Goal: Information Seeking & Learning: Learn about a topic

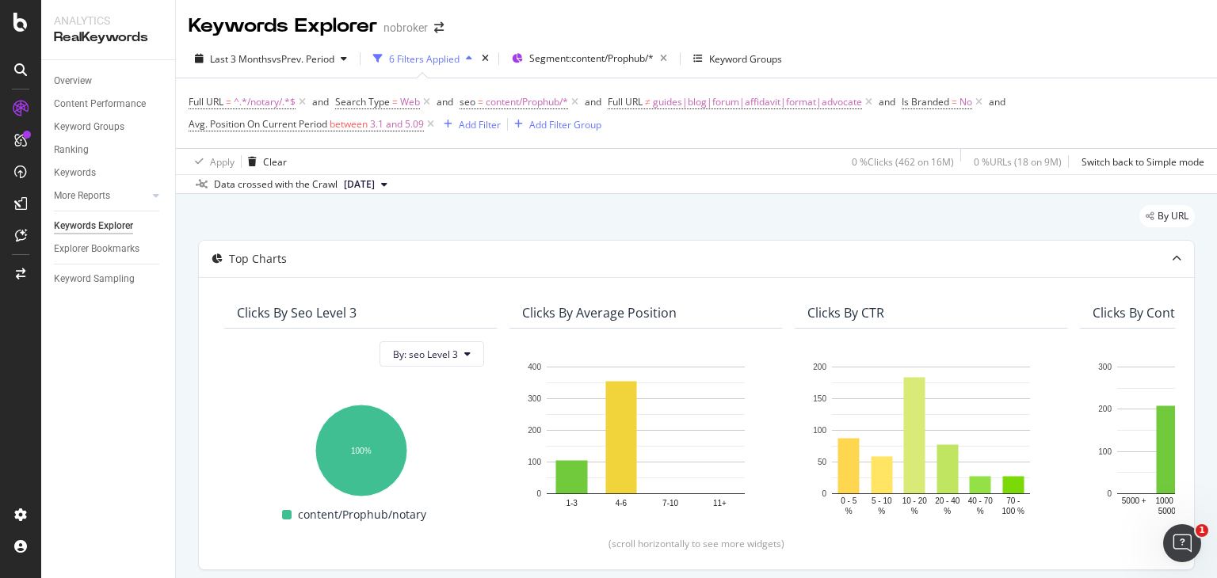
click at [514, 185] on div "Data crossed with the Crawl 2025 Sep. 1st" at bounding box center [696, 183] width 1041 height 19
click at [706, 99] on span "guides|blog|forum|affidavit|format|advocate" at bounding box center [757, 102] width 209 height 22
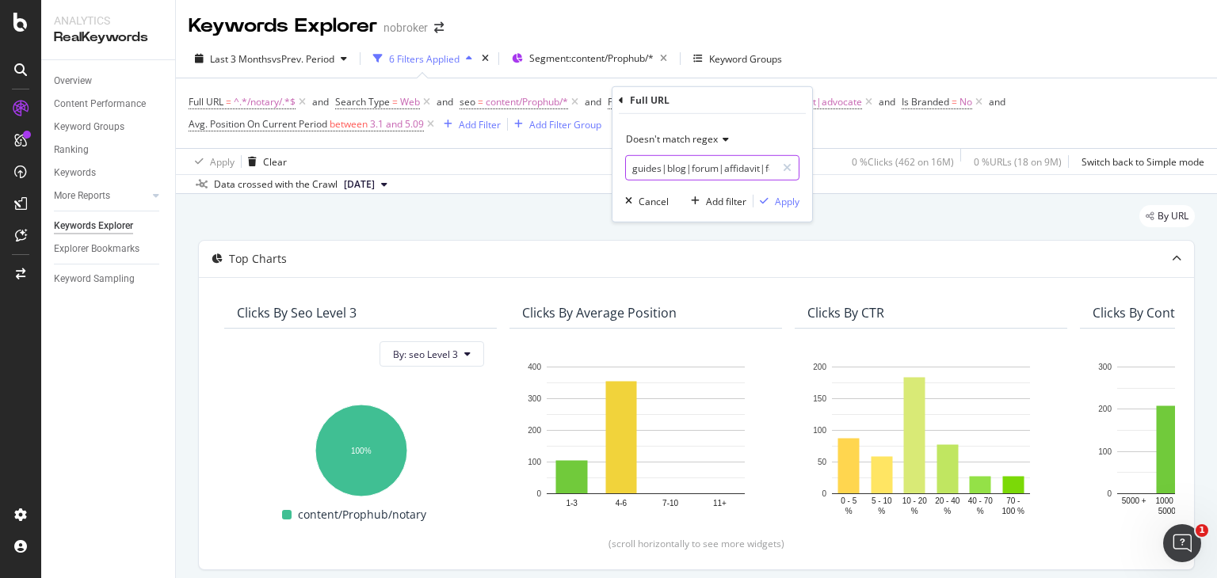
click at [758, 166] on input "guides|blog|forum|affidavit|format|advocate" at bounding box center [701, 167] width 150 height 25
click at [758, 166] on input "guides|blog|forum|format|advocate" at bounding box center [701, 167] width 150 height 25
type input "guides|blog|forum|advocate"
click at [773, 199] on div "button" at bounding box center [764, 202] width 21 height 10
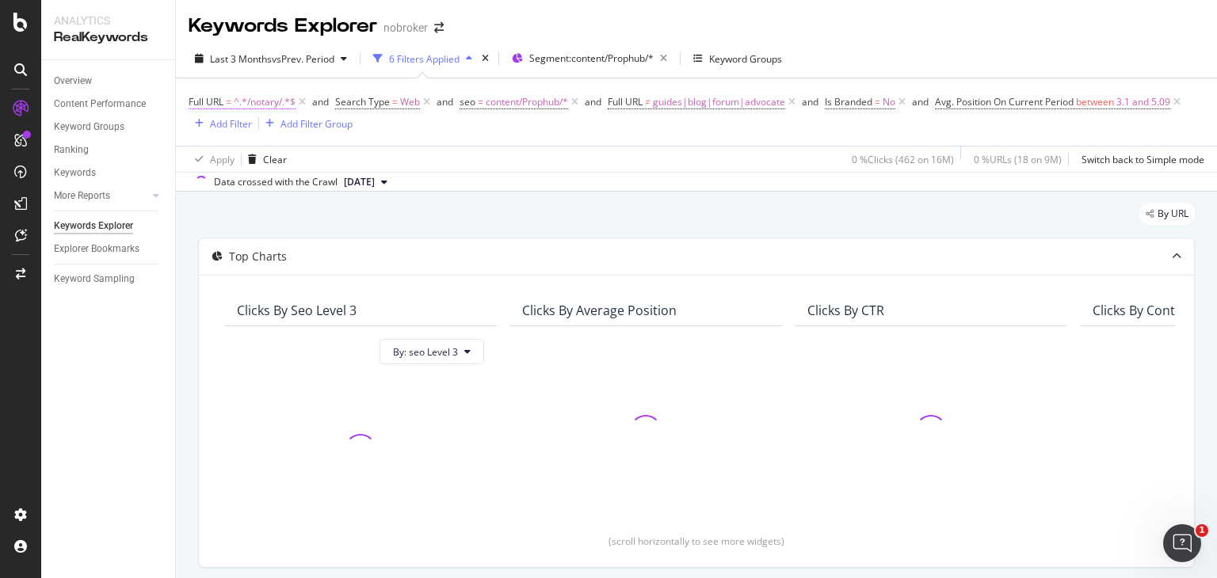
click at [264, 99] on span "^.*/notary/.*$" at bounding box center [265, 102] width 62 height 22
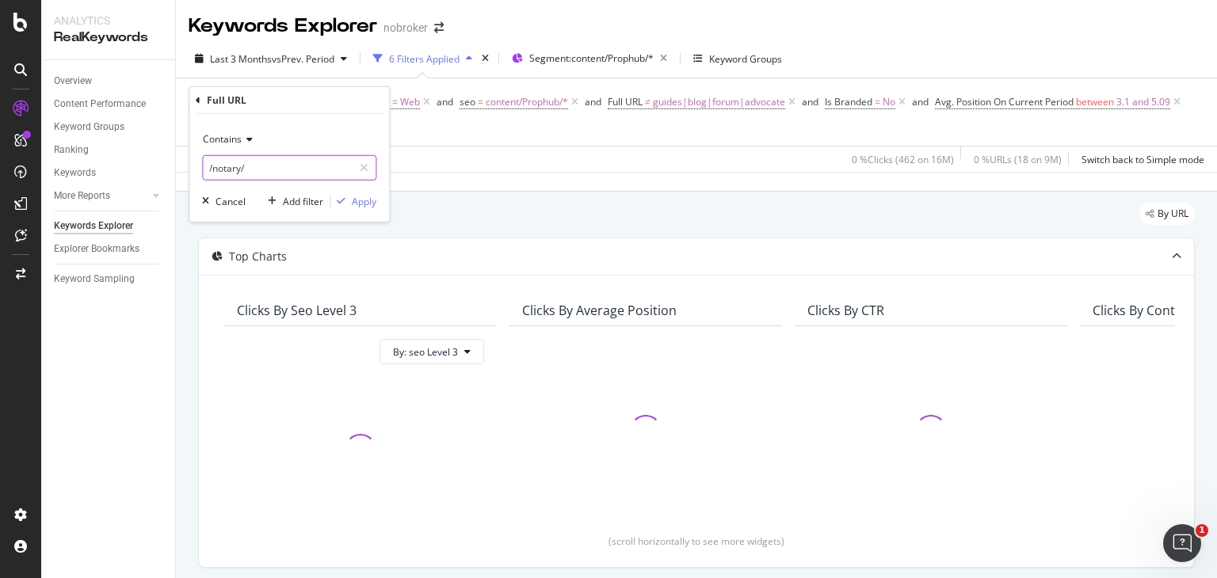
click at [250, 170] on input "/notary/" at bounding box center [278, 167] width 150 height 25
click at [273, 172] on input "text" at bounding box center [289, 167] width 173 height 25
paste input "https://www.nobroker.in/prophub/notary/affidavit/"
type input "https://www.nobroker.in/prophub/notary/affidavit/"
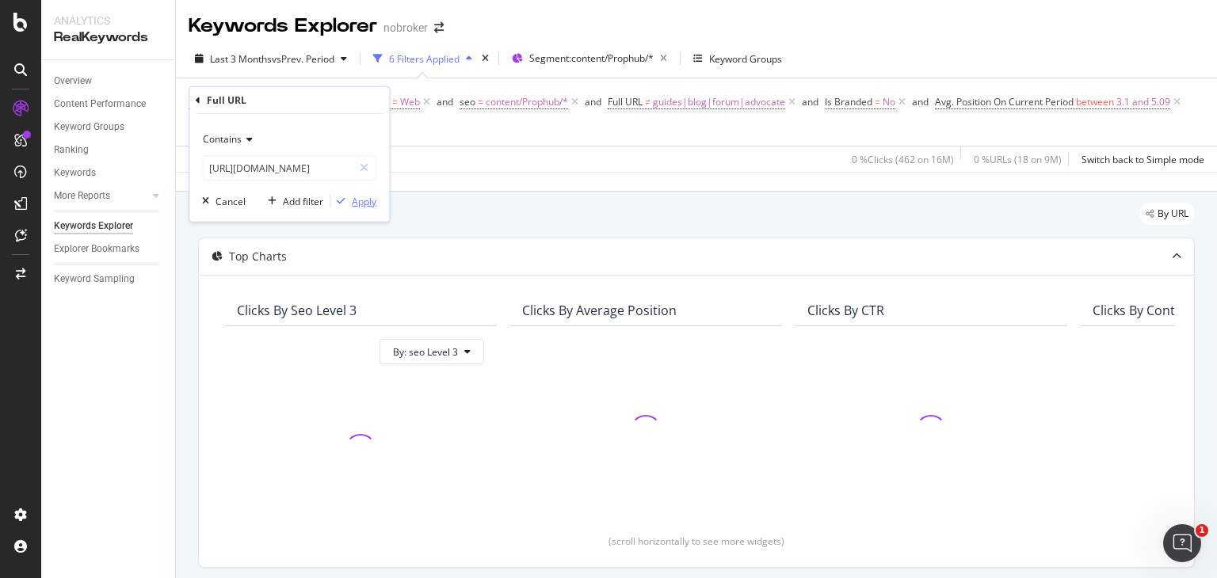
scroll to position [0, 0]
click at [359, 194] on div "Apply" at bounding box center [364, 200] width 25 height 13
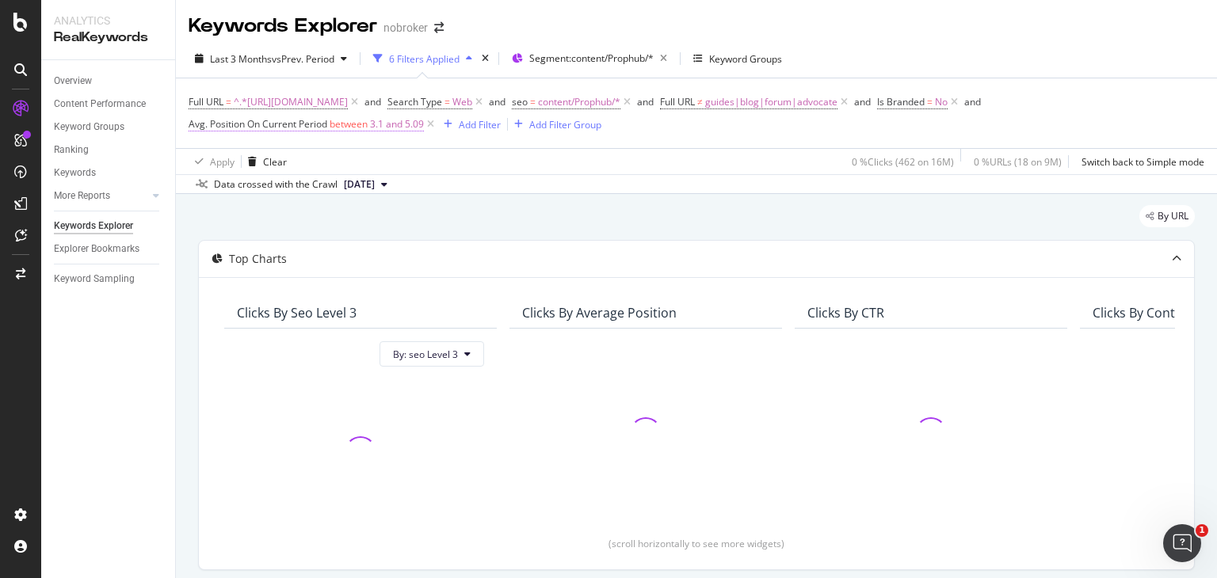
click at [333, 125] on span "between" at bounding box center [349, 123] width 38 height 13
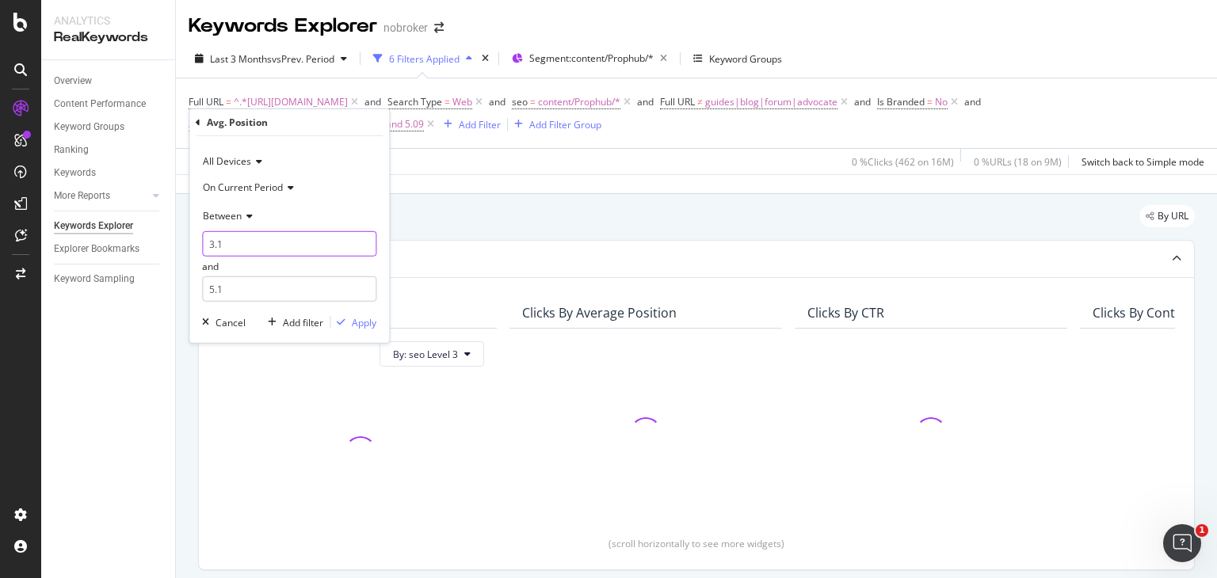
click at [250, 239] on input "3.1" at bounding box center [289, 243] width 174 height 25
type input "3"
type input "10"
click at [258, 296] on input "5.1" at bounding box center [289, 289] width 174 height 25
click at [254, 162] on icon at bounding box center [256, 162] width 11 height 10
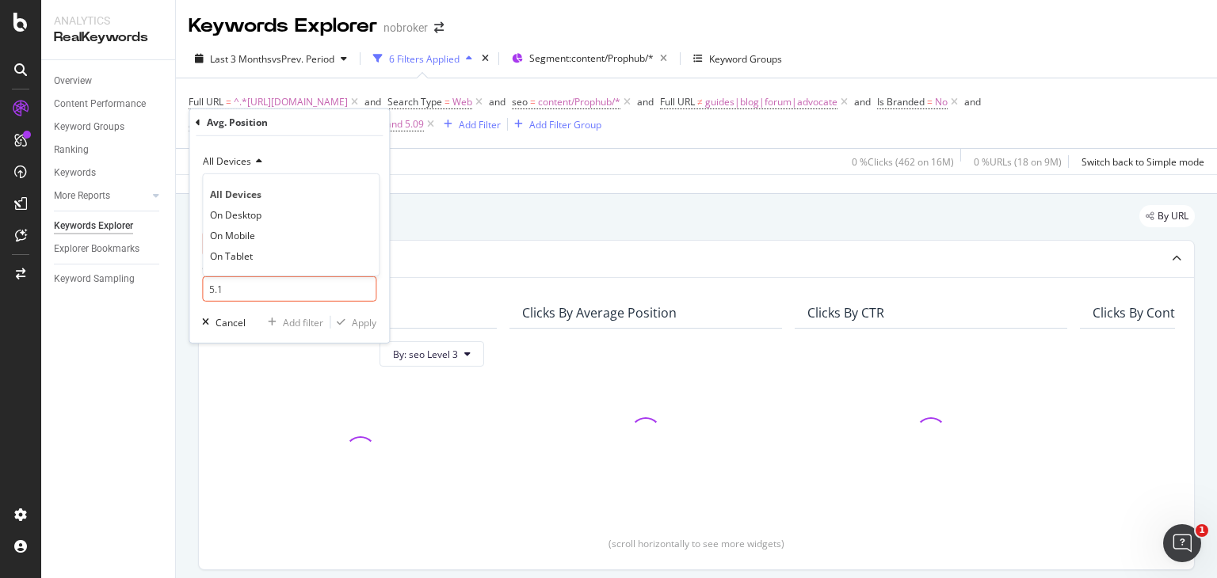
click at [254, 162] on icon at bounding box center [256, 162] width 11 height 10
click at [273, 187] on span "On Current Period" at bounding box center [243, 186] width 80 height 13
click at [241, 223] on div "Between" at bounding box center [289, 215] width 174 height 25
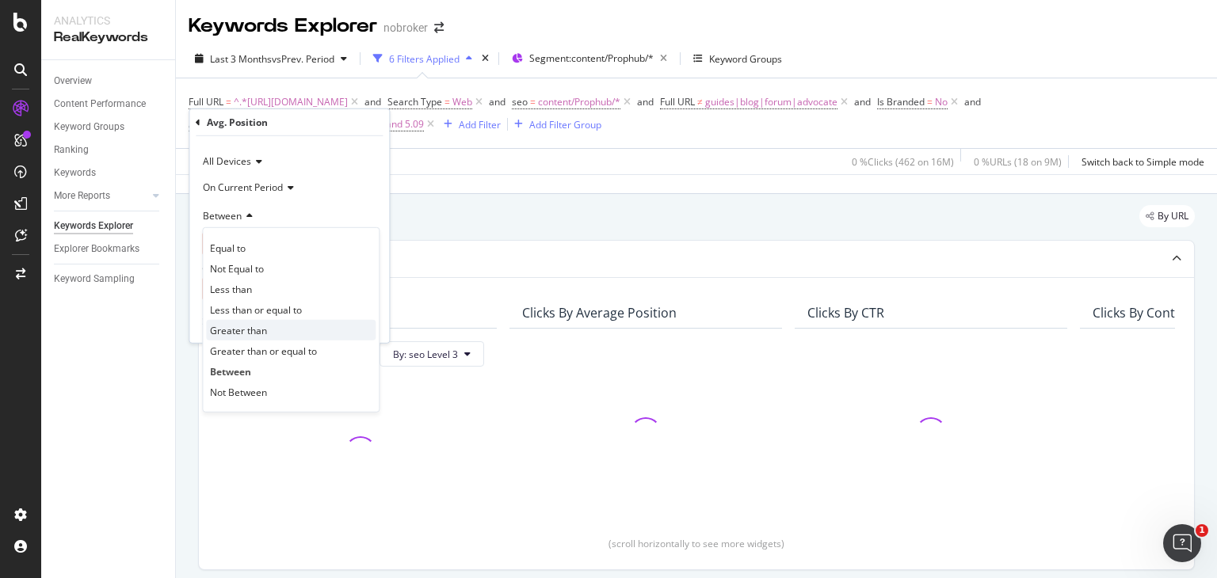
click at [244, 327] on span "Greater than" at bounding box center [238, 329] width 57 height 13
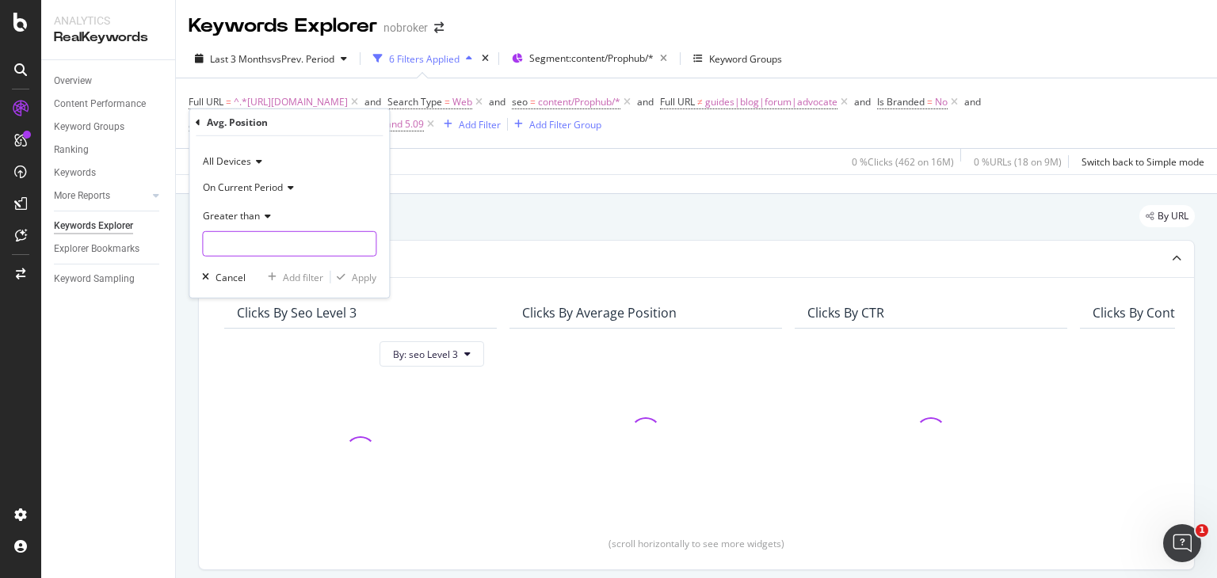
click at [252, 246] on input "number" at bounding box center [289, 243] width 174 height 25
type input "10"
click at [346, 281] on div "button" at bounding box center [340, 278] width 21 height 10
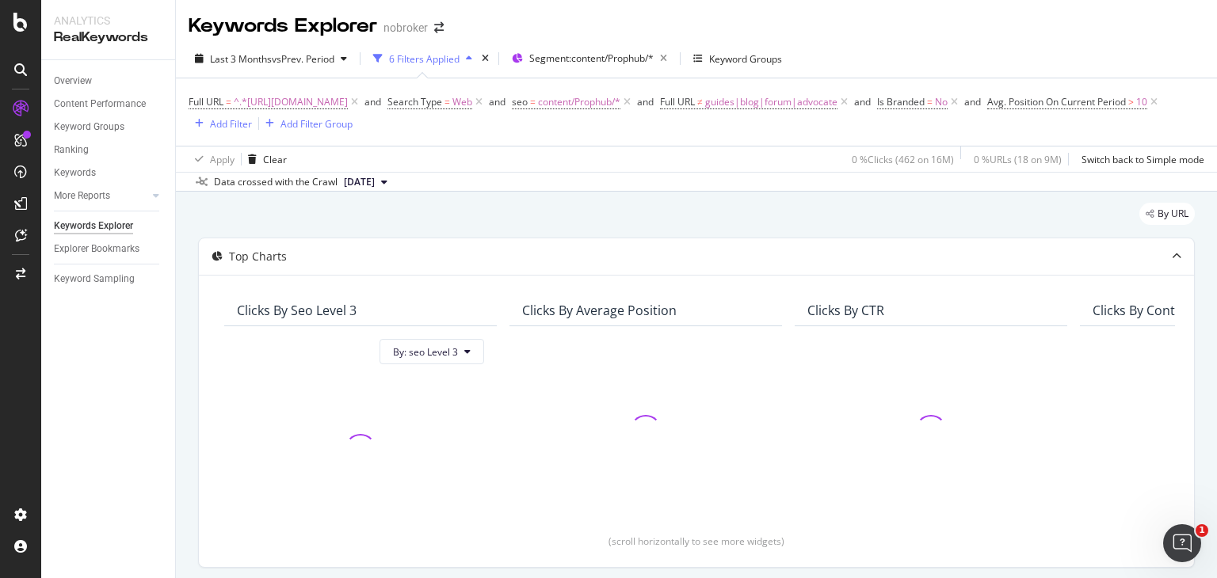
click at [587, 194] on div "By URL Top Charts Clicks By seo Level 3 By: seo Level 3 Clicks By Average Posit…" at bounding box center [696, 555] width 1041 height 727
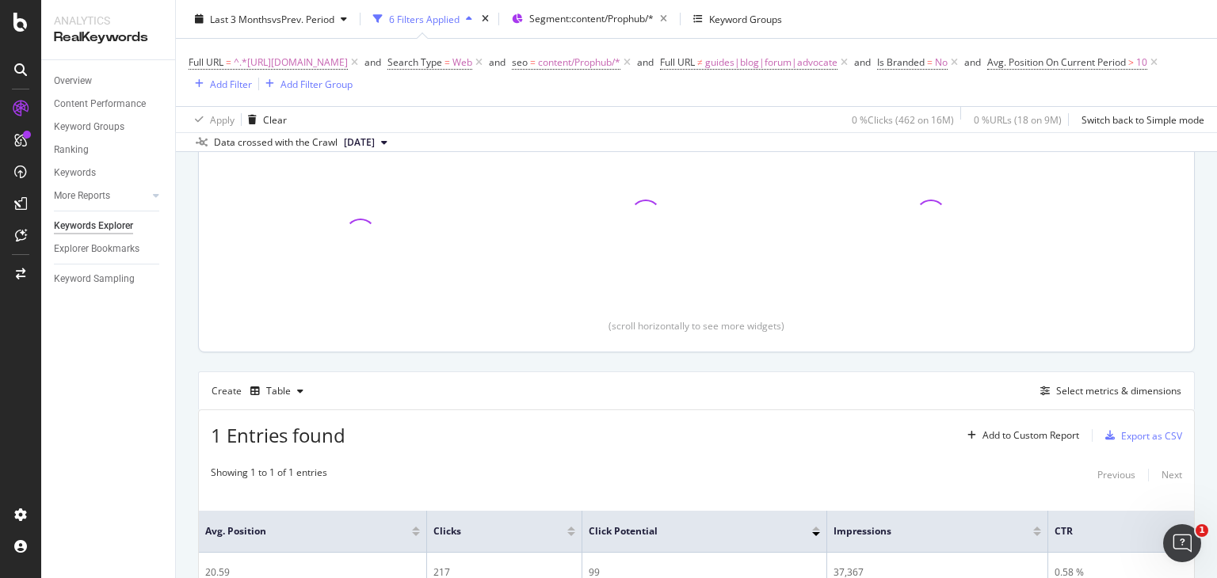
scroll to position [212, 0]
click at [285, 399] on div "Table" at bounding box center [278, 395] width 25 height 10
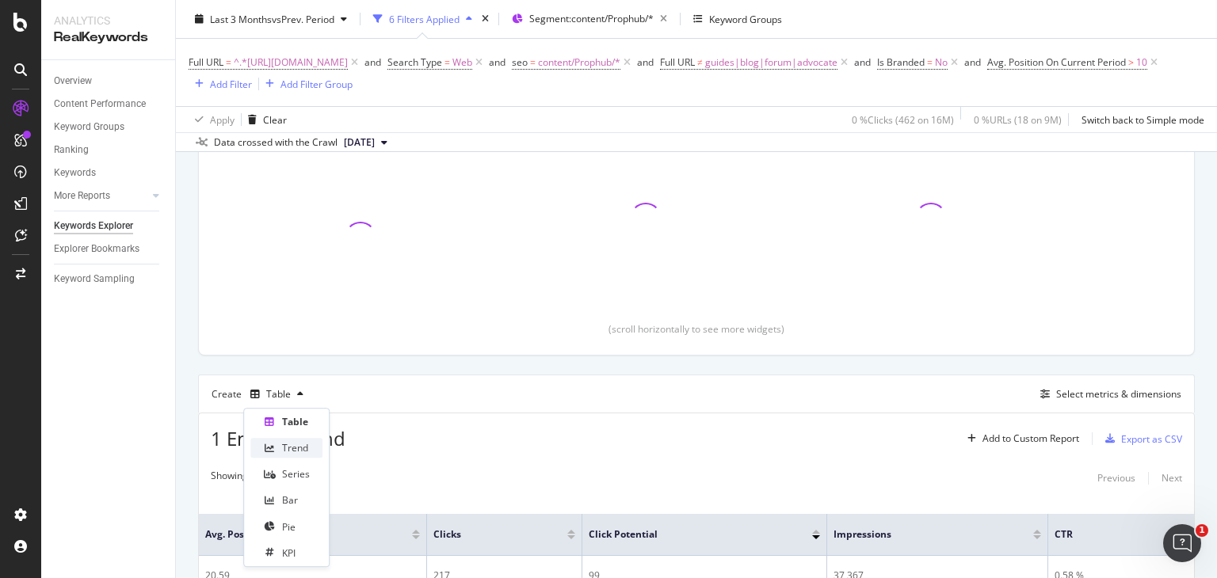
click at [288, 448] on div "Trend" at bounding box center [295, 447] width 26 height 13
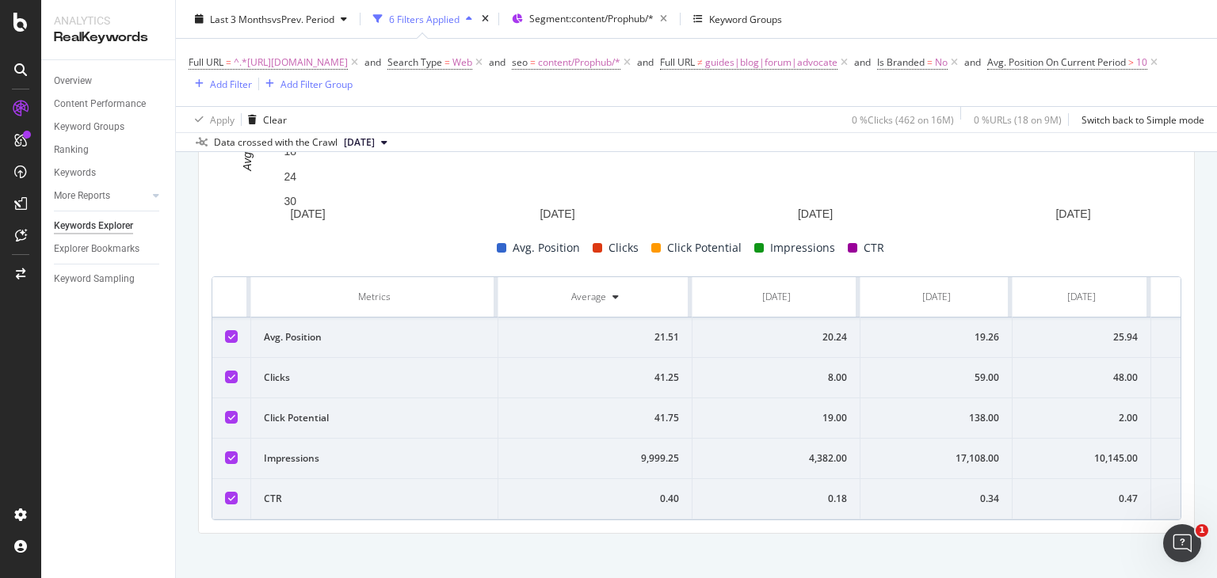
scroll to position [609, 0]
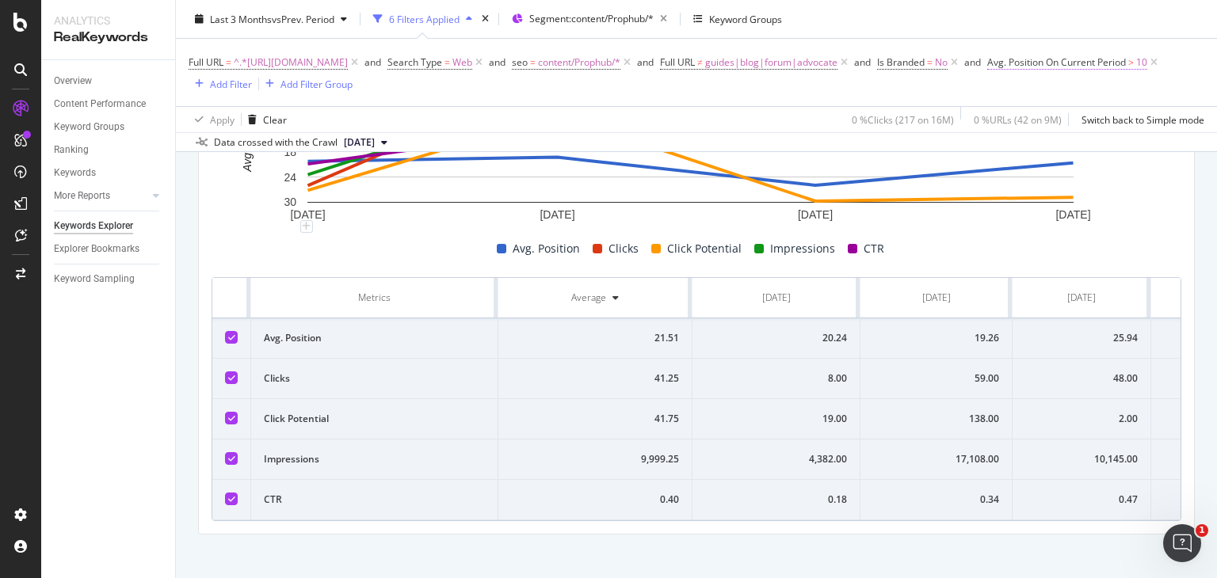
click at [987, 69] on span "Avg. Position On Current Period" at bounding box center [1056, 61] width 139 height 13
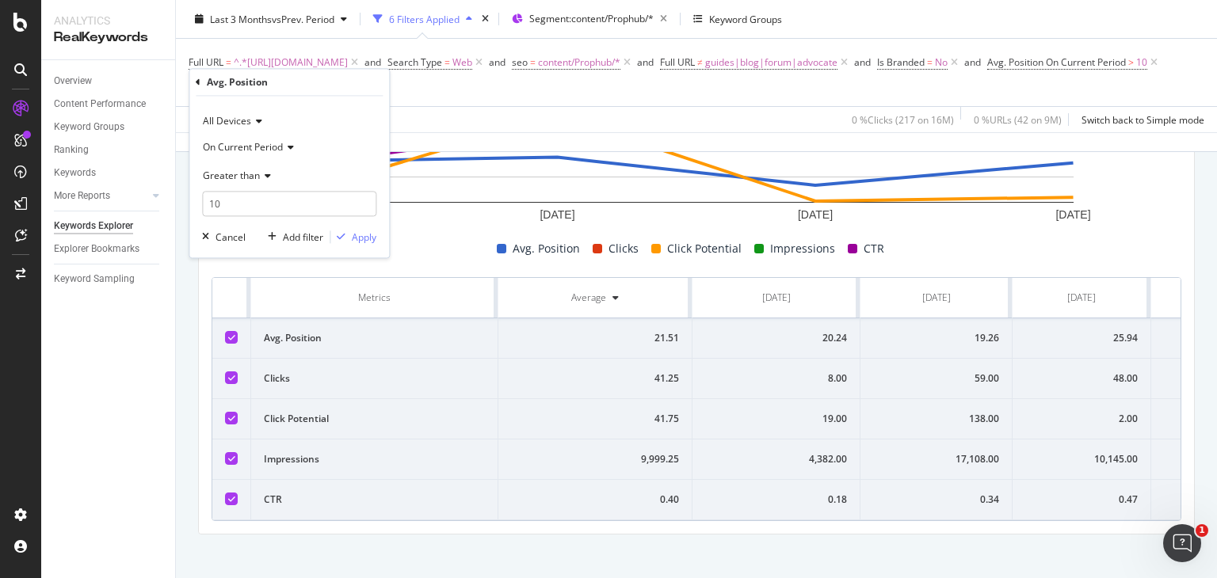
click at [265, 145] on span "On Current Period" at bounding box center [243, 146] width 80 height 13
click at [305, 123] on div "All Devices" at bounding box center [289, 121] width 174 height 25
click at [319, 105] on div "All Devices On Current Period Greater than 10 Cancel Add filter Apply" at bounding box center [289, 178] width 200 height 162
click at [251, 178] on span "Greater than" at bounding box center [231, 175] width 57 height 13
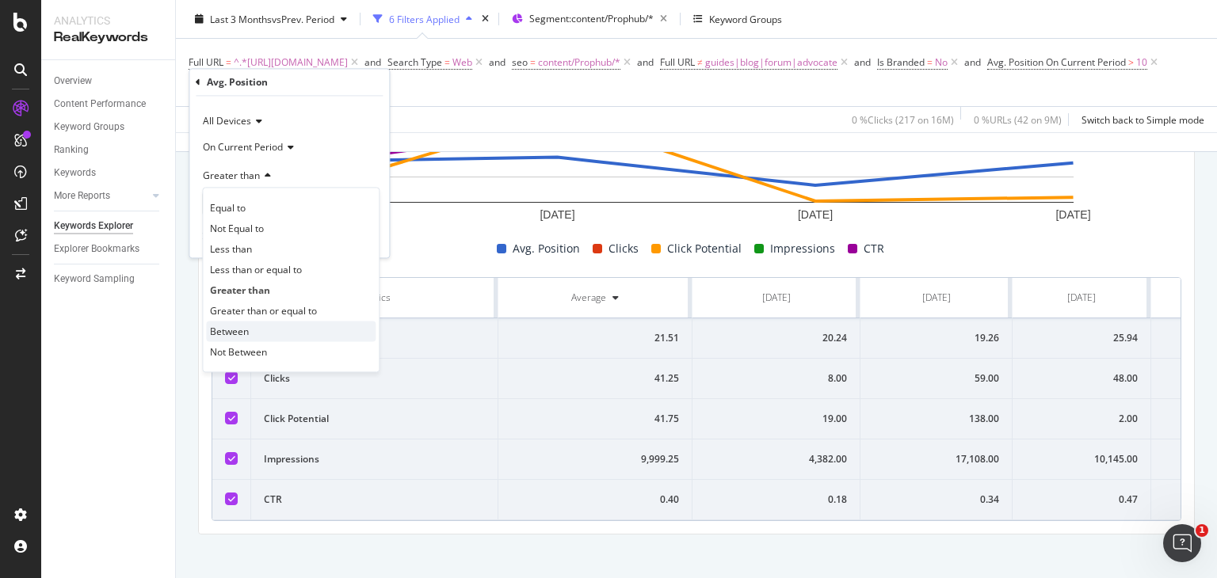
click at [245, 329] on span "Between" at bounding box center [229, 331] width 39 height 13
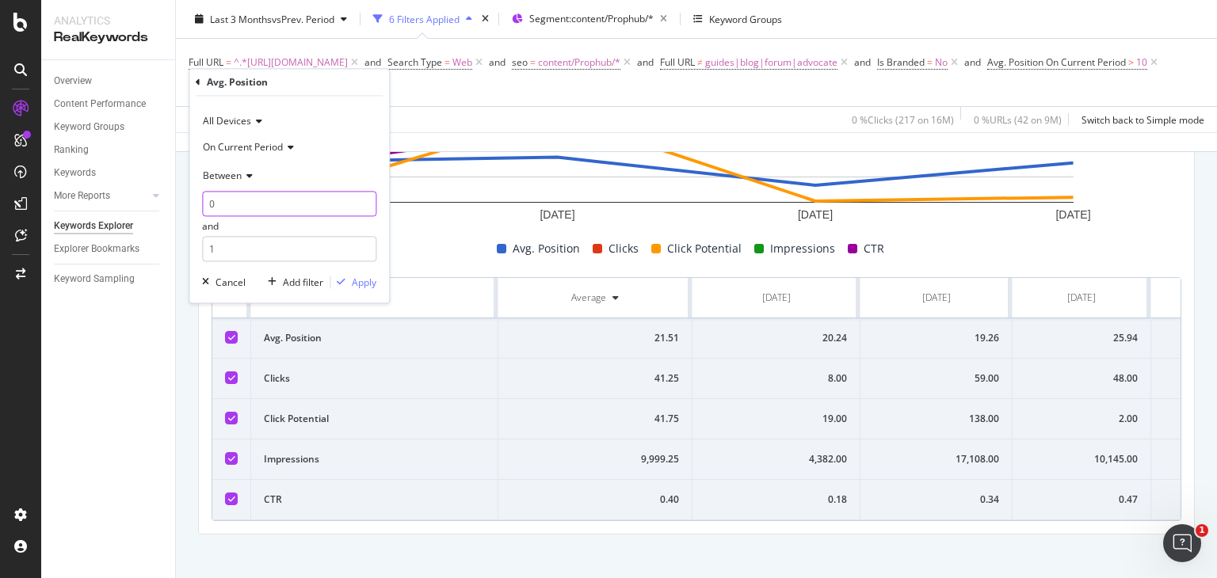
click at [239, 208] on input "0" at bounding box center [289, 204] width 174 height 25
type input "6.1"
click at [235, 254] on input "1" at bounding box center [289, 249] width 174 height 25
type input "10"
click at [358, 281] on div "Apply" at bounding box center [364, 282] width 25 height 13
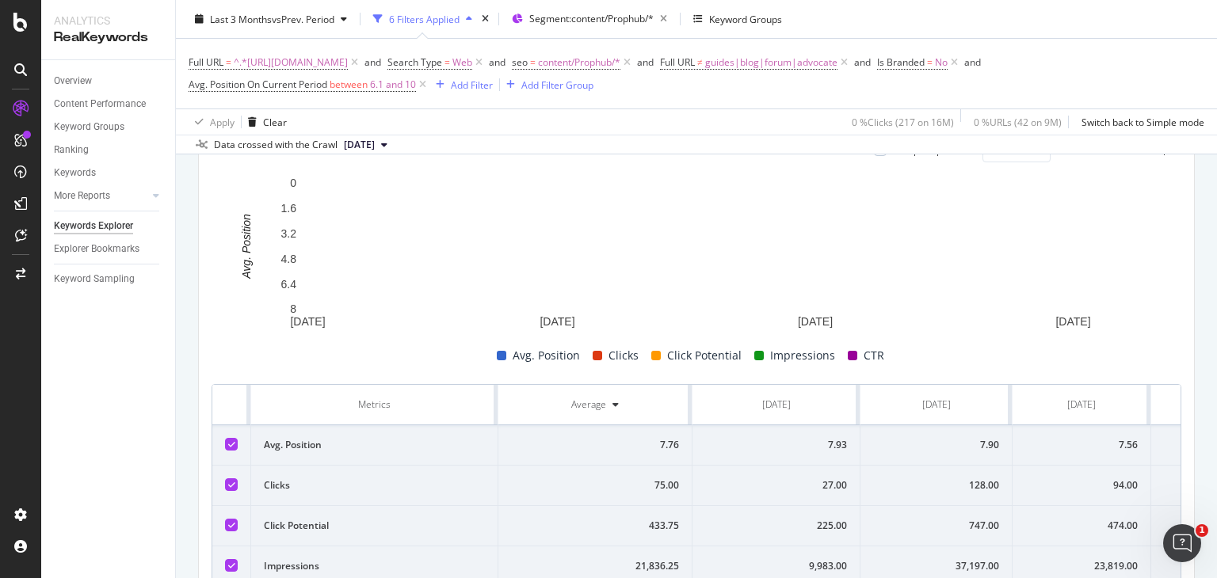
scroll to position [609, 0]
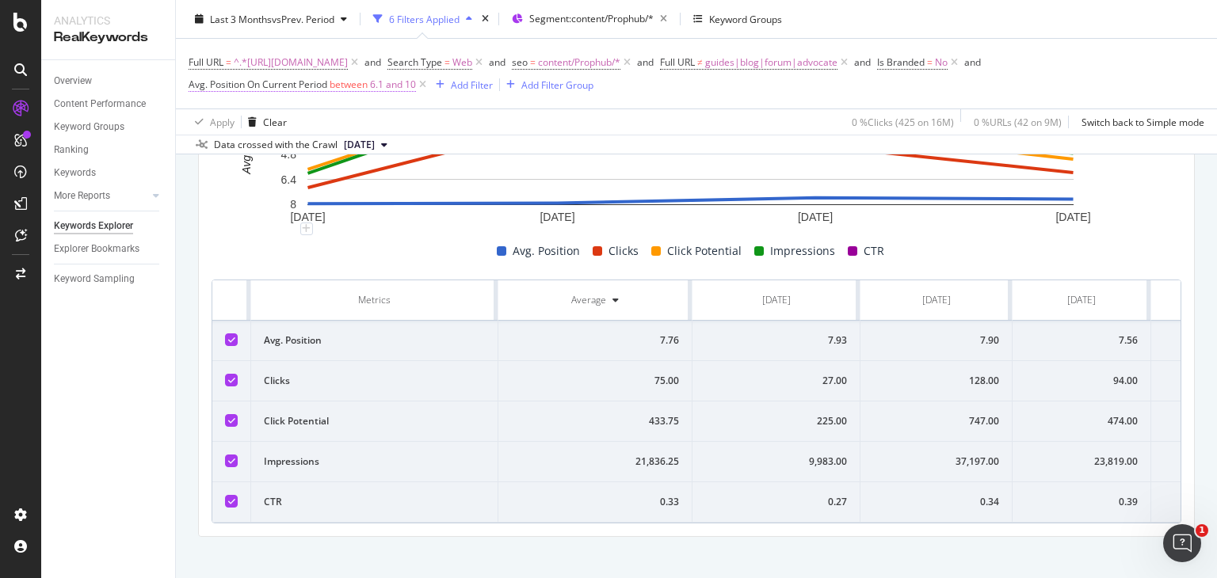
click at [387, 82] on span "6.1 and 10" at bounding box center [393, 85] width 46 height 22
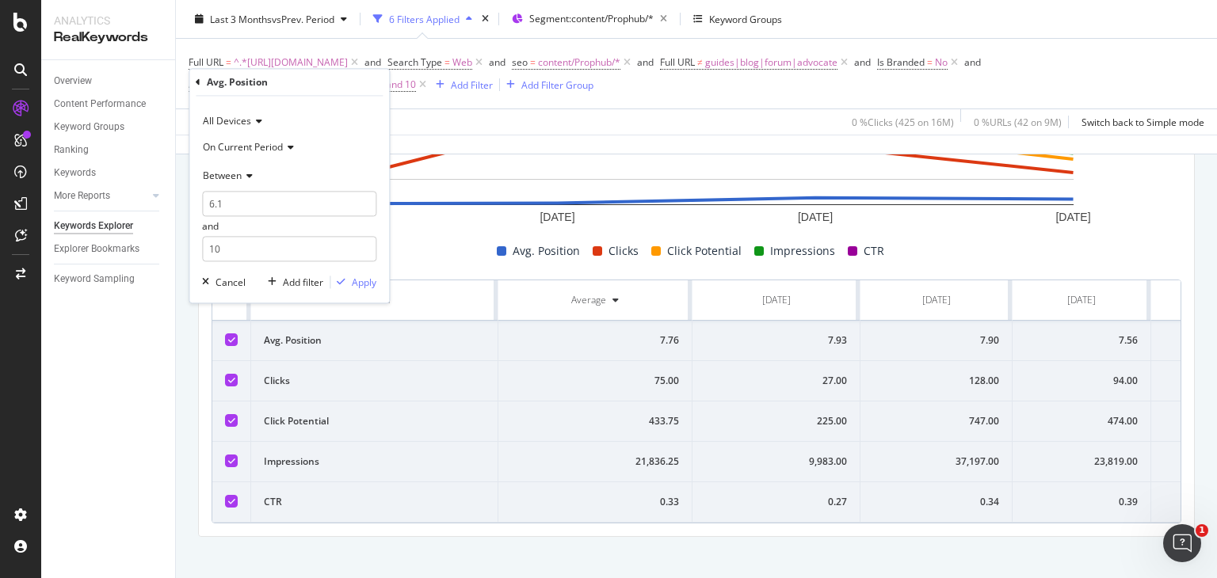
click at [237, 171] on span "Between" at bounding box center [222, 175] width 39 height 13
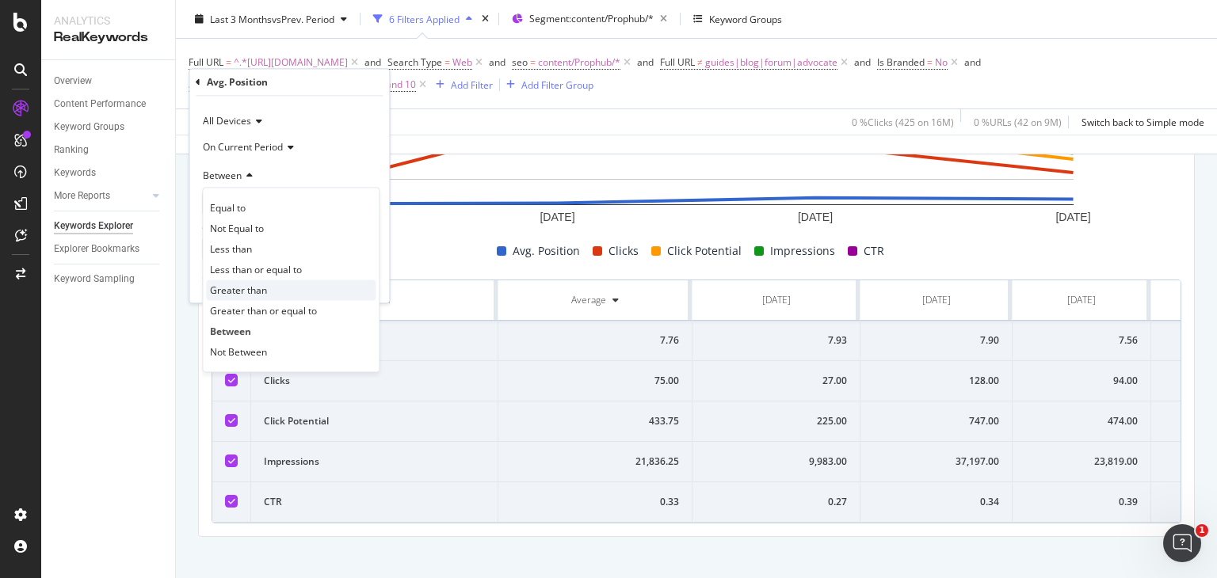
click at [254, 285] on span "Greater than" at bounding box center [238, 290] width 57 height 13
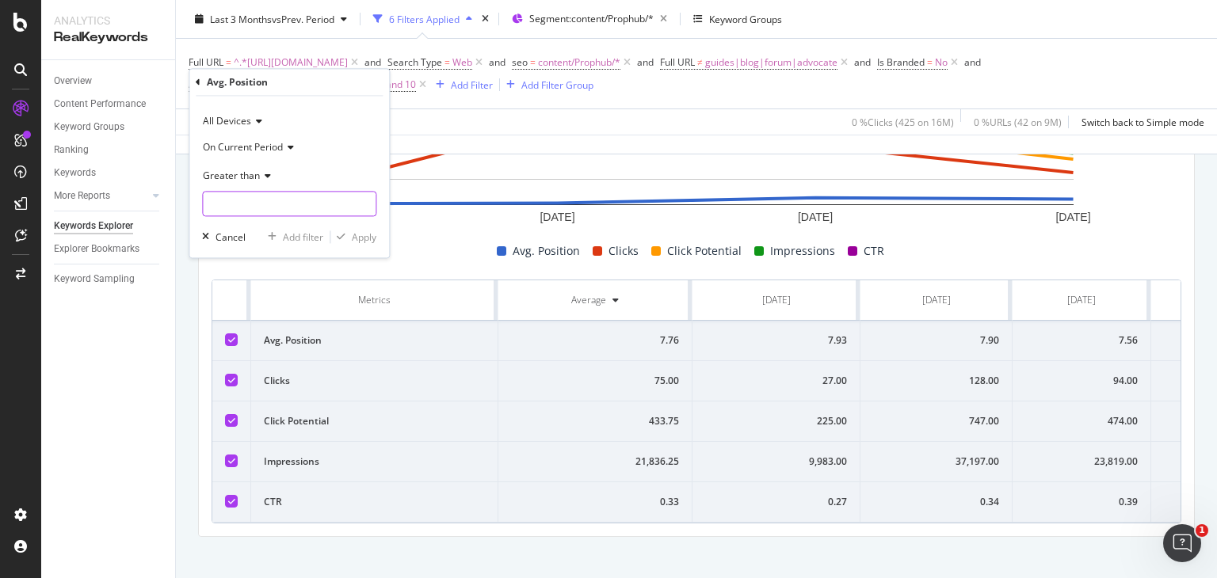
click at [237, 210] on input "number" at bounding box center [289, 204] width 174 height 25
type input "10.1"
click at [354, 232] on div "Apply" at bounding box center [364, 237] width 25 height 13
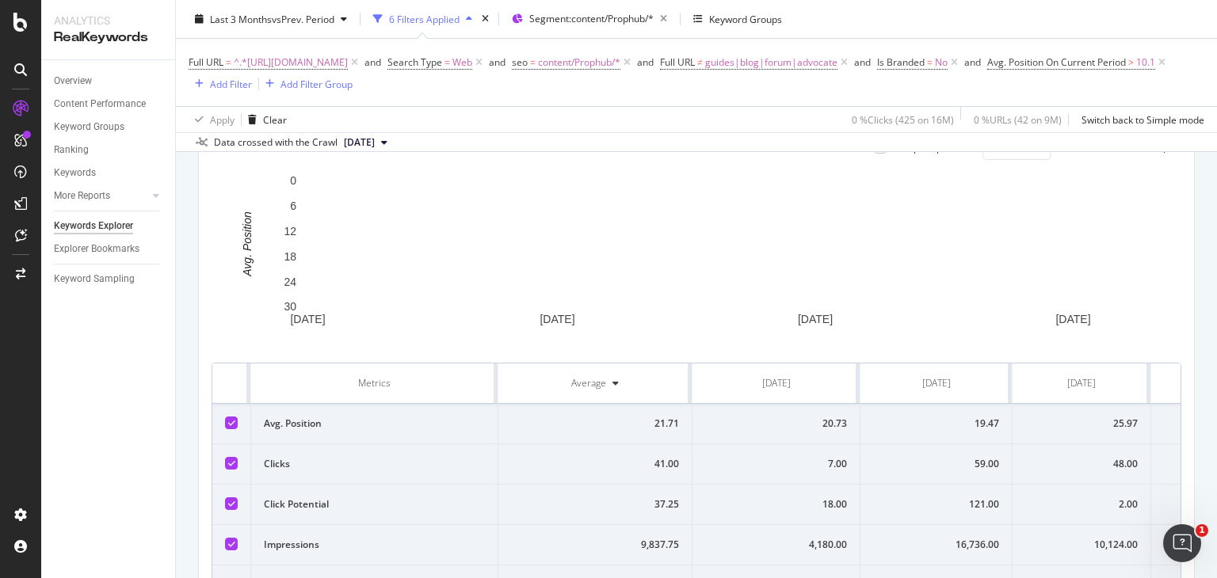
scroll to position [609, 0]
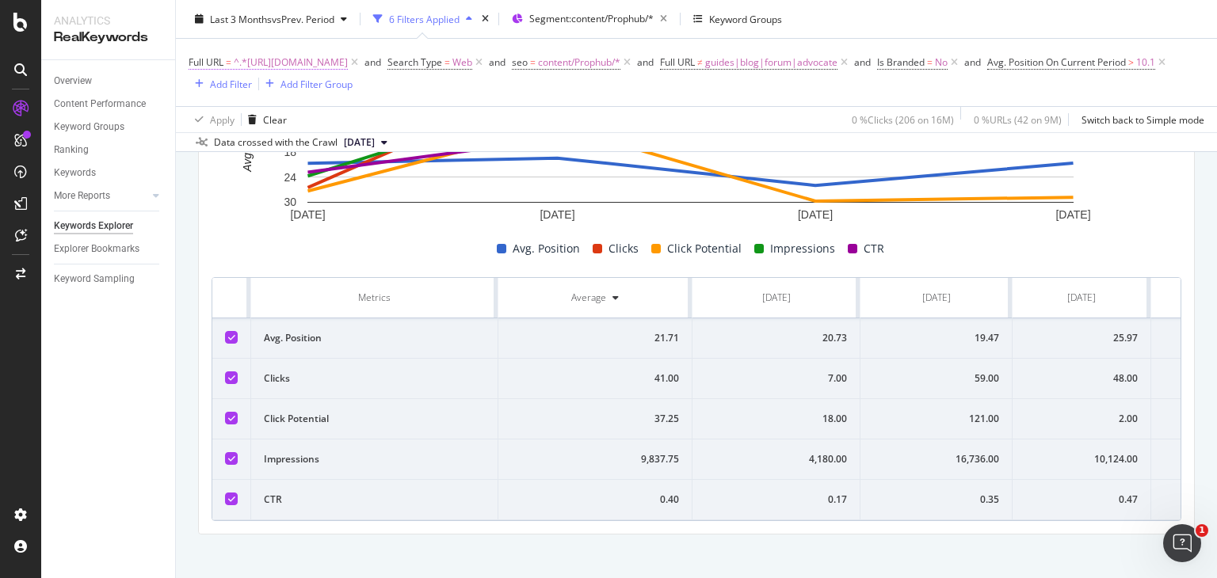
click at [348, 58] on span "^.*https://www.nobroker.in/prophub/notary/affidavit/.*$" at bounding box center [291, 63] width 114 height 22
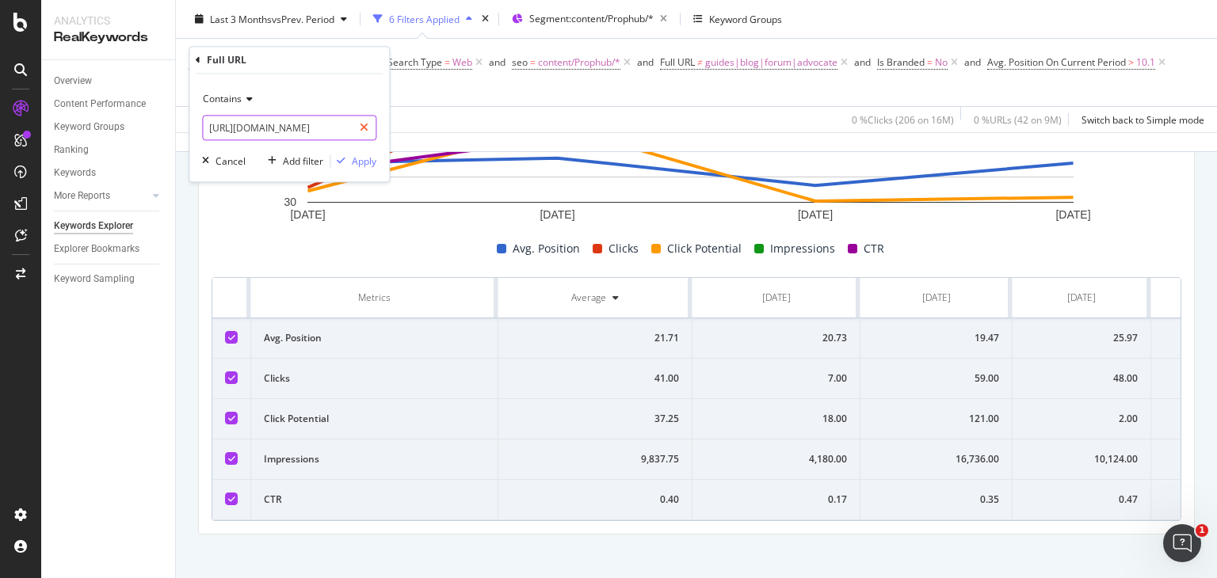
click at [358, 127] on div at bounding box center [364, 128] width 23 height 25
click at [315, 128] on input "text" at bounding box center [289, 128] width 173 height 25
paste input "https://www.nobroker.in/prophub/notary/advocate/"
type input "https://www.nobroker.in/prophub/notary/advocate/"
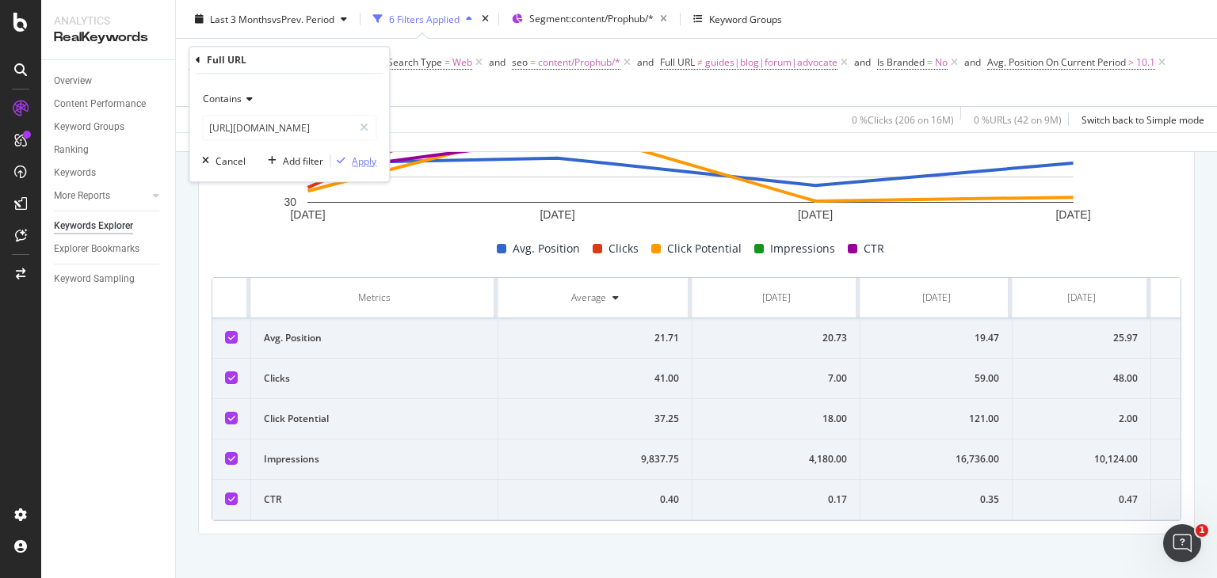
scroll to position [0, 0]
click at [359, 155] on div "Apply" at bounding box center [364, 161] width 25 height 13
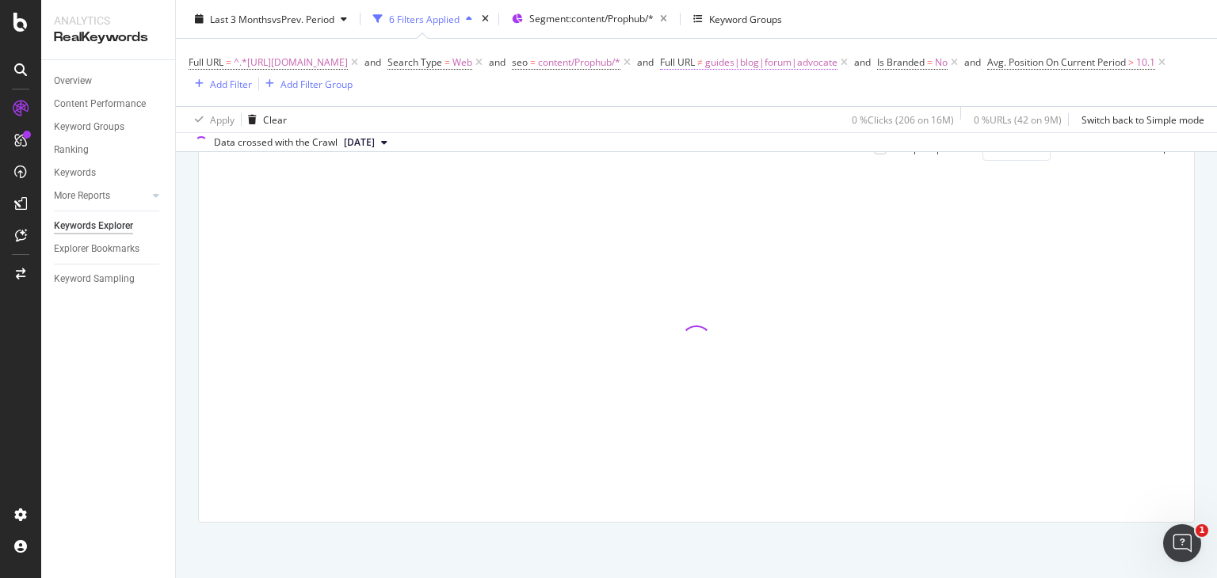
scroll to position [504, 0]
click at [838, 61] on span "guides|blog|forum|advocate" at bounding box center [771, 63] width 132 height 22
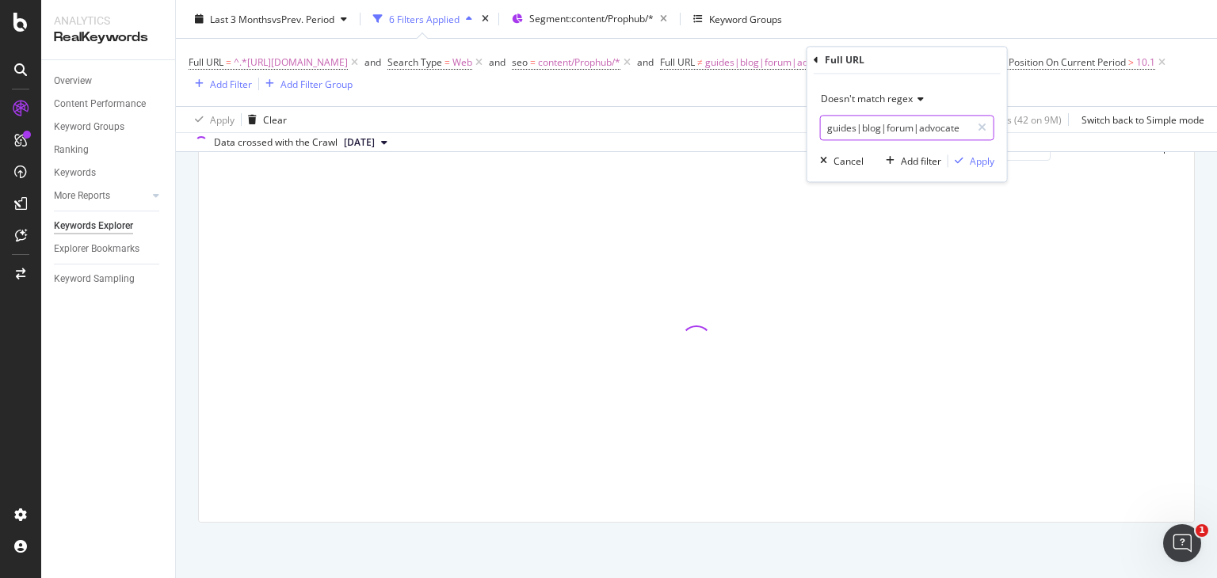
click at [957, 127] on input "guides|blog|forum|advocate" at bounding box center [896, 128] width 150 height 25
type input "guides|blog|forum|affidavit"
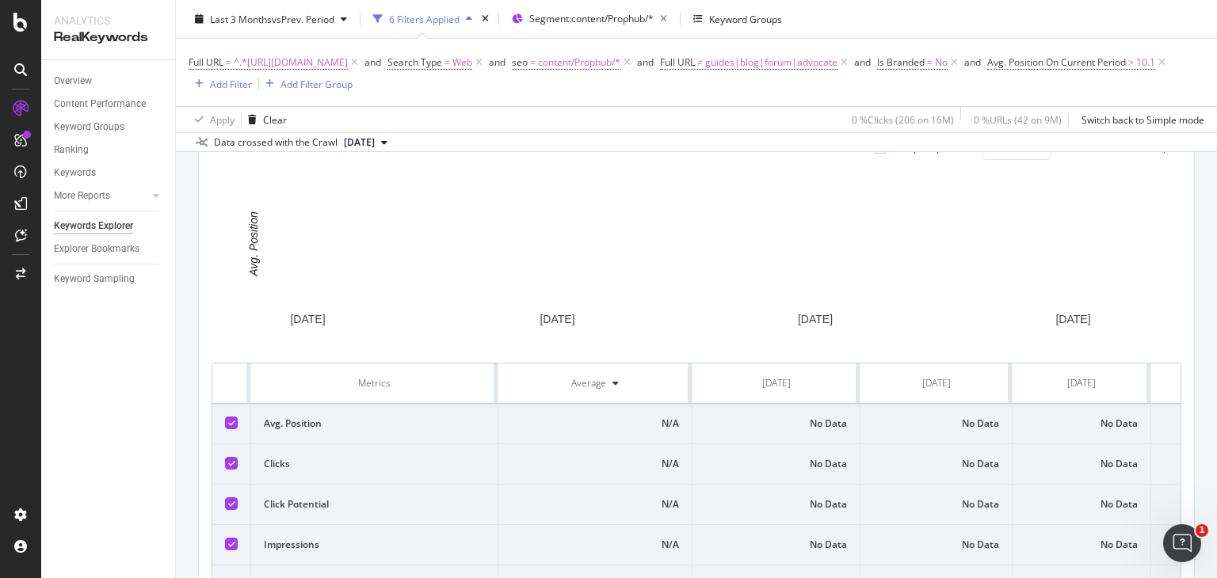
scroll to position [609, 0]
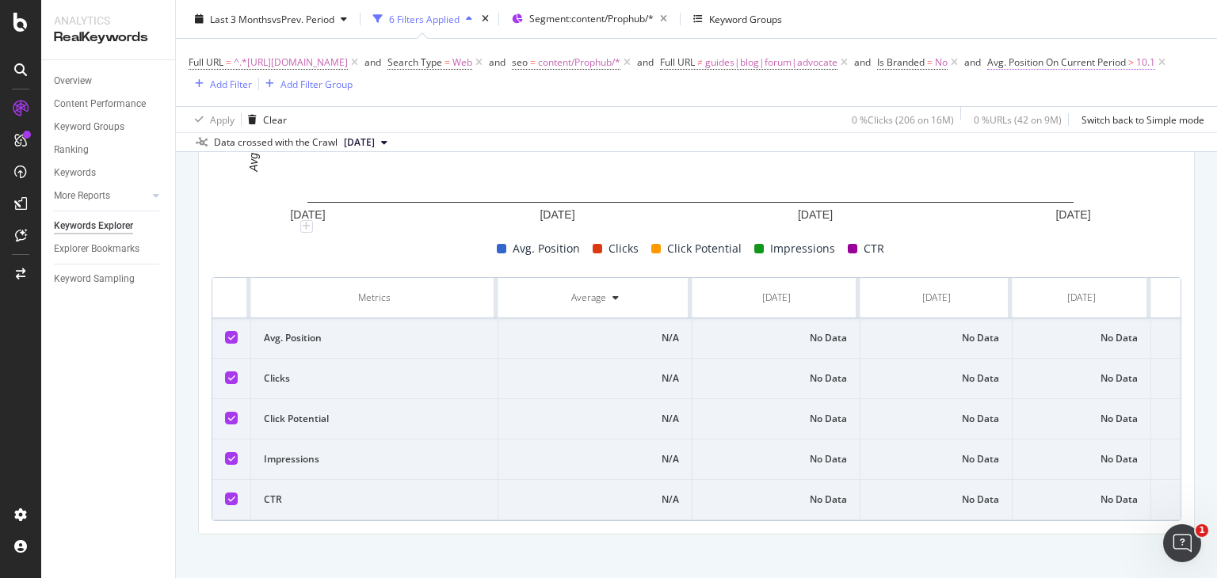
click at [987, 69] on span "Avg. Position On Current Period" at bounding box center [1056, 61] width 139 height 13
click at [249, 167] on div "Greater than" at bounding box center [289, 175] width 174 height 25
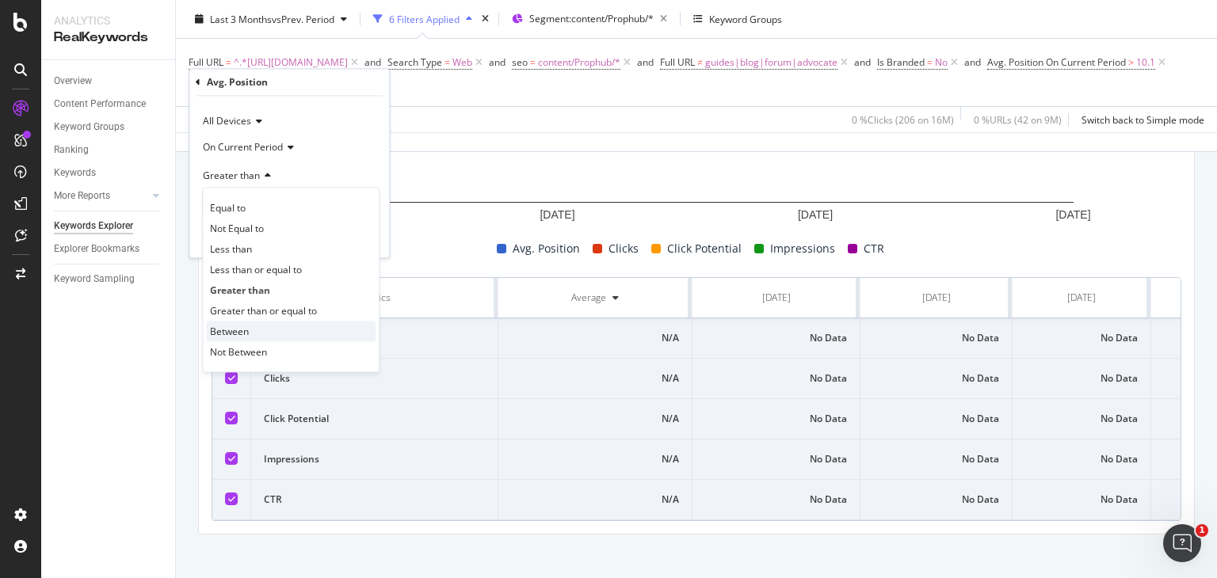
click at [243, 323] on div "Between" at bounding box center [291, 332] width 170 height 21
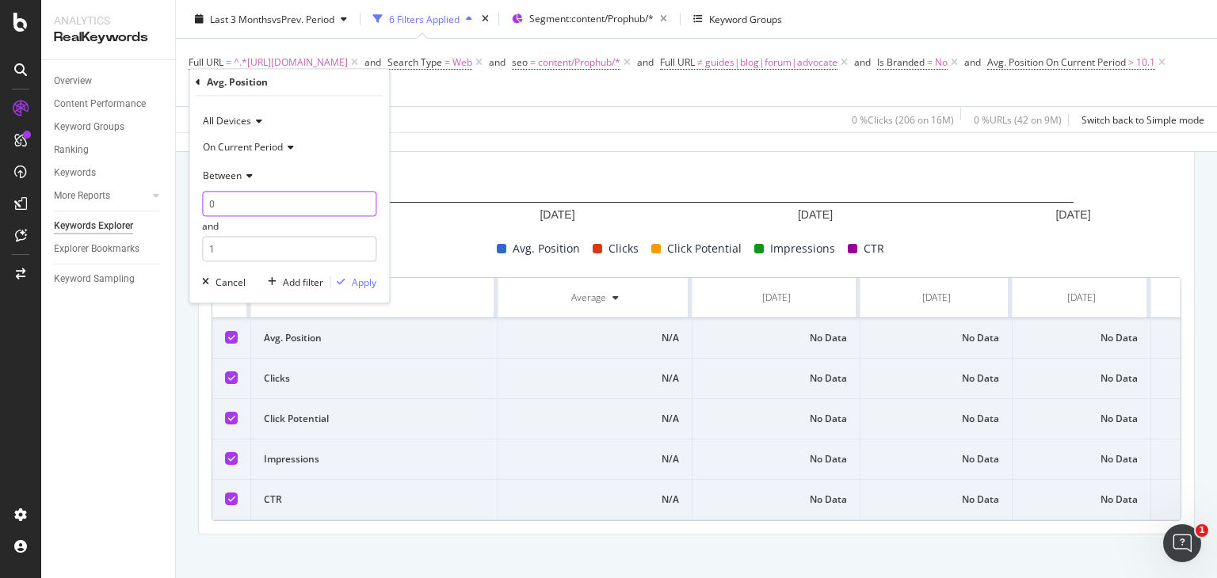
click at [258, 204] on input "0" at bounding box center [289, 204] width 174 height 25
type input "6.1"
click at [234, 244] on input "1" at bounding box center [289, 249] width 174 height 25
type input "10.1"
click at [358, 278] on div "Apply" at bounding box center [364, 282] width 25 height 13
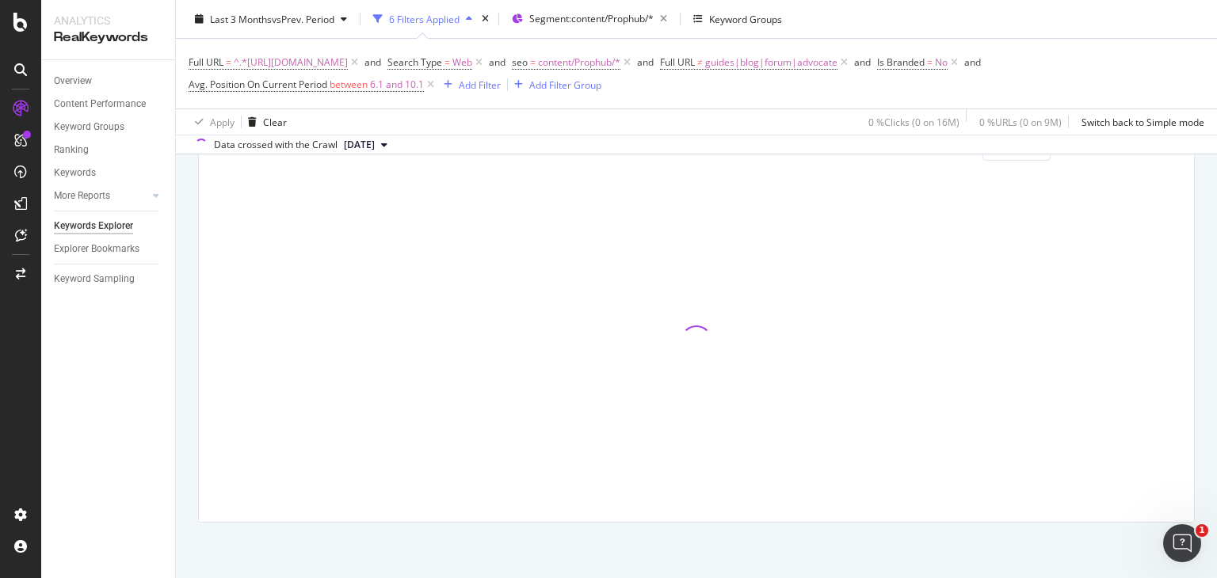
scroll to position [504, 0]
click at [371, 80] on span "Avg. Position On Current Period between 6.1 and 10.1" at bounding box center [306, 85] width 235 height 14
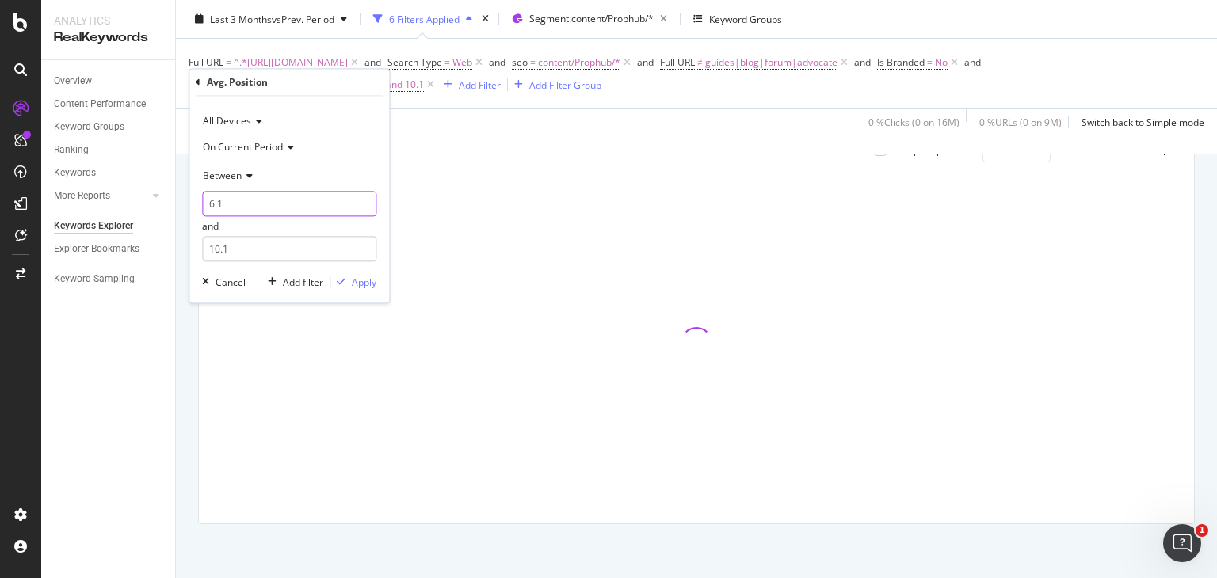
click at [229, 205] on input "6.1" at bounding box center [289, 204] width 174 height 25
type input "6"
click at [235, 246] on input "10.1" at bounding box center [289, 249] width 174 height 25
type input "10"
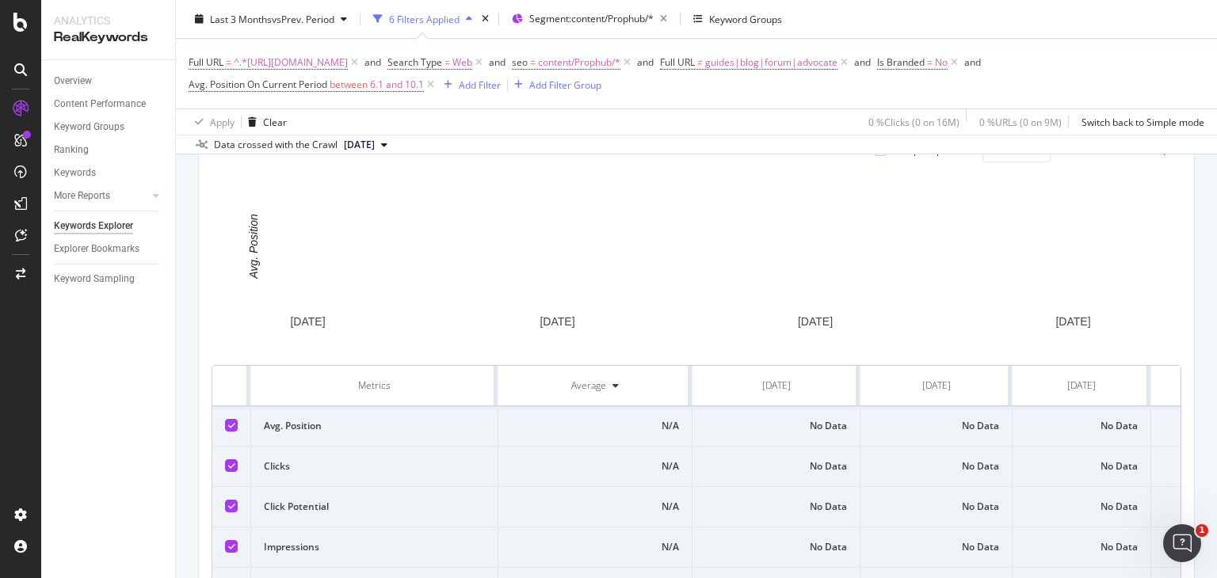
scroll to position [609, 0]
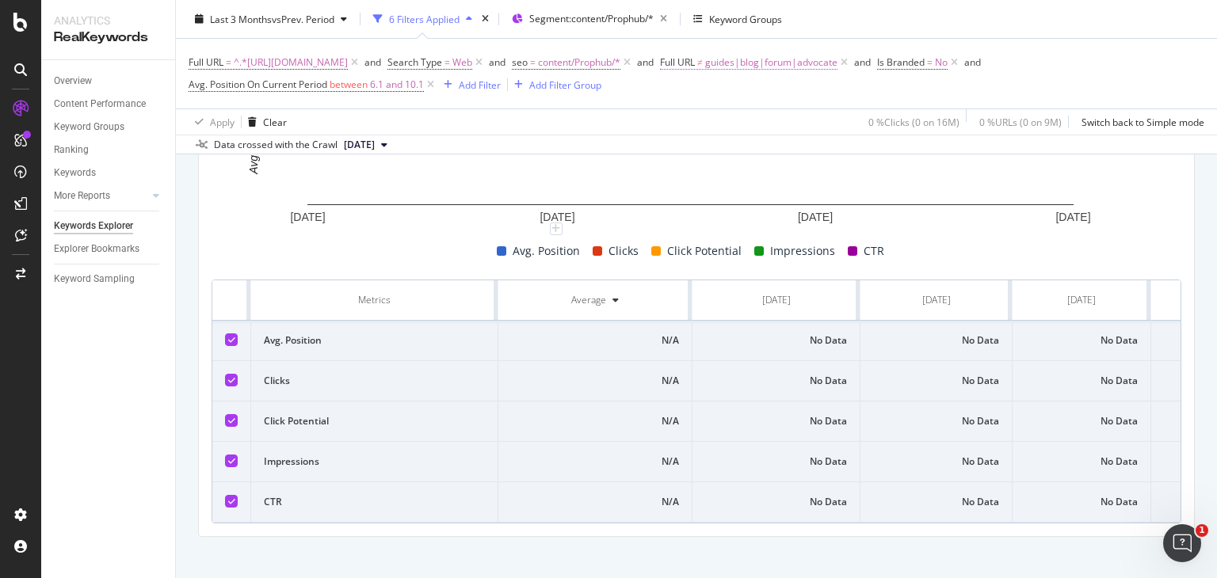
click at [838, 55] on span "guides|blog|forum|advocate" at bounding box center [771, 63] width 132 height 22
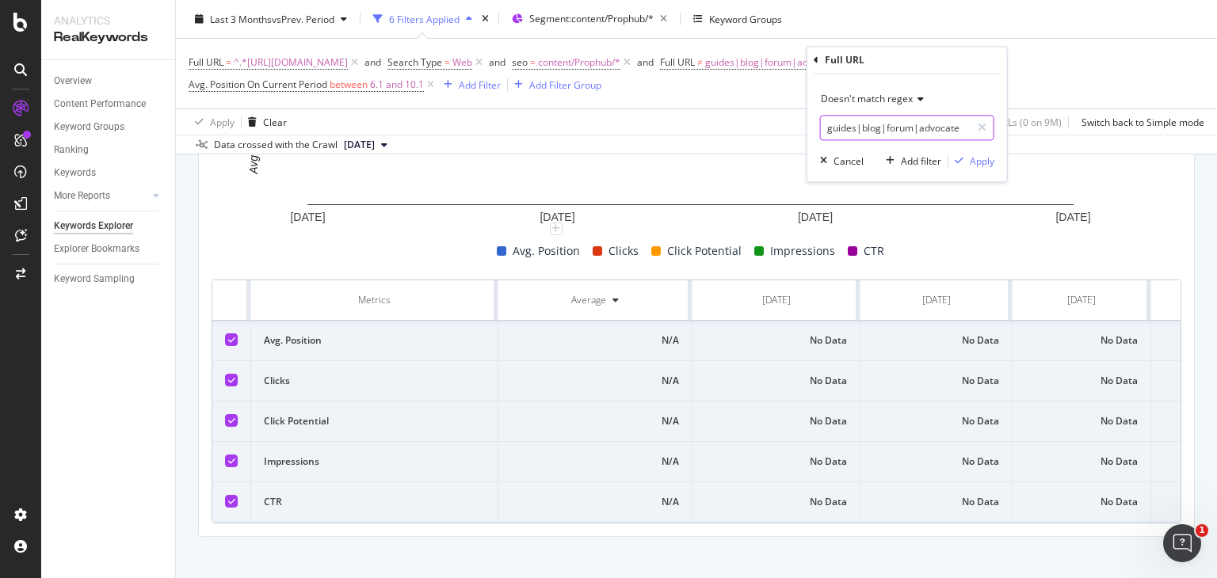
click at [957, 126] on input "guides|blog|forum|advocate" at bounding box center [896, 128] width 150 height 25
type input "guides|blog|forum|affidavit"
click at [979, 161] on div "Apply" at bounding box center [982, 161] width 25 height 13
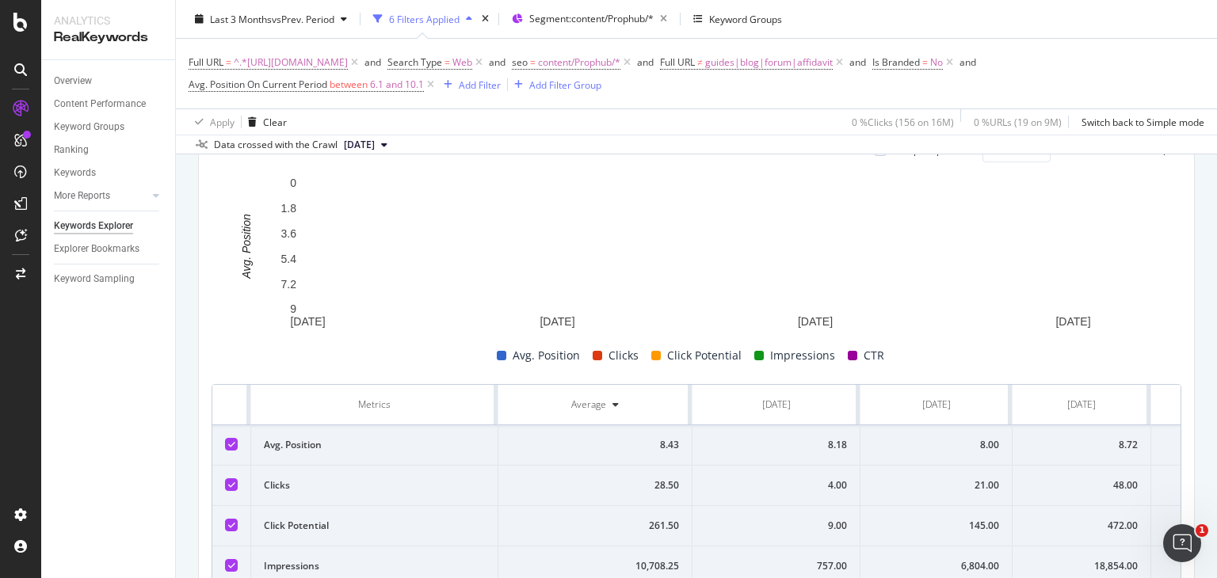
scroll to position [609, 0]
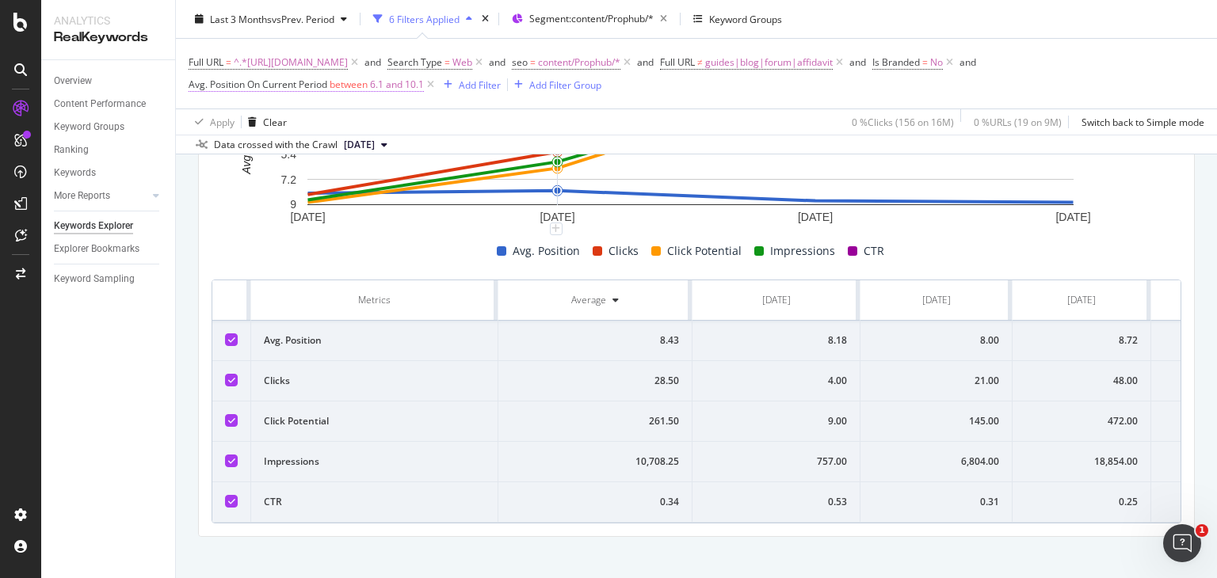
click at [384, 85] on span "6.1 and 10.1" at bounding box center [397, 85] width 54 height 22
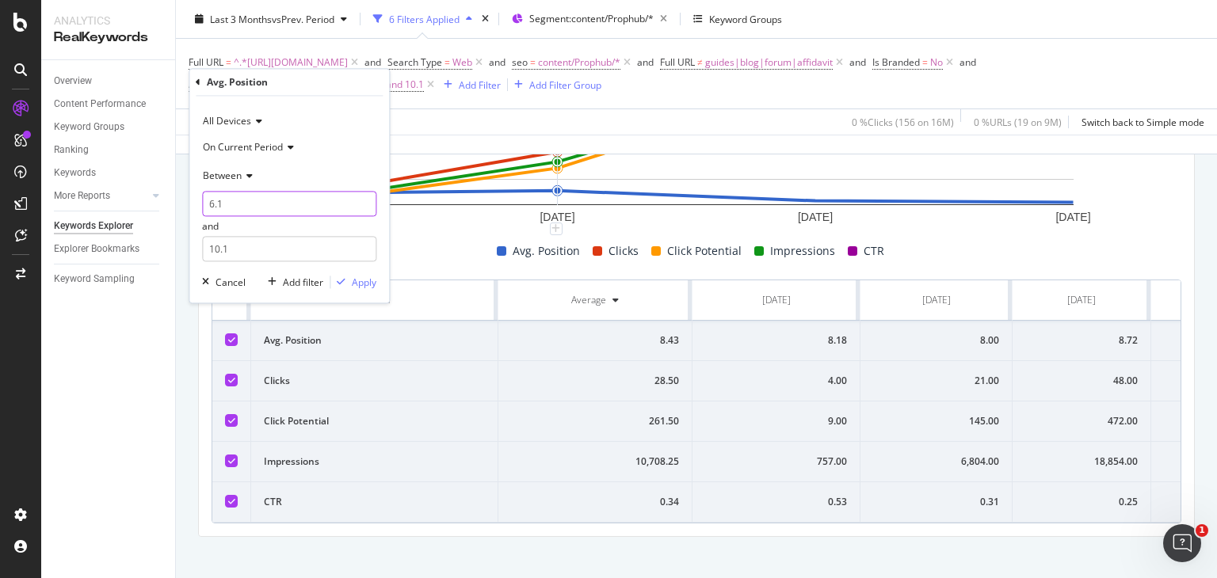
click at [226, 215] on input "6.1" at bounding box center [289, 204] width 174 height 25
type input "6"
type input "3"
click at [237, 243] on input "10.1" at bounding box center [289, 249] width 174 height 25
type input "1"
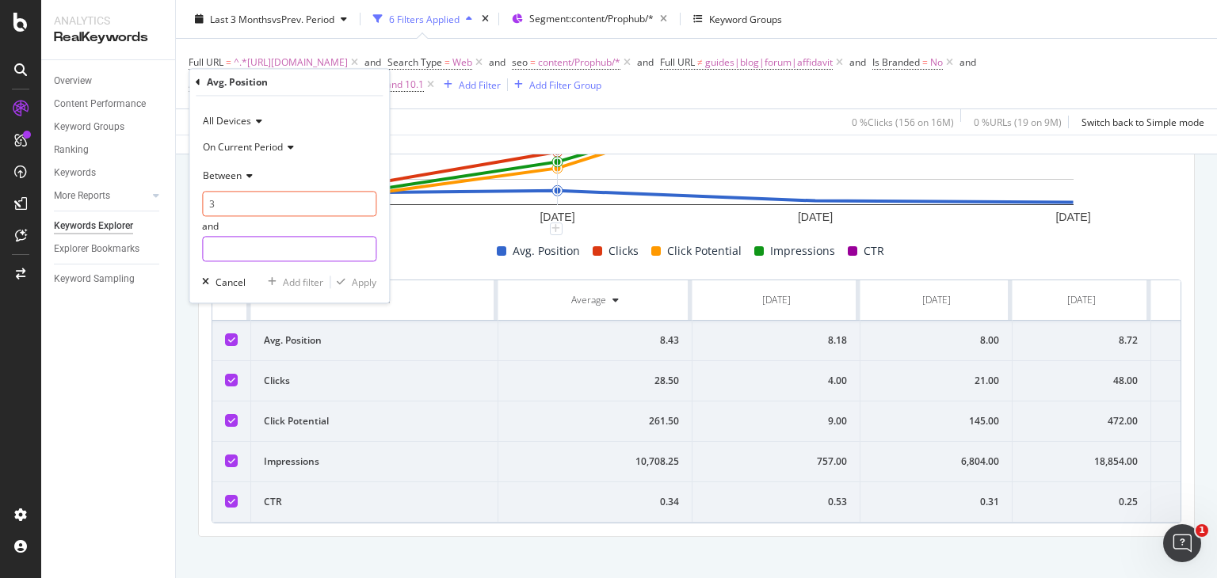
type input "5"
type input "5.9"
click at [360, 284] on div "Apply" at bounding box center [364, 282] width 25 height 13
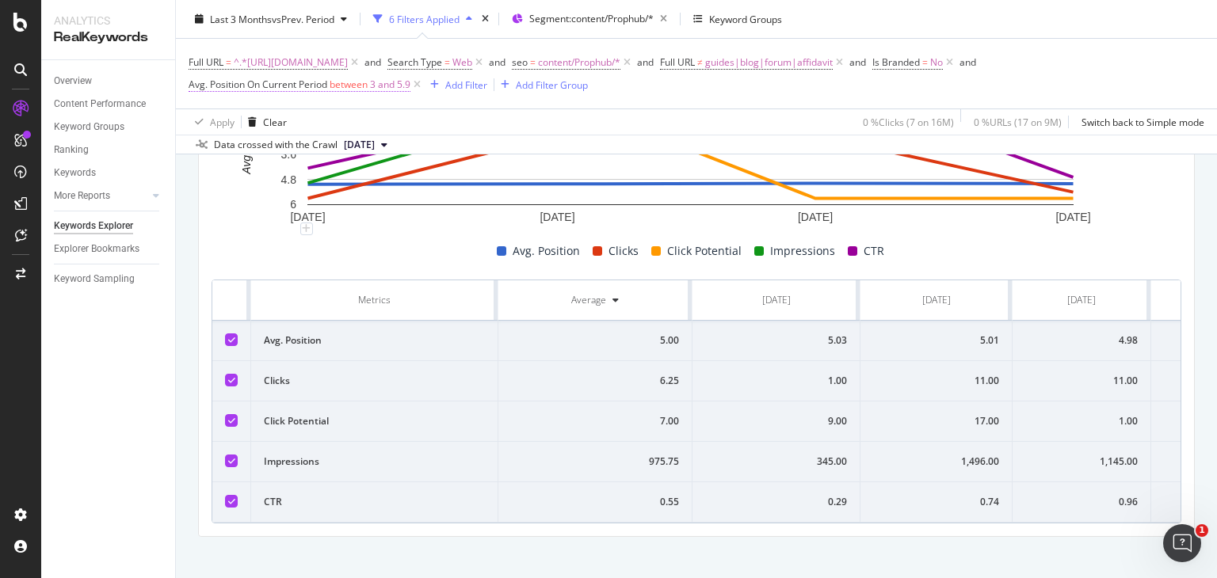
click at [368, 86] on span "between" at bounding box center [349, 84] width 38 height 13
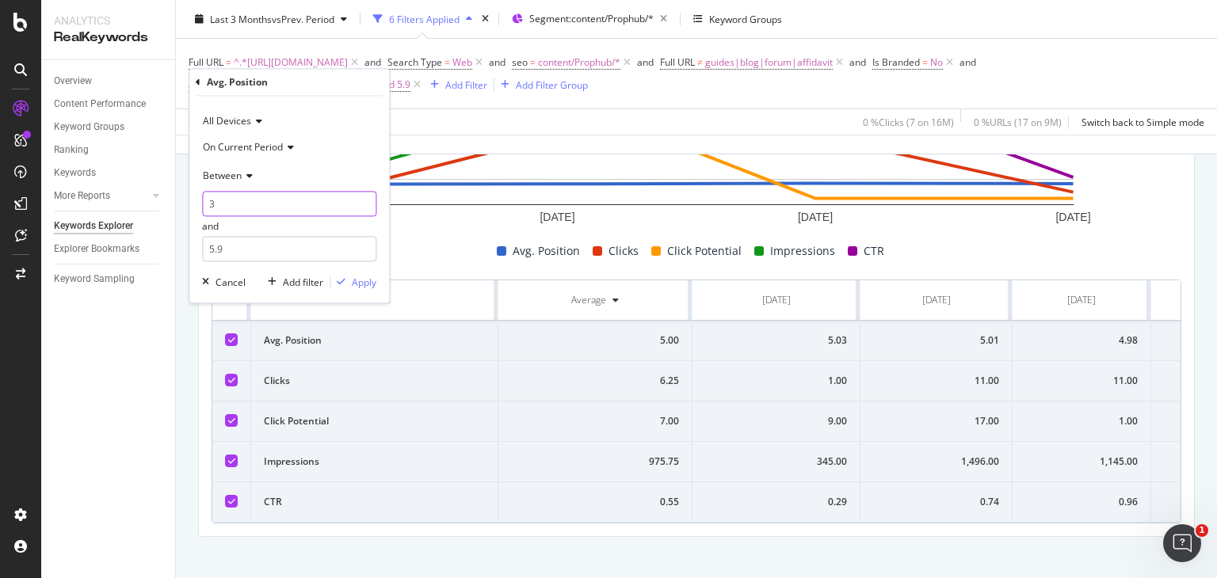
click at [235, 198] on input "3" at bounding box center [289, 204] width 174 height 25
type input "6"
click at [233, 258] on input "5.9" at bounding box center [289, 249] width 174 height 25
type input "5"
type input "10.9"
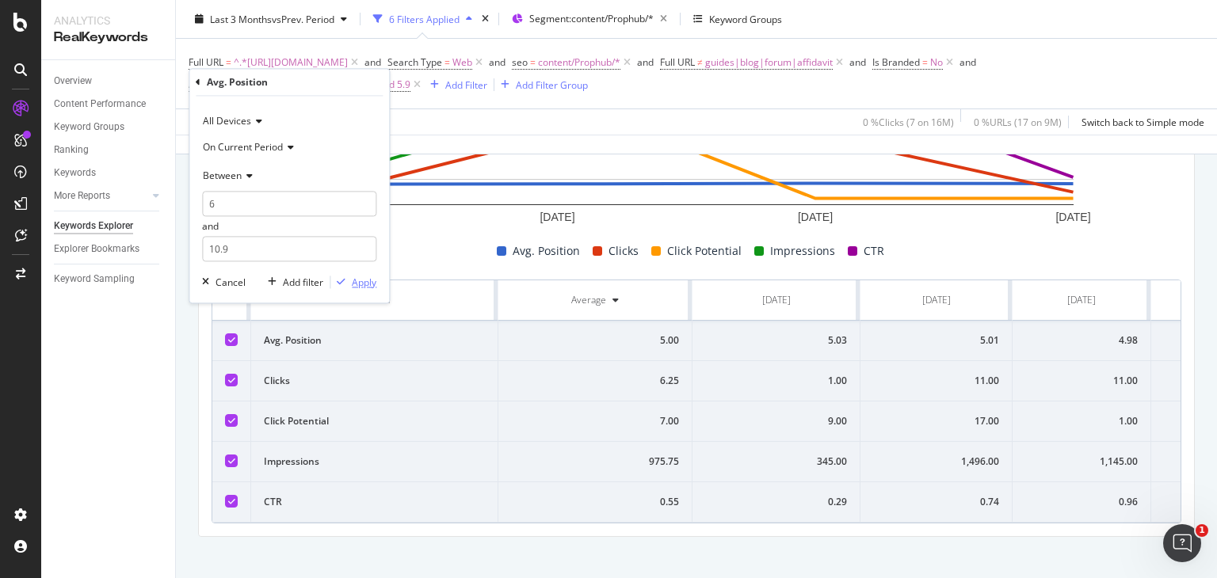
click at [353, 276] on div "Apply" at bounding box center [364, 282] width 25 height 13
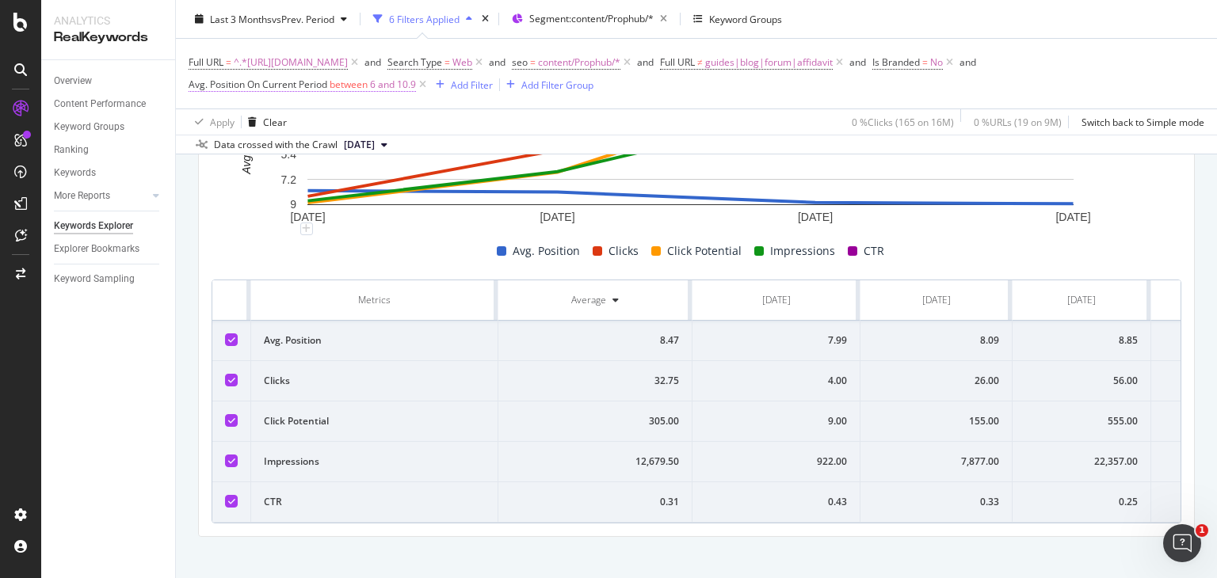
click at [404, 83] on span "6 and 10.9" at bounding box center [393, 85] width 46 height 22
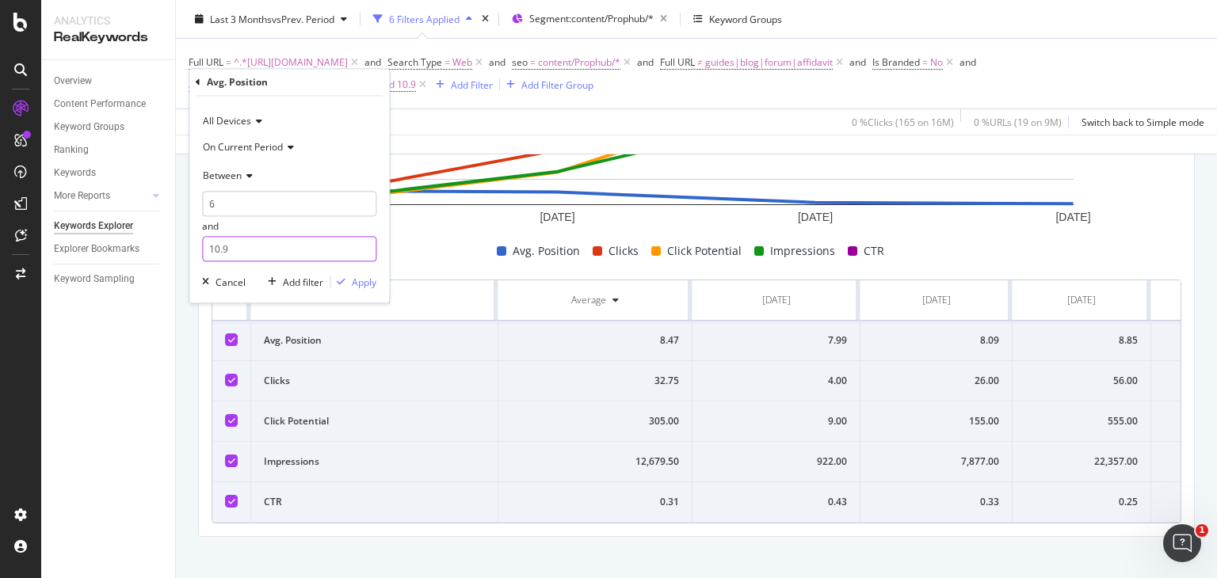
click at [235, 250] on input "10.9" at bounding box center [289, 249] width 174 height 25
type input "10"
drag, startPoint x: 376, startPoint y: 280, endPoint x: 367, endPoint y: 274, distance: 10.3
click at [367, 276] on div "Apply" at bounding box center [353, 283] width 46 height 14
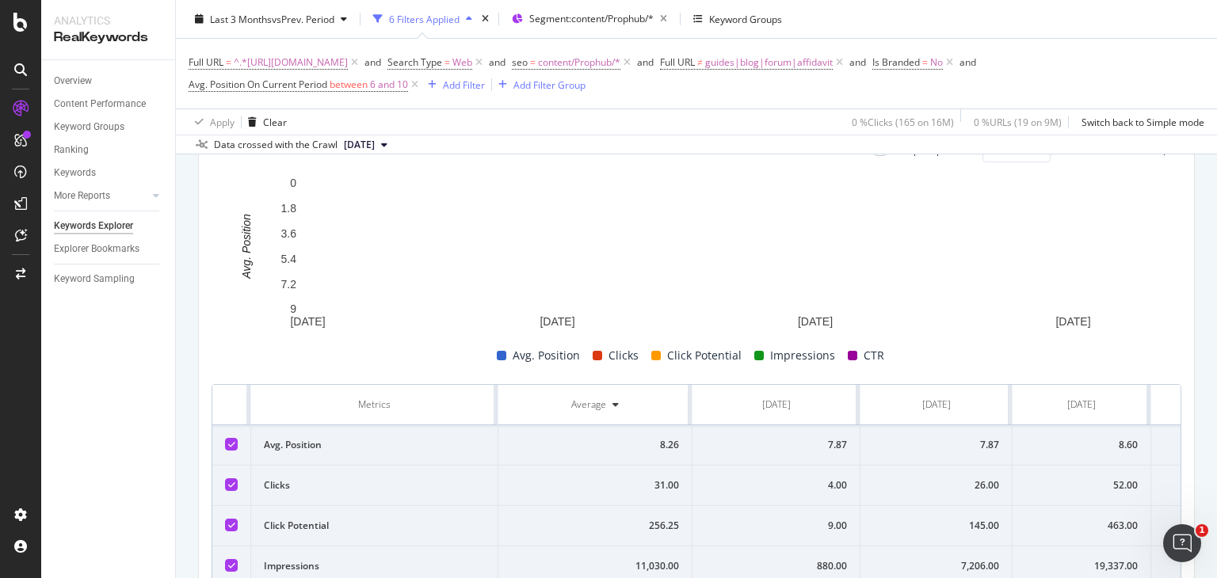
scroll to position [609, 0]
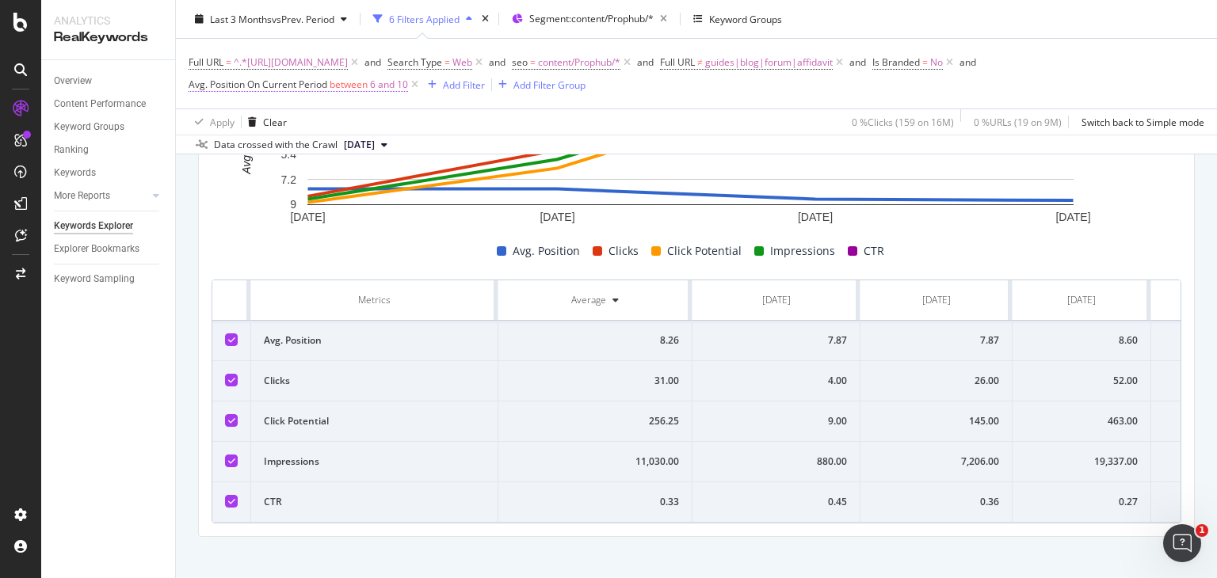
click at [346, 82] on span "between" at bounding box center [349, 84] width 38 height 13
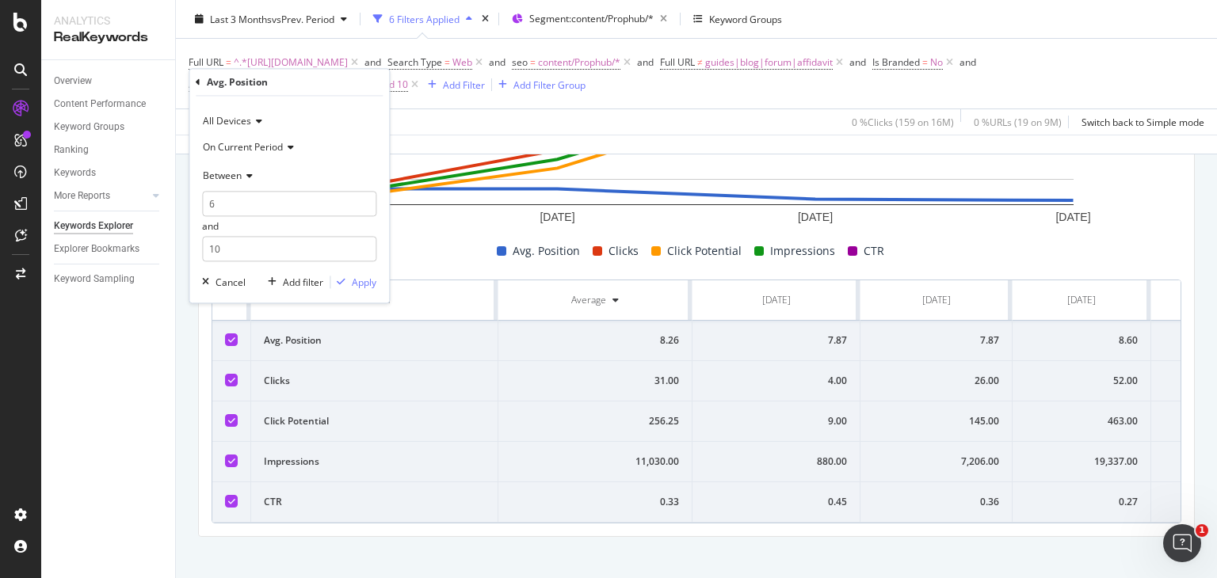
click at [250, 170] on div "Between" at bounding box center [289, 175] width 174 height 25
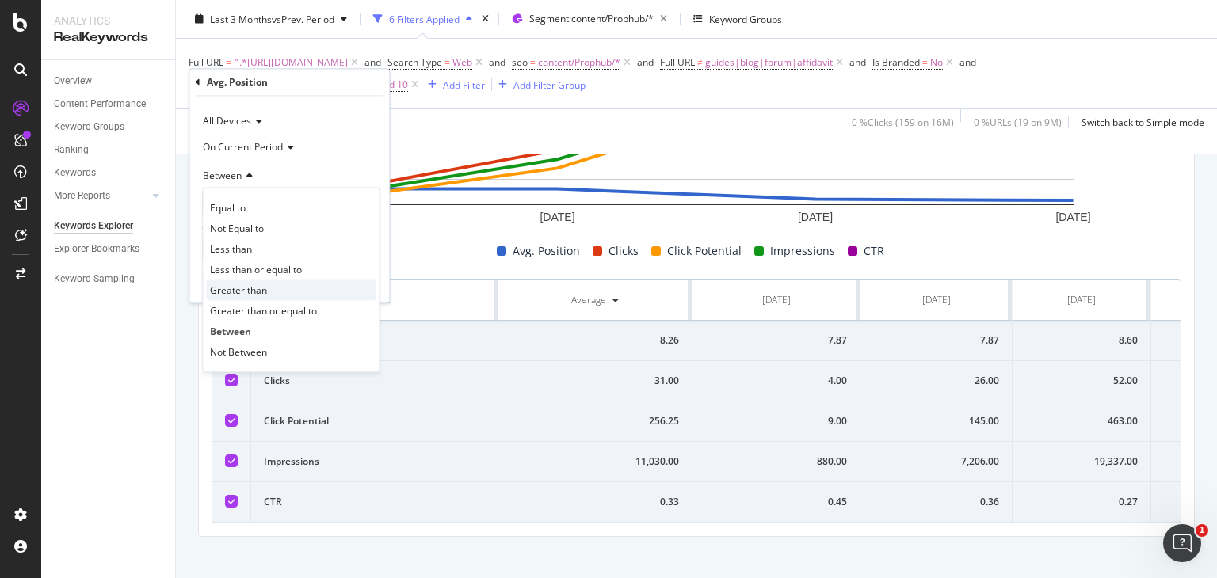
click at [246, 281] on div "Greater than" at bounding box center [291, 291] width 170 height 21
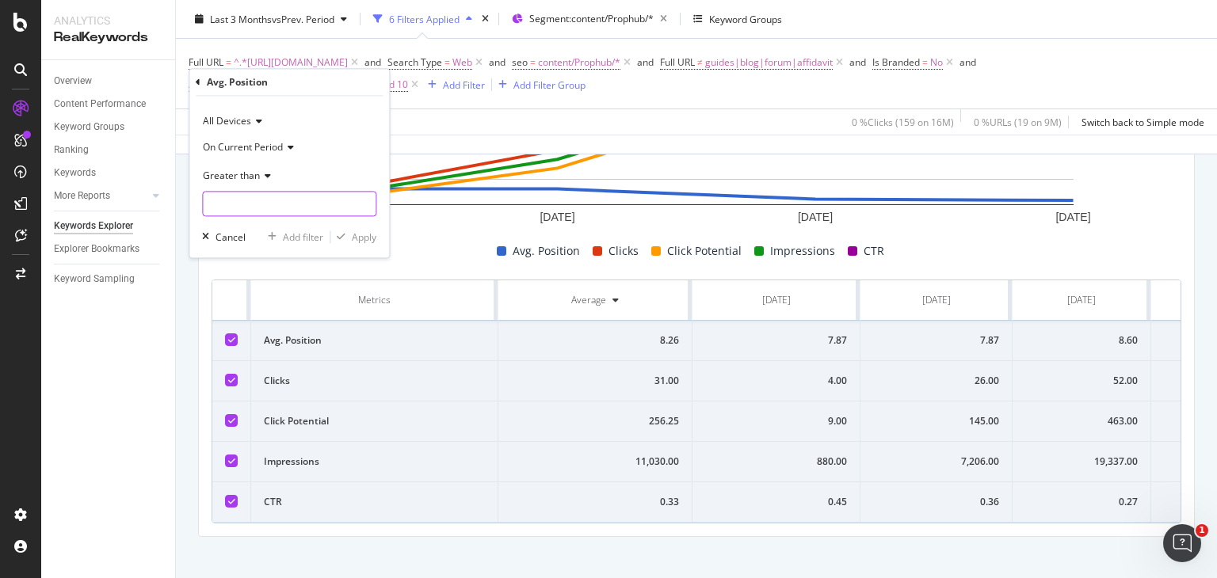
click at [243, 212] on input "number" at bounding box center [289, 204] width 174 height 25
type input "10"
click at [359, 239] on div "Apply" at bounding box center [364, 237] width 25 height 13
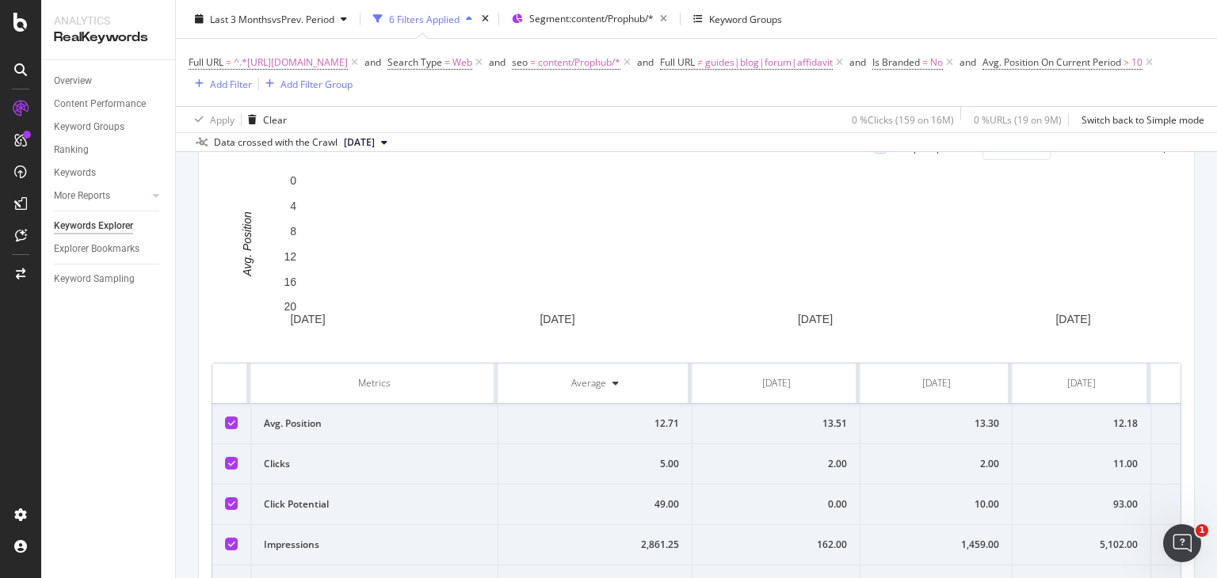
scroll to position [609, 0]
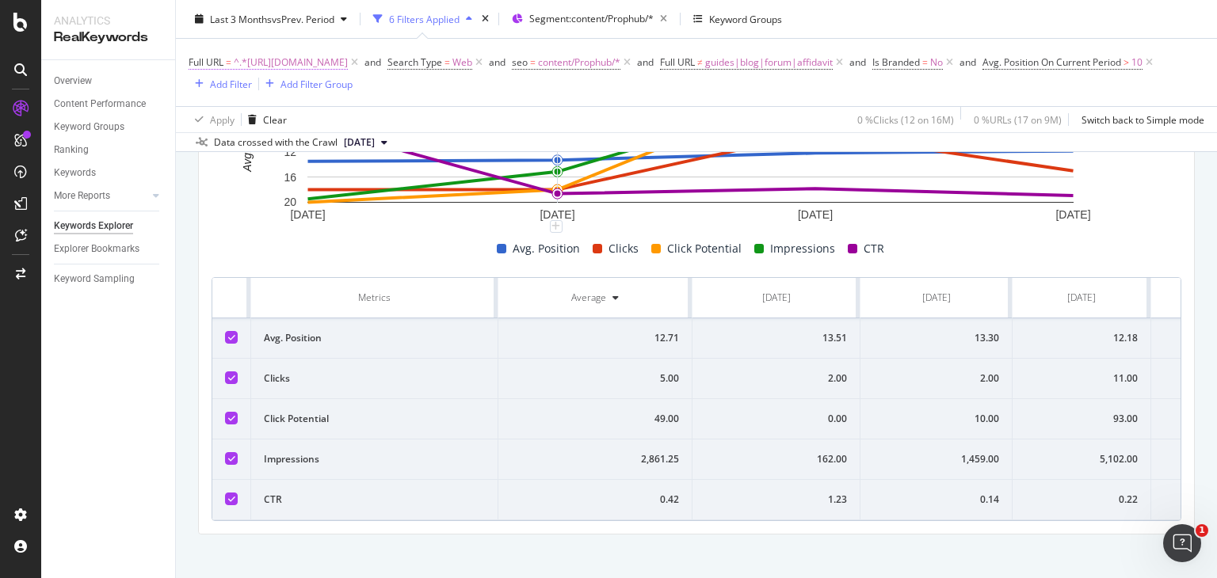
click at [348, 57] on span "^.*https://www.nobroker.in/prophub/notary/advocate/.*$" at bounding box center [291, 63] width 114 height 22
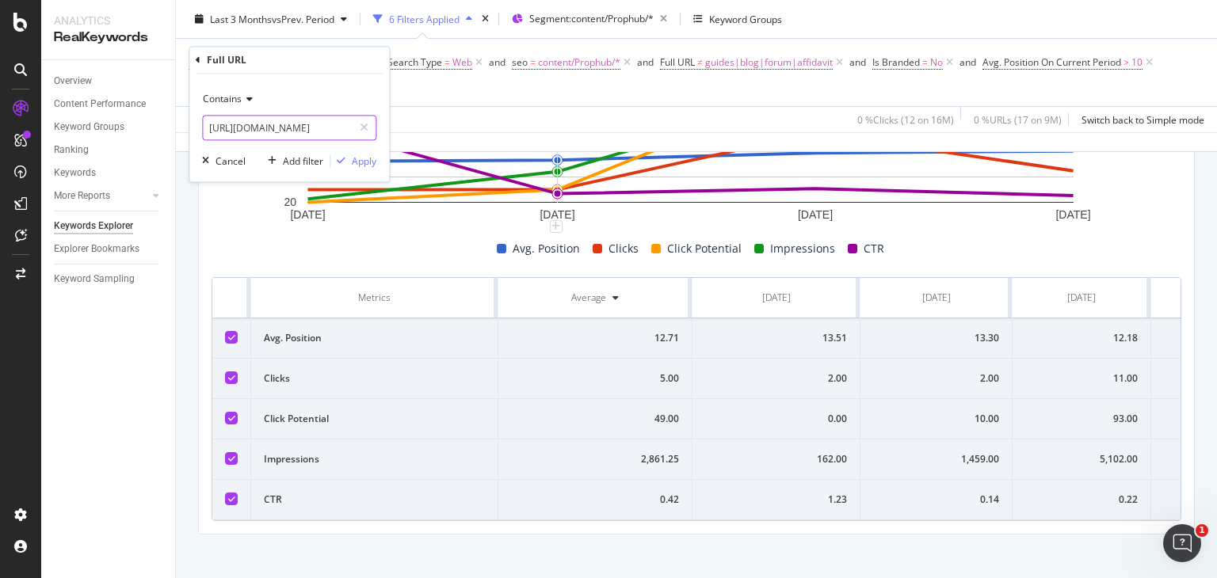
click at [300, 131] on input "https://www.nobroker.in/prophub/notary/advocate/" at bounding box center [278, 128] width 150 height 25
paste input "https://www.nobroker.in/prophub/notary/"
type input "https://www.nobroker.in/prophub/notary/"
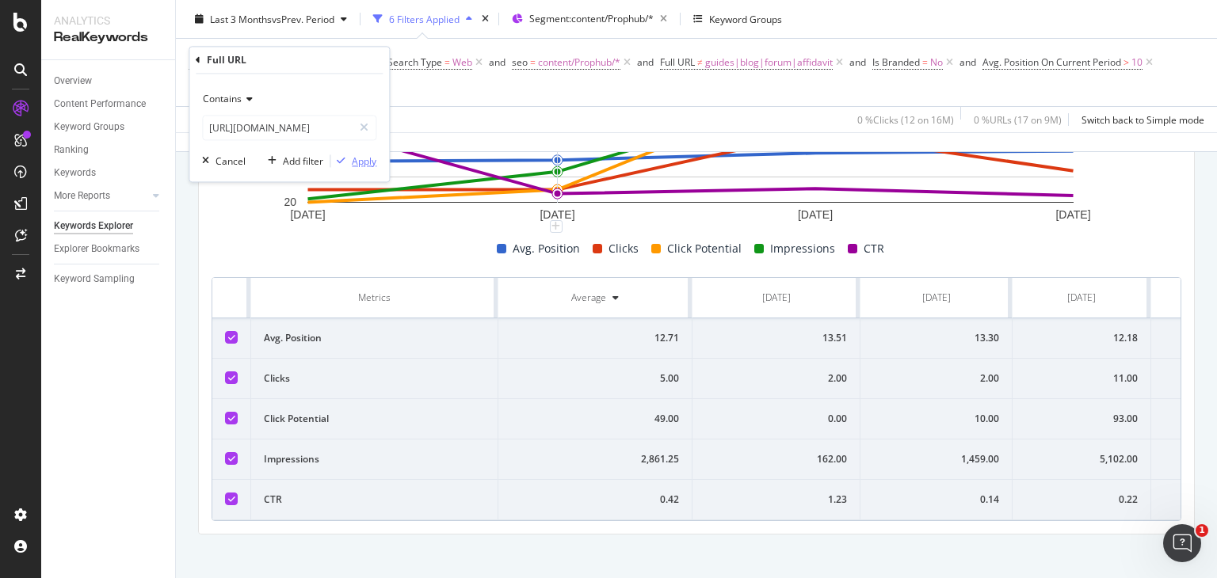
scroll to position [0, 0]
click at [349, 161] on div "button" at bounding box center [340, 162] width 21 height 10
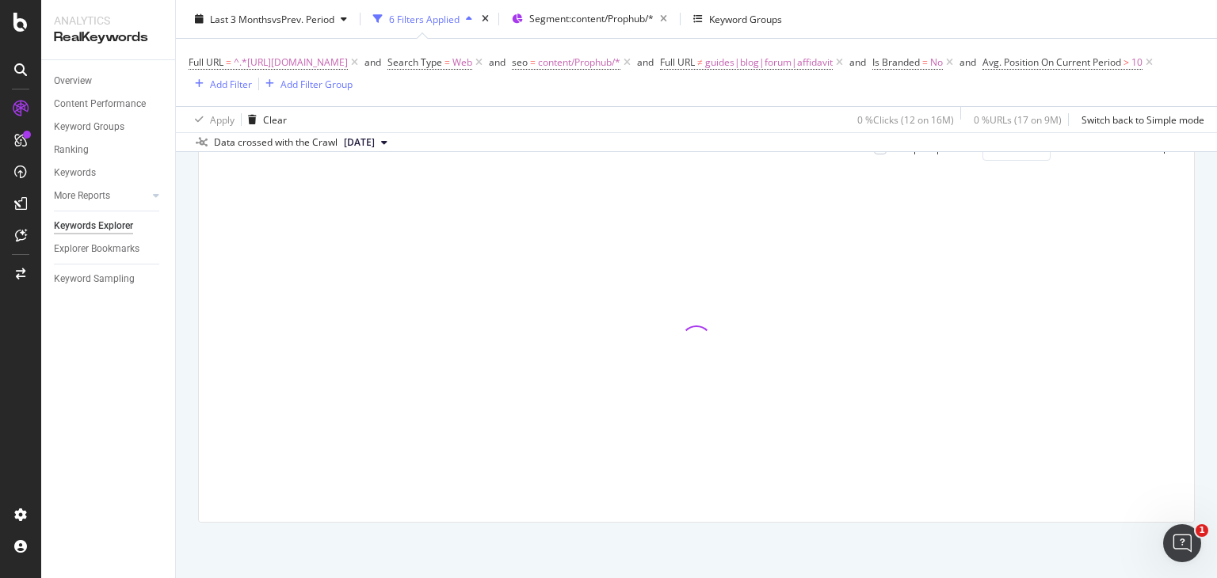
scroll to position [504, 0]
click at [833, 63] on span "guides|blog|forum|affidavit" at bounding box center [769, 63] width 128 height 22
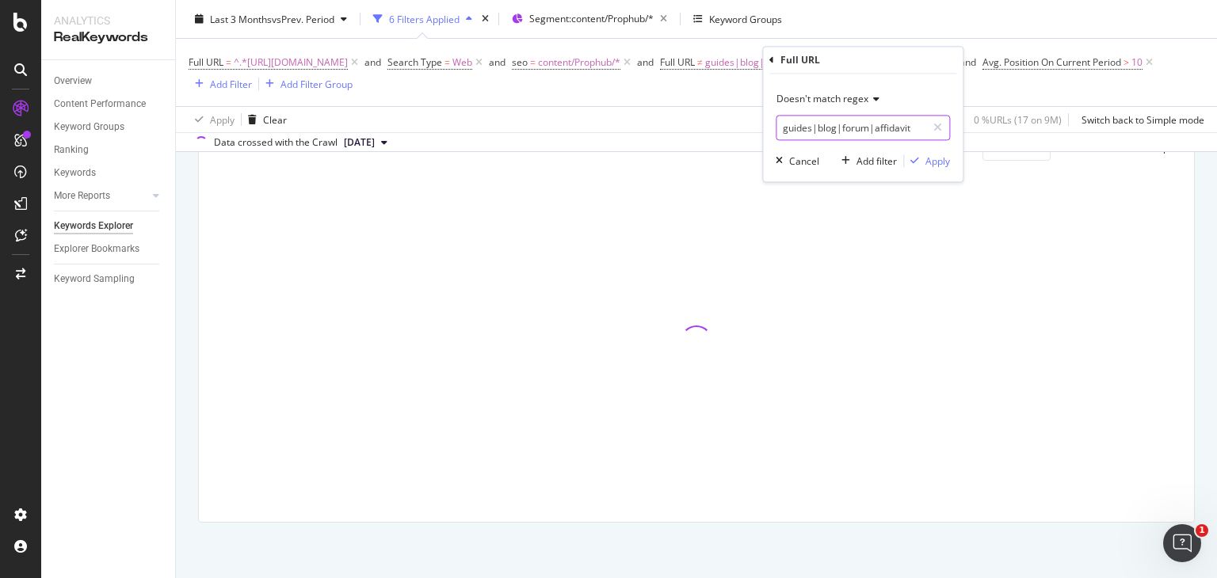
click at [916, 132] on input "guides|blog|forum|affidavit" at bounding box center [852, 128] width 150 height 25
type input "guides|blog|forum|affidavit|advocate"
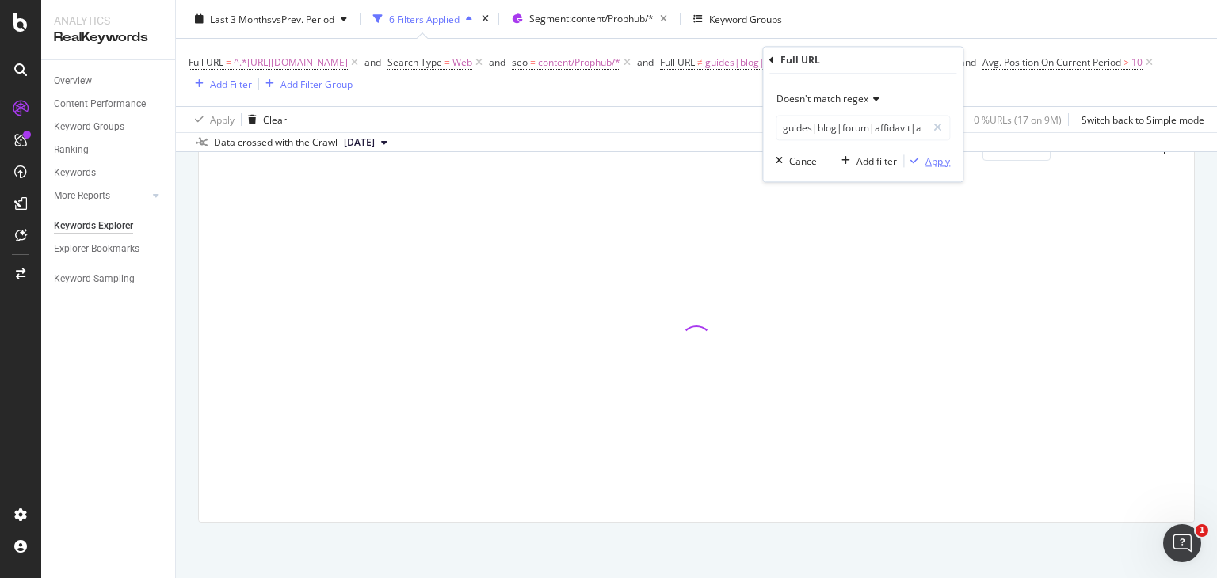
click at [941, 160] on div "Apply" at bounding box center [938, 161] width 25 height 13
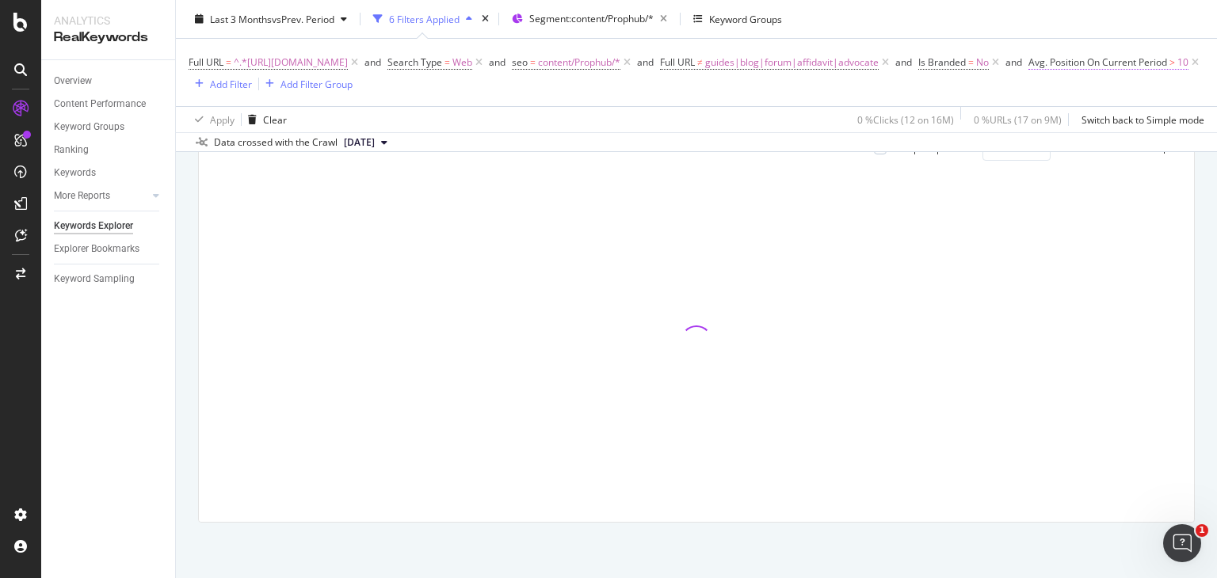
click at [1029, 69] on span "Avg. Position On Current Period" at bounding box center [1098, 61] width 139 height 13
click at [241, 173] on span "Greater than" at bounding box center [231, 175] width 57 height 13
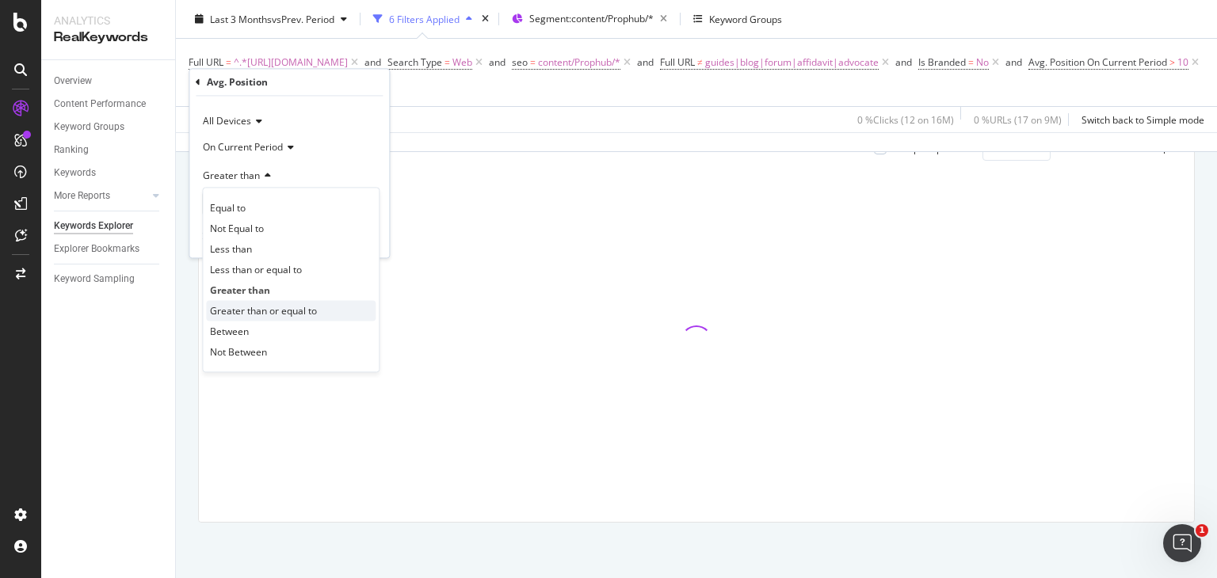
click at [262, 305] on span "Greater than or equal to" at bounding box center [263, 310] width 107 height 13
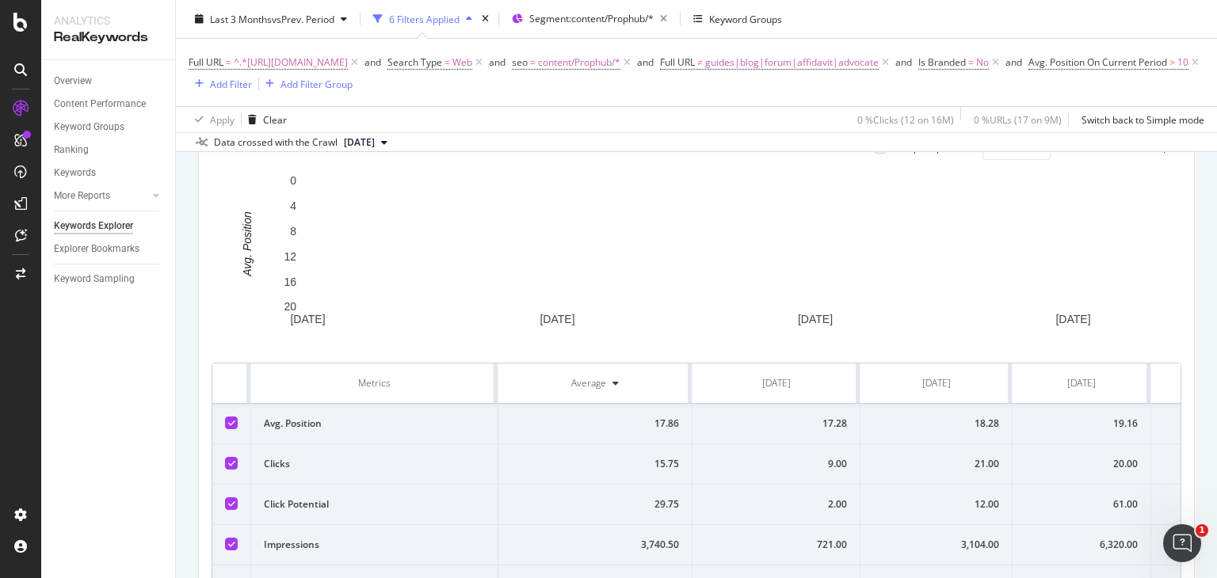
scroll to position [609, 0]
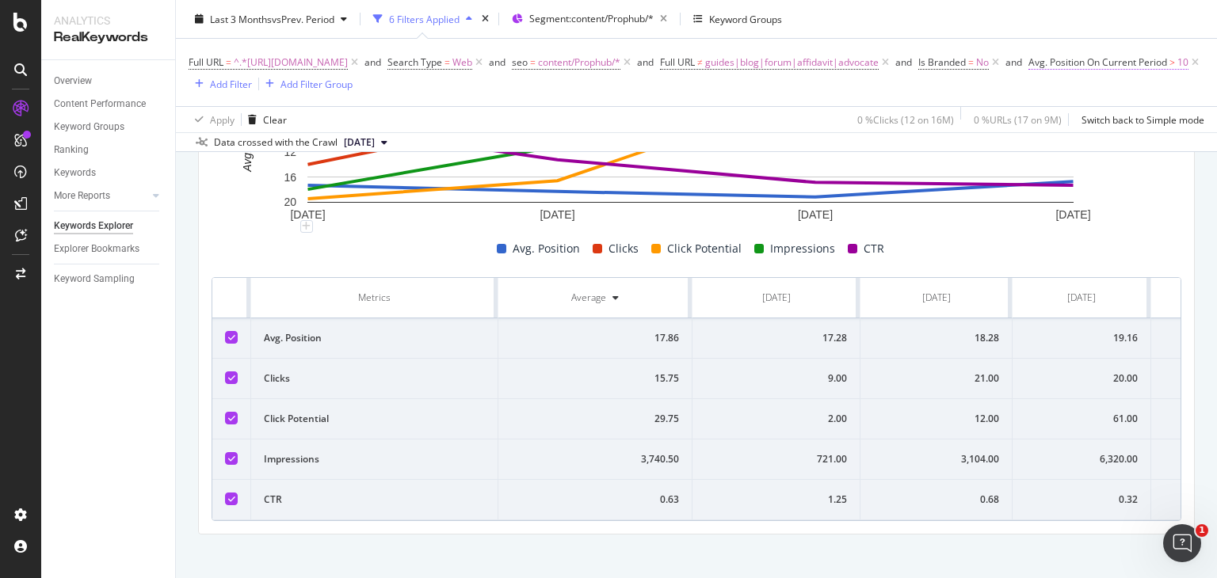
click at [1029, 69] on span "Avg. Position On Current Period" at bounding box center [1098, 61] width 139 height 13
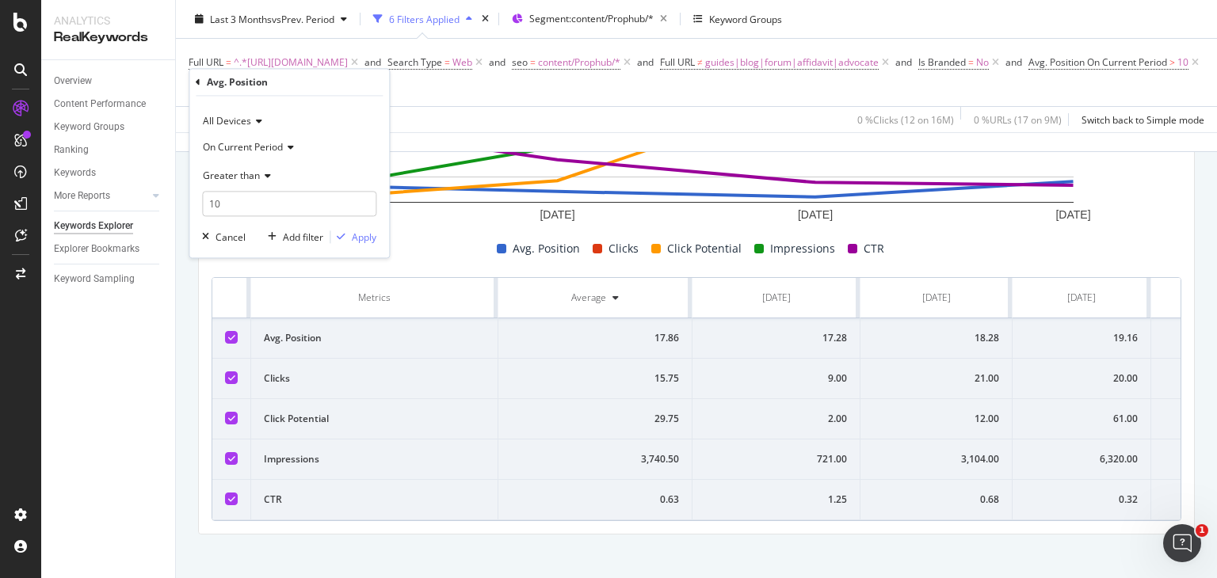
click at [260, 169] on div "Greater than" at bounding box center [289, 175] width 174 height 25
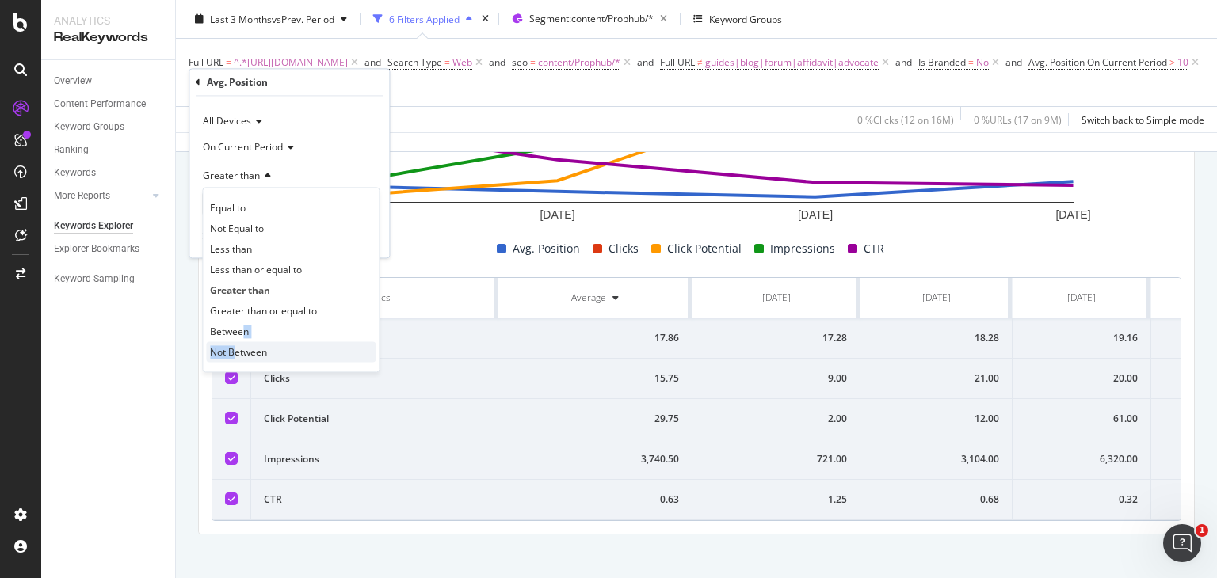
drag, startPoint x: 245, startPoint y: 326, endPoint x: 231, endPoint y: 341, distance: 20.2
click at [231, 341] on div "Equal to Not Equal to Less than Less than or equal to Greater than Greater than…" at bounding box center [291, 280] width 178 height 185
click at [242, 331] on span "Between" at bounding box center [229, 331] width 39 height 13
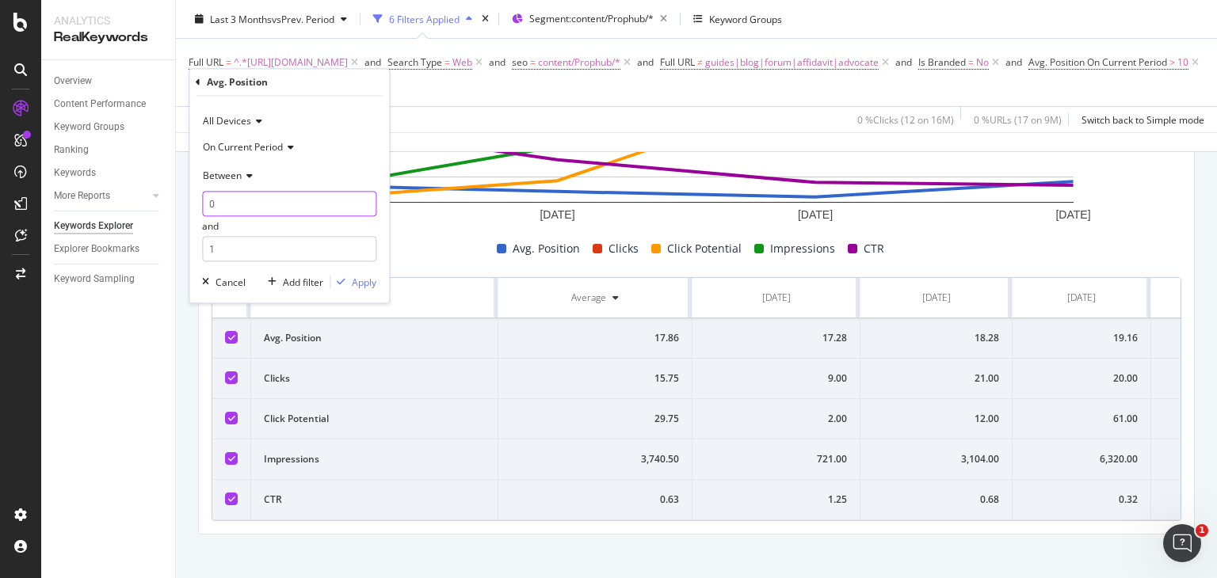
click at [240, 207] on input "0" at bounding box center [289, 204] width 174 height 25
type input "3"
click at [262, 247] on input "1" at bounding box center [289, 249] width 174 height 25
type input "5"
click at [361, 286] on div "Apply" at bounding box center [364, 282] width 25 height 13
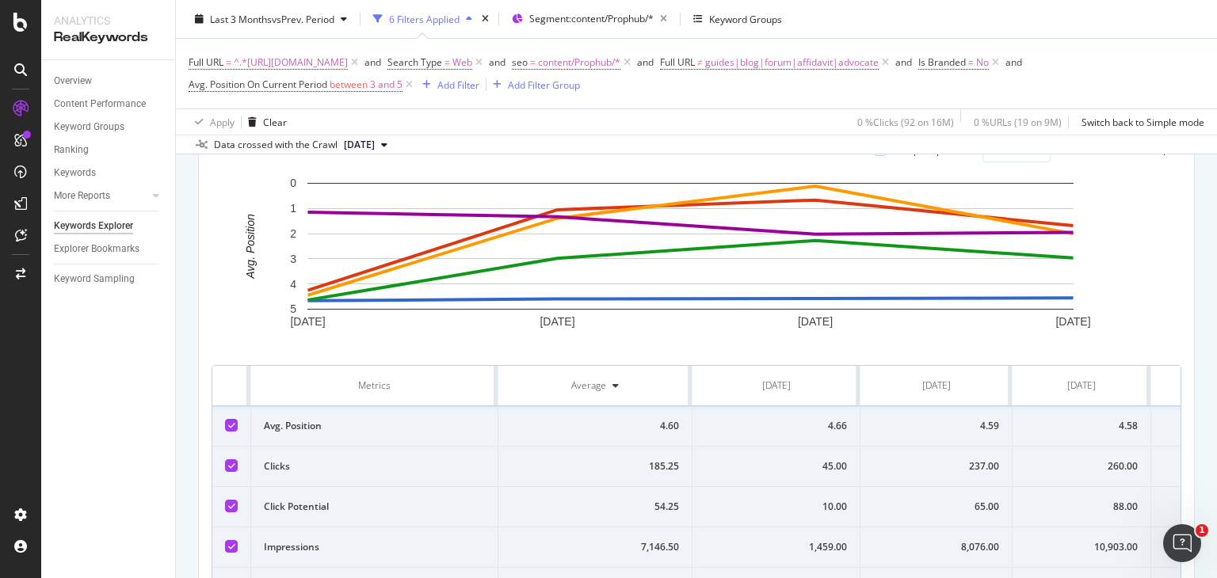
scroll to position [609, 0]
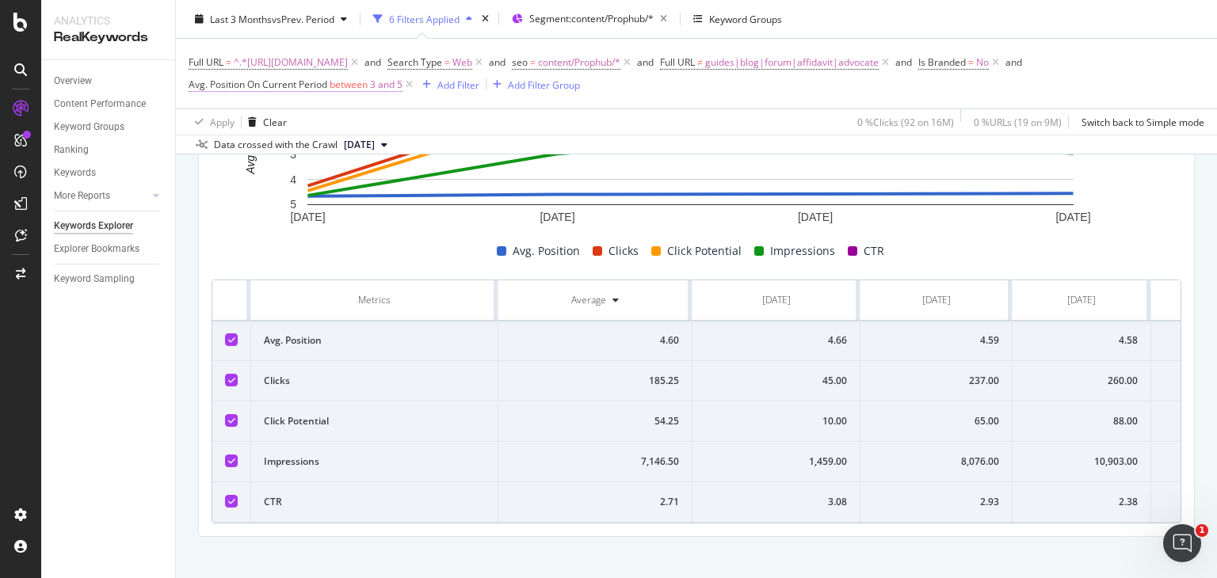
click at [376, 87] on span "3 and 5" at bounding box center [386, 85] width 32 height 22
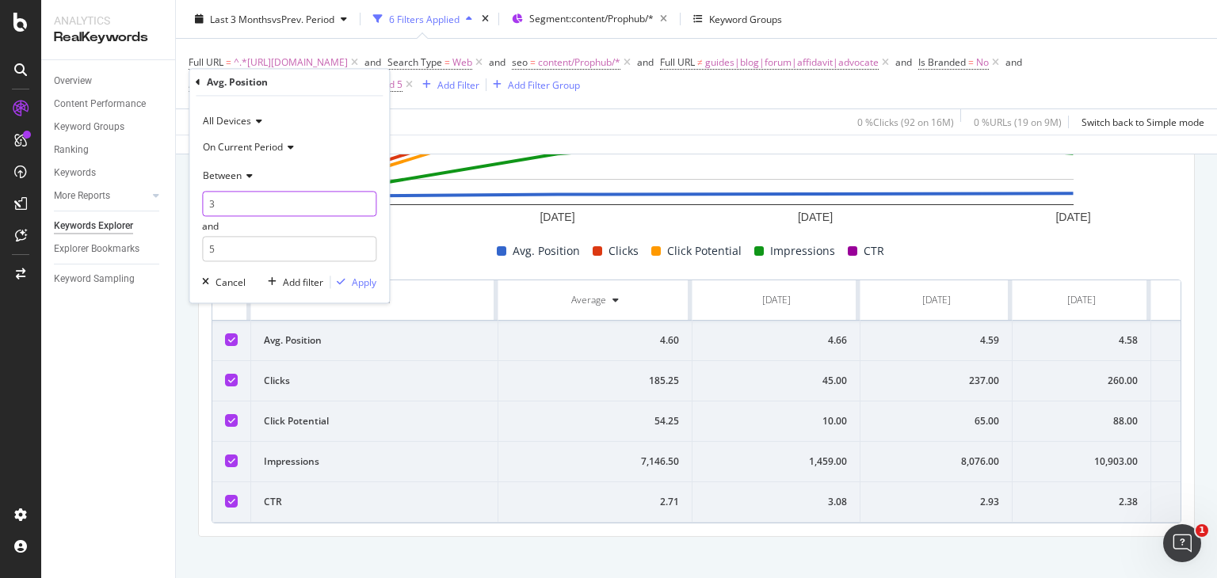
click at [238, 208] on input "3" at bounding box center [289, 204] width 174 height 25
type input "6"
click at [251, 256] on input "5" at bounding box center [289, 249] width 174 height 25
type input "10"
click at [354, 281] on div "Apply" at bounding box center [364, 282] width 25 height 13
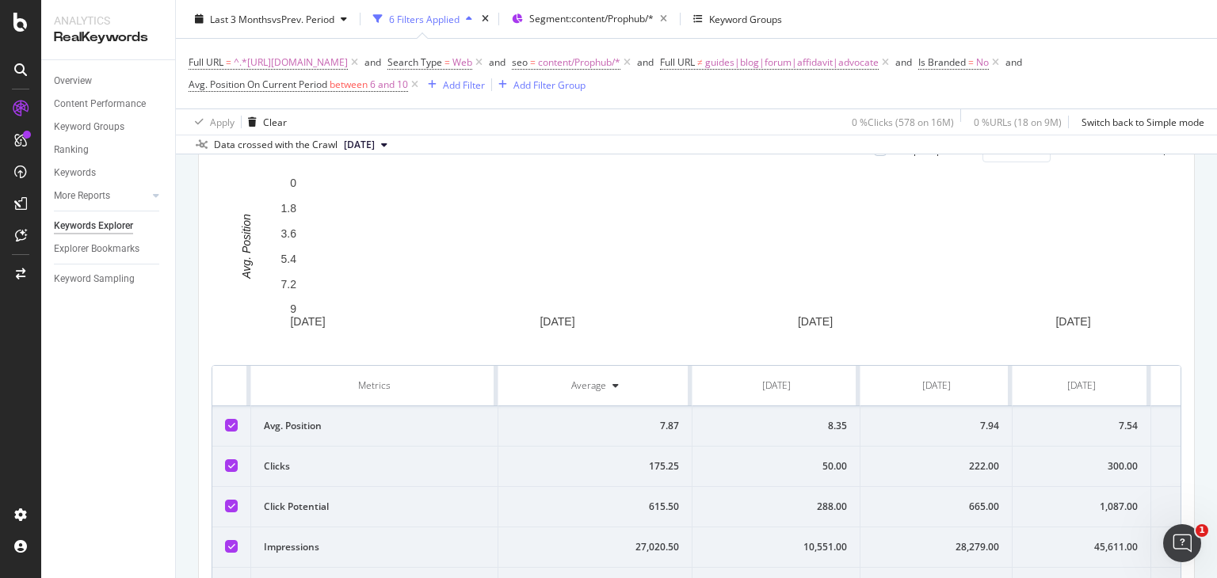
scroll to position [609, 0]
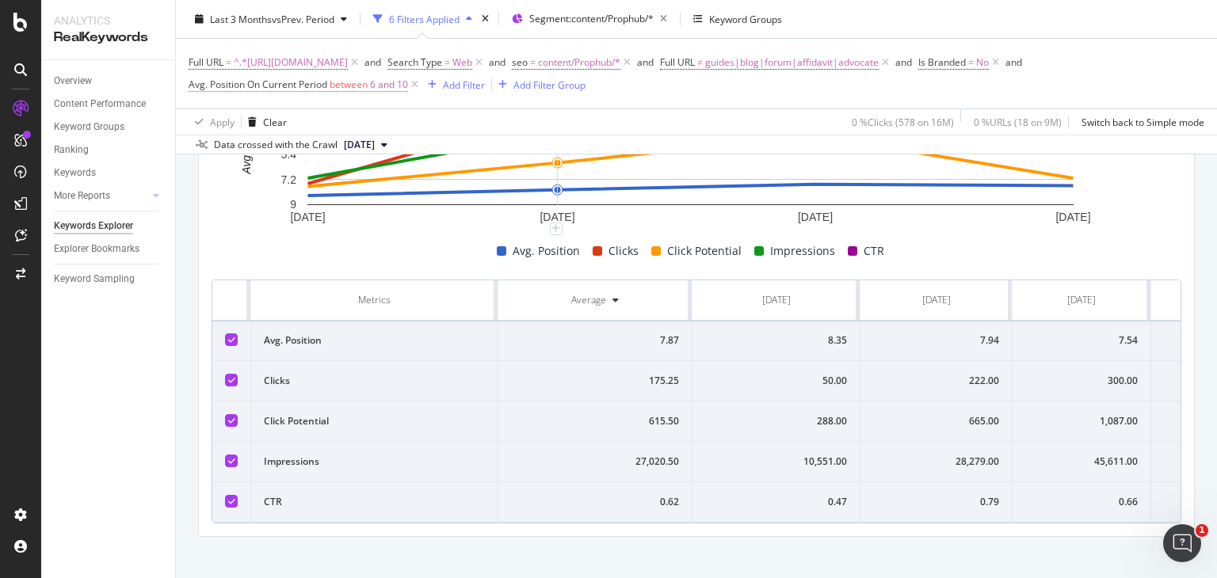
click at [350, 83] on span "between" at bounding box center [349, 84] width 38 height 13
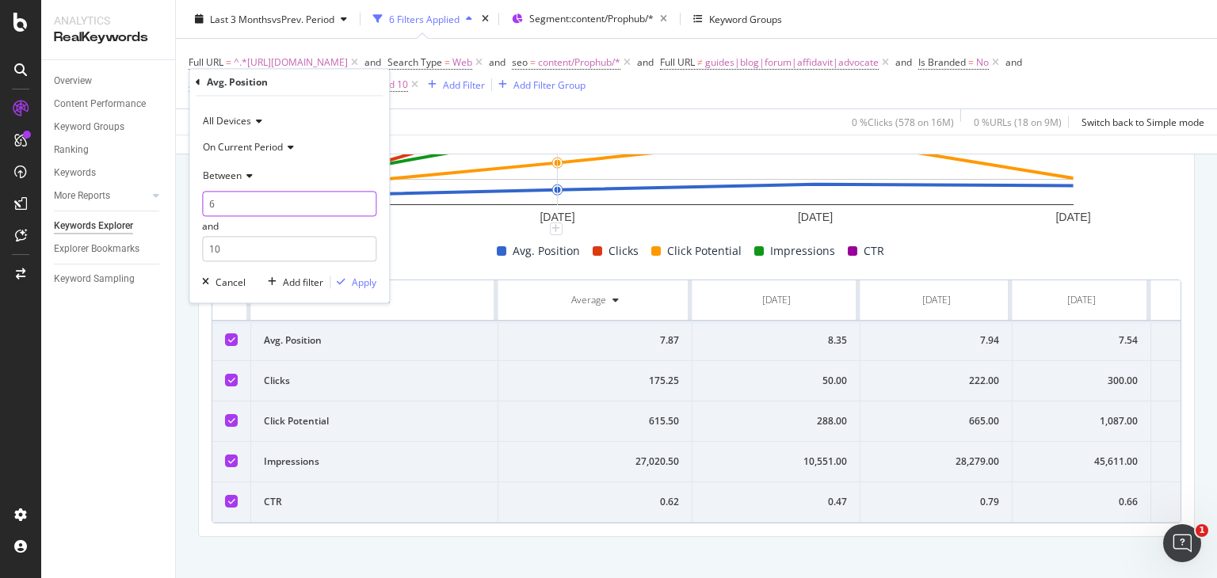
click at [225, 206] on input "6" at bounding box center [289, 204] width 174 height 25
type input "10"
click at [250, 252] on input "10" at bounding box center [289, 249] width 174 height 25
type input "1"
type input "20"
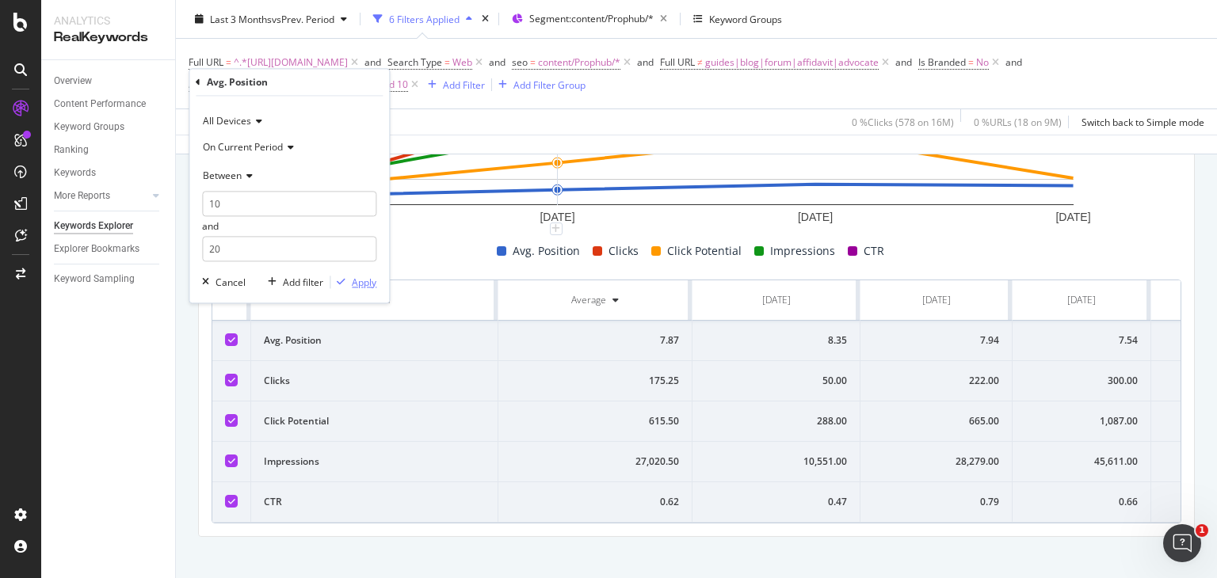
click at [367, 288] on div "Apply" at bounding box center [364, 282] width 25 height 13
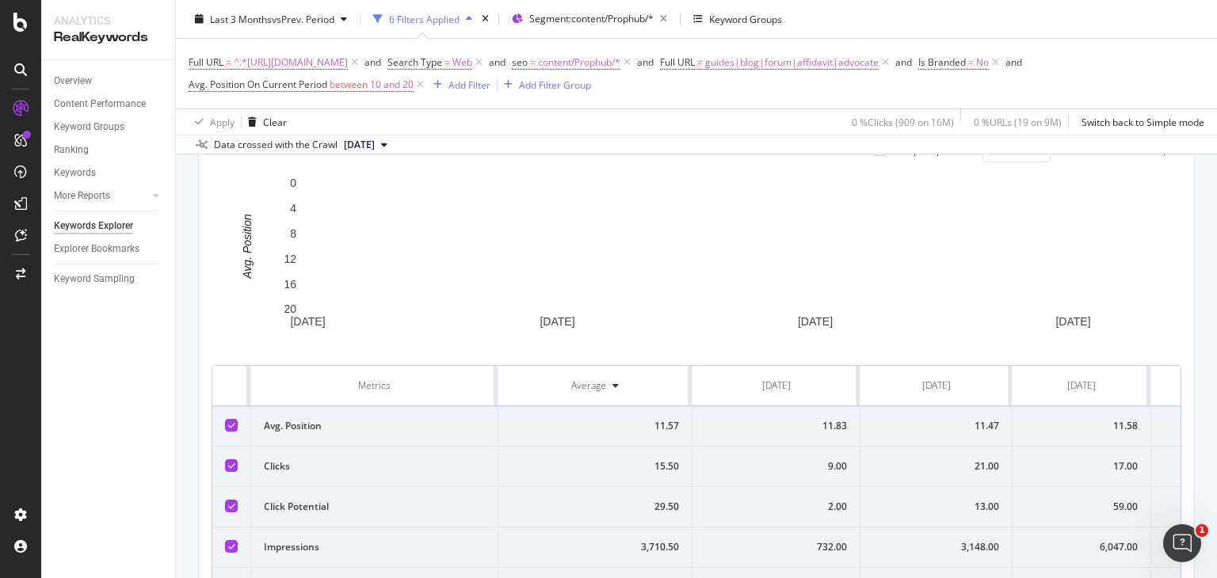
scroll to position [609, 0]
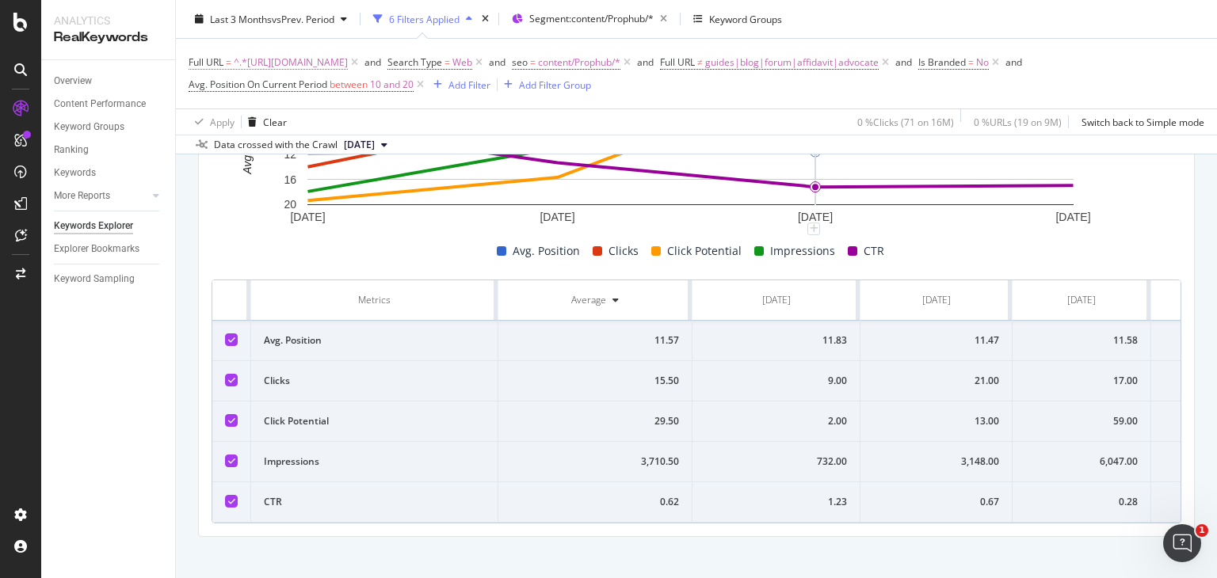
click at [348, 61] on span "^.*https://www.nobroker.in/prophub/notary/.*$" at bounding box center [291, 63] width 114 height 22
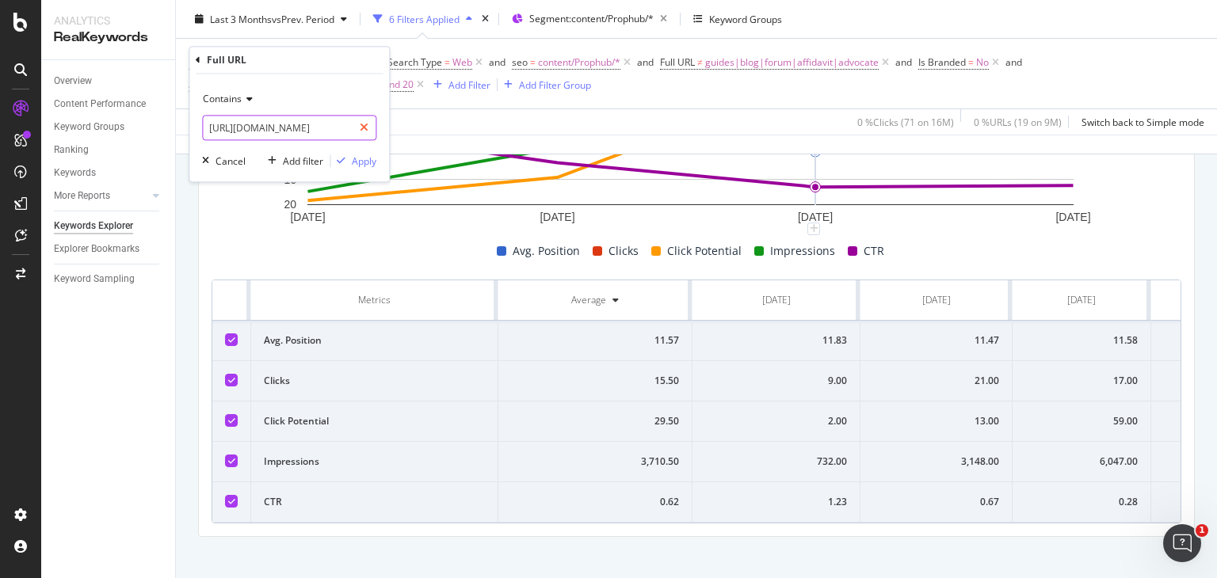
click at [363, 127] on icon at bounding box center [364, 128] width 9 height 11
click at [324, 125] on input "text" at bounding box center [289, 128] width 173 height 25
paste input "https://www.nobroker.in/prophub/notary/affidavit/"
type input "https://www.nobroker.in/prophub/notary/affidavit/"
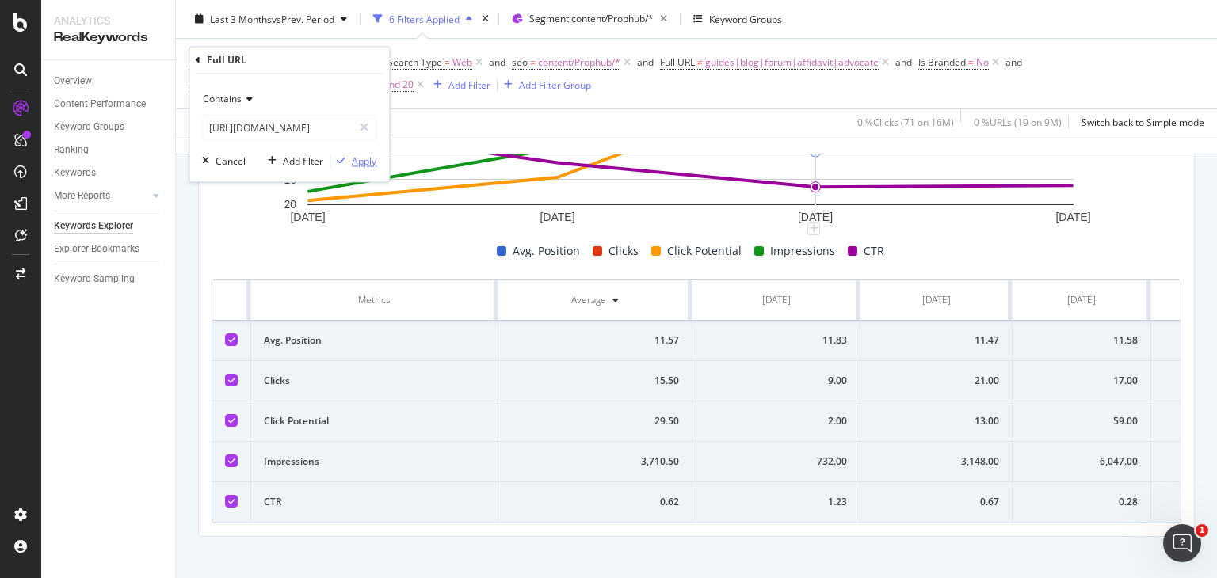
scroll to position [0, 0]
click at [358, 161] on div "Apply" at bounding box center [364, 161] width 25 height 13
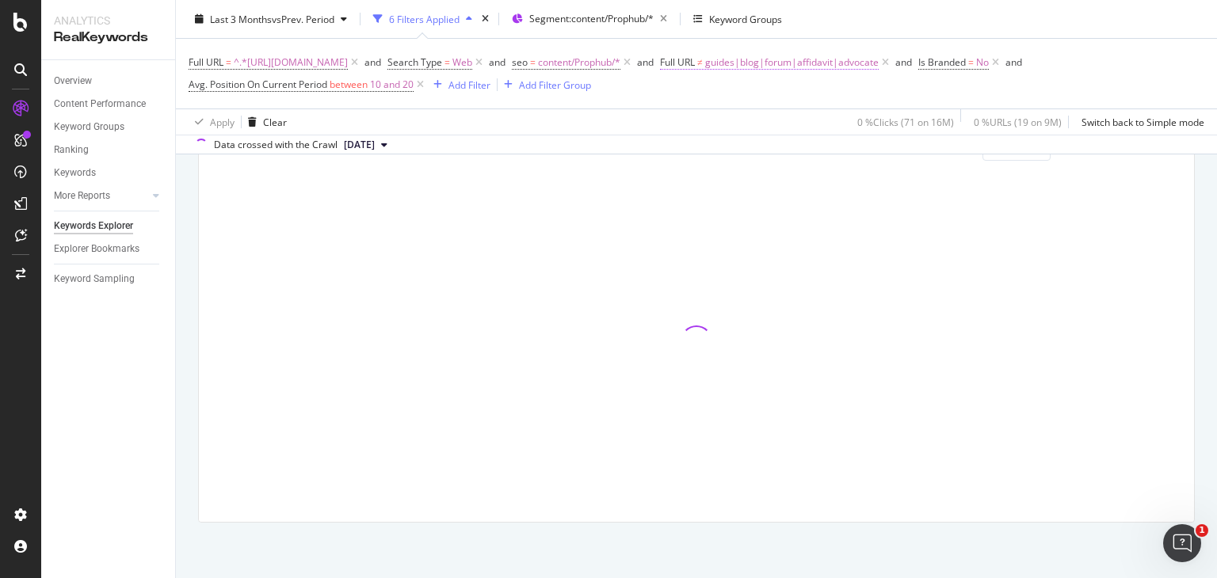
scroll to position [504, 0]
click at [879, 63] on span "guides|blog|forum|affidavit|advocate" at bounding box center [792, 63] width 174 height 22
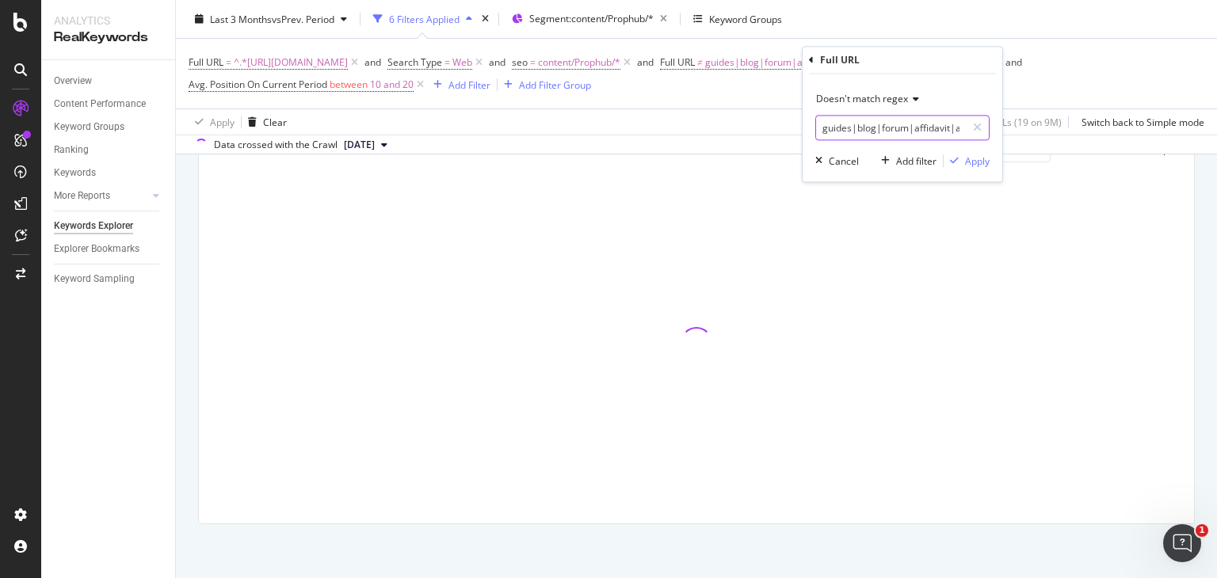
click at [951, 128] on input "guides|blog|forum|affidavit|advocate" at bounding box center [891, 128] width 150 height 25
click at [950, 128] on input "guides|blog|forum|affidavit|advocate" at bounding box center [891, 128] width 150 height 25
type input "guides|blog|forum|advocate"
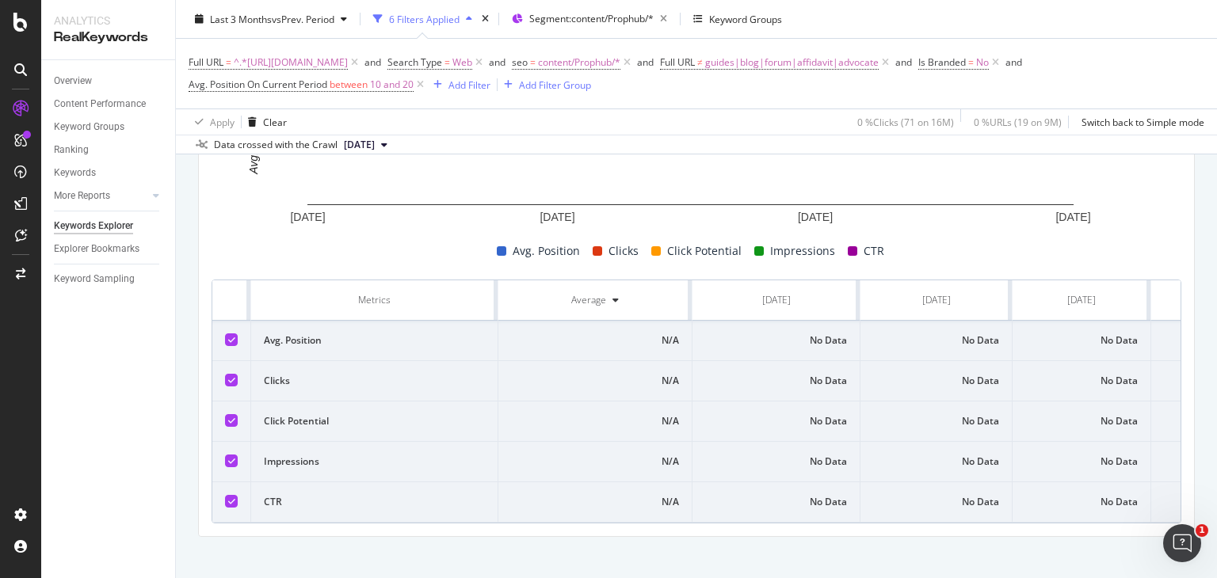
click at [979, 158] on rect "A chart." at bounding box center [690, 141] width 766 height 127
click at [879, 59] on span "guides|blog|forum|affidavit|advocate" at bounding box center [792, 63] width 174 height 22
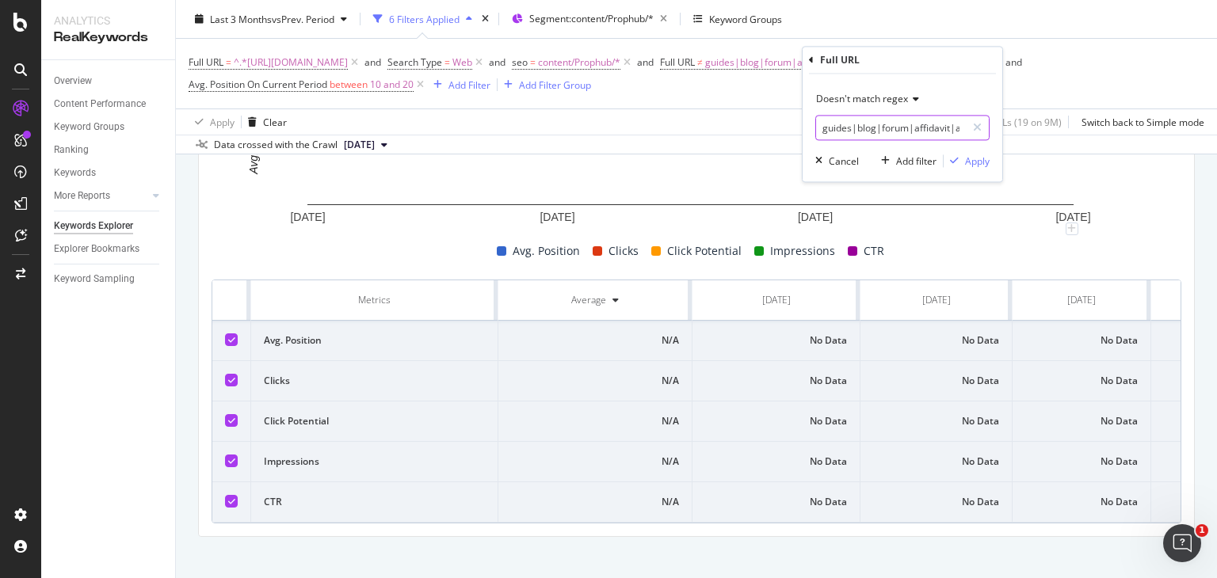
click at [949, 127] on input "guides|blog|forum|affidavit|advocate" at bounding box center [891, 128] width 150 height 25
type input "guides|blog|forum|advocate"
click at [963, 164] on div "button" at bounding box center [954, 162] width 21 height 10
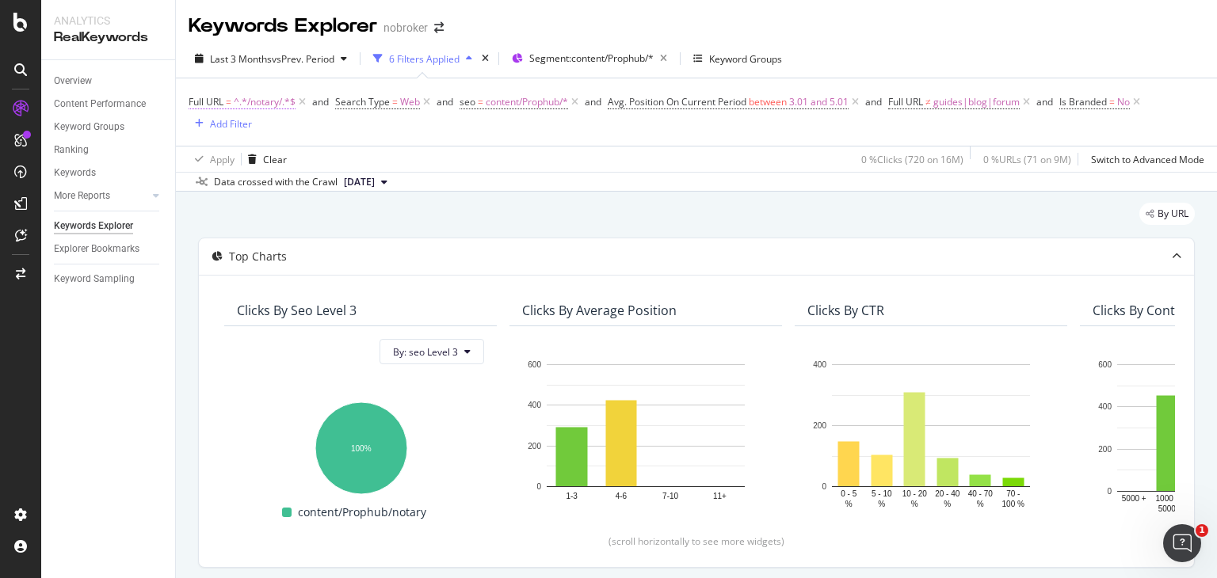
scroll to position [631, 0]
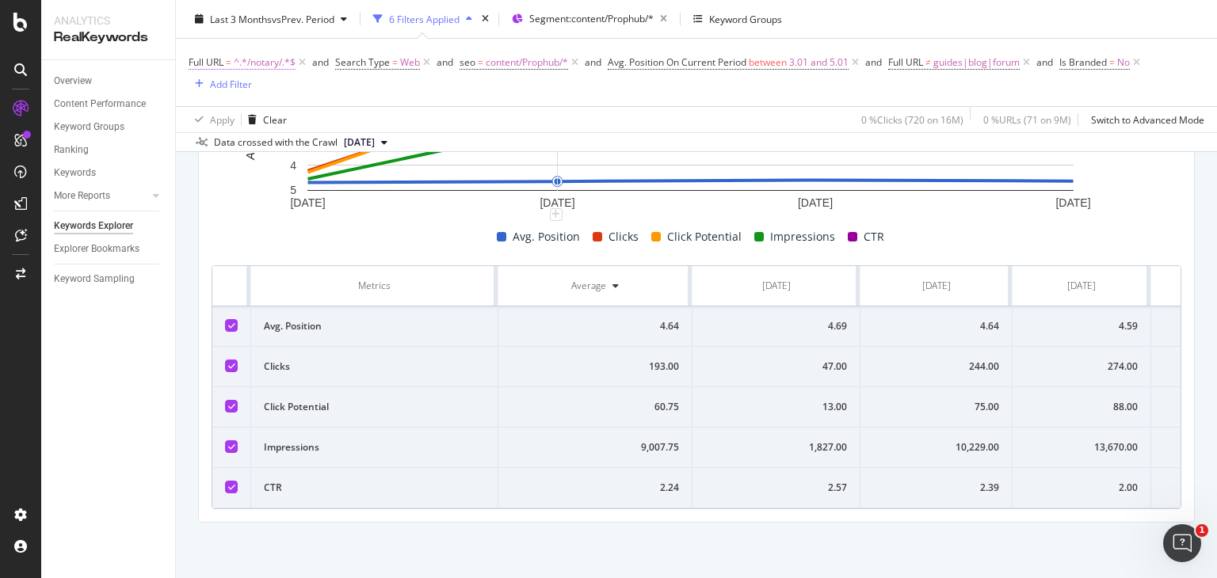
click at [256, 59] on span "^.*/notary/.*$" at bounding box center [265, 63] width 62 height 22
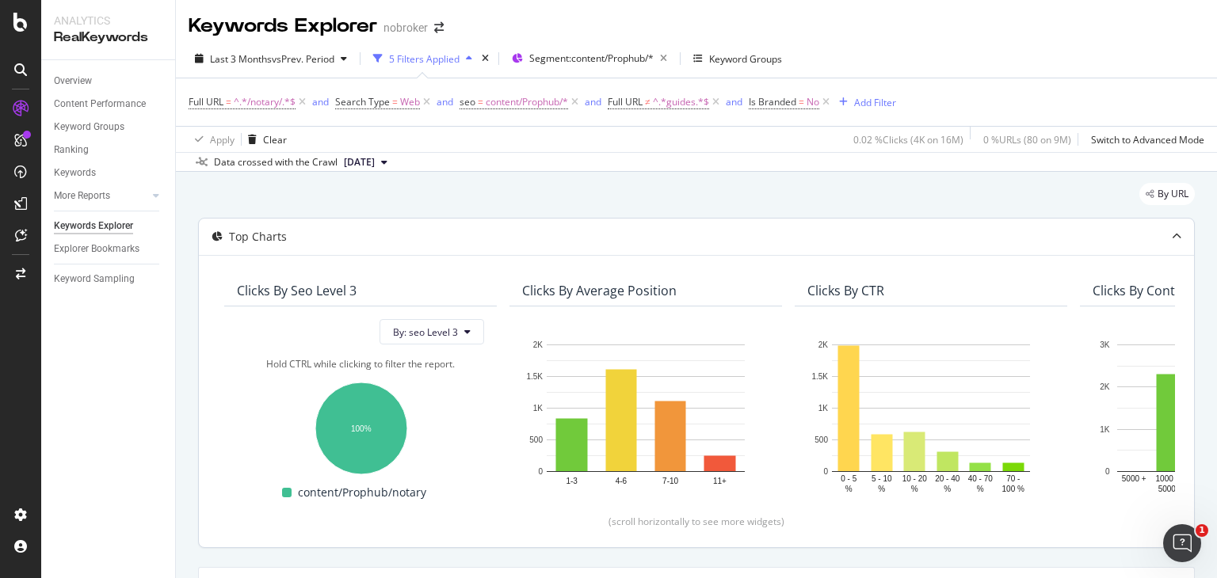
scroll to position [298, 0]
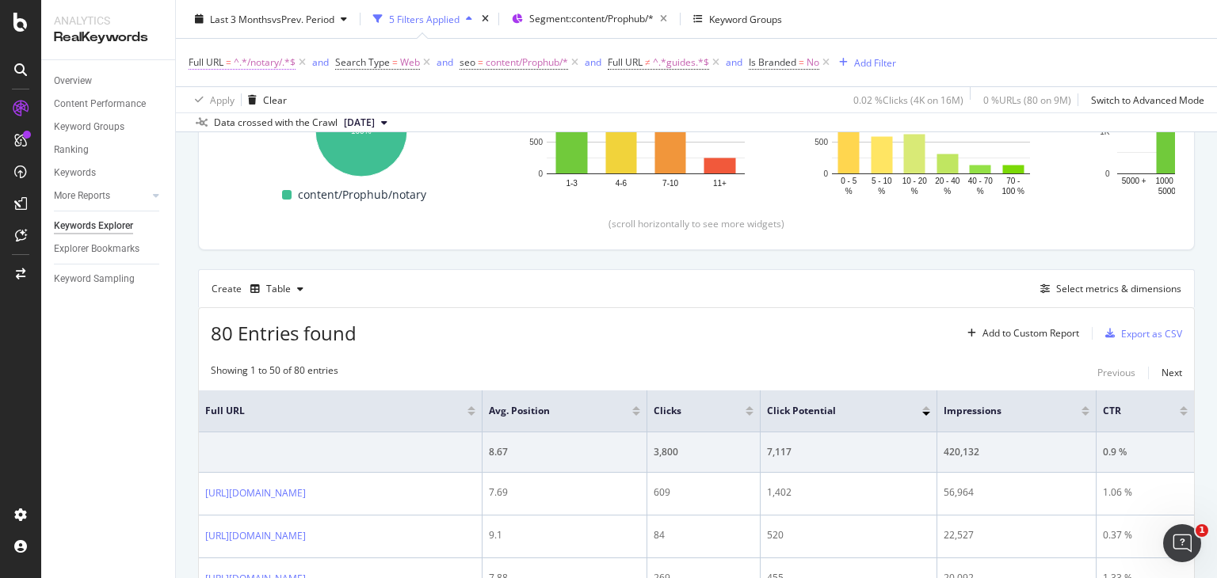
click at [256, 59] on span "^.*/notary/.*$" at bounding box center [265, 63] width 62 height 22
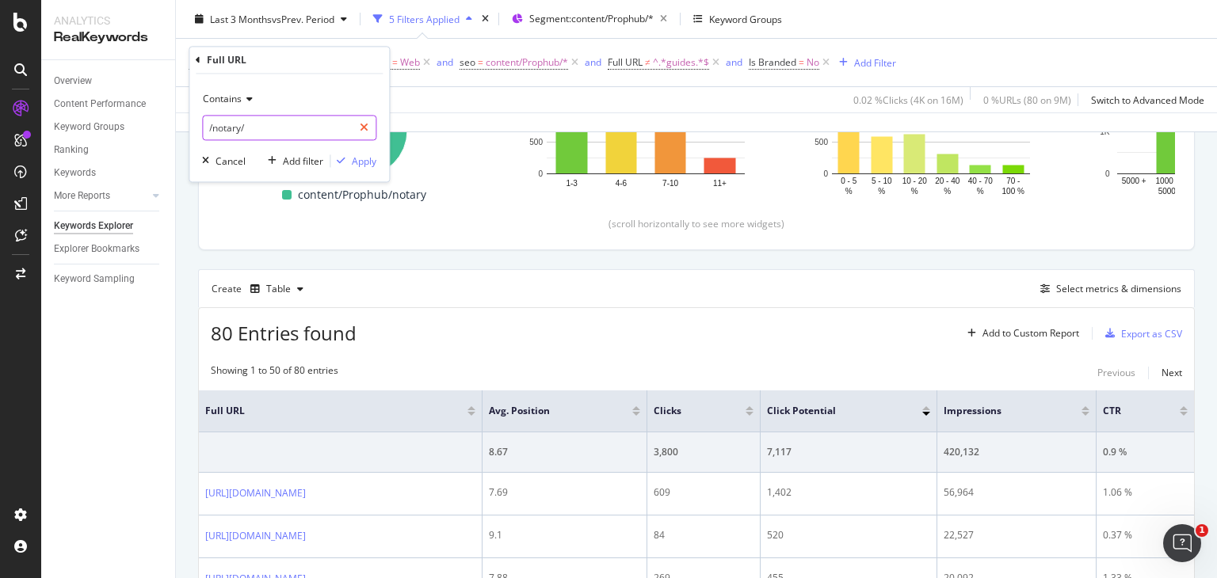
click at [371, 123] on div at bounding box center [364, 128] width 23 height 25
paste input "https://www.nobroker.in/prophub/nris/"
click at [284, 135] on input "text" at bounding box center [289, 128] width 173 height 25
type input "https://www.nobroker.in/prophub/nris/"
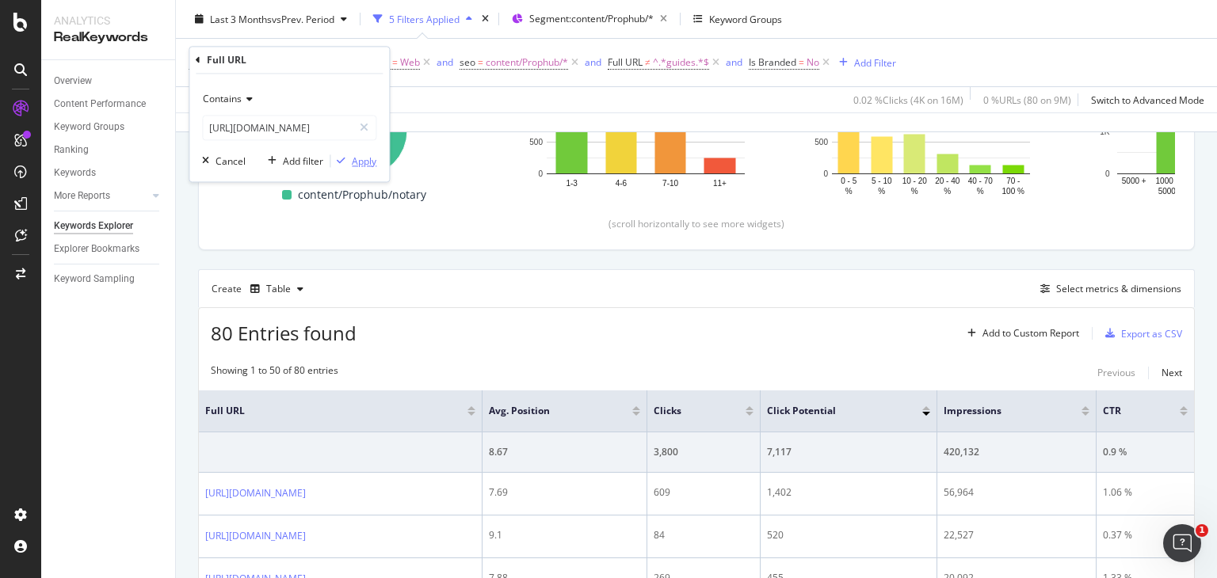
scroll to position [0, 0]
click at [361, 159] on div "Apply" at bounding box center [364, 161] width 25 height 13
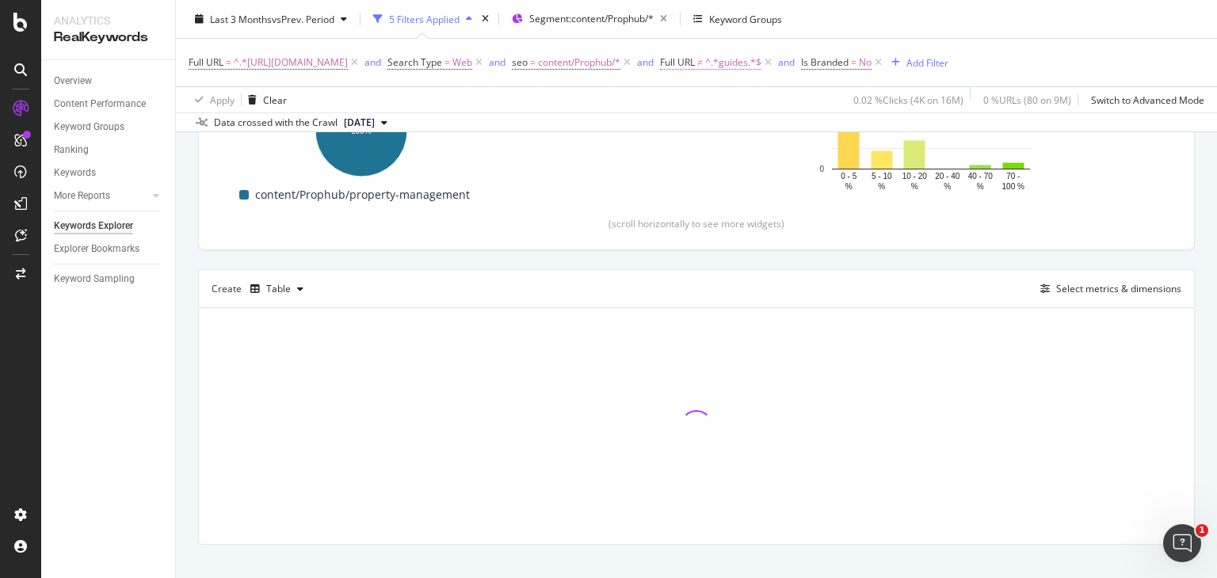
click at [762, 59] on span "^.*guides.*$" at bounding box center [733, 63] width 56 height 22
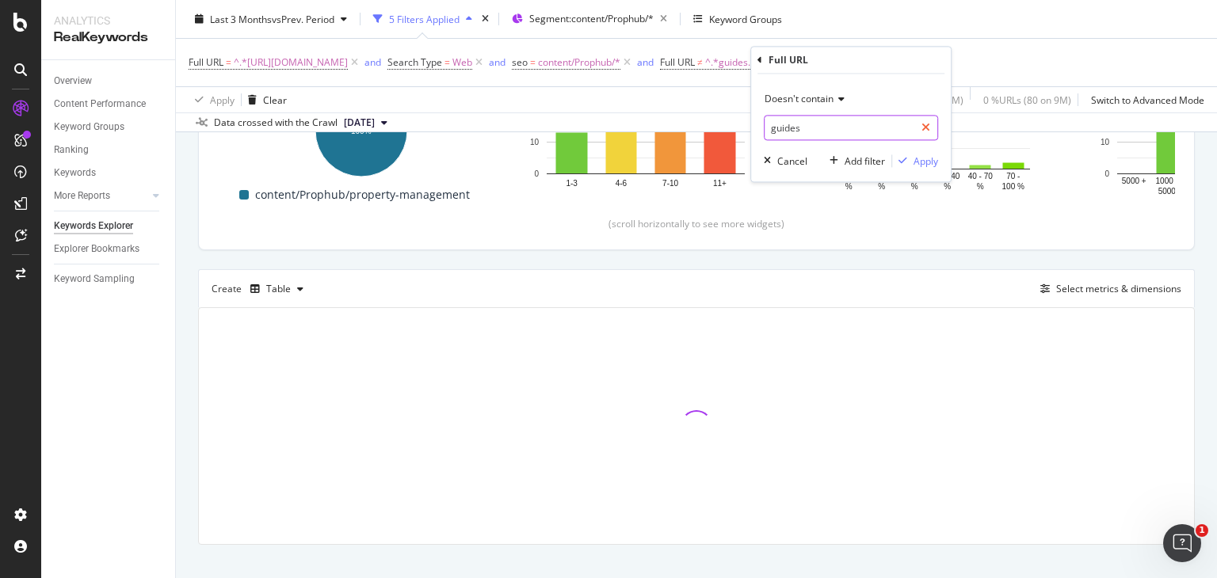
click at [930, 125] on icon at bounding box center [926, 128] width 9 height 11
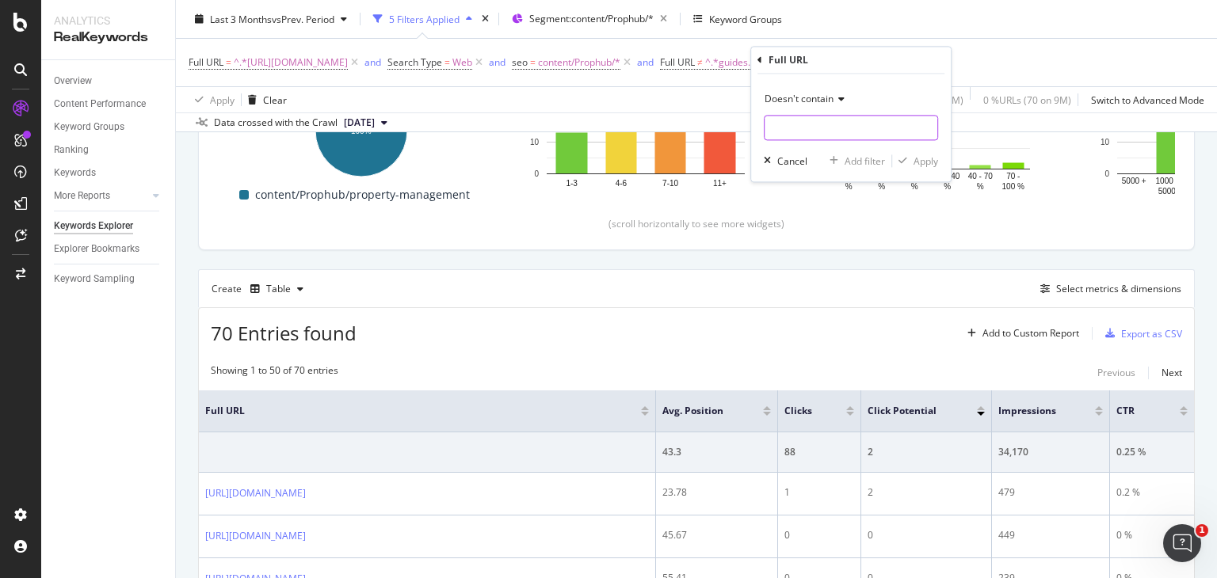
click at [850, 126] on input "text" at bounding box center [851, 128] width 173 height 25
paste input "nri-guides"
type input "nri-guides|blog|forum"
click at [910, 162] on div "button" at bounding box center [902, 162] width 21 height 10
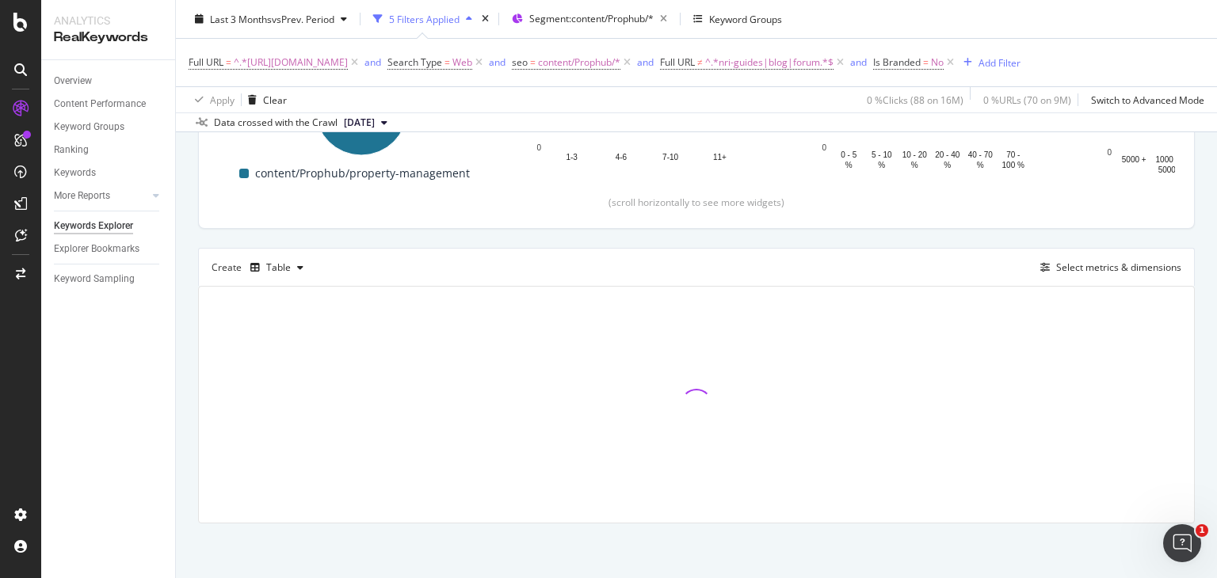
scroll to position [300, 0]
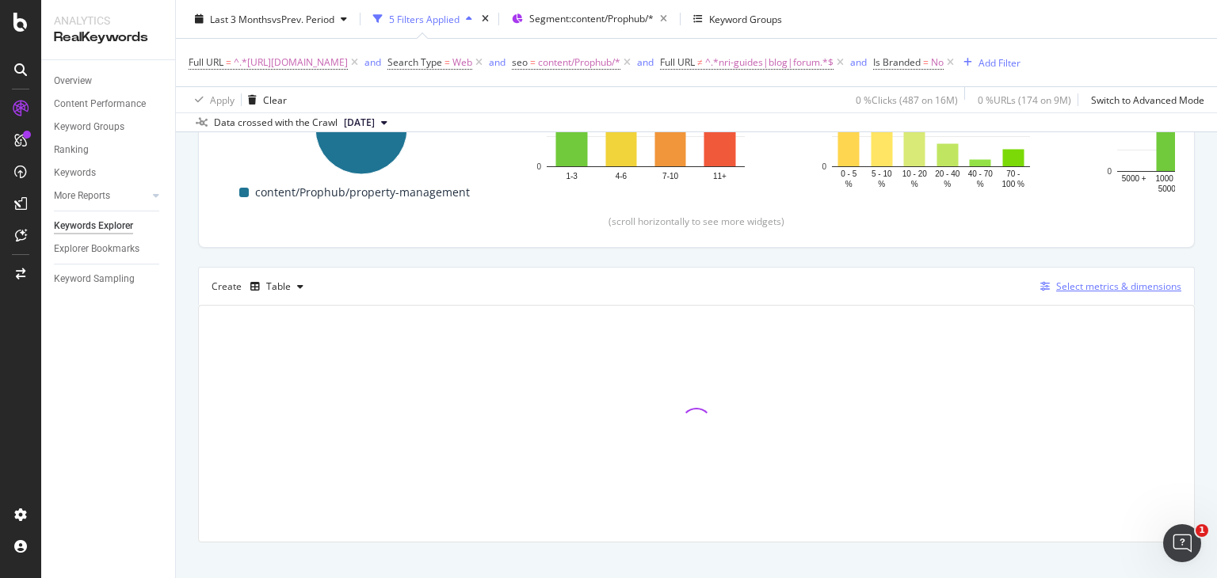
click at [1056, 288] on div "Select metrics & dimensions" at bounding box center [1118, 286] width 125 height 13
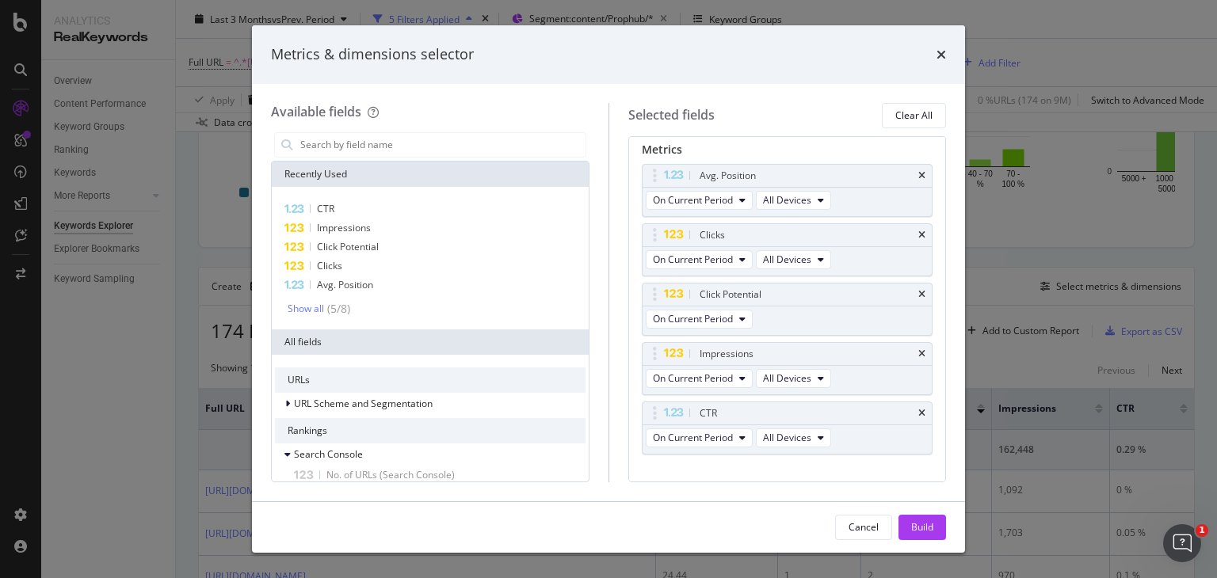
scroll to position [86, 0]
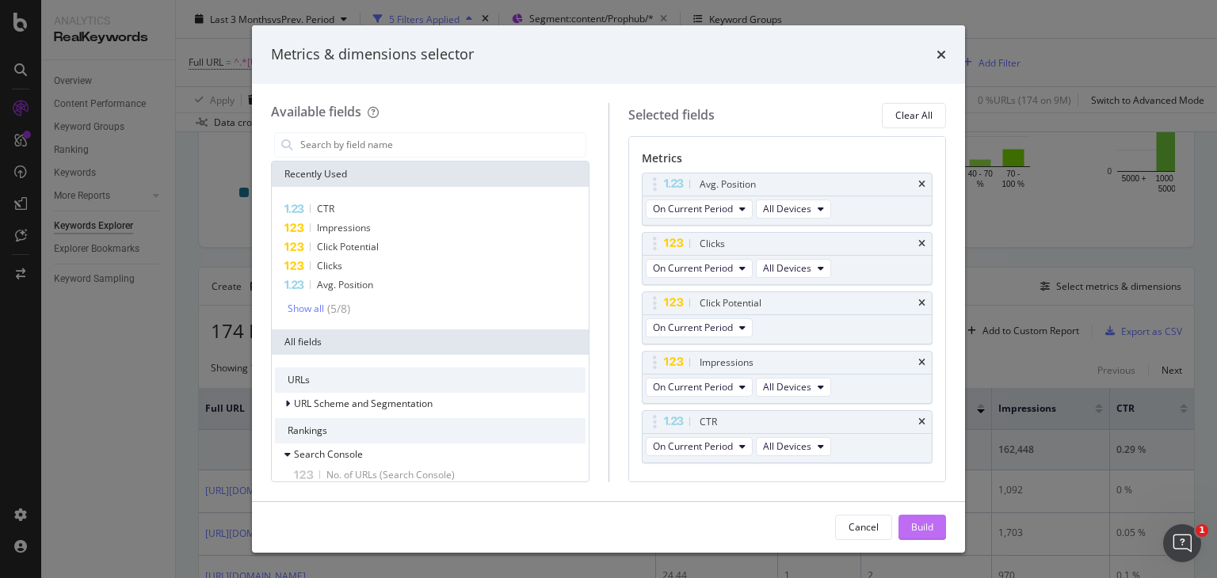
click at [919, 527] on div "Build" at bounding box center [922, 527] width 22 height 13
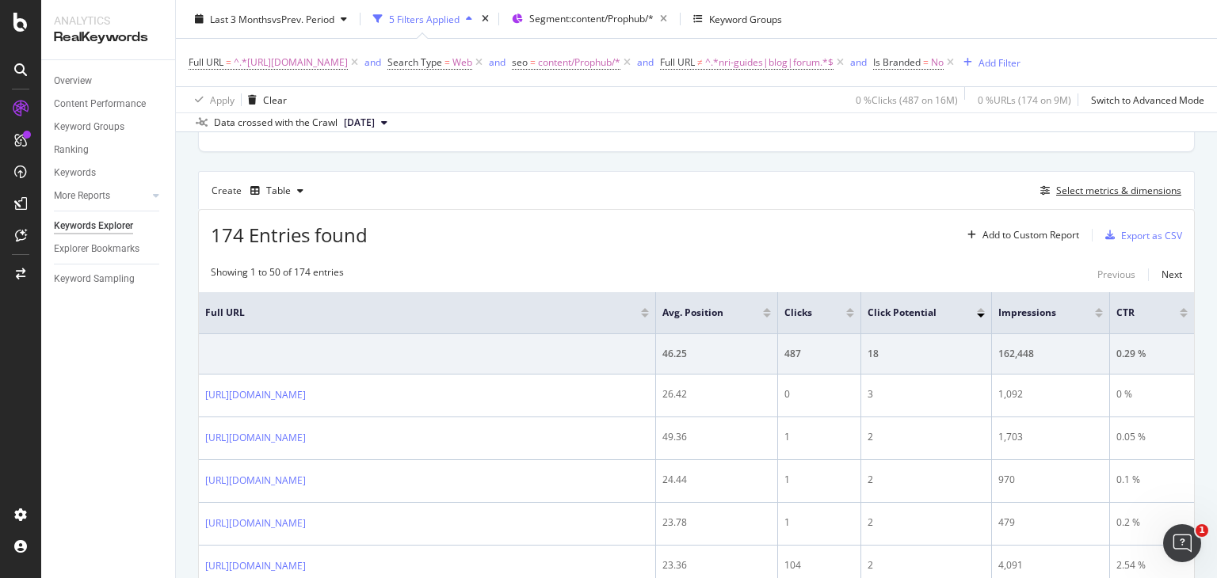
scroll to position [395, 0]
click at [827, 64] on span "^.*nri-guides|blog|forum.*$" at bounding box center [769, 63] width 128 height 22
click at [821, 96] on span "Doesn't contain" at bounding box center [799, 99] width 69 height 13
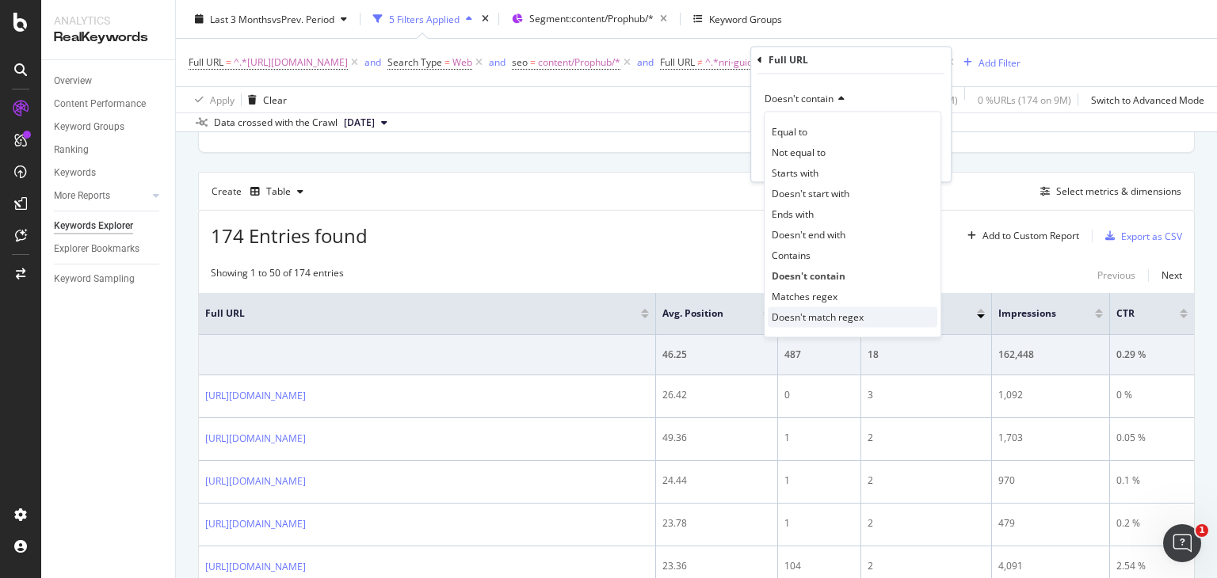
click at [818, 311] on span "Doesn't match regex" at bounding box center [818, 317] width 92 height 13
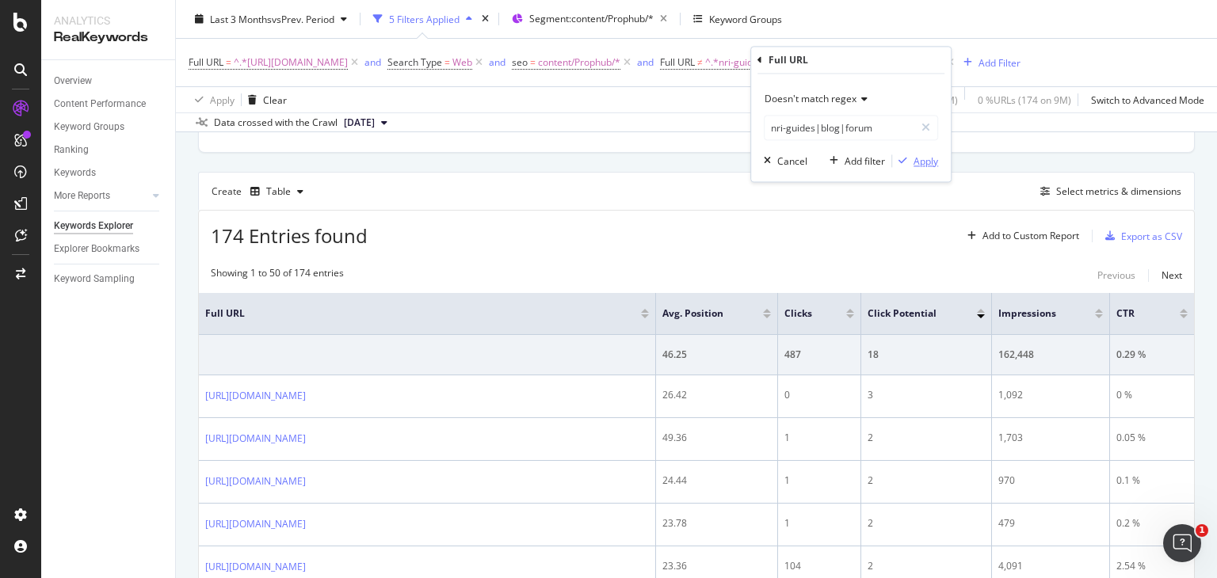
click at [921, 155] on div "Apply" at bounding box center [926, 161] width 25 height 13
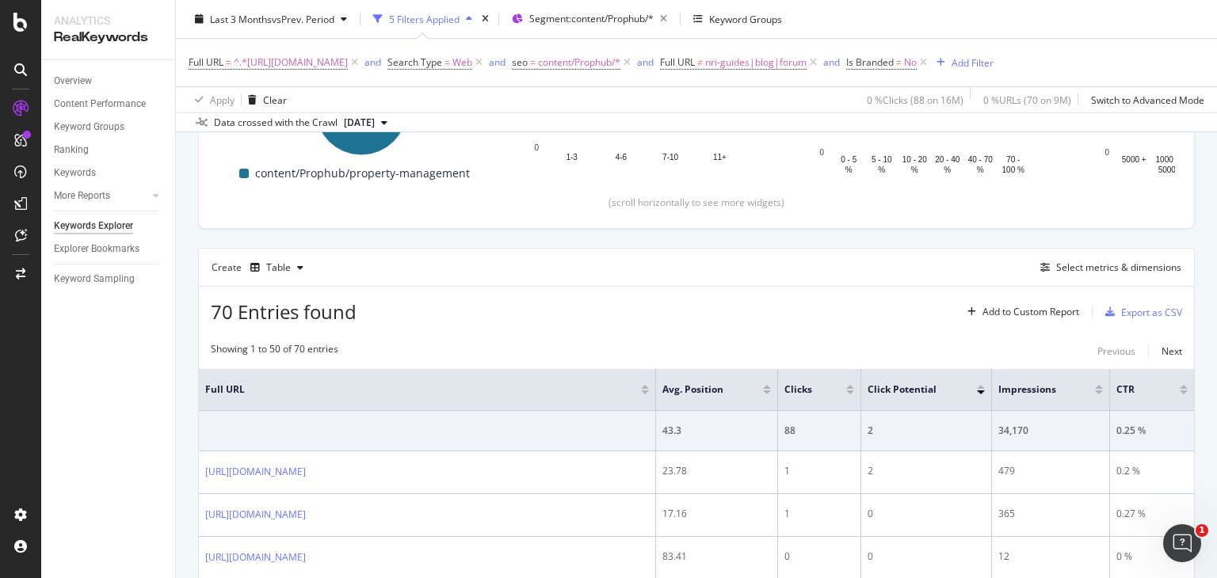
scroll to position [395, 0]
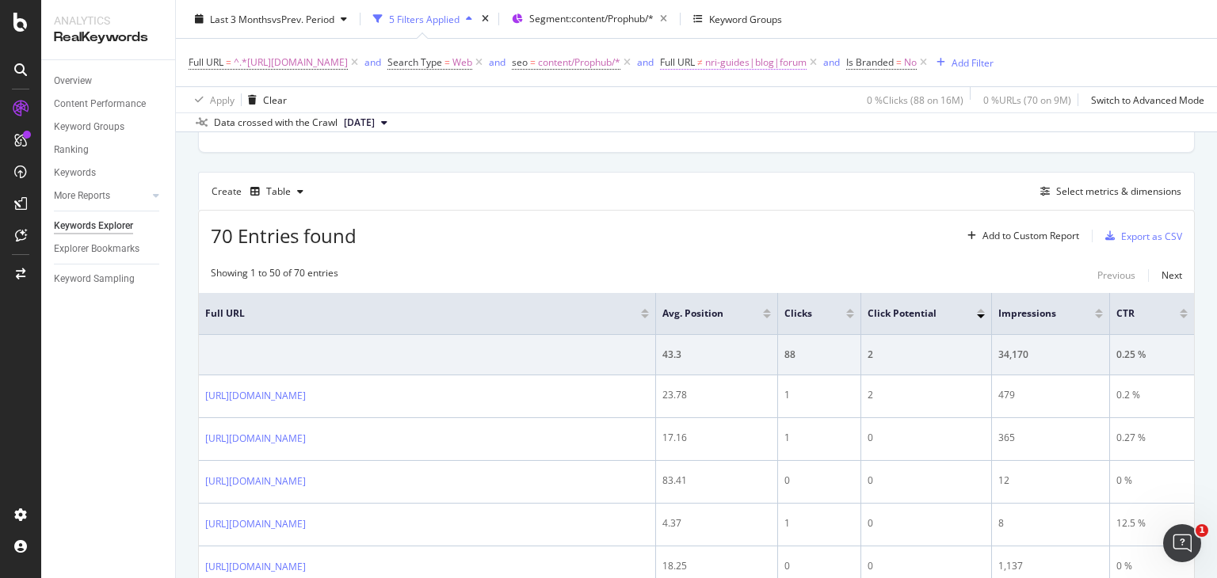
click at [807, 65] on span "nri-guides|blog|forum" at bounding box center [755, 63] width 101 height 22
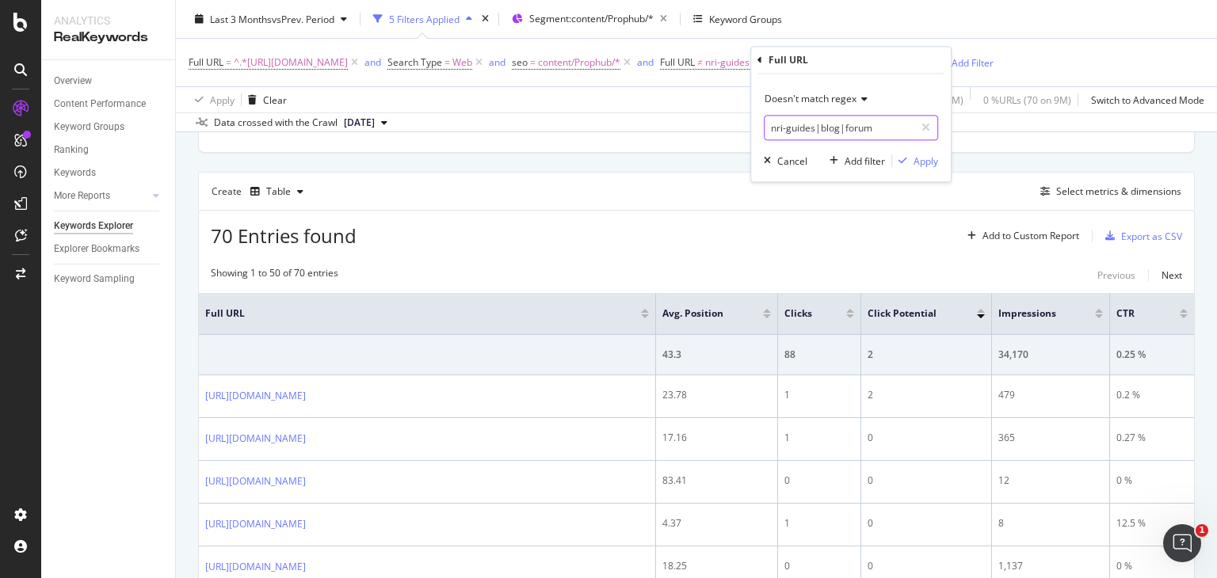
click at [876, 133] on input "nri-guides|blog|forum" at bounding box center [840, 128] width 150 height 25
type input "nri-guides|blog|forum|contact-us|about-us"
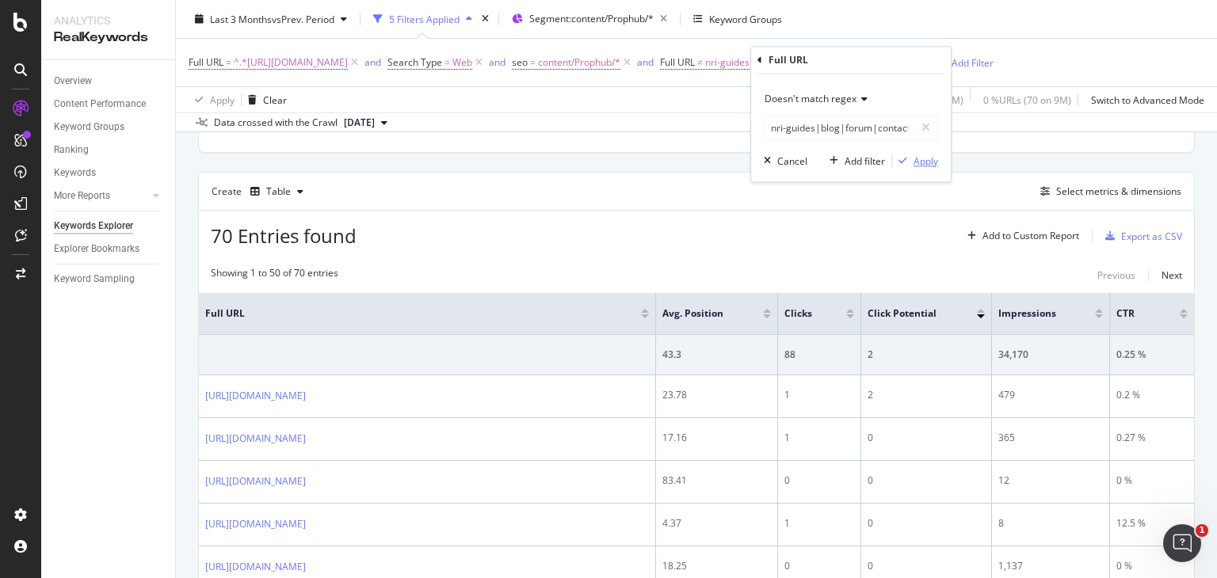
click at [926, 162] on div "Apply" at bounding box center [926, 161] width 25 height 13
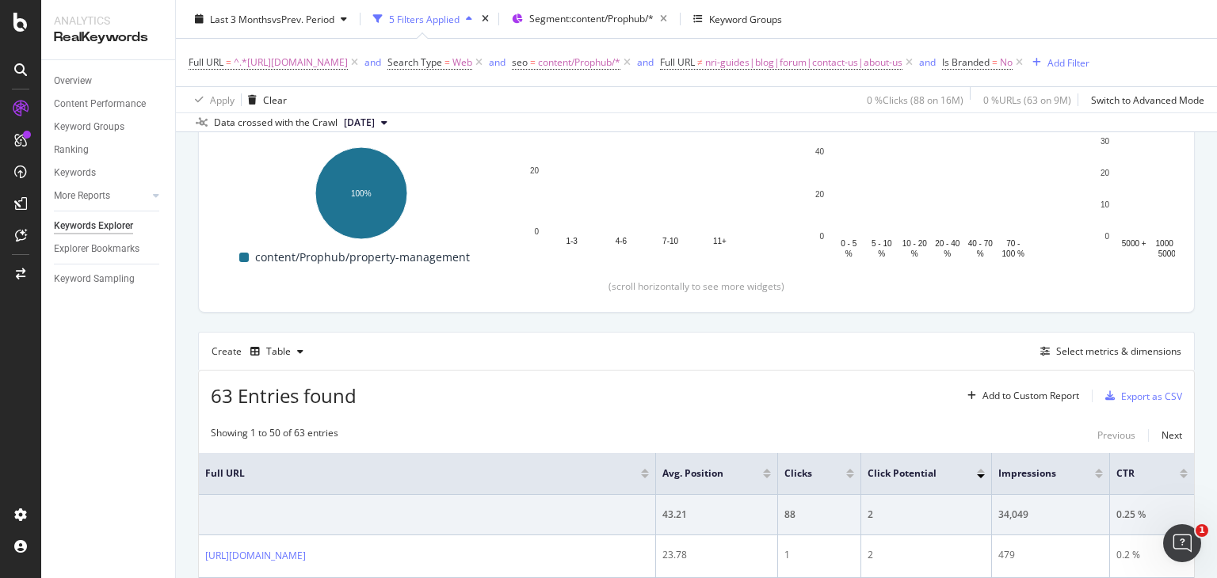
scroll to position [193, 0]
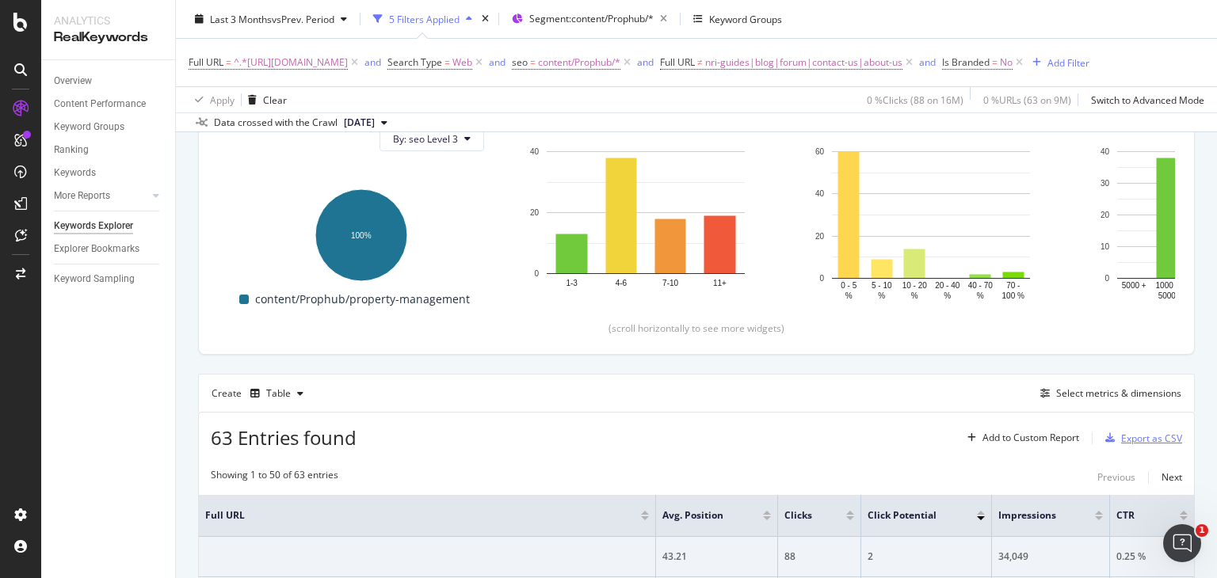
click at [1150, 436] on div "Export as CSV" at bounding box center [1151, 438] width 61 height 13
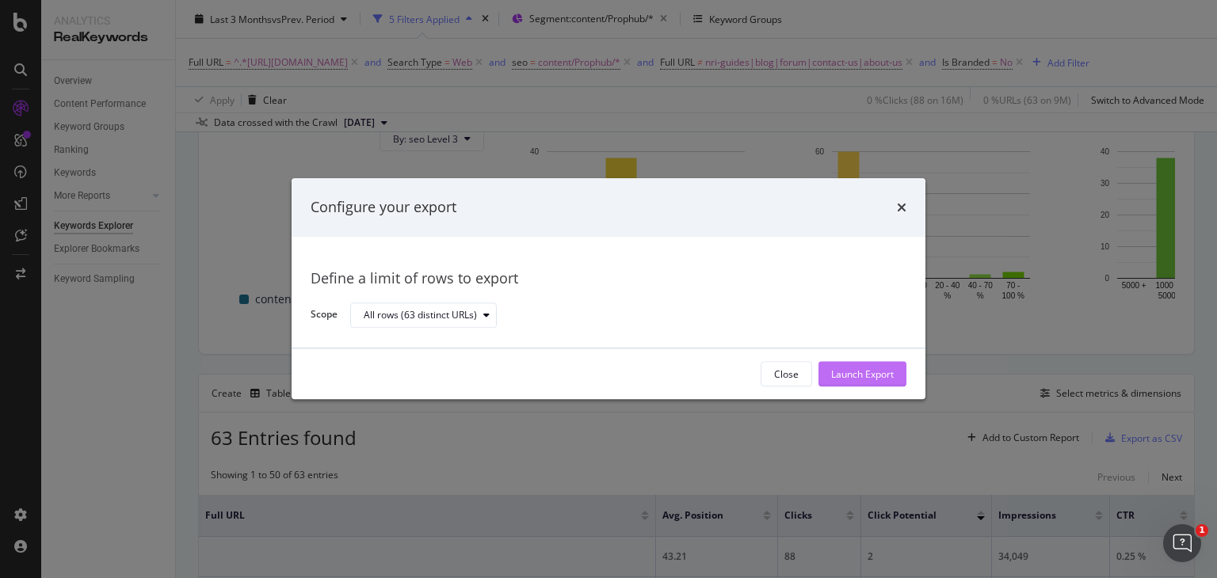
click at [879, 375] on div "Launch Export" at bounding box center [862, 374] width 63 height 13
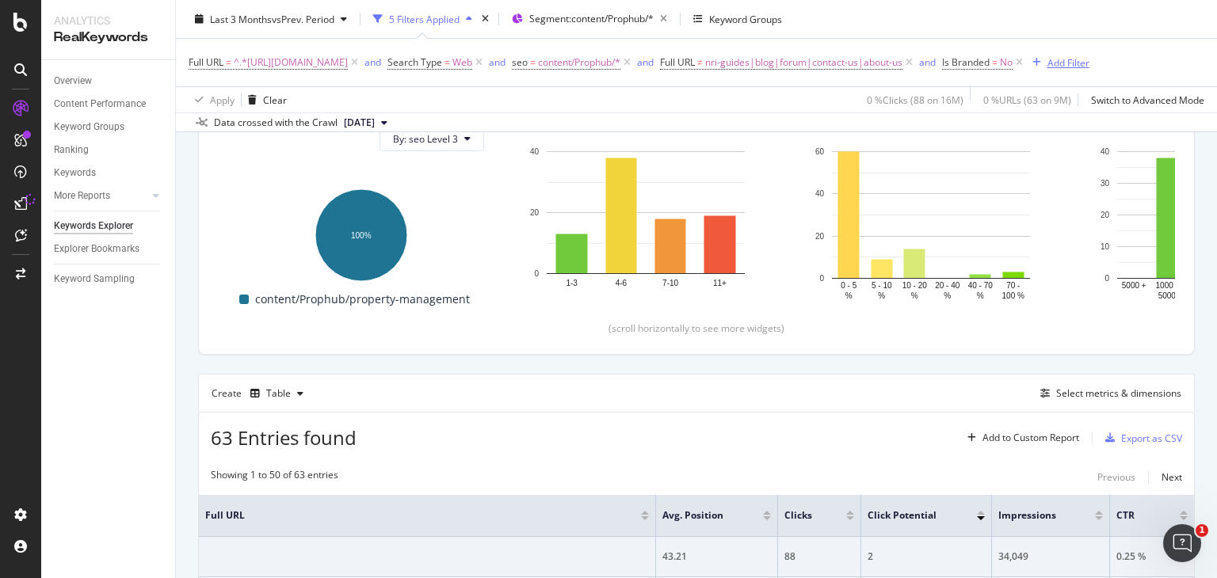
click at [1090, 63] on div "Add Filter" at bounding box center [1069, 61] width 42 height 13
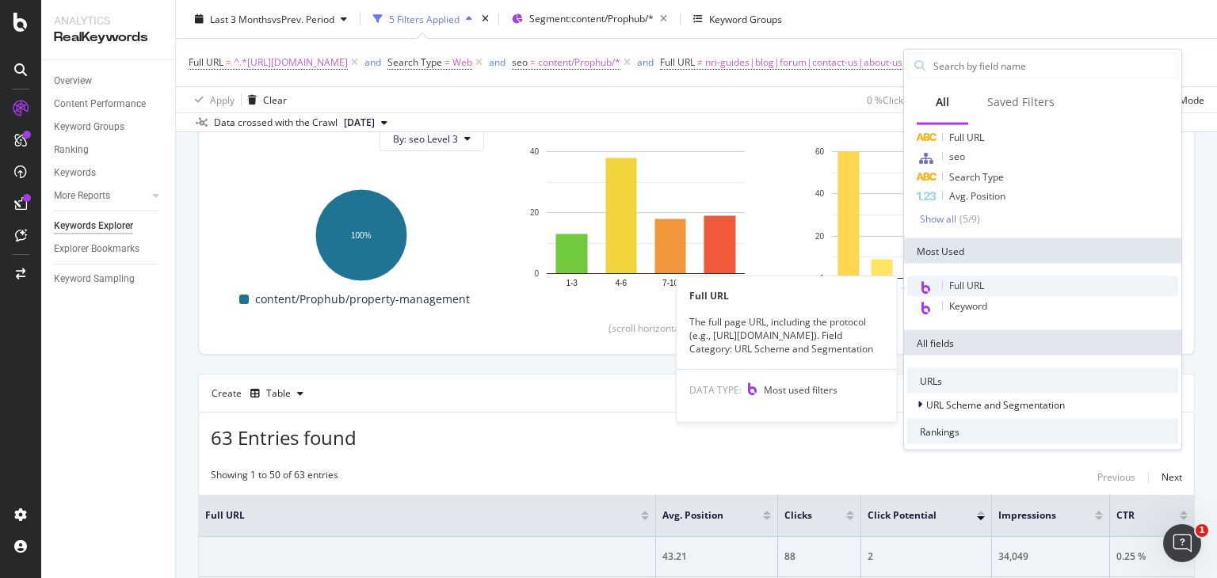
scroll to position [54, 0]
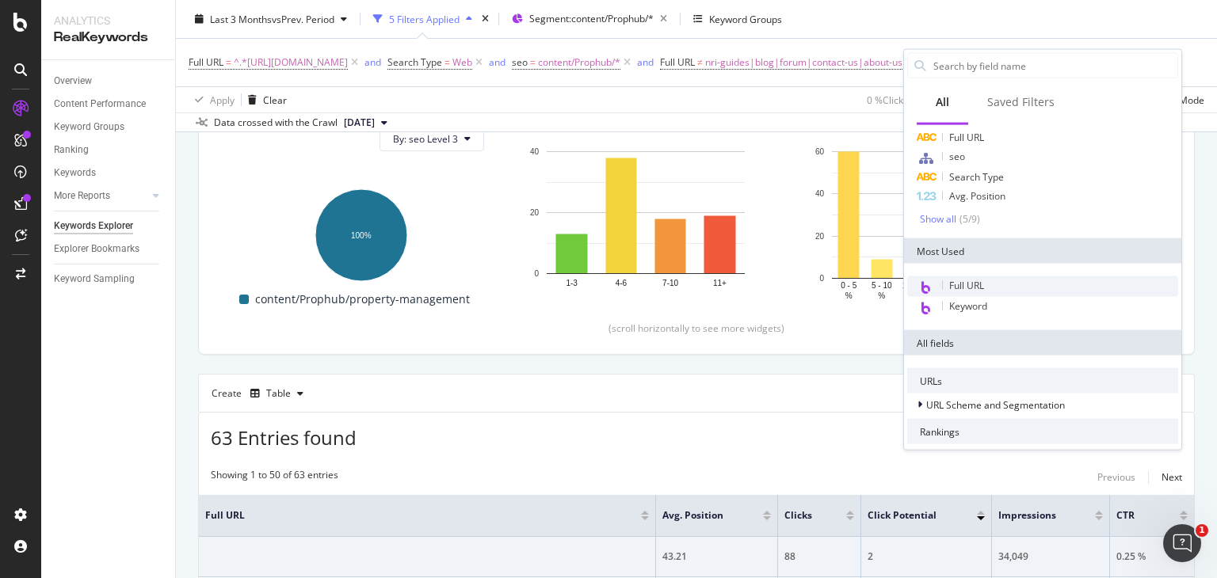
click at [938, 285] on div "Full URL" at bounding box center [1042, 287] width 271 height 21
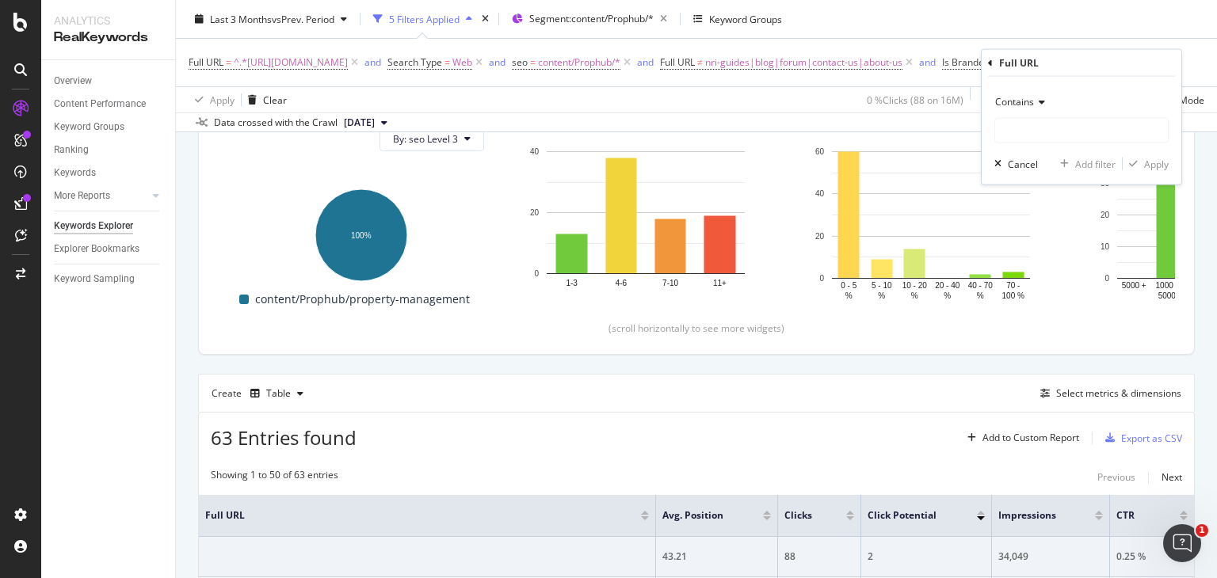
click at [1023, 104] on span "Contains" at bounding box center [1014, 101] width 39 height 13
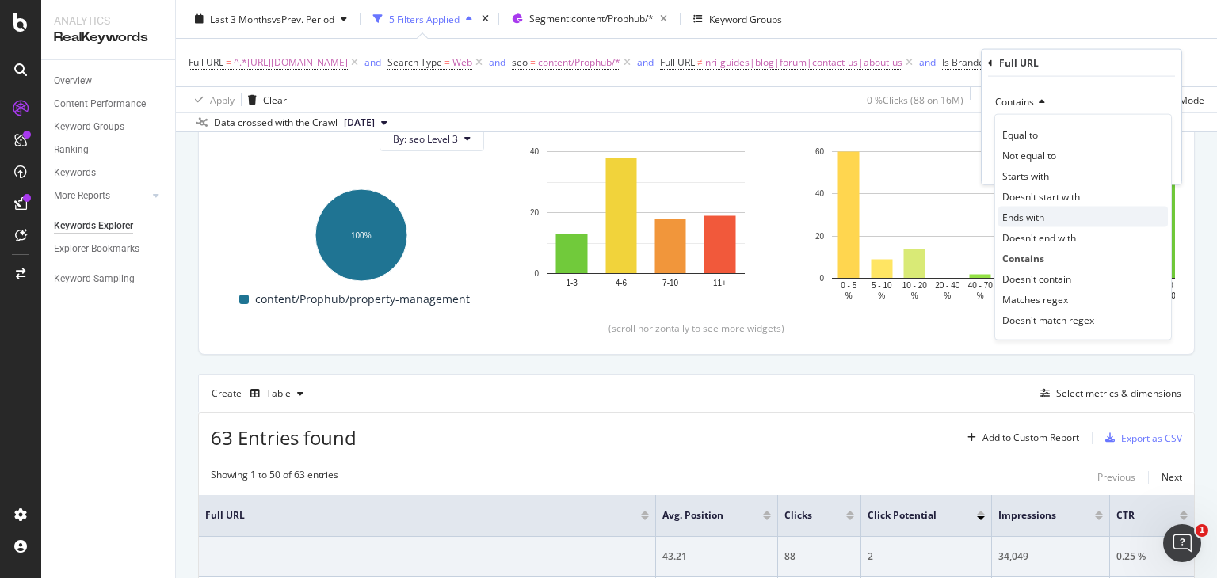
click at [1029, 215] on span "Ends with" at bounding box center [1023, 216] width 42 height 13
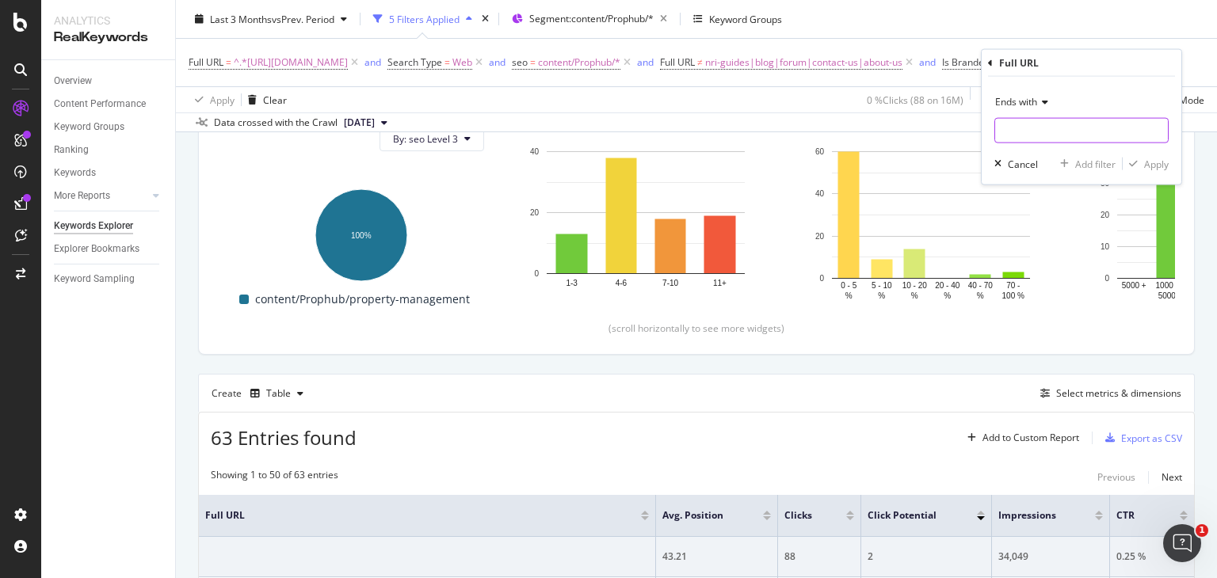
click at [1037, 124] on input "text" at bounding box center [1081, 130] width 173 height 25
type input "/"
click at [1151, 165] on div "Apply" at bounding box center [1156, 163] width 25 height 13
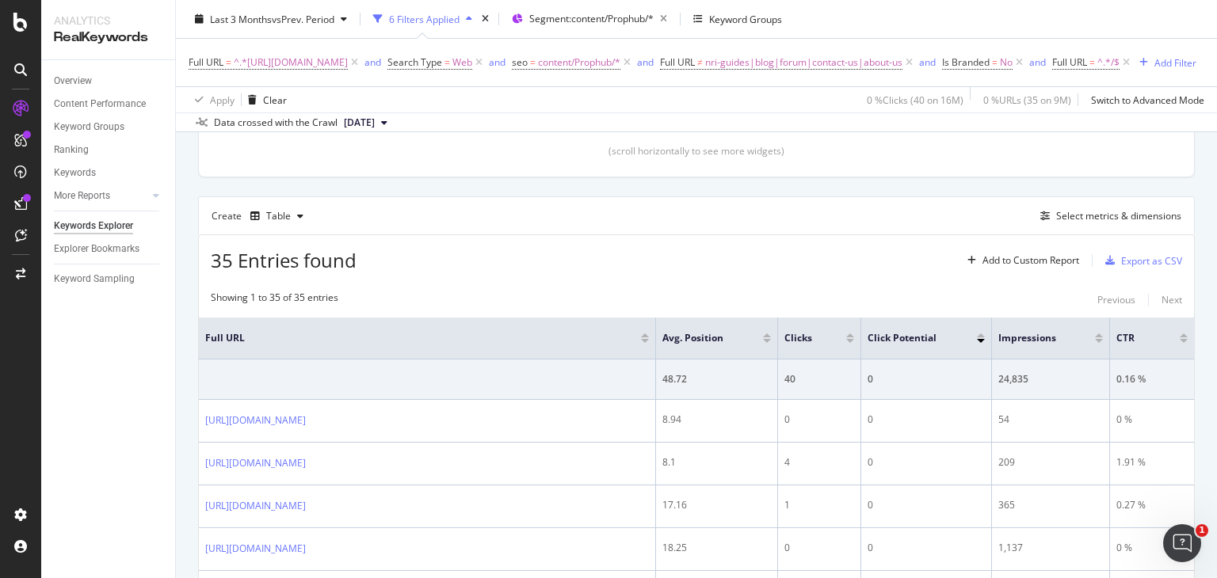
scroll to position [368, 0]
click at [1121, 270] on div "Export as CSV" at bounding box center [1151, 263] width 61 height 13
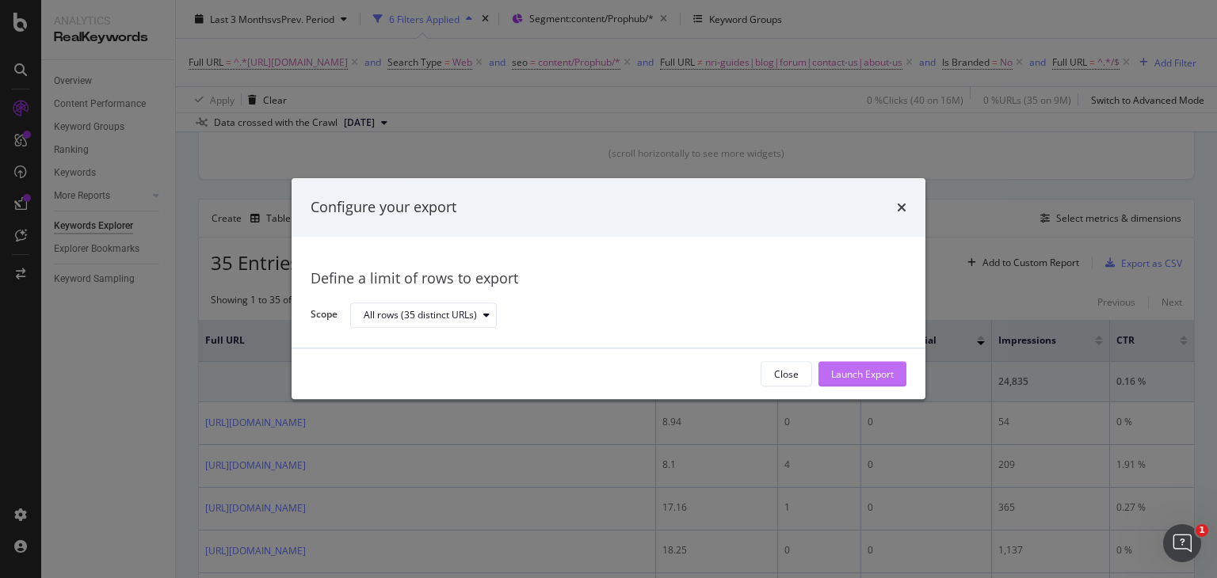
click at [857, 376] on div "Launch Export" at bounding box center [862, 374] width 63 height 13
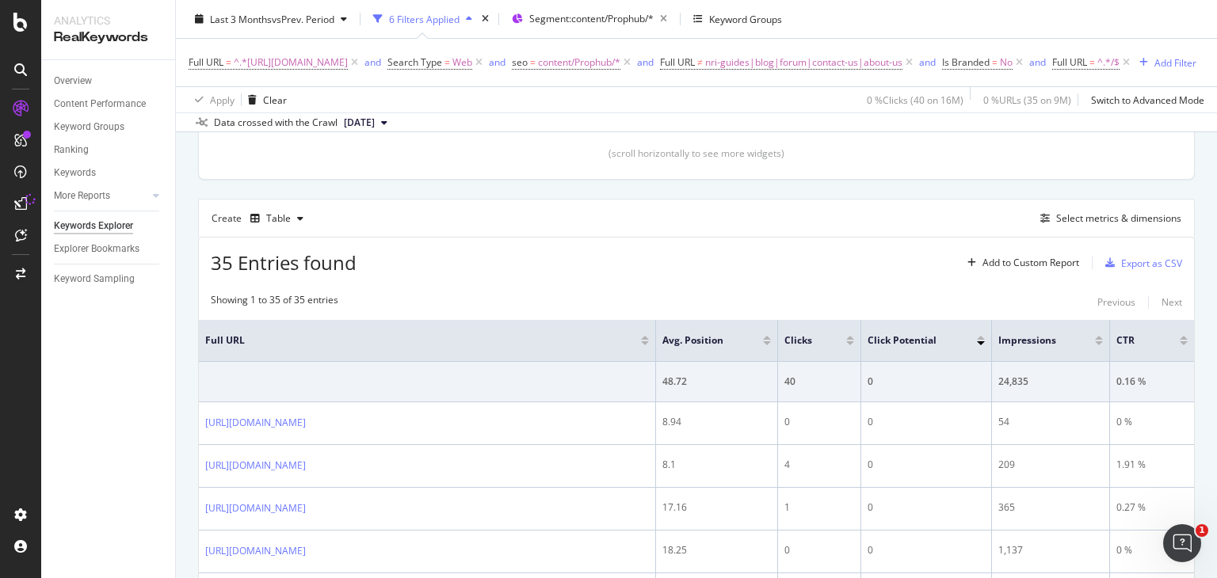
click at [1160, 48] on div "Full URL = ^.*https://www.nobroker.in/prophub/nris/.*$ and Search Type = Web an…" at bounding box center [697, 63] width 1016 height 48
click at [1155, 69] on div "Add Filter" at bounding box center [1176, 61] width 42 height 13
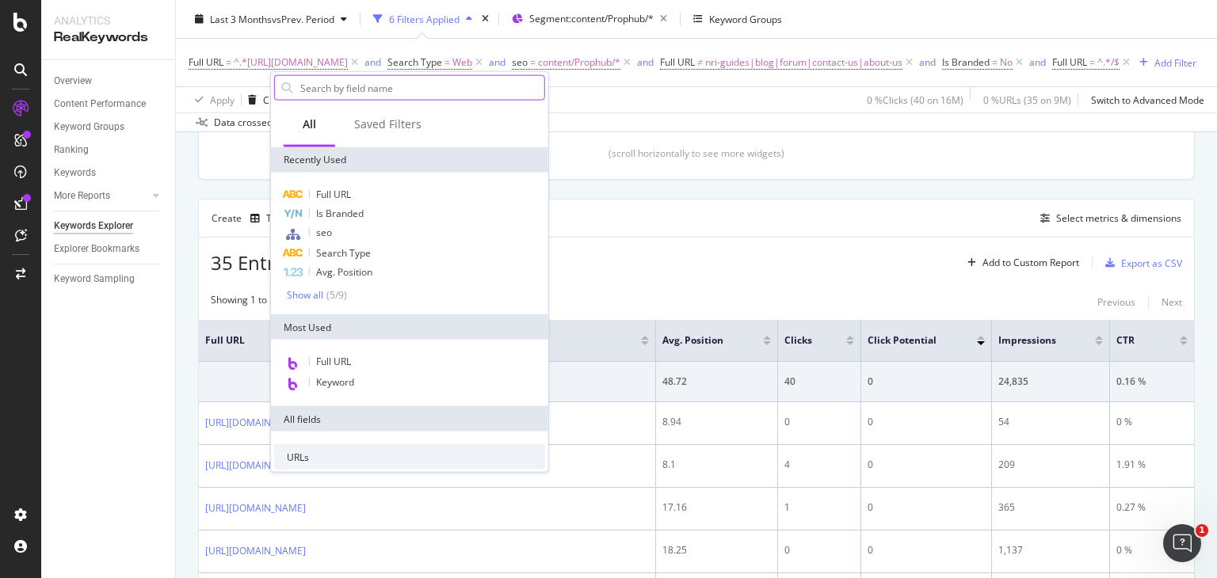
click at [372, 85] on input "text" at bounding box center [422, 88] width 246 height 24
click at [349, 268] on span "Avg. Position" at bounding box center [344, 271] width 56 height 13
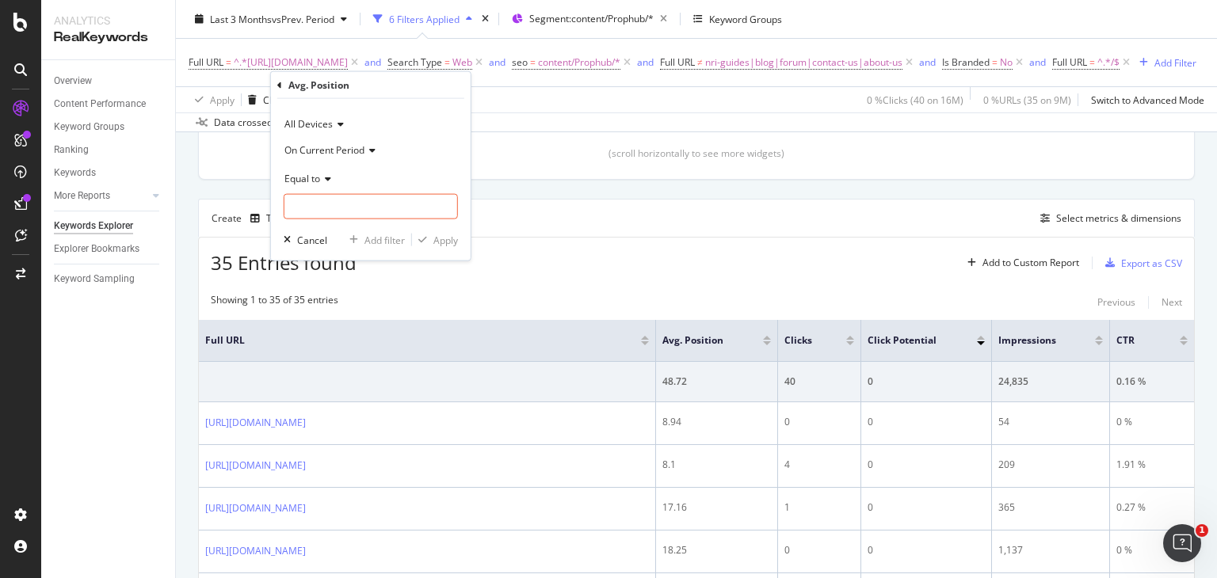
click at [311, 179] on span "Equal to" at bounding box center [302, 177] width 36 height 13
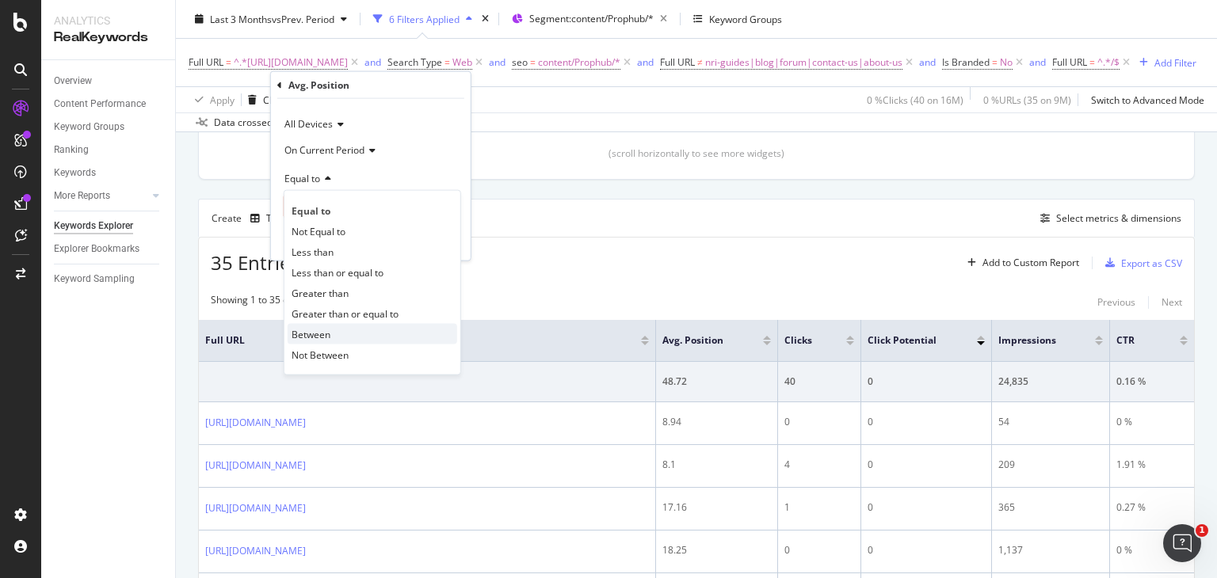
click at [327, 330] on span "Between" at bounding box center [311, 333] width 39 height 13
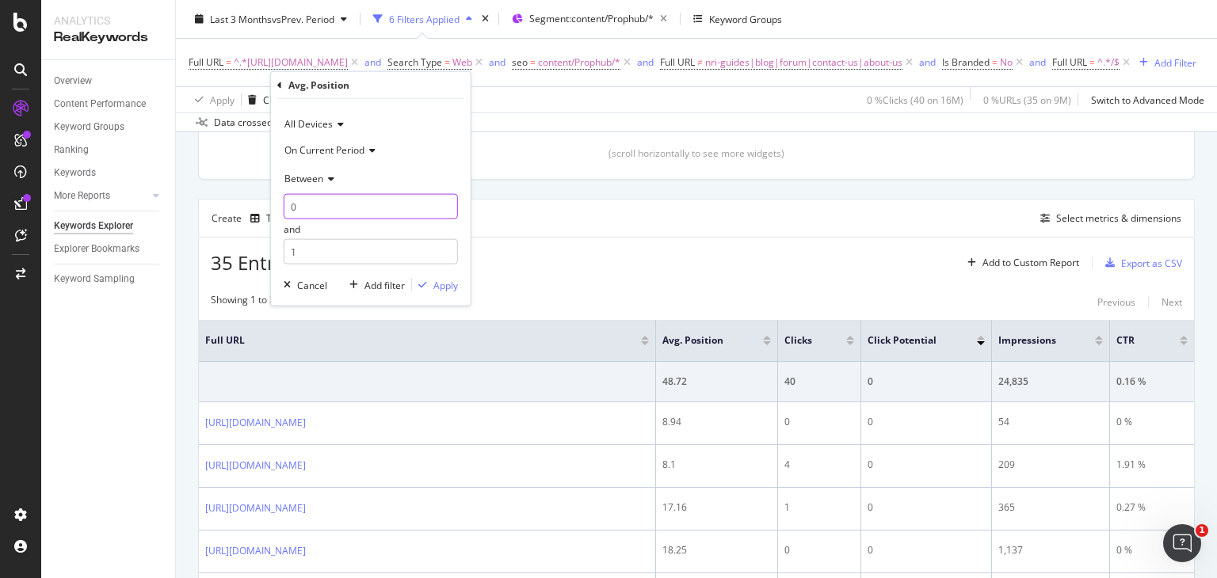
click at [331, 204] on input "0" at bounding box center [371, 206] width 174 height 25
type input "3"
click at [357, 254] on input "1" at bounding box center [371, 251] width 174 height 25
type input "5"
click at [431, 286] on div "button" at bounding box center [422, 286] width 21 height 10
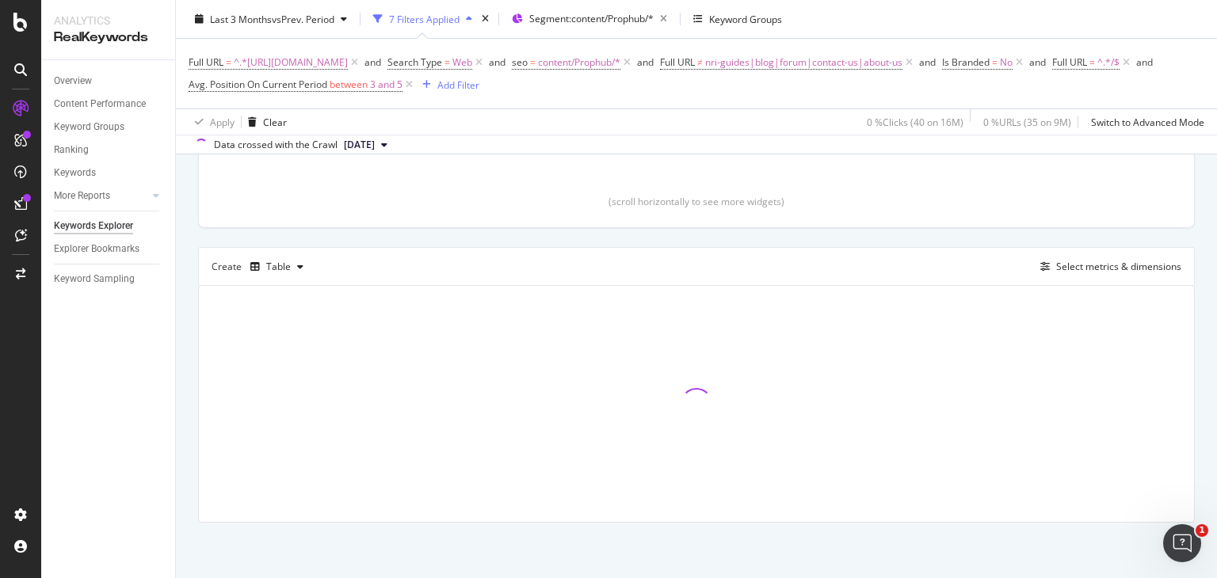
scroll to position [342, 0]
click at [282, 263] on div "Table" at bounding box center [278, 268] width 25 height 10
click at [292, 321] on div "Trend" at bounding box center [295, 318] width 26 height 13
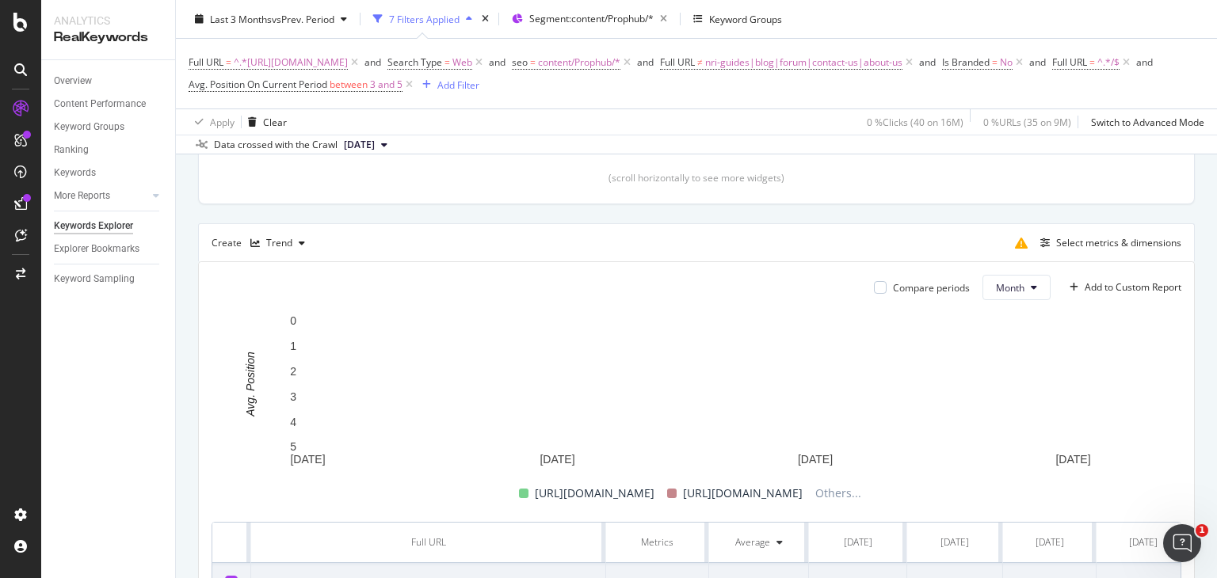
scroll to position [357, 0]
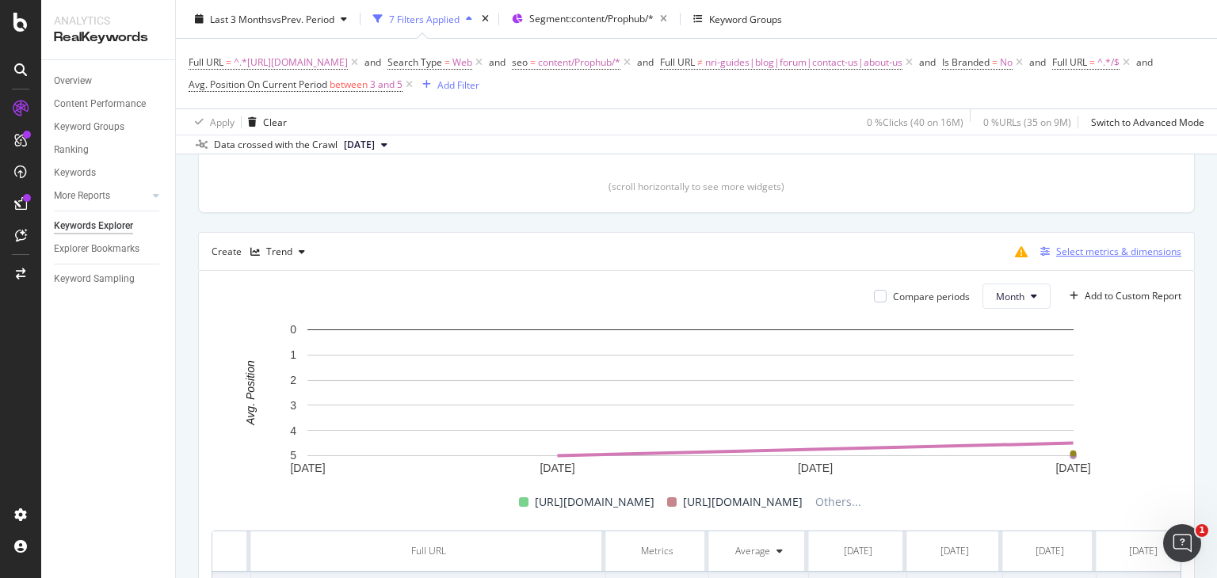
click at [1056, 251] on div "Select metrics & dimensions" at bounding box center [1118, 251] width 125 height 13
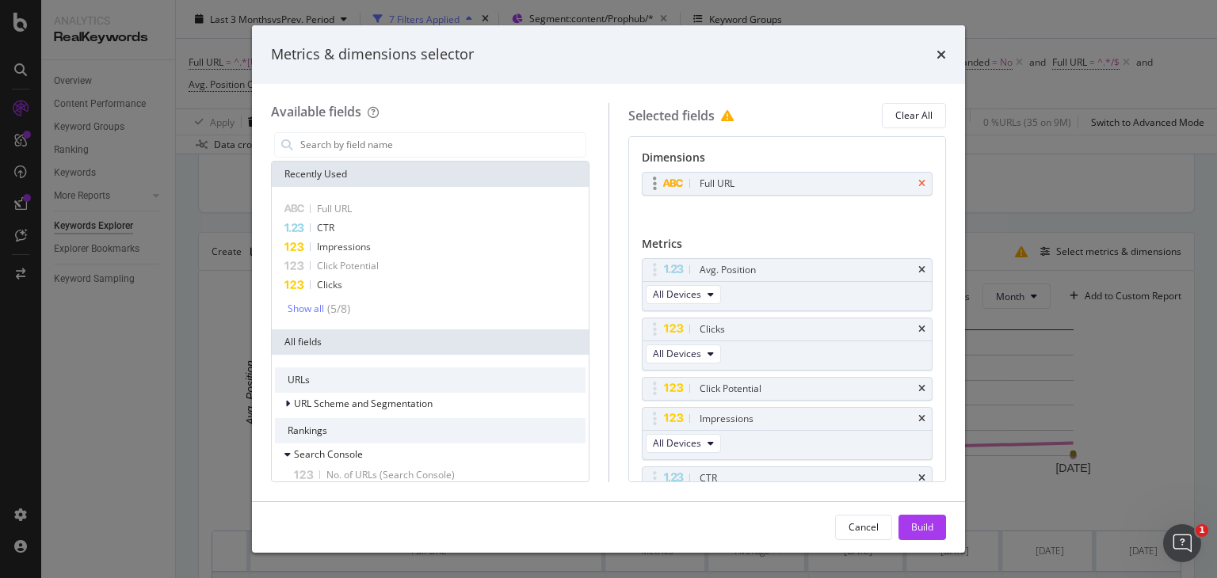
click at [918, 187] on icon "times" at bounding box center [921, 184] width 7 height 10
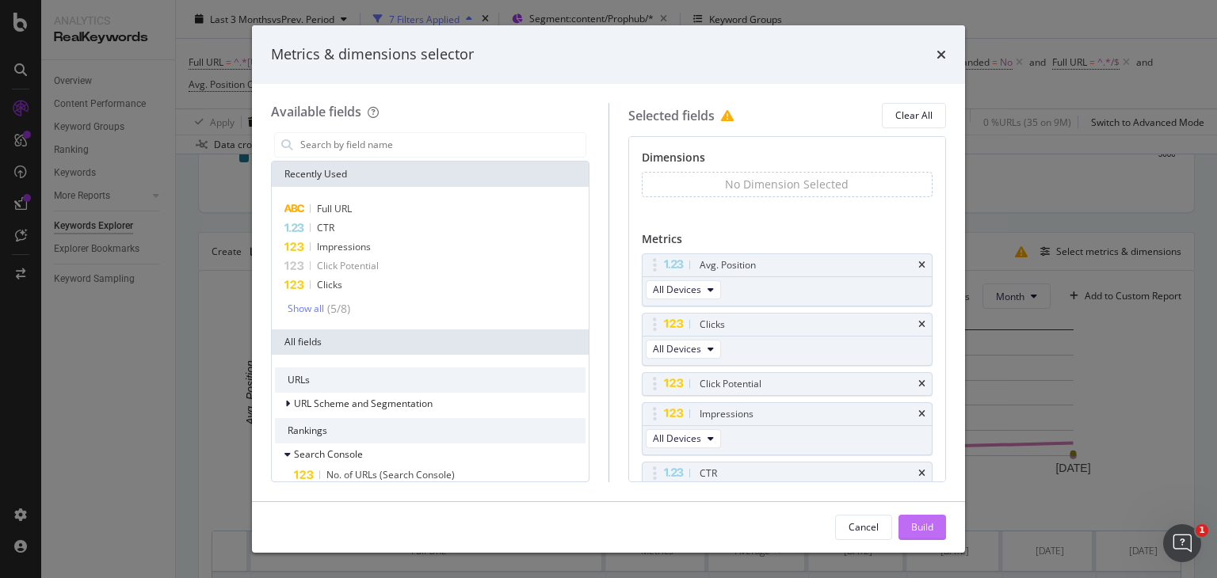
click at [917, 530] on div "Build" at bounding box center [922, 527] width 22 height 13
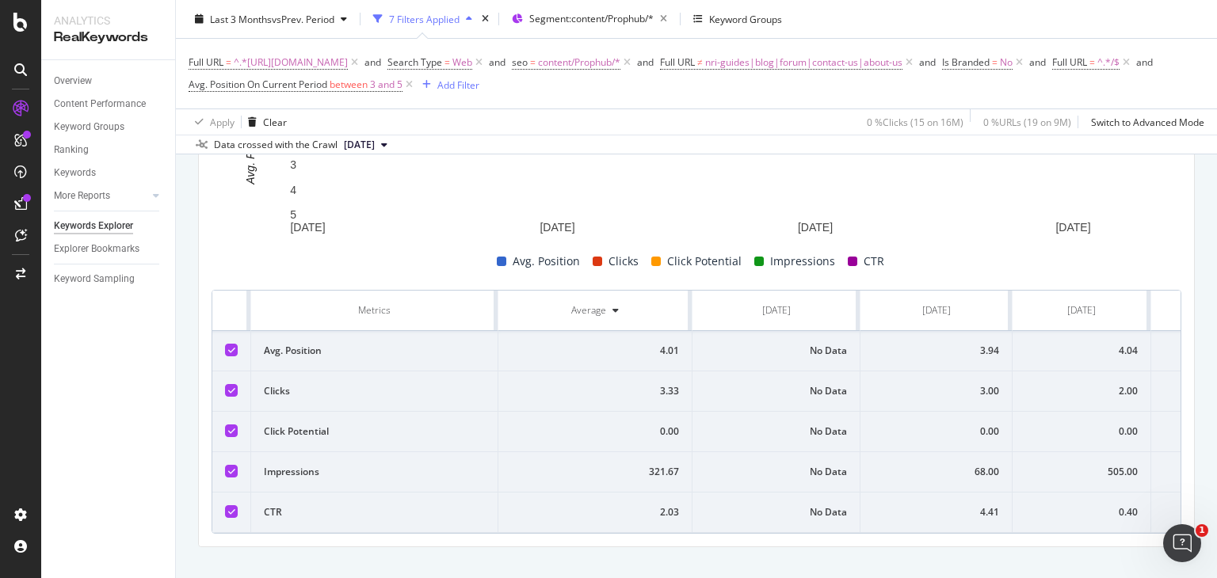
scroll to position [632, 0]
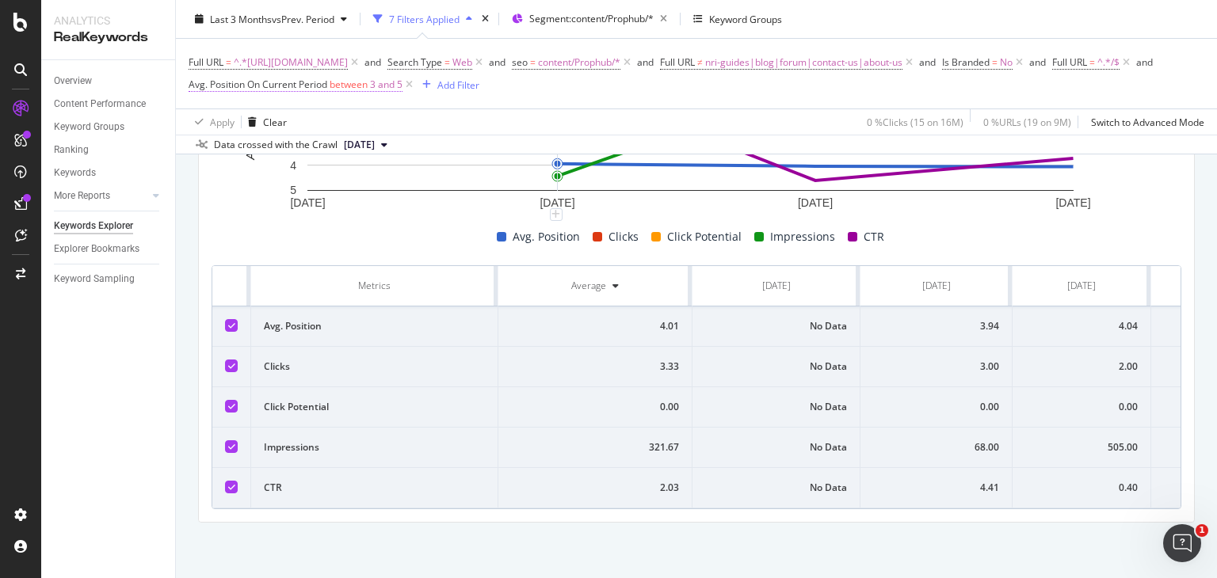
click at [368, 86] on span "between" at bounding box center [349, 84] width 38 height 13
click at [346, 204] on input "3" at bounding box center [397, 204] width 174 height 25
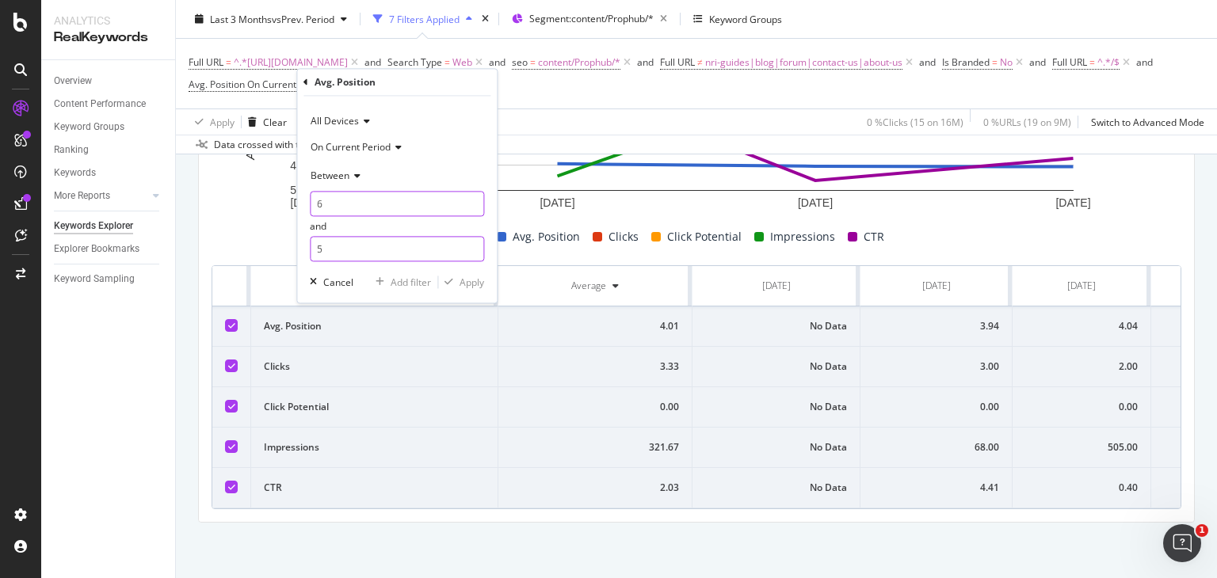
type input "6"
click at [360, 245] on input "5" at bounding box center [397, 249] width 174 height 25
type input "10"
click at [473, 279] on div "Apply" at bounding box center [472, 282] width 25 height 13
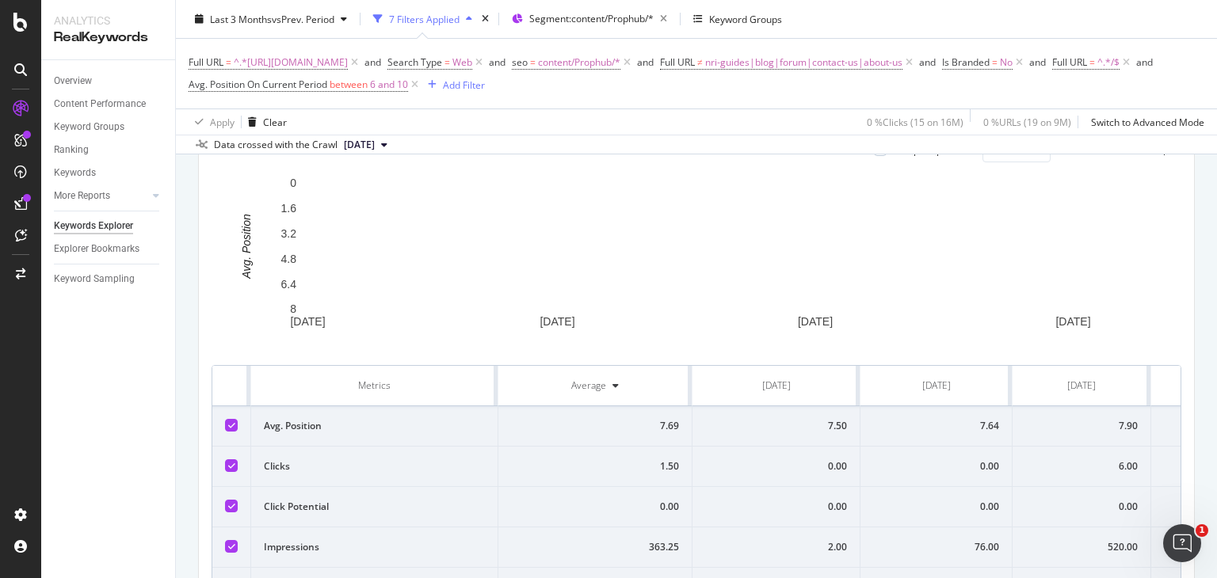
scroll to position [632, 0]
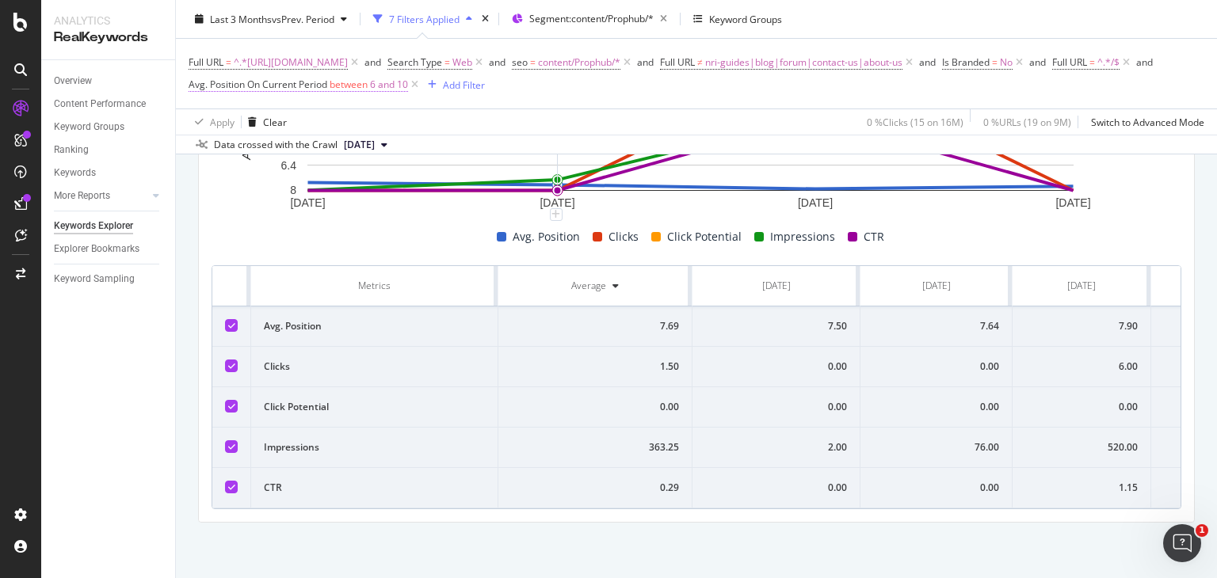
click at [327, 83] on span "Avg. Position On Current Period" at bounding box center [258, 84] width 139 height 13
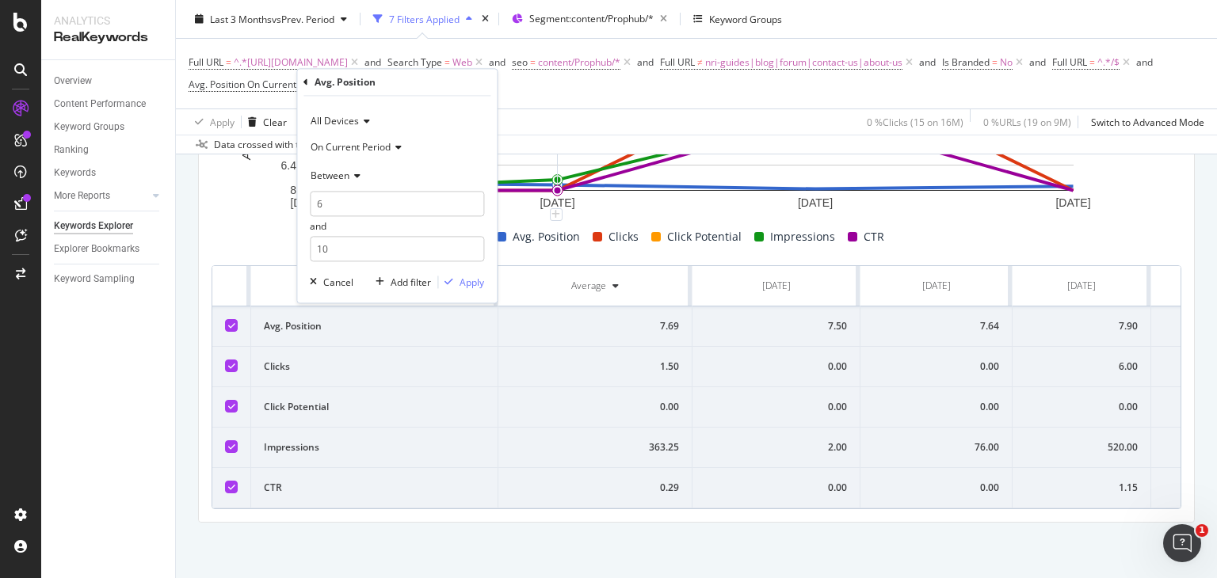
click at [339, 178] on span "Between" at bounding box center [330, 175] width 39 height 13
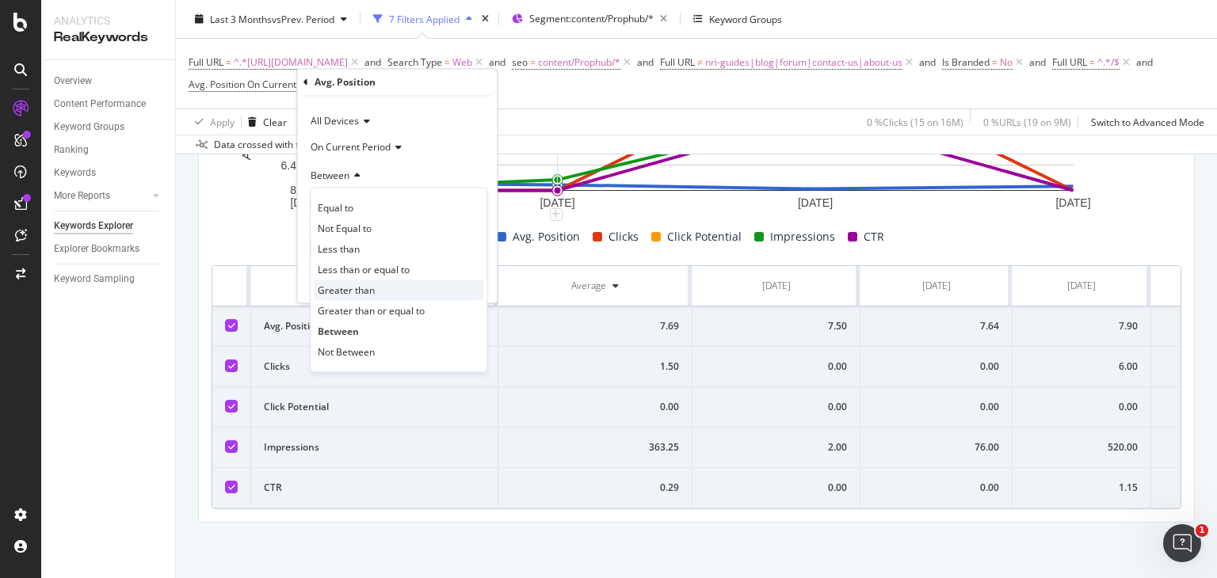
click at [351, 292] on span "Greater than" at bounding box center [346, 290] width 57 height 13
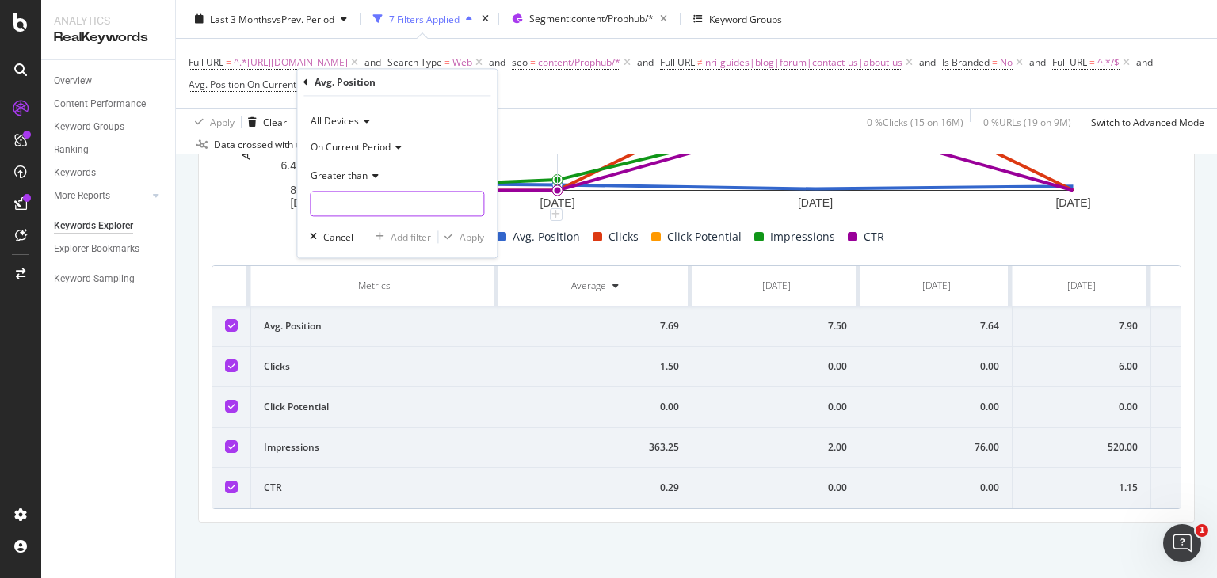
click at [361, 206] on input "number" at bounding box center [397, 204] width 174 height 25
type input "10"
click at [464, 239] on div "Apply" at bounding box center [472, 237] width 25 height 13
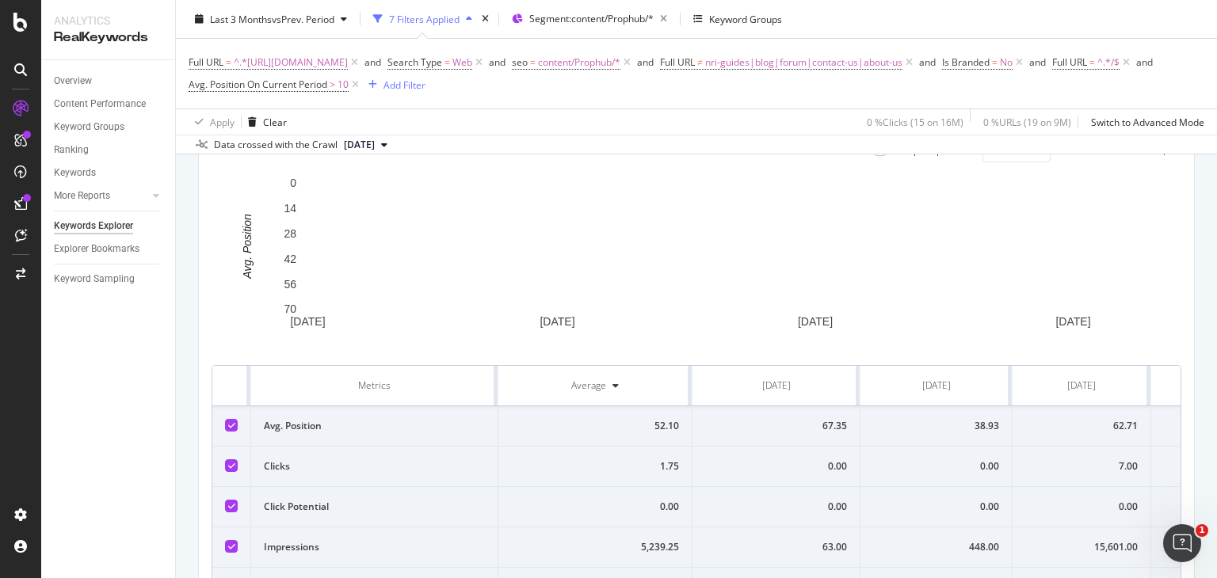
scroll to position [632, 0]
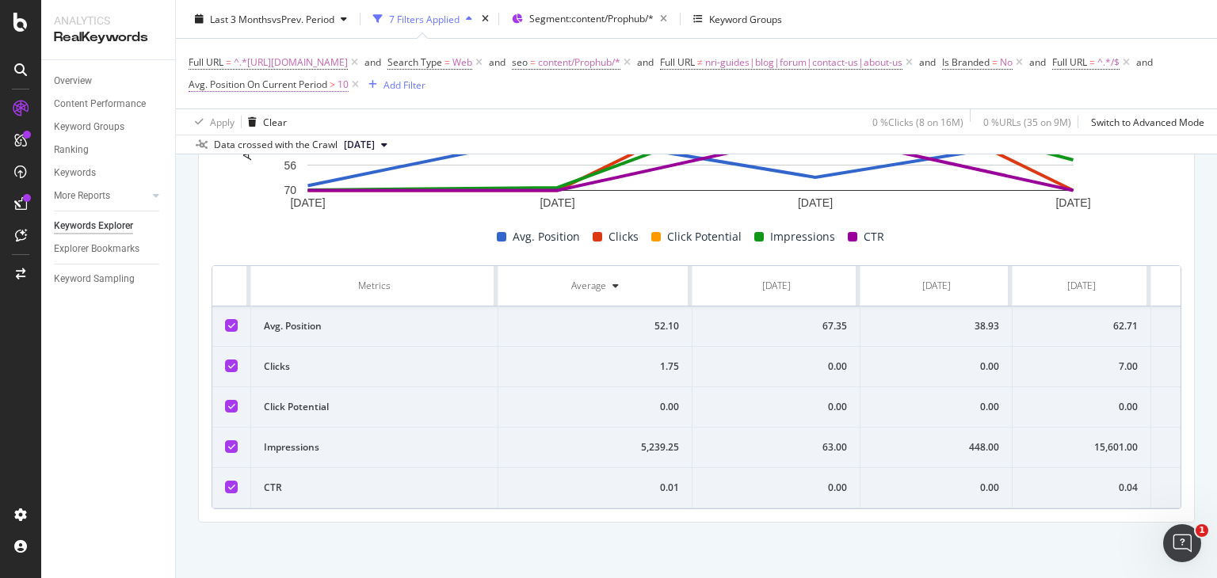
click at [327, 82] on span "Avg. Position On Current Period" at bounding box center [258, 84] width 139 height 13
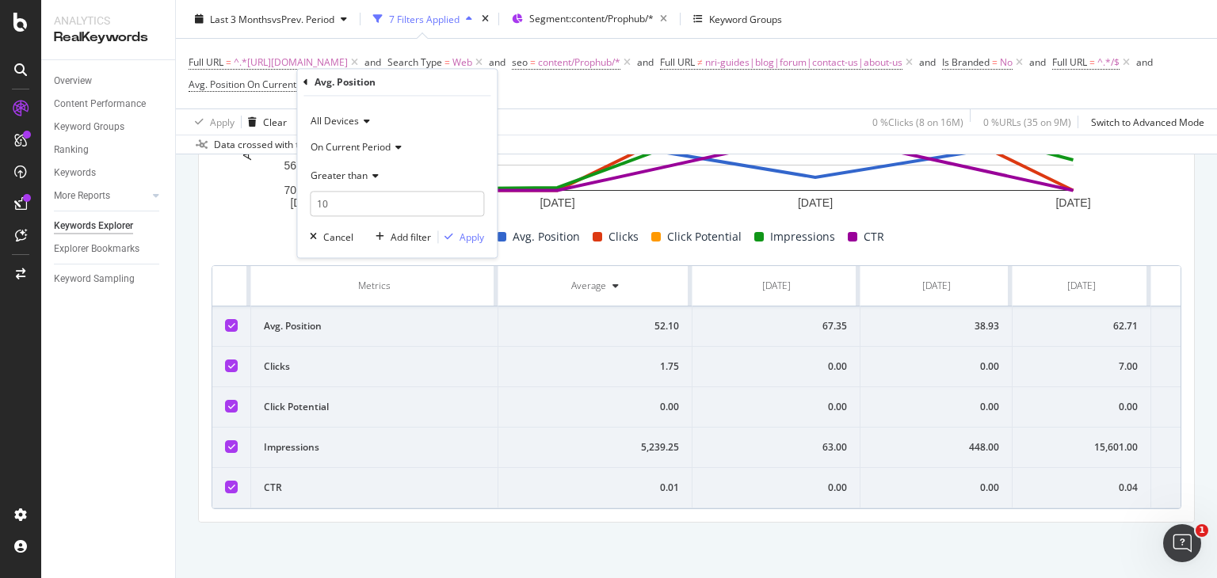
click at [358, 173] on span "Greater than" at bounding box center [339, 175] width 57 height 13
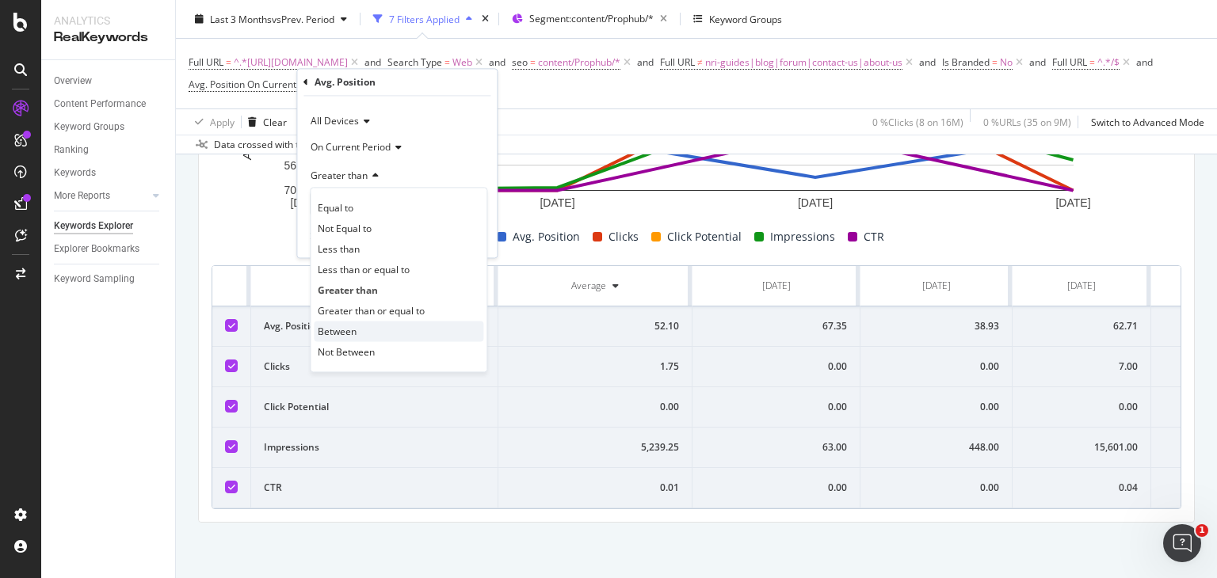
click at [351, 330] on span "Between" at bounding box center [337, 331] width 39 height 13
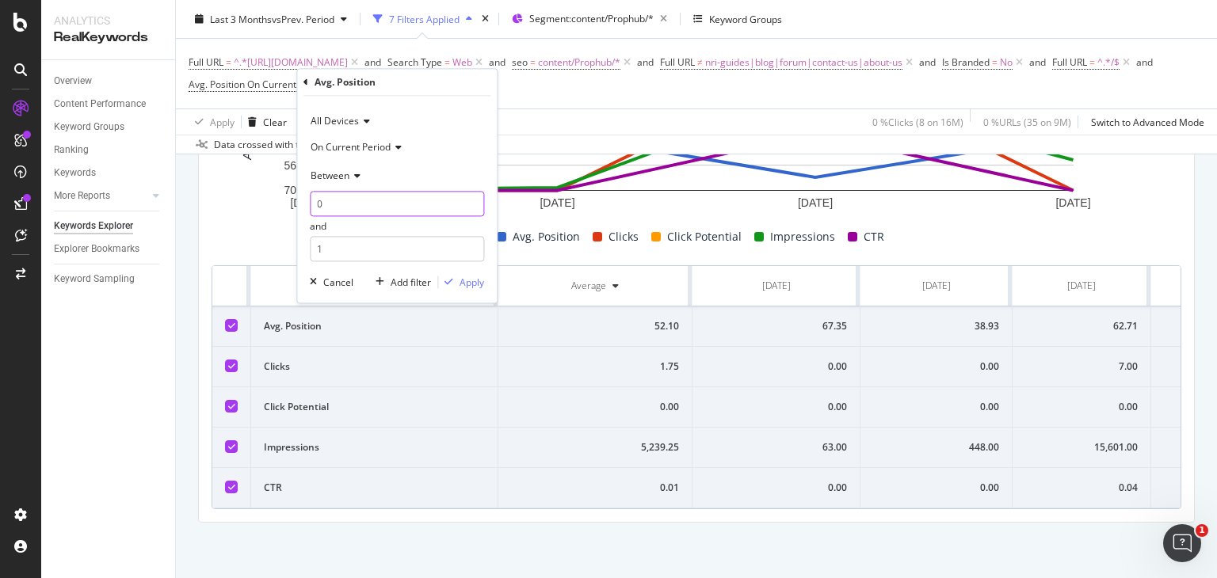
click at [350, 205] on input "0" at bounding box center [397, 204] width 174 height 25
type input "10"
click at [352, 250] on input "1" at bounding box center [397, 249] width 174 height 25
type input "20"
click at [468, 286] on div "Apply" at bounding box center [472, 282] width 25 height 13
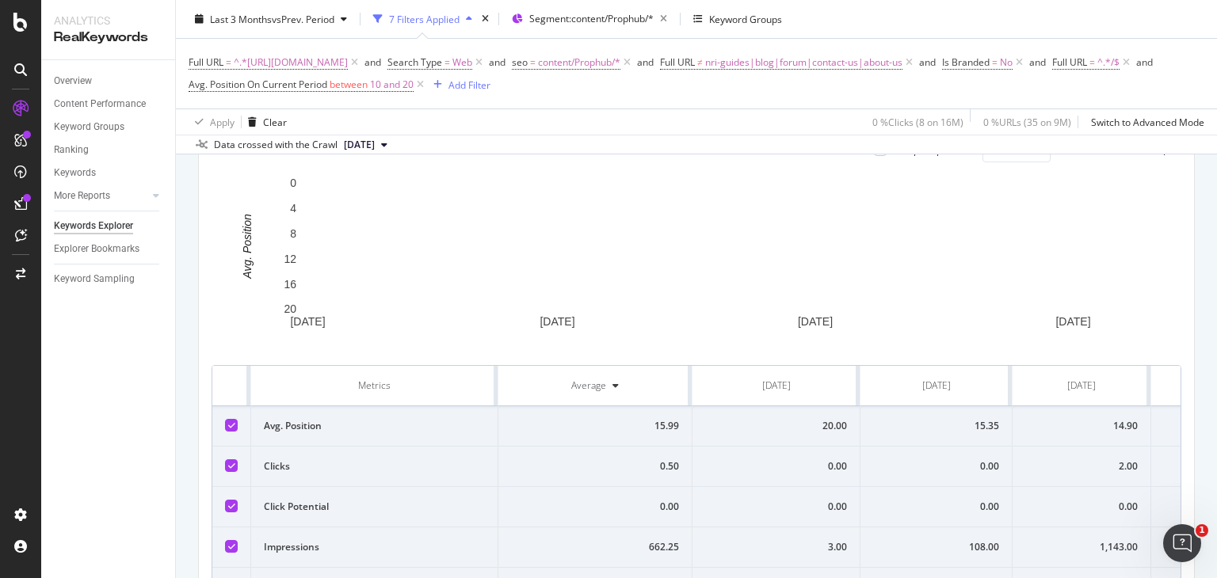
scroll to position [632, 0]
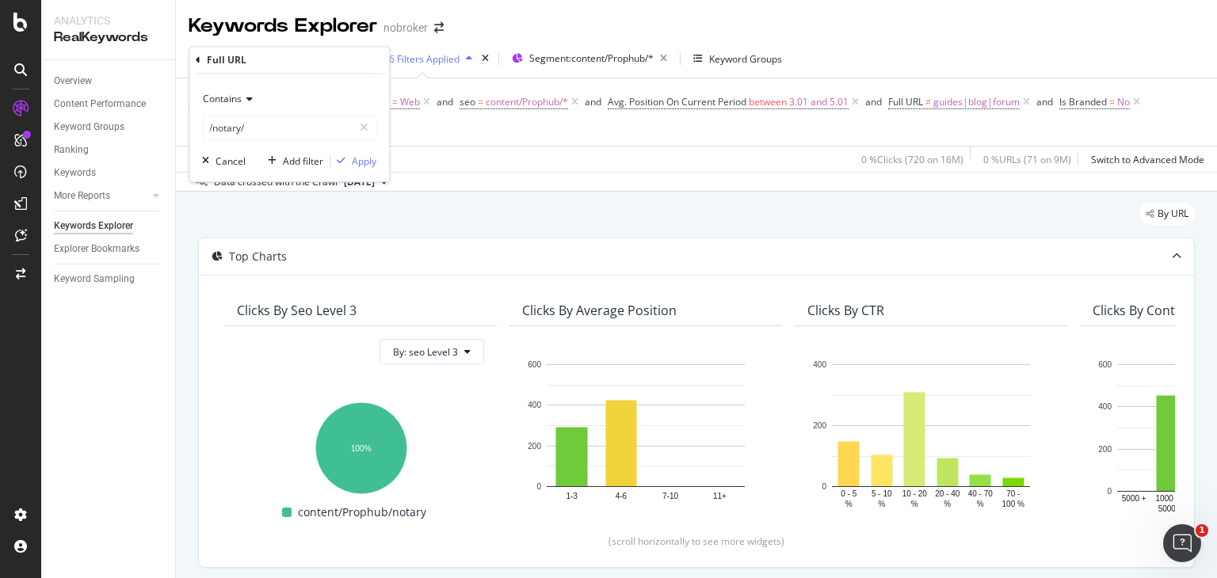
scroll to position [631, 0]
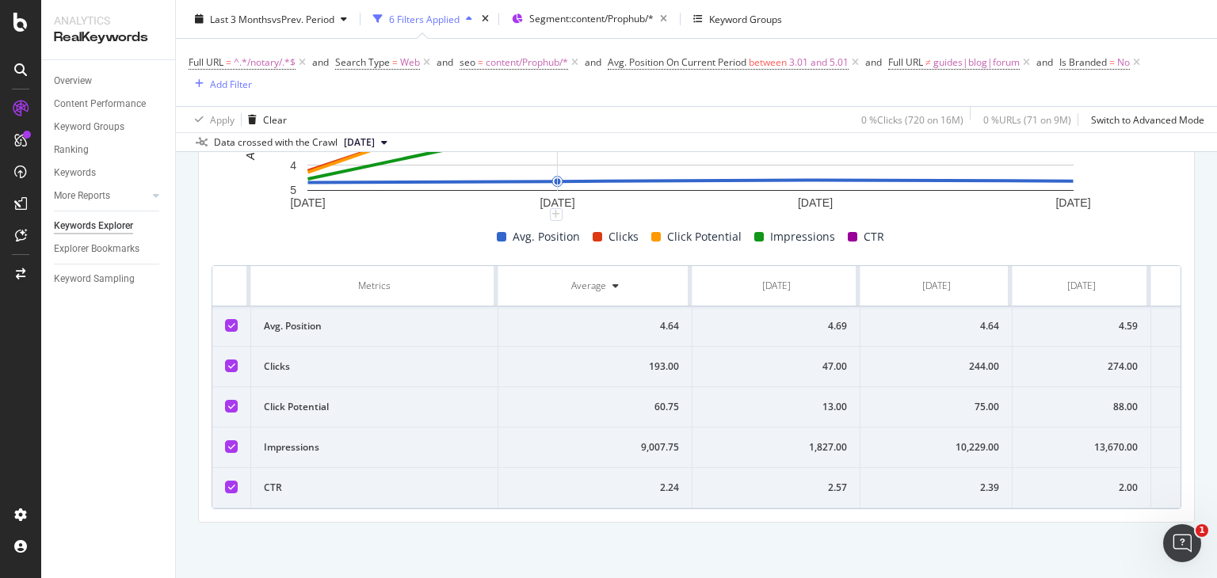
click at [611, 102] on div "Full URL = ^.*/notary/.*$ and Search Type = Web and seo = content/Prophub/* and…" at bounding box center [697, 72] width 1016 height 67
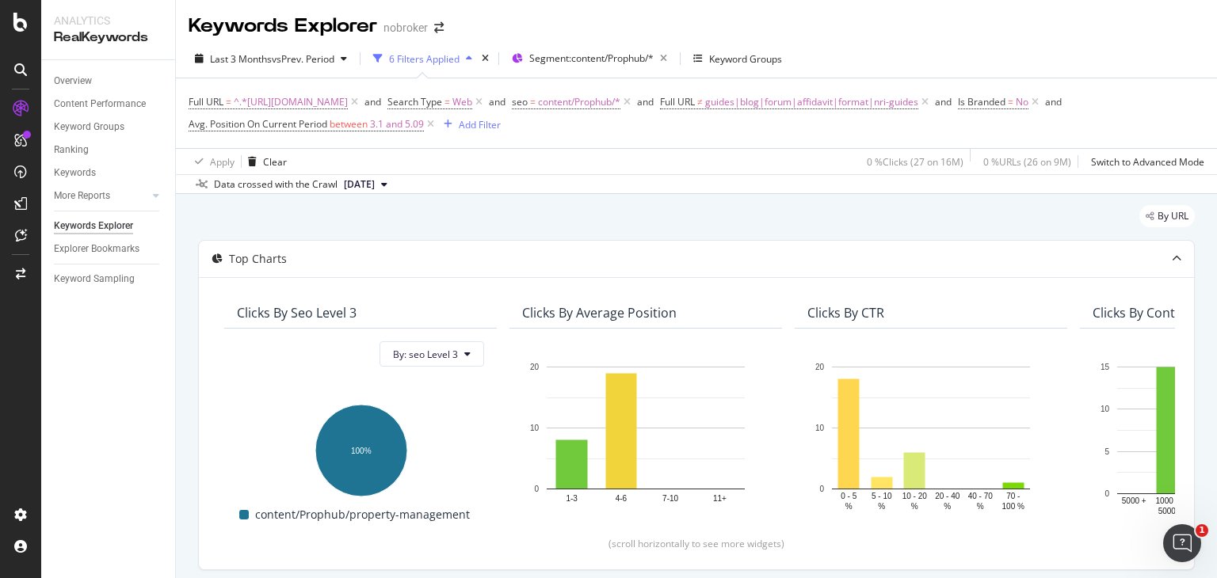
scroll to position [632, 0]
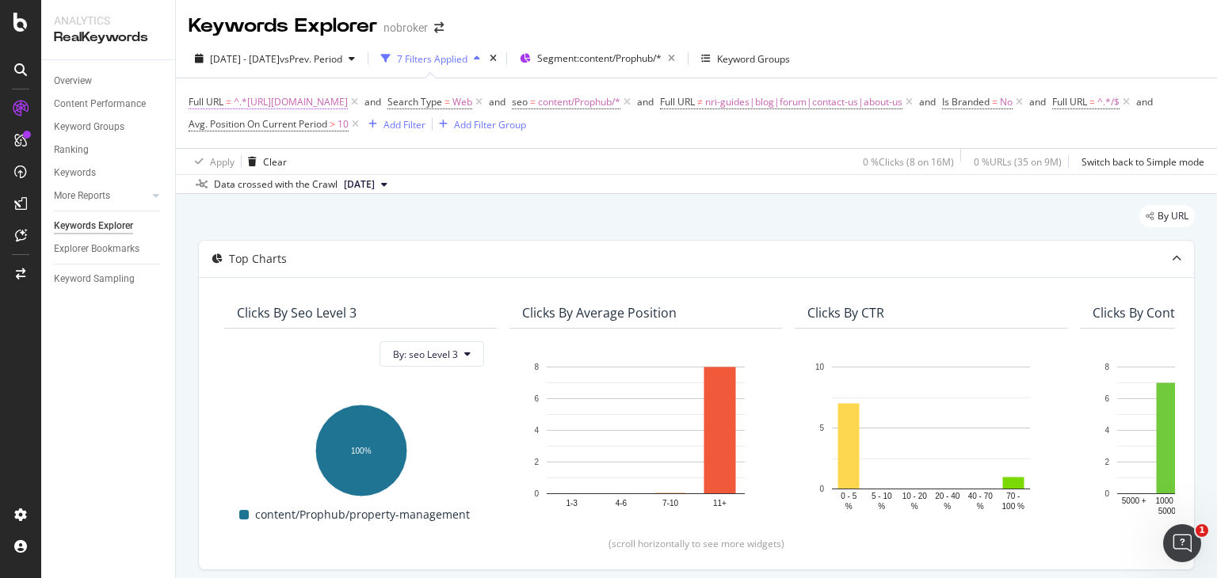
click at [348, 98] on span "^.*[URL][DOMAIN_NAME]" at bounding box center [291, 102] width 114 height 22
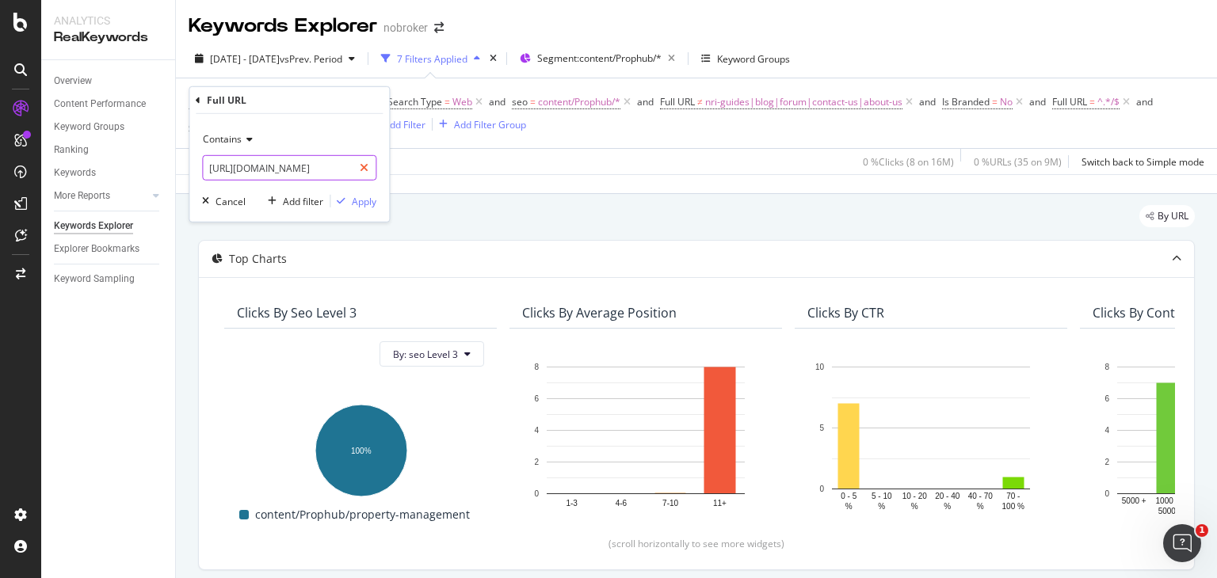
click at [366, 169] on icon at bounding box center [364, 167] width 9 height 11
click at [305, 170] on input "text" at bounding box center [289, 167] width 173 height 25
paste input "https://www.nobroker.in/prophub/property-management/"
type input "https://www.nobroker.in/prophub/property-management/"
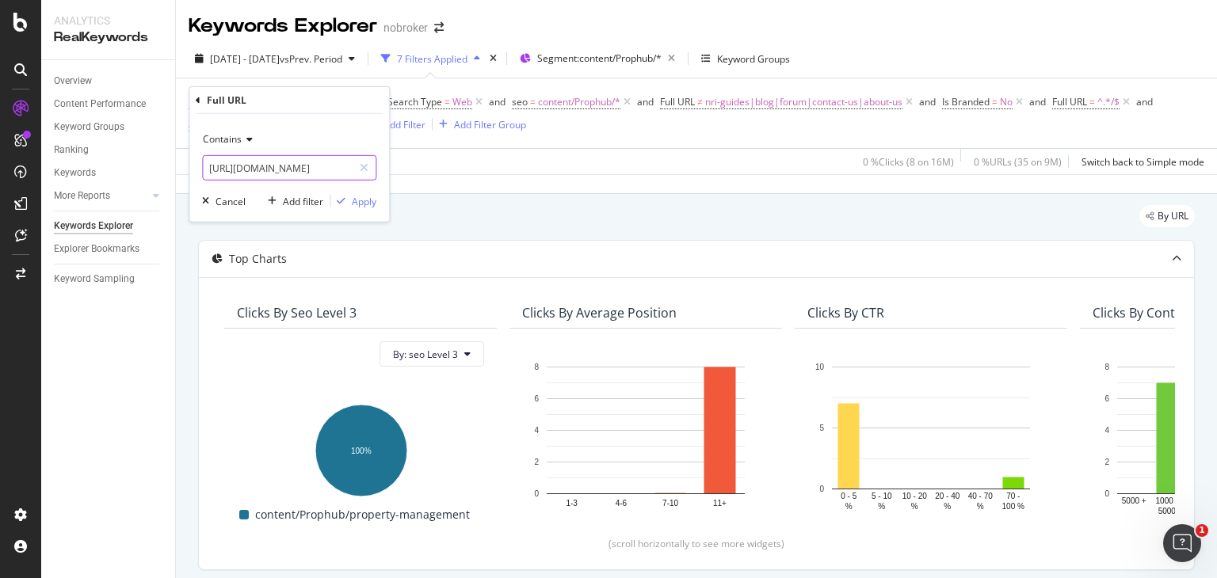
click at [340, 167] on input "https://www.nobroker.in/prophub/property-management/" at bounding box center [278, 167] width 150 height 25
click at [346, 167] on input "text" at bounding box center [289, 167] width 173 height 25
paste input "https://www.nobroker.in/prophub/property-management/"
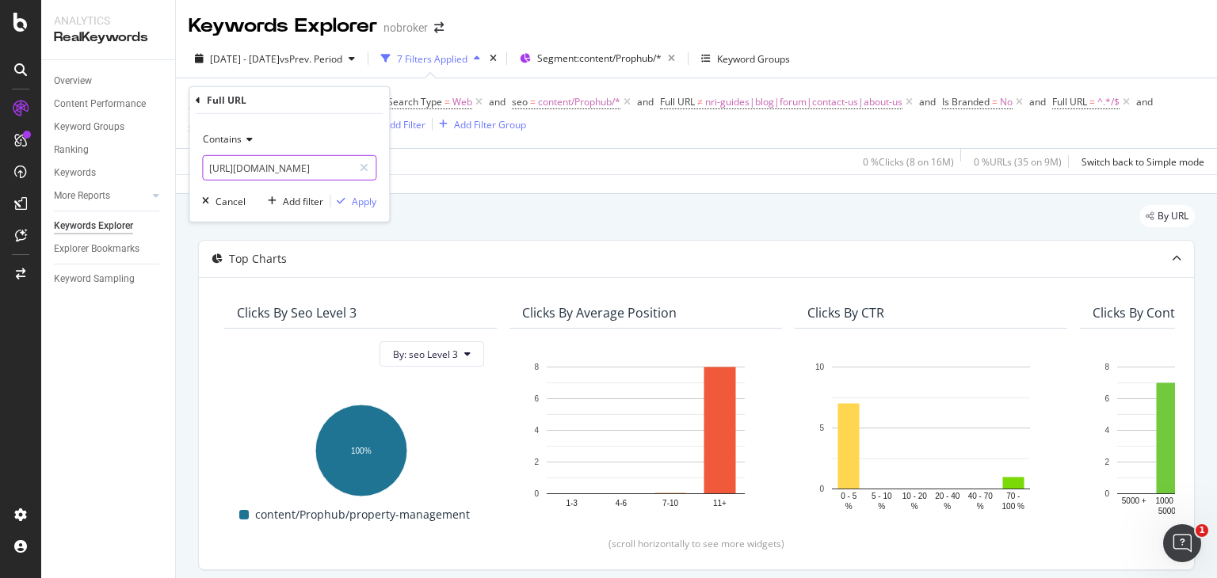
scroll to position [0, 120]
type input "https://www.nobroker.in/prophub/property-management/"
click at [359, 199] on div "Apply" at bounding box center [364, 200] width 25 height 13
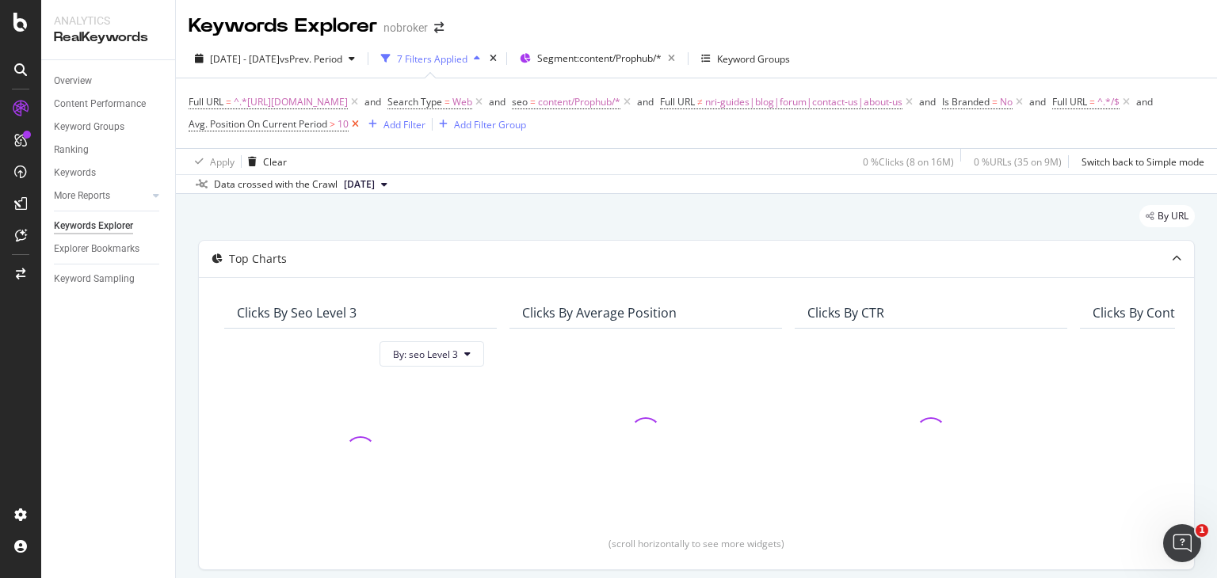
click at [362, 118] on icon at bounding box center [355, 124] width 13 height 16
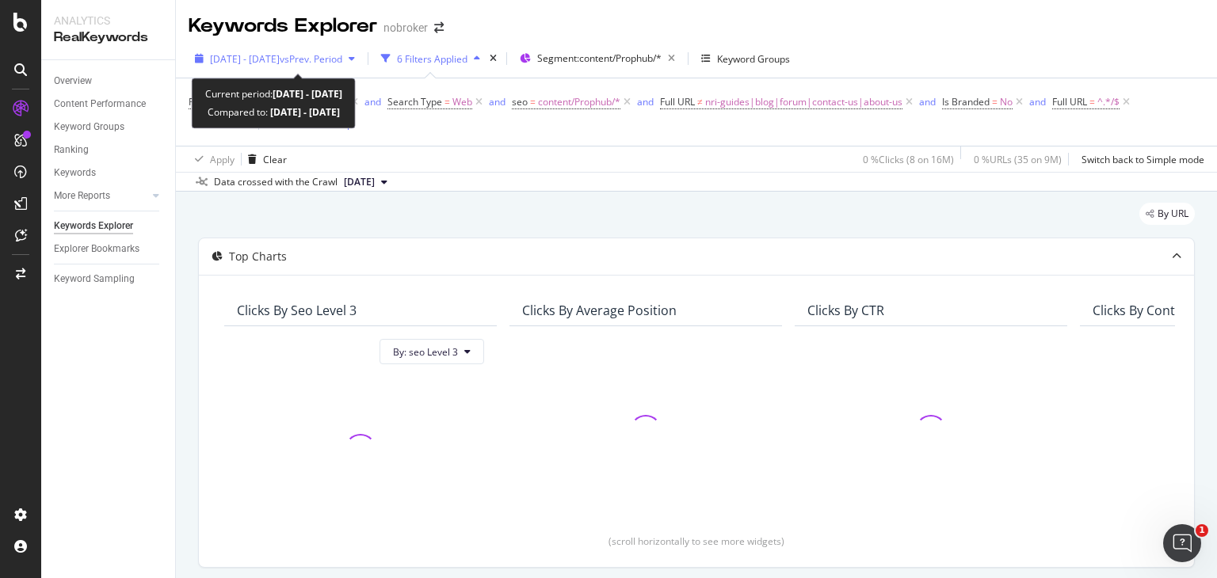
click at [342, 56] on span "vs Prev. Period" at bounding box center [311, 58] width 63 height 13
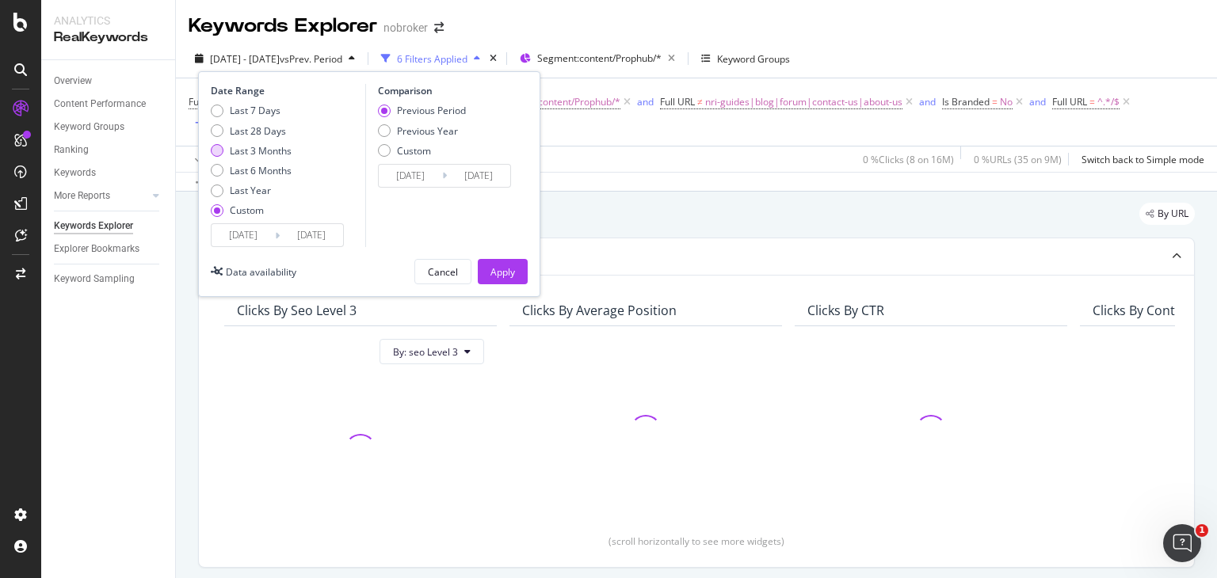
click at [215, 144] on div "Last 3 Months" at bounding box center [251, 150] width 81 height 13
type input "2025/06/22"
type input "2025/09/21"
type input "2025/03/22"
type input "2025/06/21"
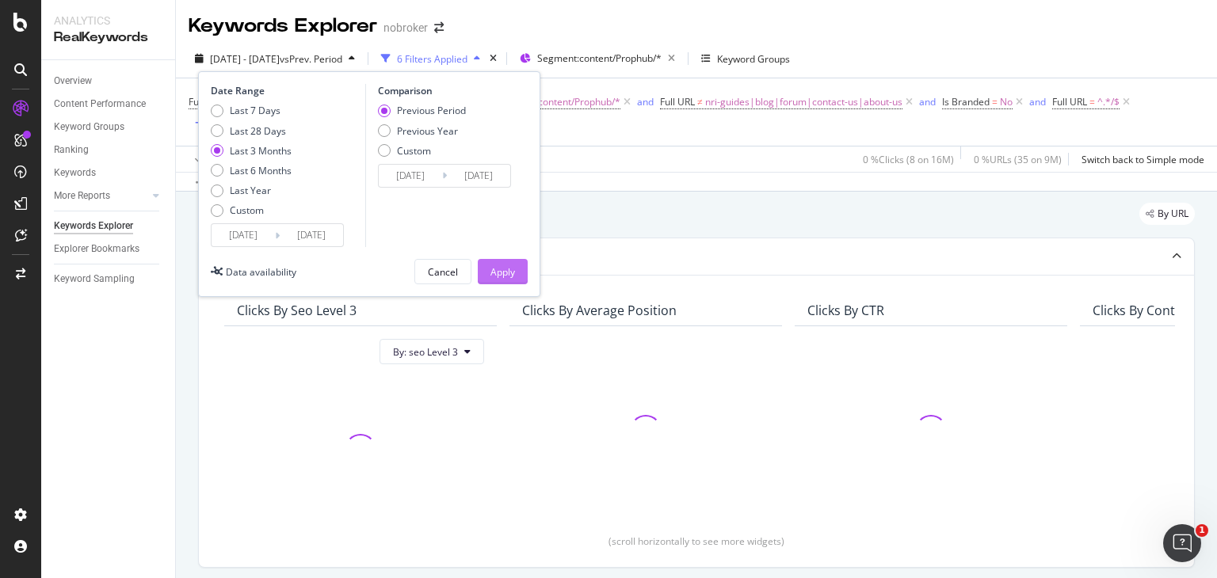
click at [501, 280] on div "Apply" at bounding box center [503, 272] width 25 height 24
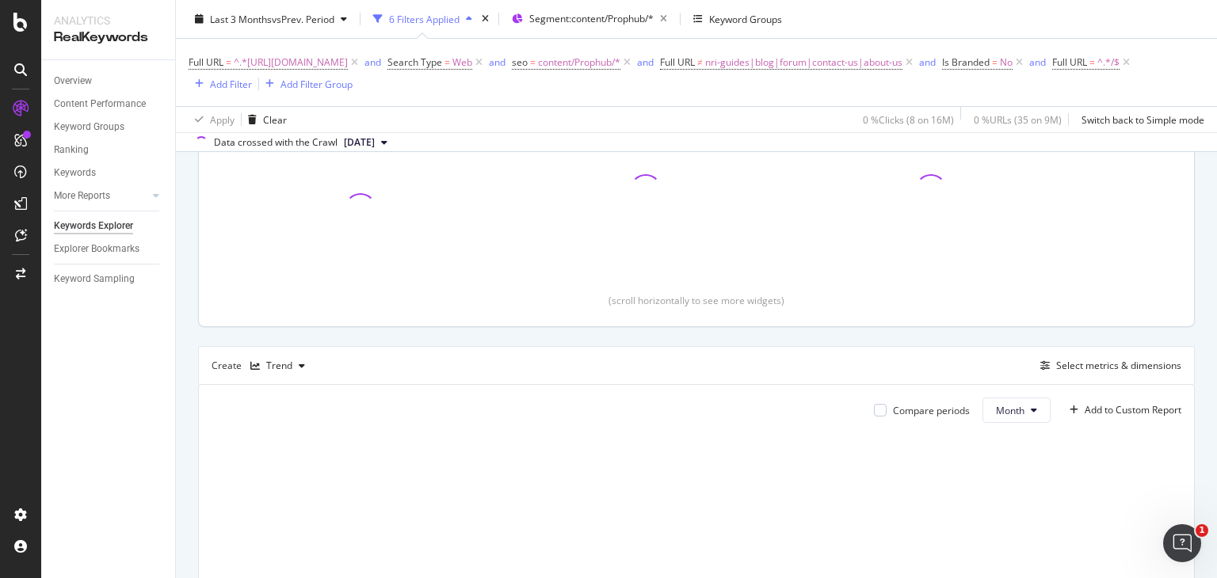
scroll to position [244, 0]
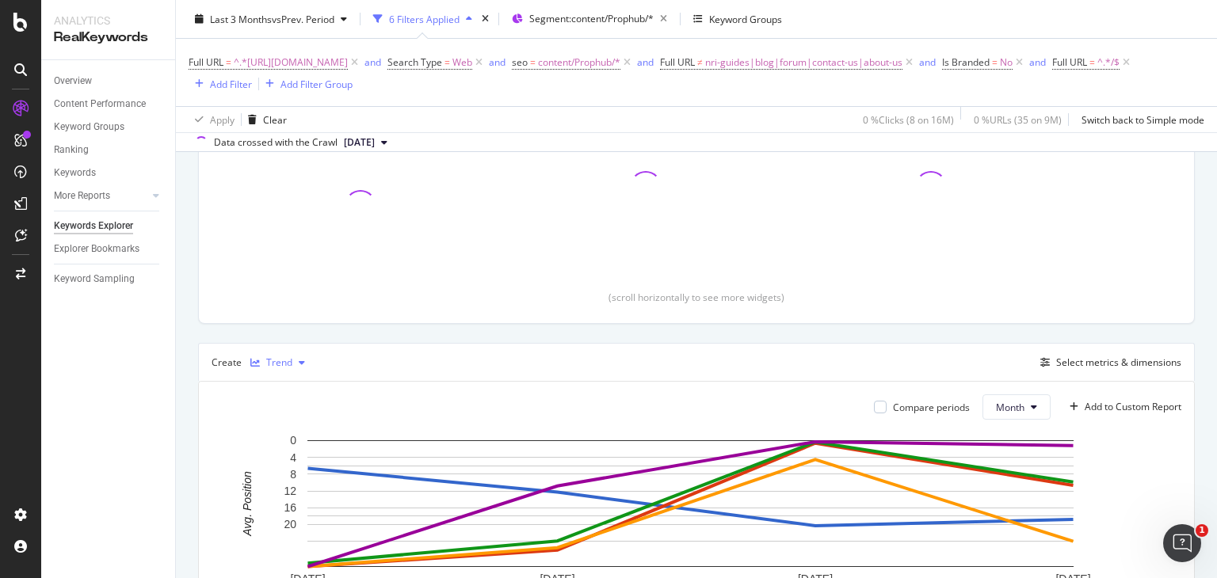
click at [273, 361] on div "Trend" at bounding box center [279, 363] width 26 height 10
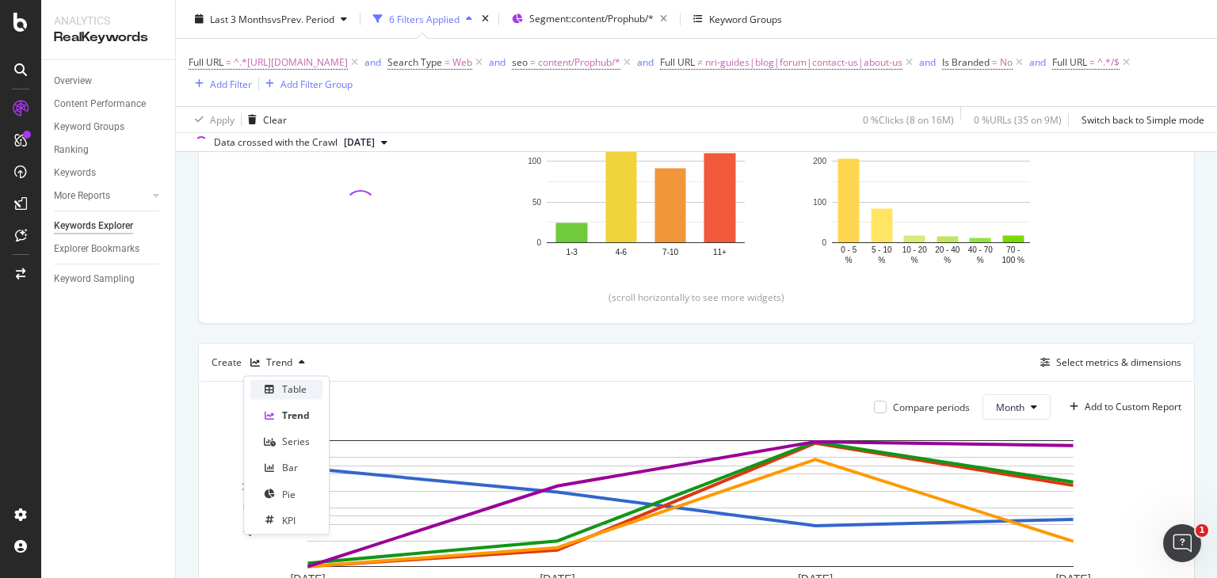
click at [288, 389] on div "Table" at bounding box center [294, 389] width 25 height 13
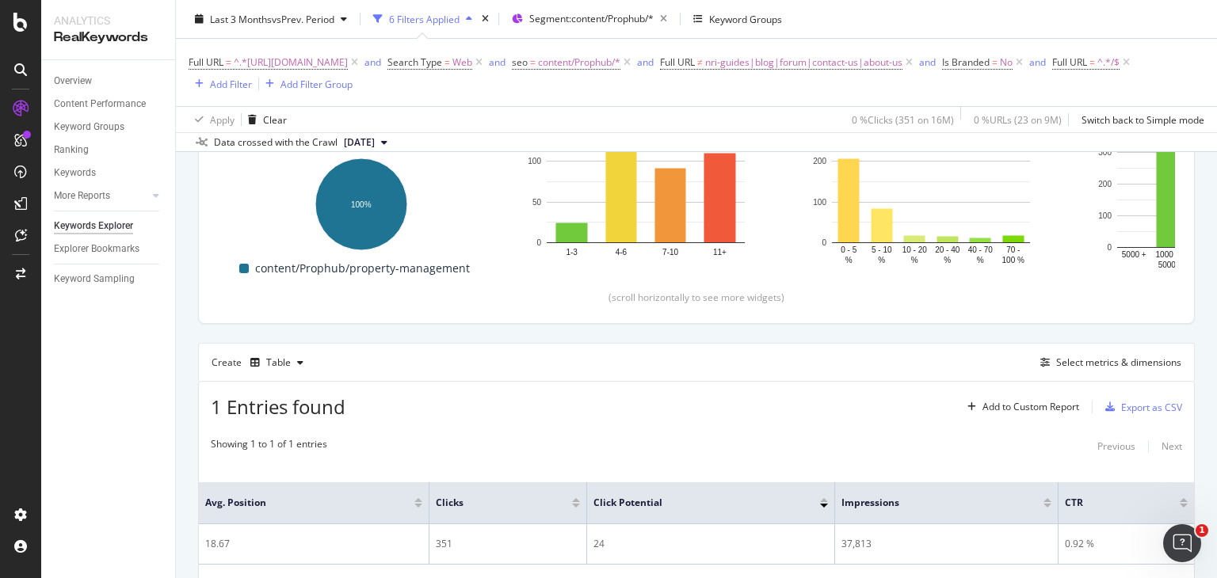
scroll to position [342, 0]
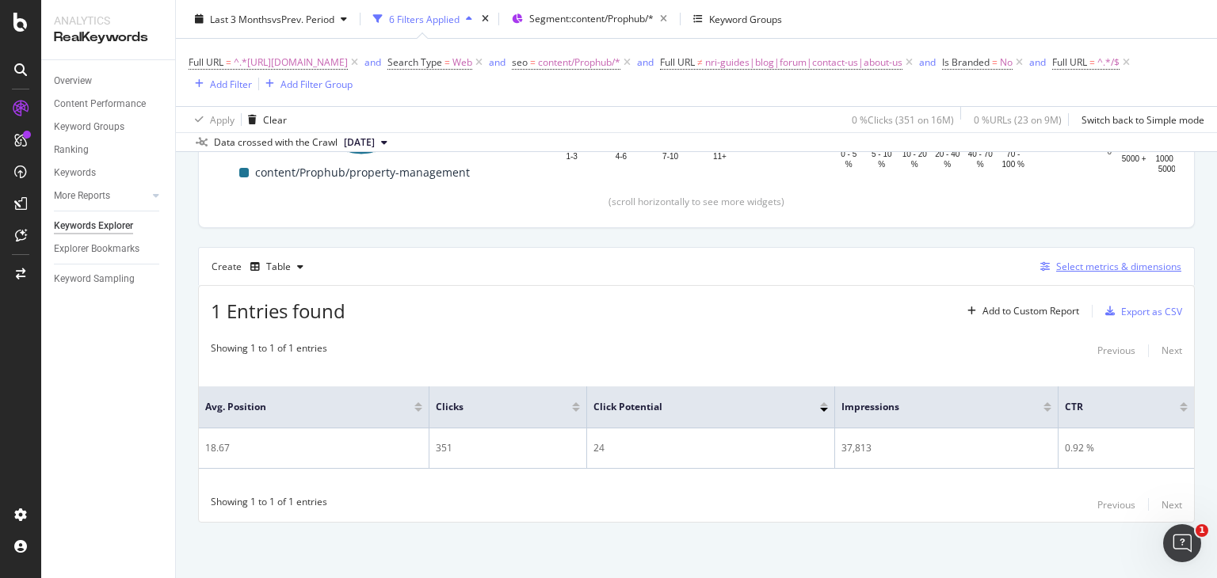
click at [1105, 272] on div "Select metrics & dimensions" at bounding box center [1118, 266] width 125 height 13
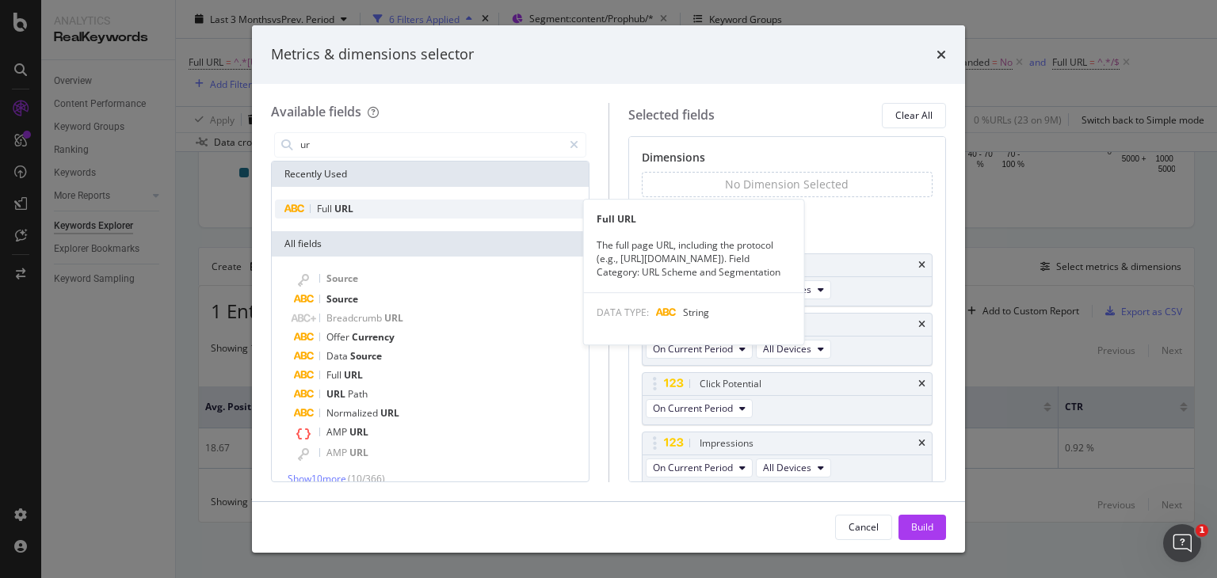
type input "ur"
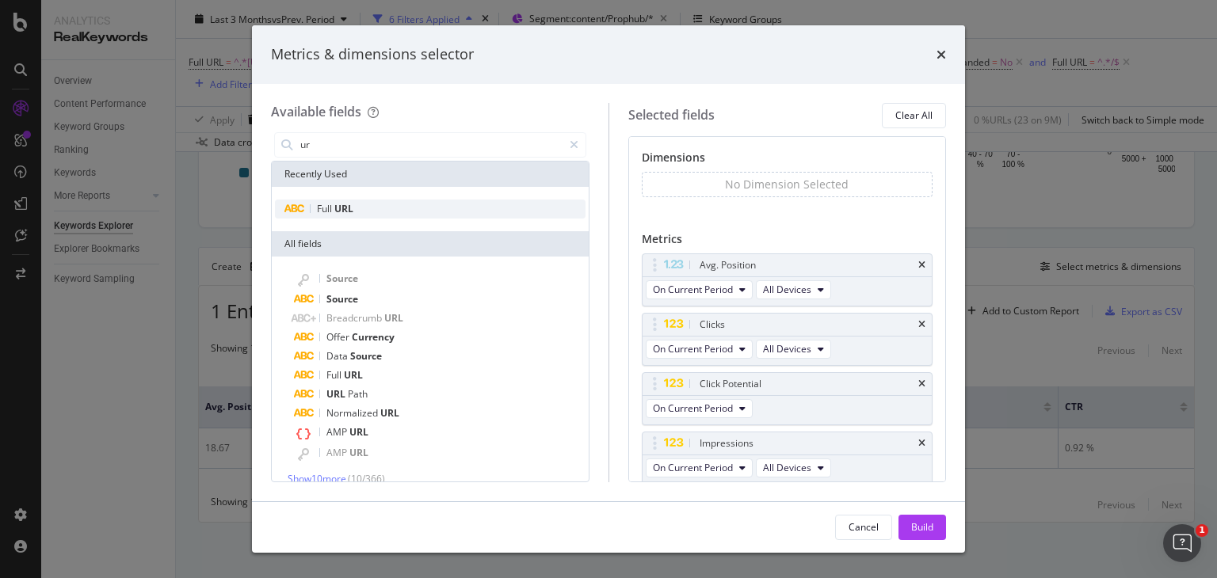
click at [335, 207] on span "URL" at bounding box center [343, 208] width 19 height 13
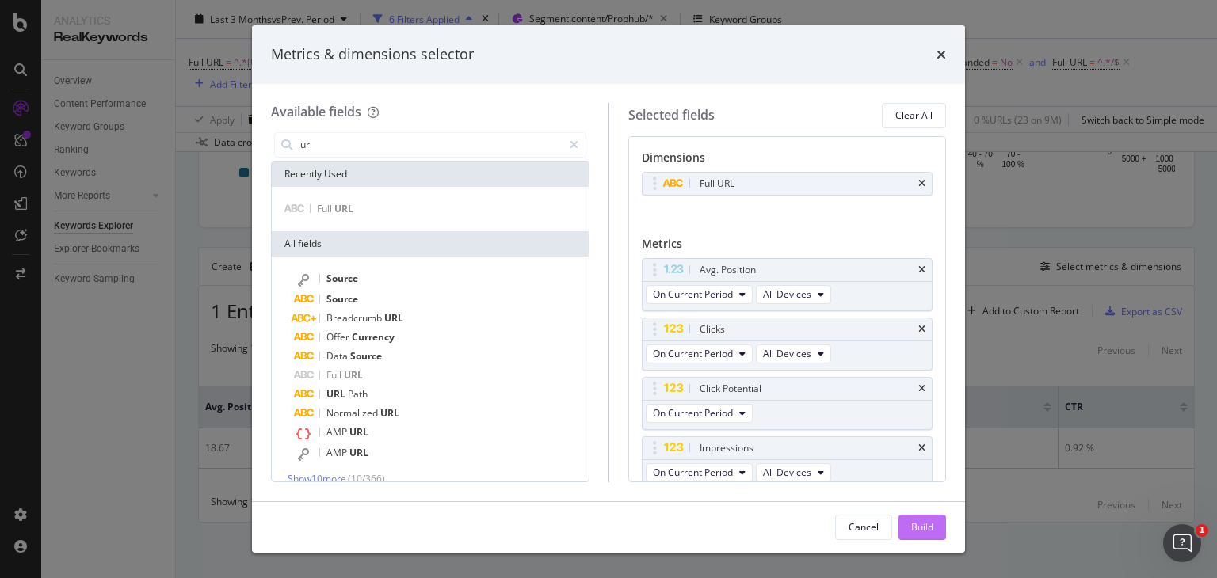
click at [911, 517] on div "Build" at bounding box center [922, 528] width 22 height 24
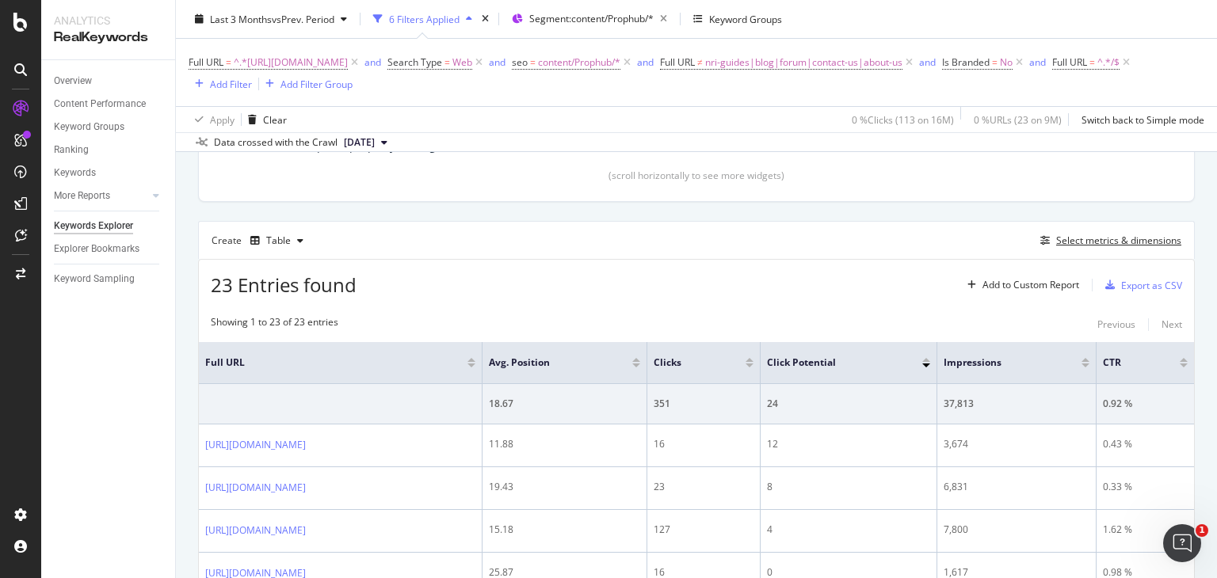
scroll to position [365, 0]
click at [1105, 287] on icon "button" at bounding box center [1110, 287] width 10 height 10
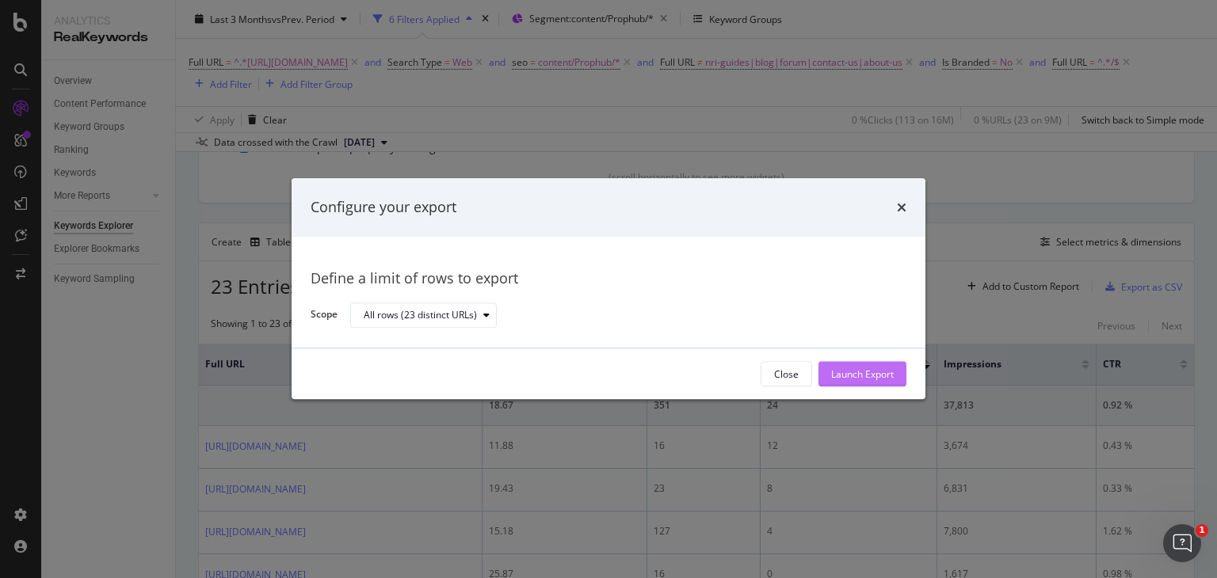
click at [884, 368] on div "Launch Export" at bounding box center [862, 374] width 63 height 13
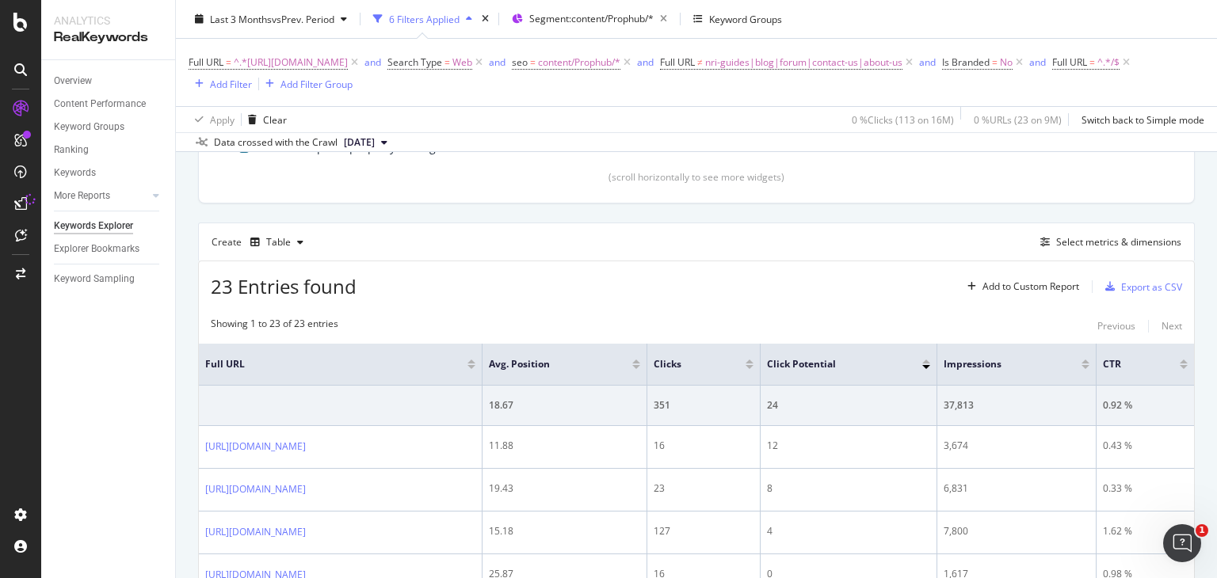
click at [865, 44] on div "Full URL = ^.*https://www.nobroker.in/prophub/property-management/.*$ and Searc…" at bounding box center [697, 72] width 1016 height 67
click at [1105, 287] on div "button" at bounding box center [1110, 287] width 22 height 10
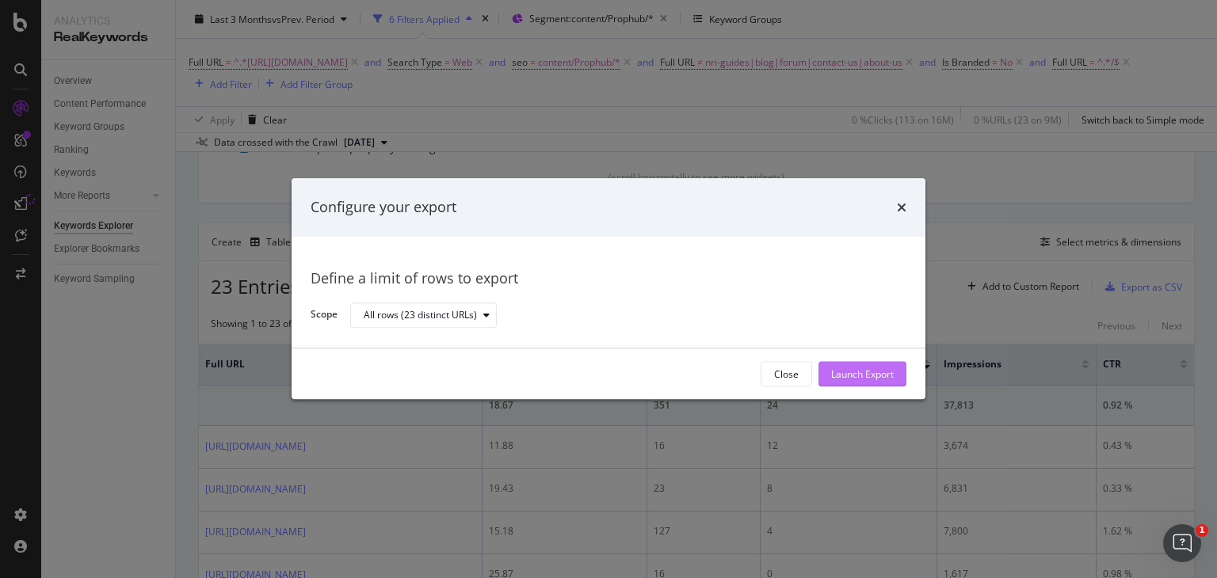
click at [866, 372] on div "Launch Export" at bounding box center [862, 374] width 63 height 13
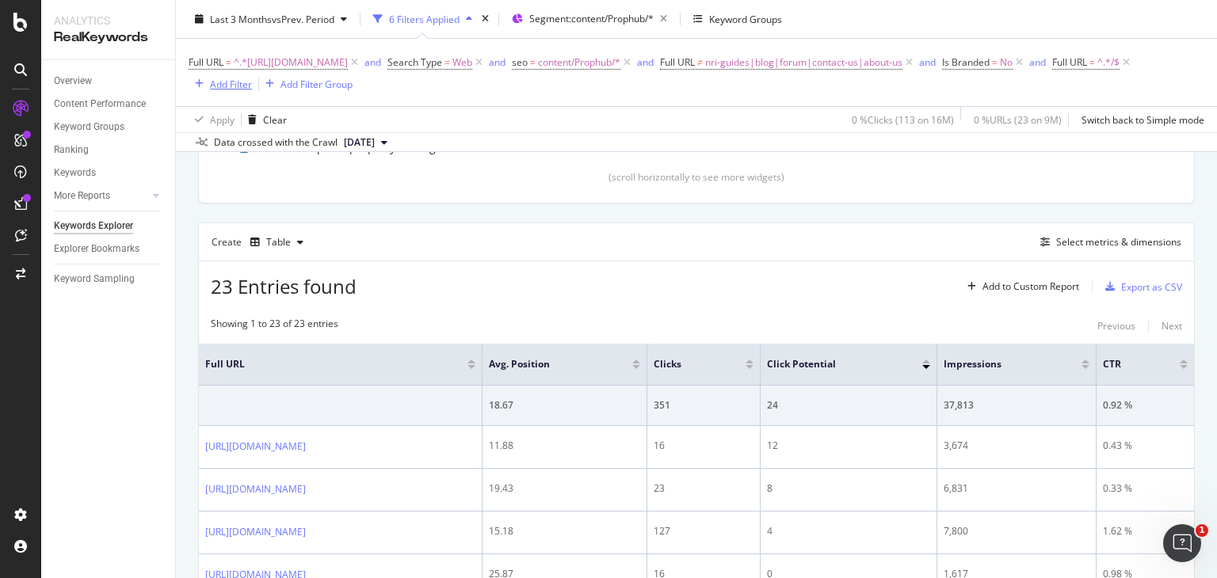
click at [252, 81] on div "Add Filter" at bounding box center [231, 83] width 42 height 13
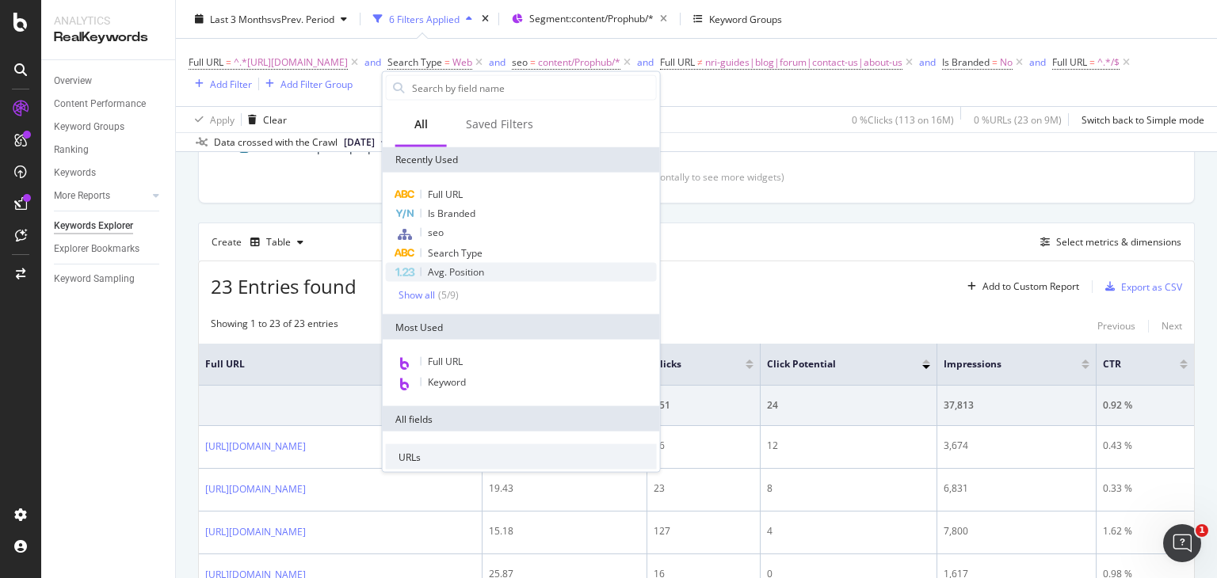
click at [460, 265] on span "Avg. Position" at bounding box center [456, 271] width 56 height 13
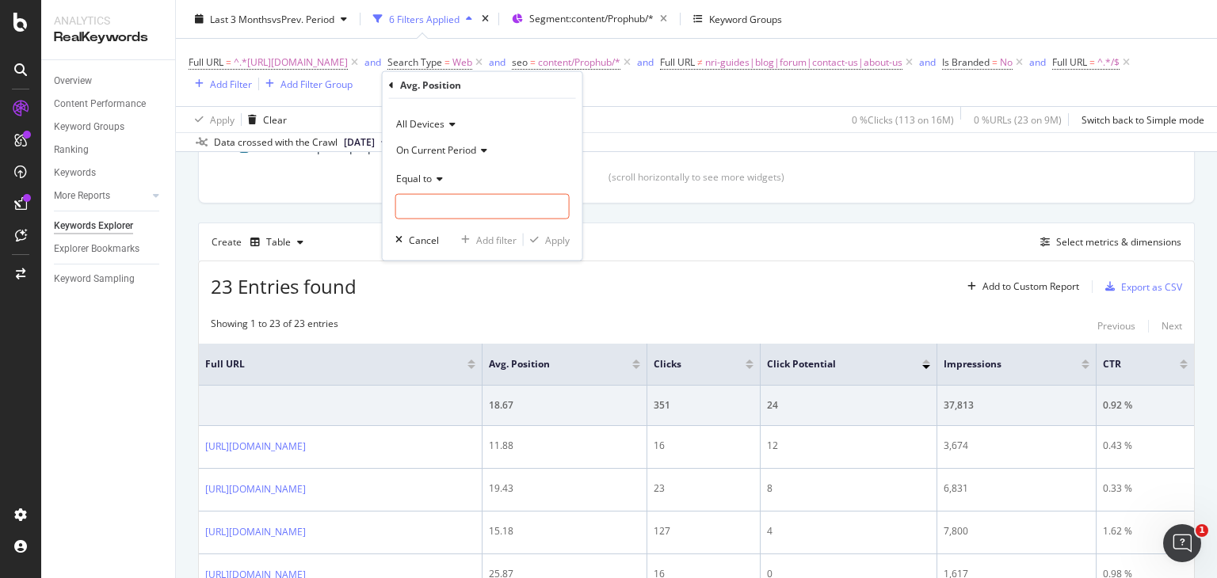
click at [425, 168] on div "Equal to" at bounding box center [482, 178] width 174 height 25
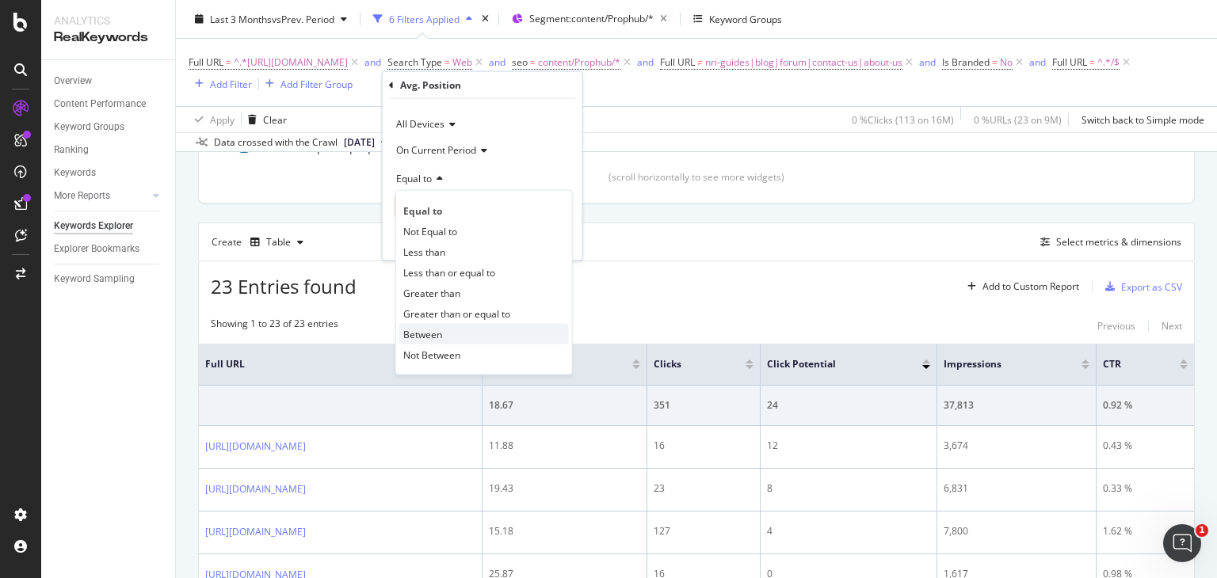
click at [447, 324] on div "Between" at bounding box center [484, 334] width 170 height 21
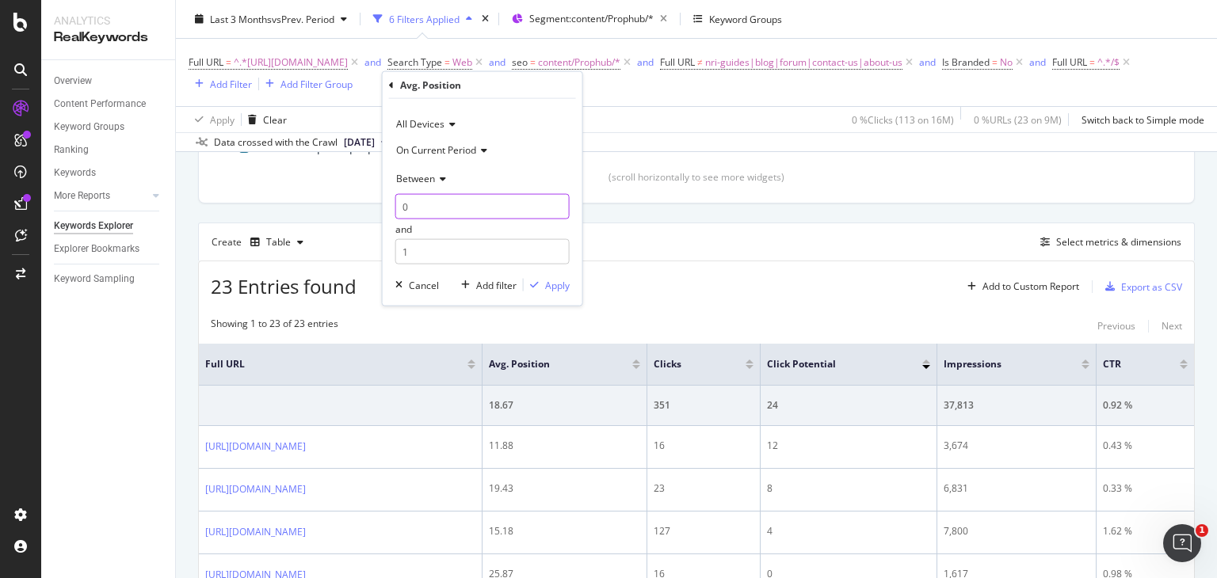
click at [427, 197] on input "0" at bounding box center [482, 206] width 174 height 25
type input "3"
click at [456, 251] on input "1" at bounding box center [482, 251] width 174 height 25
type input "5"
click at [551, 286] on div "Apply" at bounding box center [557, 284] width 25 height 13
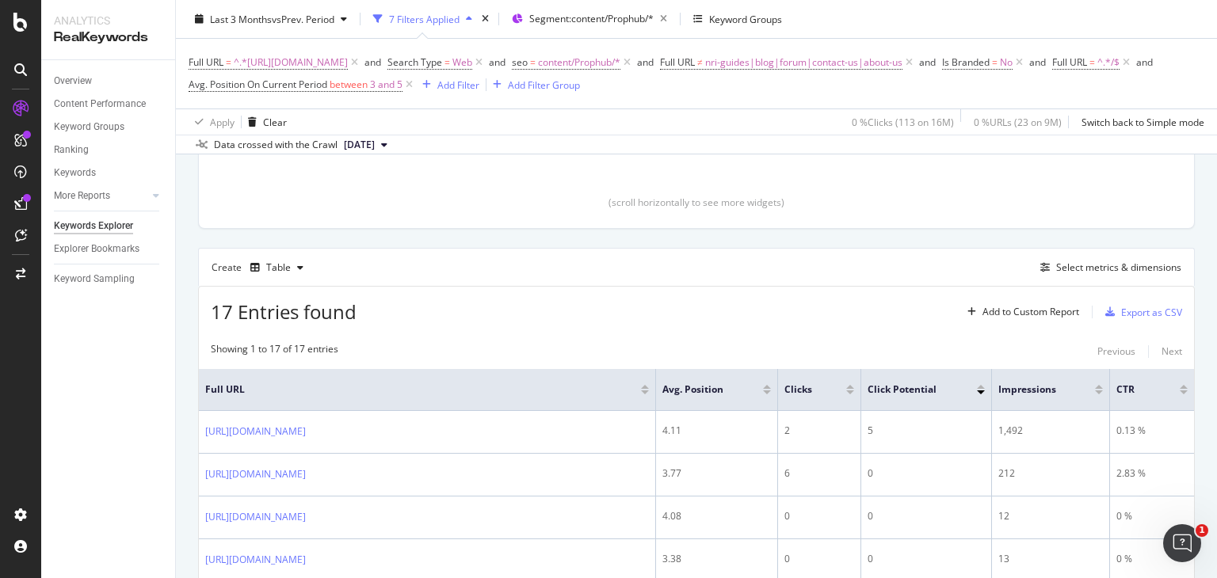
scroll to position [365, 0]
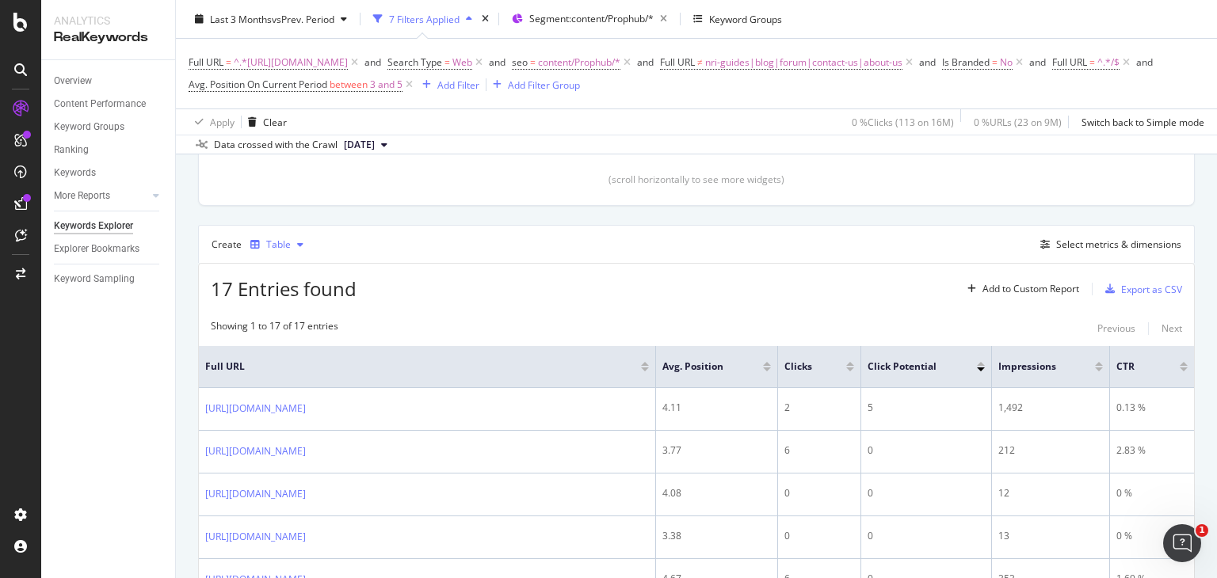
click at [274, 240] on div "Table" at bounding box center [278, 245] width 25 height 10
click at [289, 296] on div "Trend" at bounding box center [295, 295] width 26 height 13
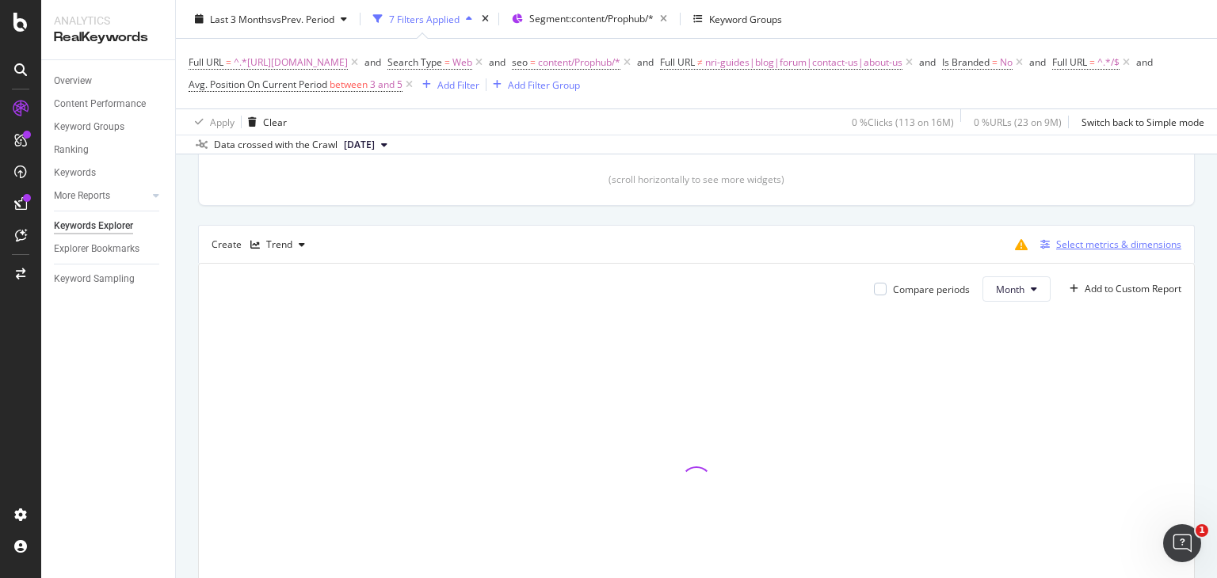
click at [1082, 242] on div "Select metrics & dimensions" at bounding box center [1118, 244] width 125 height 13
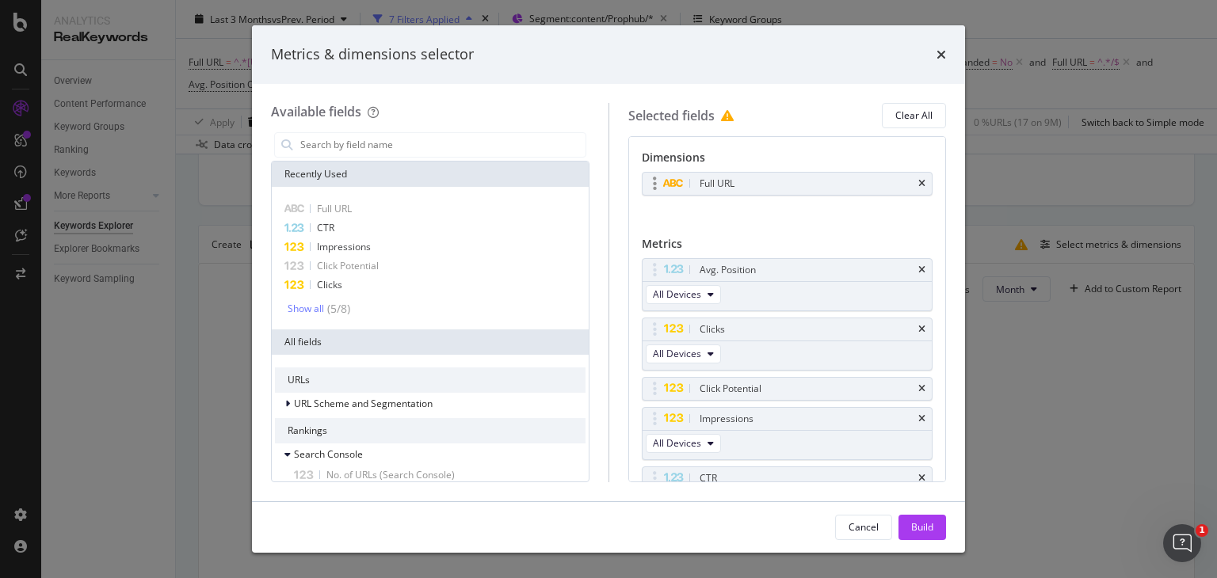
click at [915, 173] on div "Full URL" at bounding box center [788, 184] width 290 height 22
click at [918, 179] on icon "times" at bounding box center [921, 184] width 7 height 10
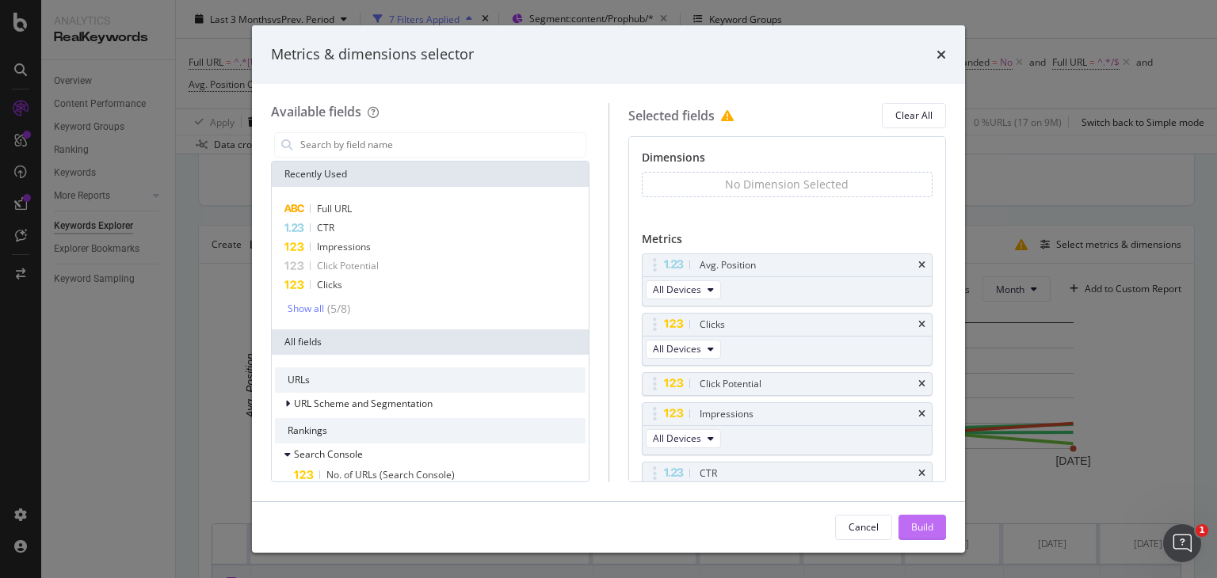
click at [927, 531] on div "Build" at bounding box center [922, 527] width 22 height 13
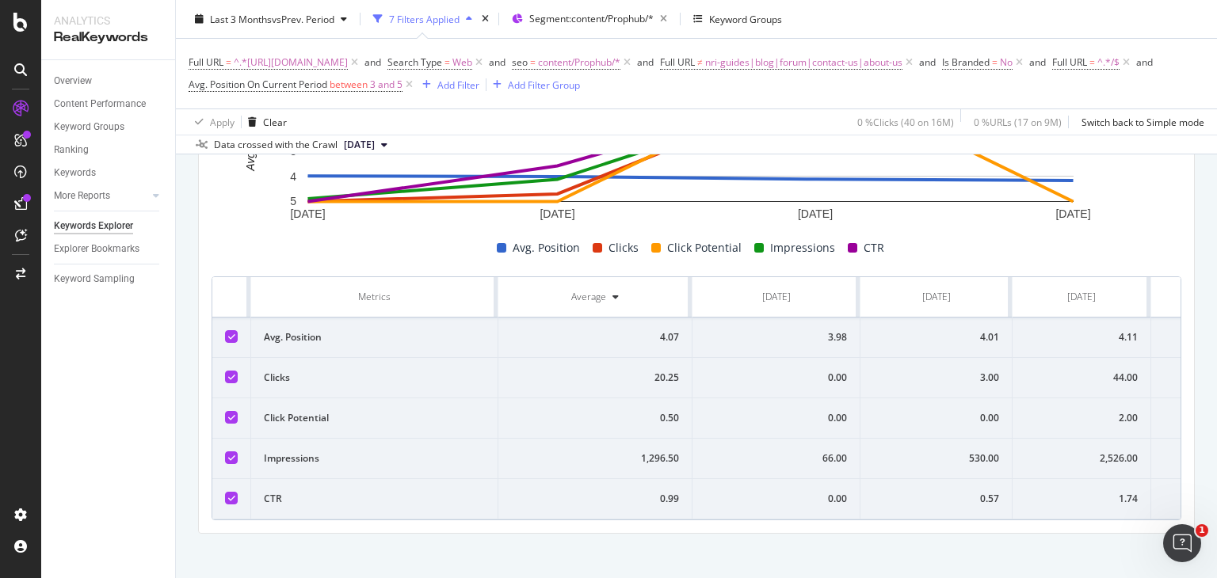
scroll to position [632, 0]
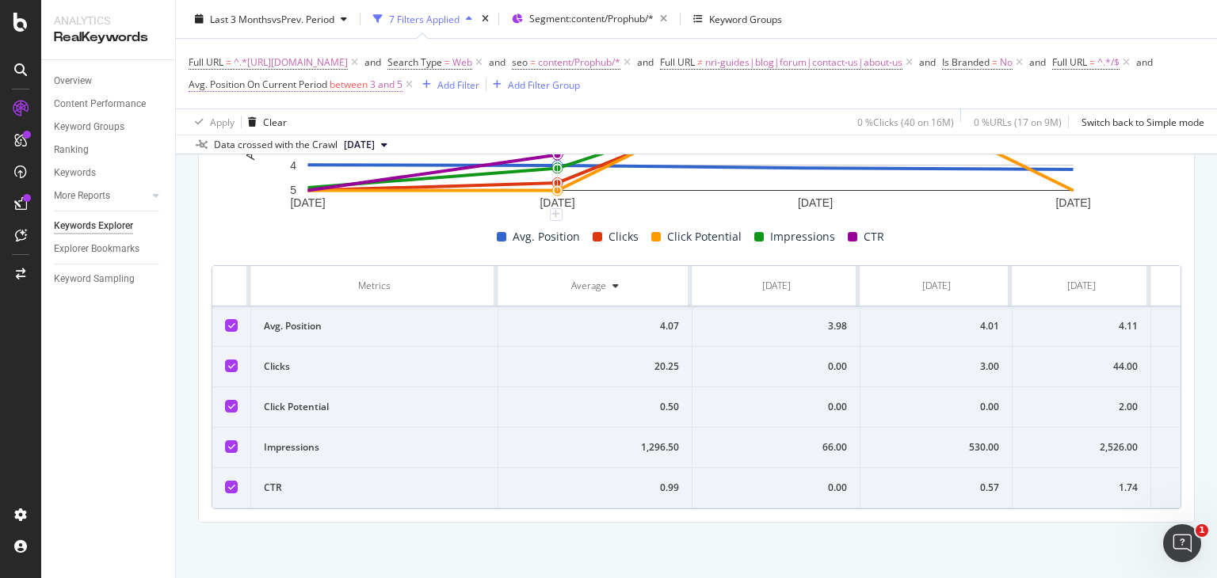
click at [327, 87] on span "Avg. Position On Current Period" at bounding box center [258, 84] width 139 height 13
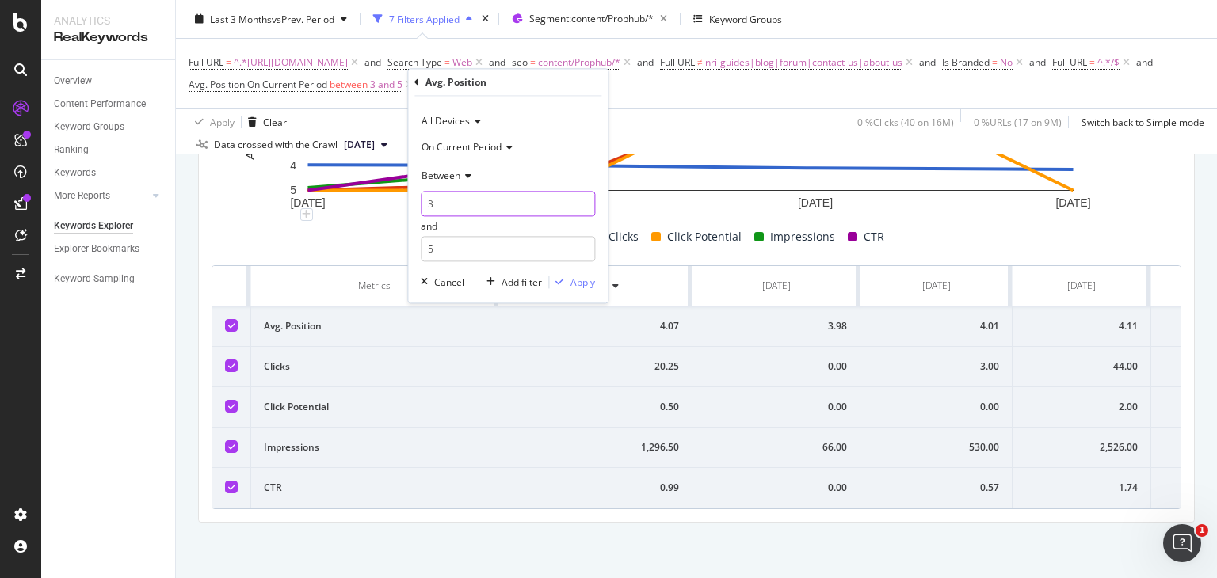
click at [453, 213] on input "3" at bounding box center [508, 204] width 174 height 25
type input "6"
click at [453, 247] on input "5" at bounding box center [508, 249] width 174 height 25
type input "10"
click at [586, 284] on div "Apply" at bounding box center [583, 282] width 25 height 13
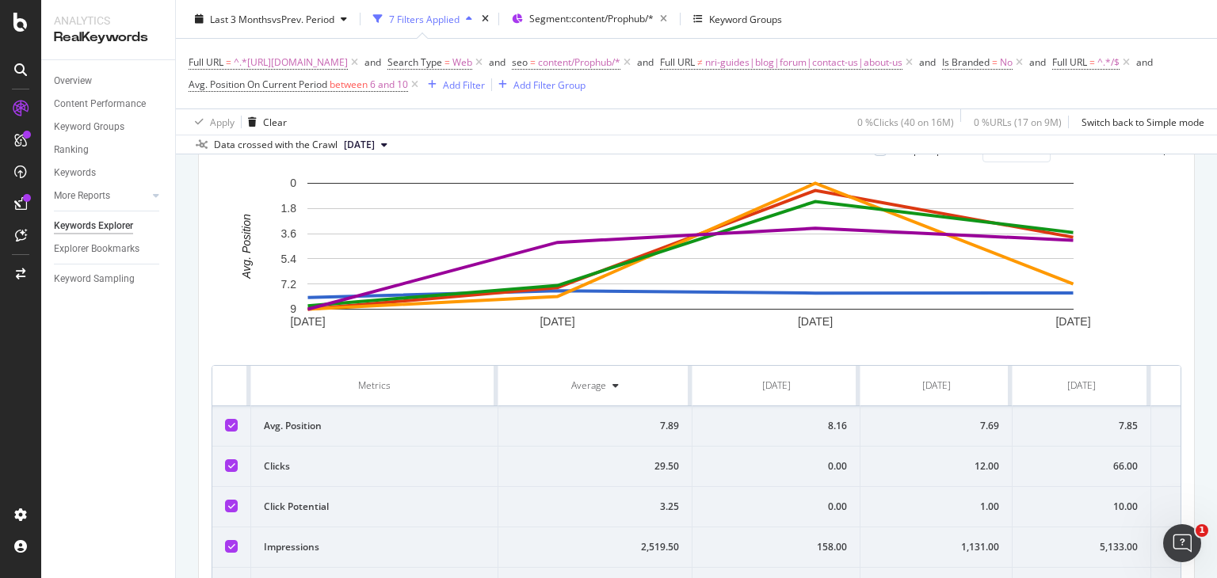
scroll to position [632, 0]
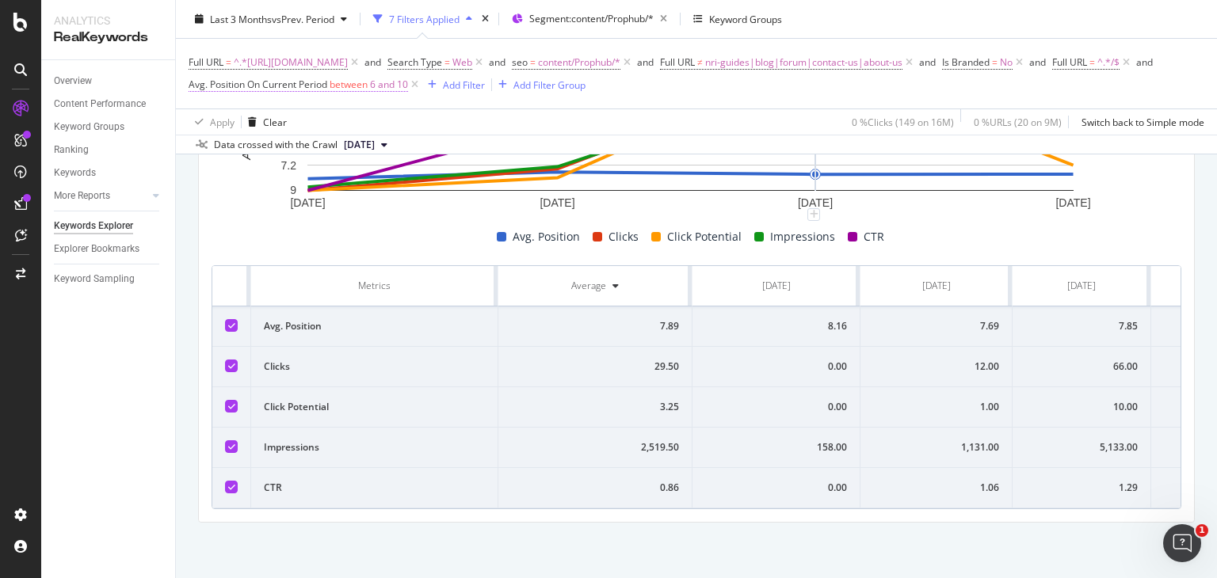
click at [327, 80] on span "Avg. Position On Current Period" at bounding box center [258, 84] width 139 height 13
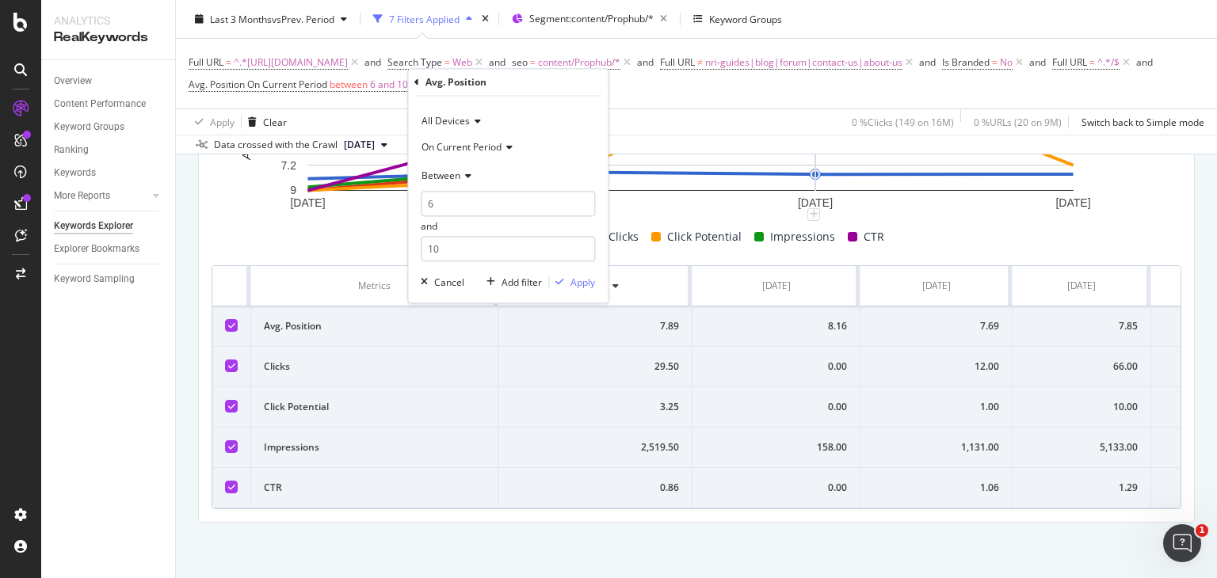
click at [460, 171] on icon at bounding box center [465, 176] width 11 height 10
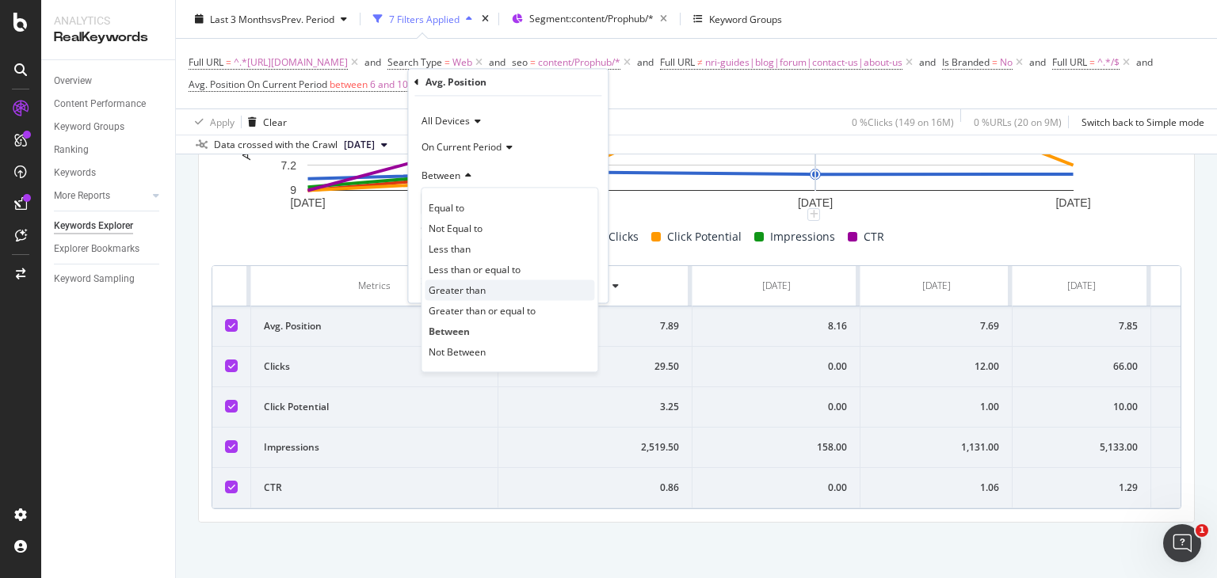
click at [461, 292] on span "Greater than" at bounding box center [457, 290] width 57 height 13
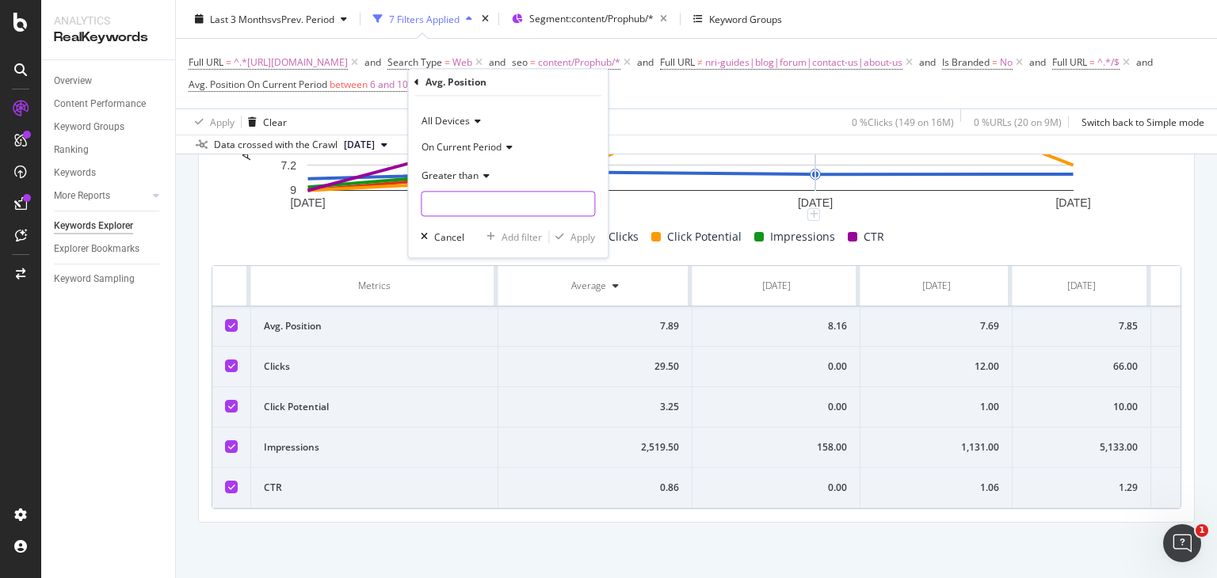
click at [471, 204] on input "number" at bounding box center [508, 204] width 174 height 25
type input "10"
click at [571, 243] on div "Apply" at bounding box center [583, 237] width 25 height 13
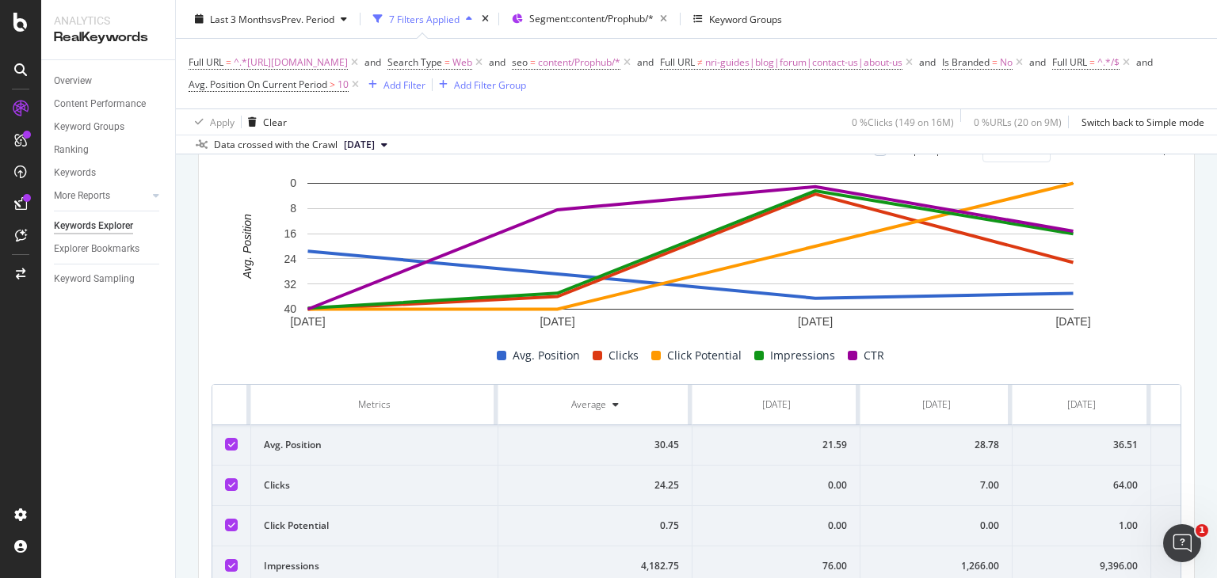
scroll to position [632, 0]
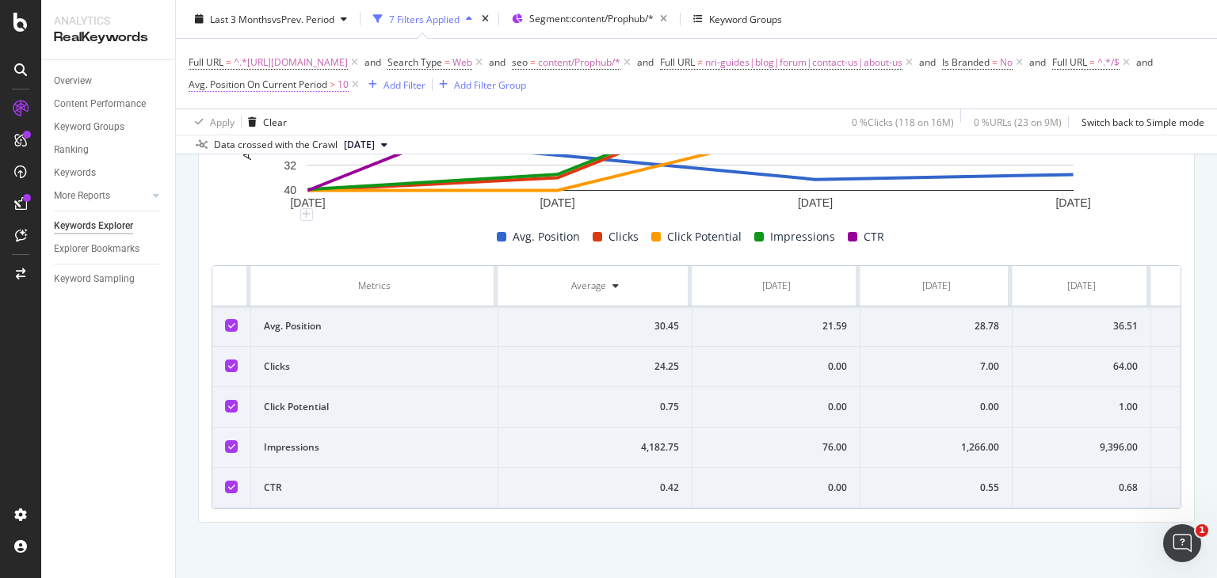
click at [327, 86] on span "Avg. Position On Current Period" at bounding box center [258, 84] width 139 height 13
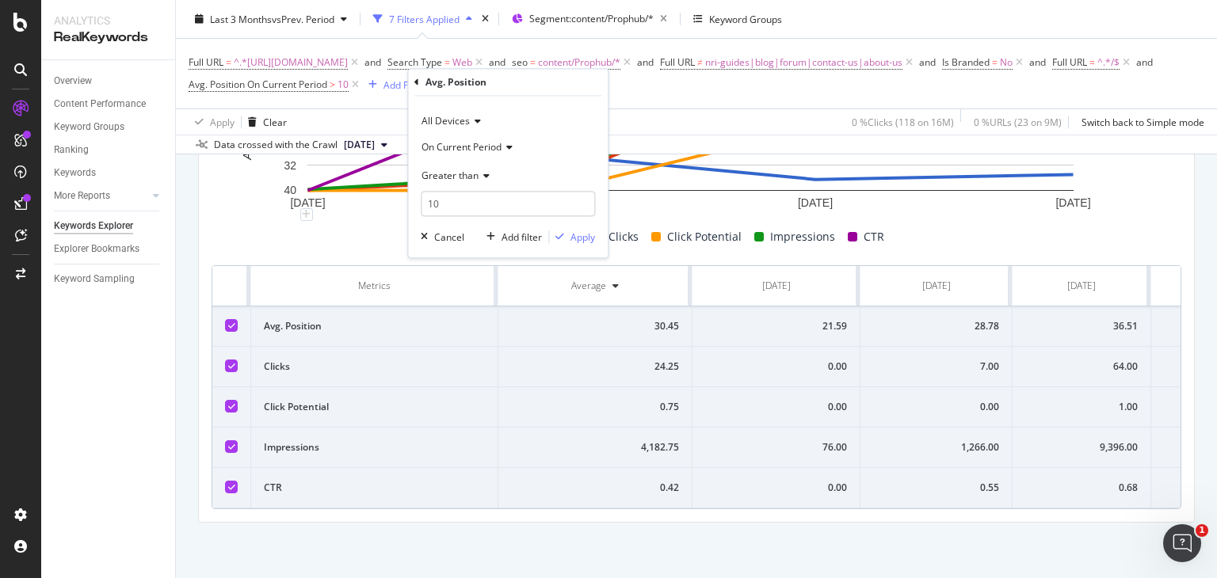
click at [454, 179] on span "Greater than" at bounding box center [450, 175] width 57 height 13
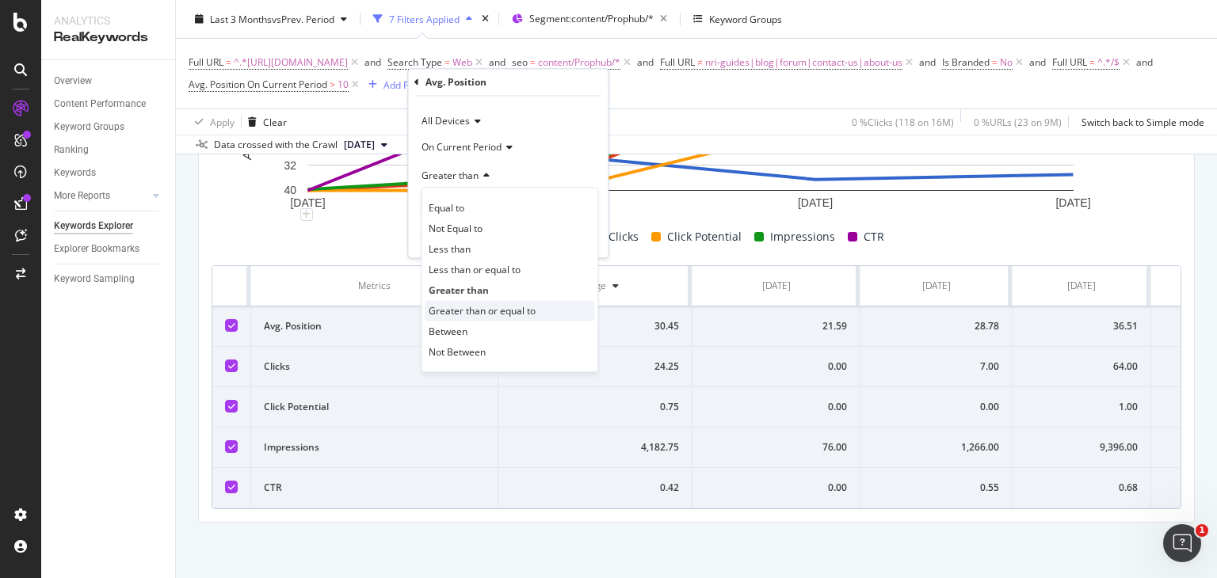
click at [475, 314] on span "Greater than or equal to" at bounding box center [482, 310] width 107 height 13
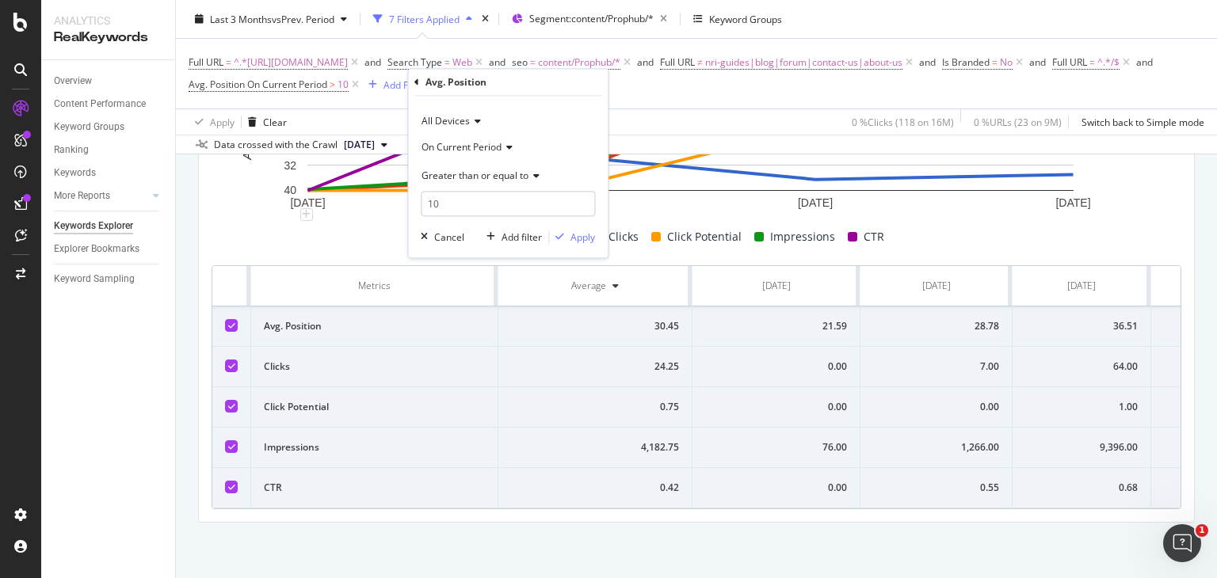
click at [505, 175] on span "Greater than or equal to" at bounding box center [475, 175] width 107 height 13
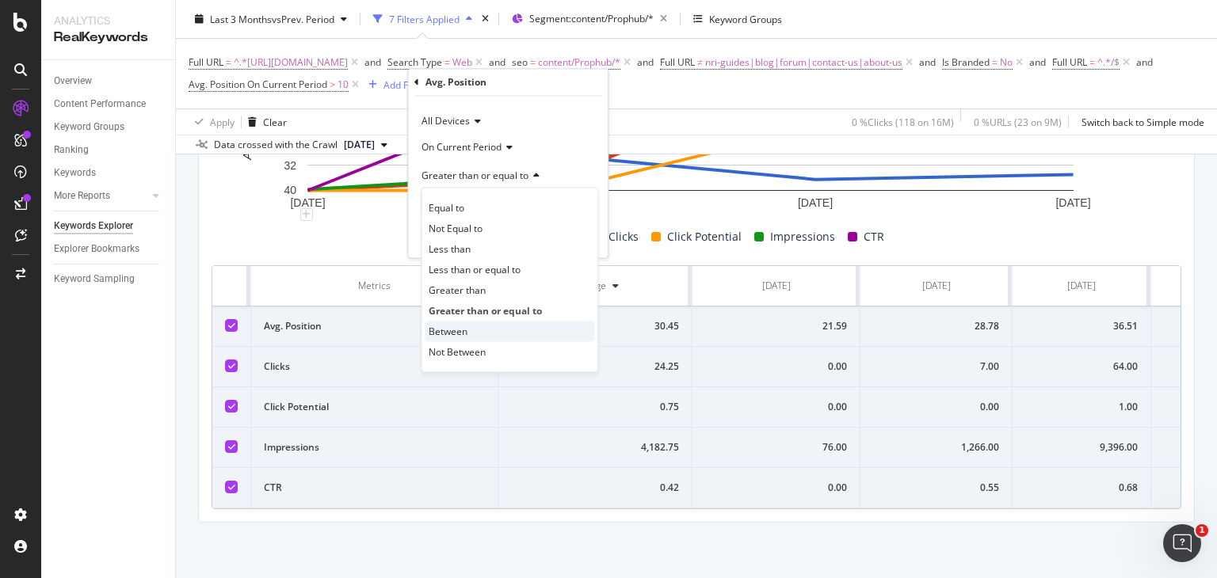
click at [461, 327] on span "Between" at bounding box center [448, 331] width 39 height 13
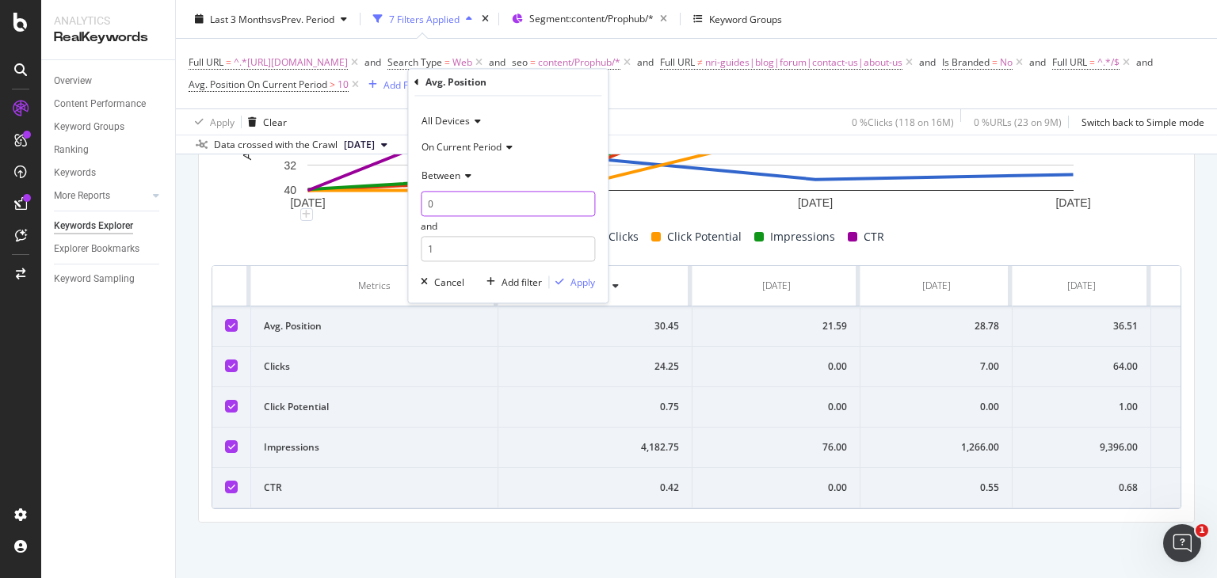
click at [460, 208] on input "0" at bounding box center [508, 204] width 174 height 25
type input "3"
click at [461, 243] on input "1" at bounding box center [508, 249] width 174 height 25
type input "5"
click at [571, 284] on div "Apply" at bounding box center [583, 282] width 25 height 13
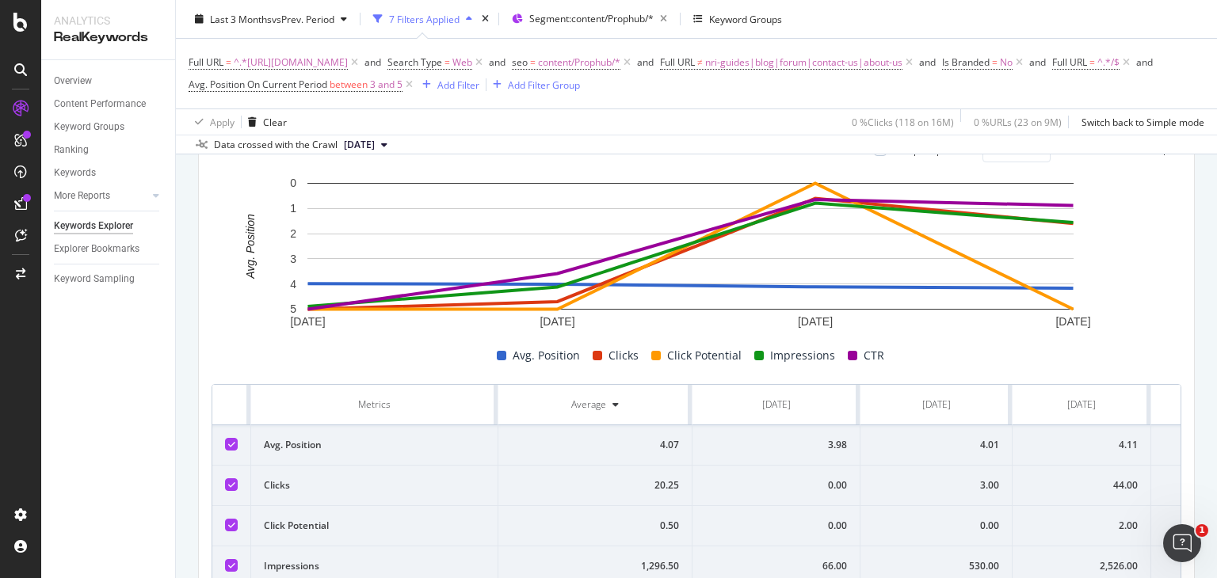
scroll to position [632, 0]
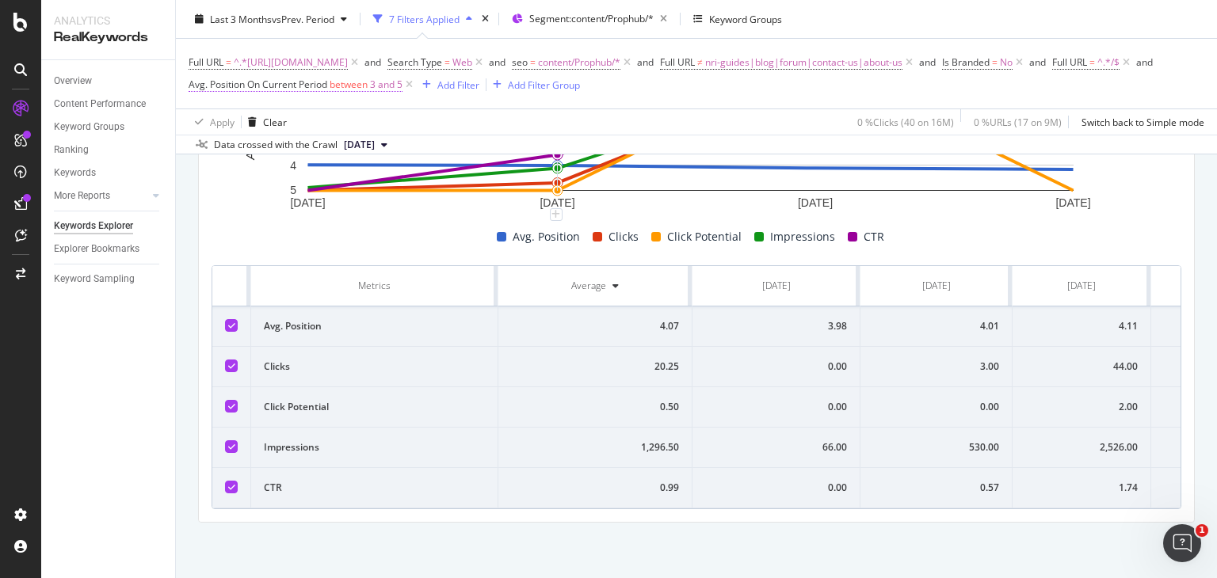
click at [403, 85] on span "3 and 5" at bounding box center [386, 85] width 32 height 22
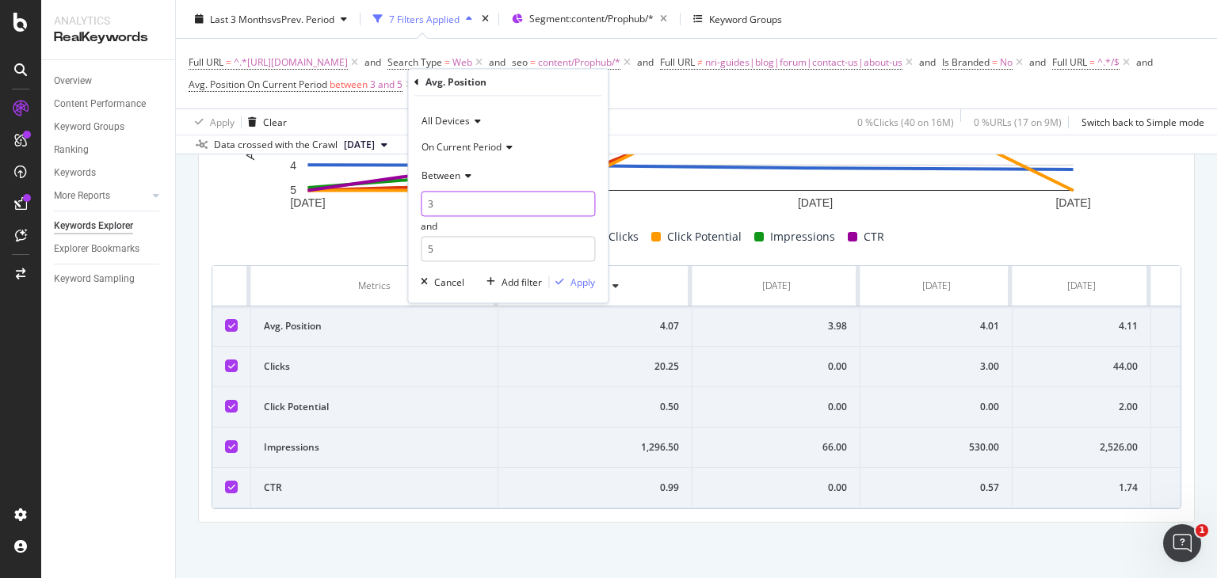
click at [463, 197] on input "3" at bounding box center [508, 204] width 174 height 25
type input "10"
click at [479, 248] on input "5" at bounding box center [508, 249] width 174 height 25
type input "20"
click at [577, 283] on div "Apply" at bounding box center [583, 282] width 25 height 13
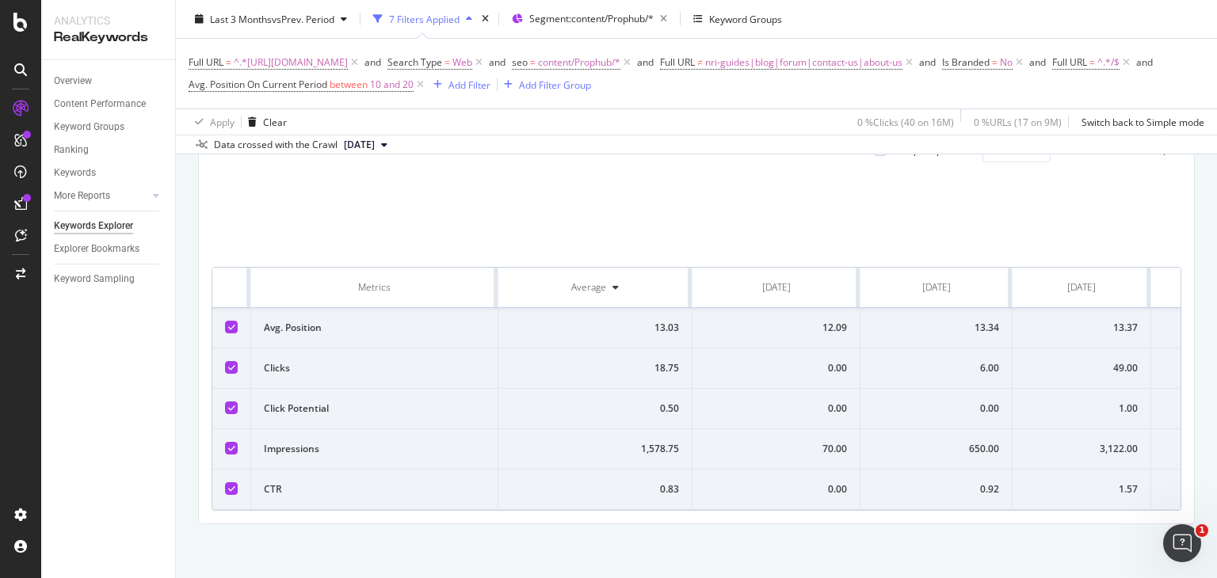
scroll to position [632, 0]
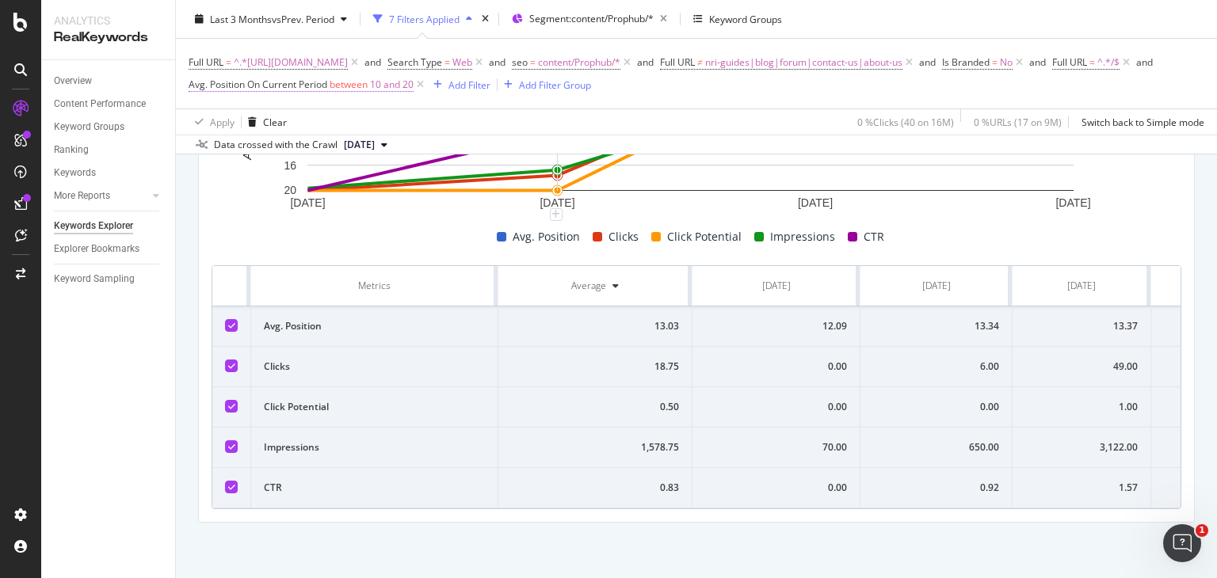
click at [368, 84] on span "between" at bounding box center [349, 84] width 38 height 13
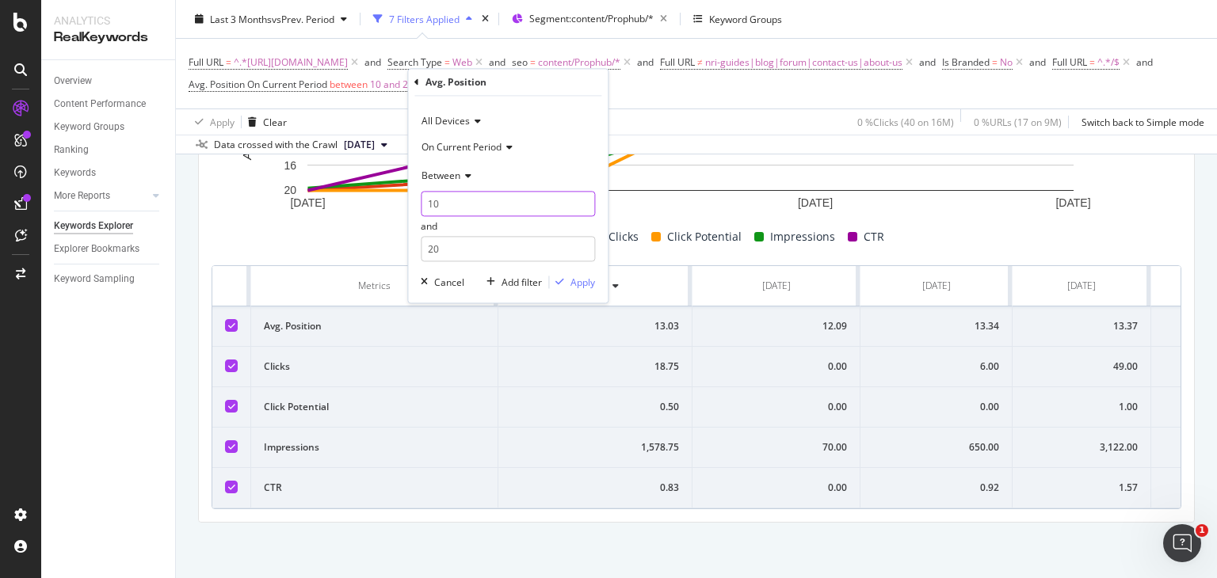
click at [449, 196] on input "10" at bounding box center [508, 204] width 174 height 25
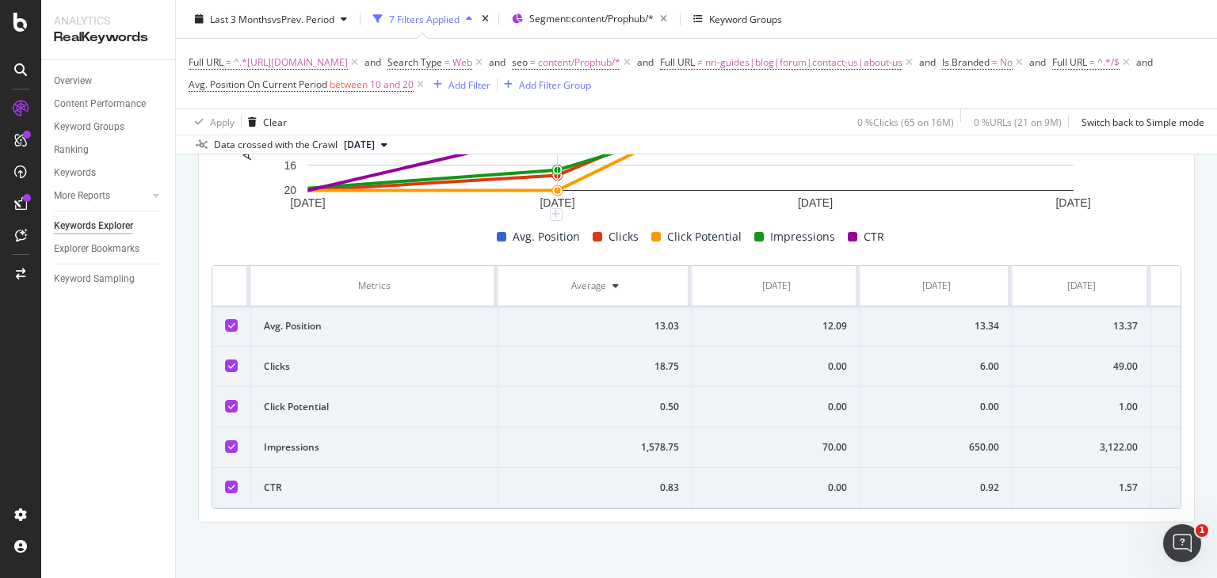
click at [307, 125] on div "Apply Clear 0 % Clicks ( 65 on 16M ) 0 % URLs ( 21 on 9M ) Switch back to Simpl…" at bounding box center [696, 122] width 1041 height 26
click at [414, 82] on span "10 and 20" at bounding box center [392, 85] width 44 height 22
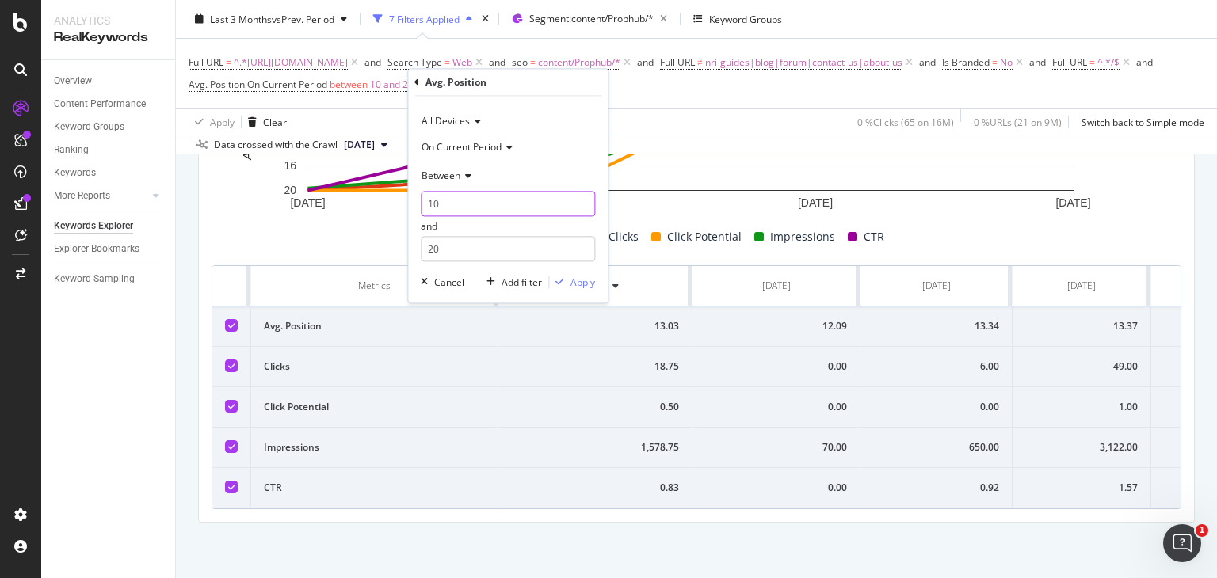
click at [466, 209] on input "10" at bounding box center [508, 204] width 174 height 25
type input "1"
type input "3"
click at [473, 237] on input "20" at bounding box center [508, 249] width 174 height 25
type input "2"
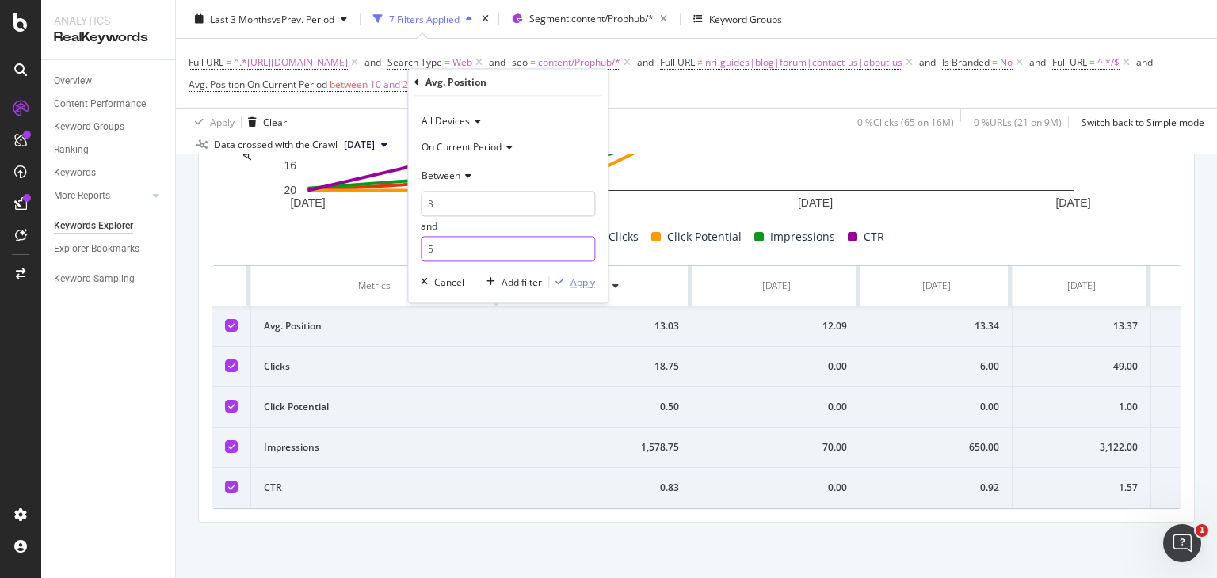
type input "5"
click at [583, 284] on div "Apply" at bounding box center [583, 282] width 25 height 13
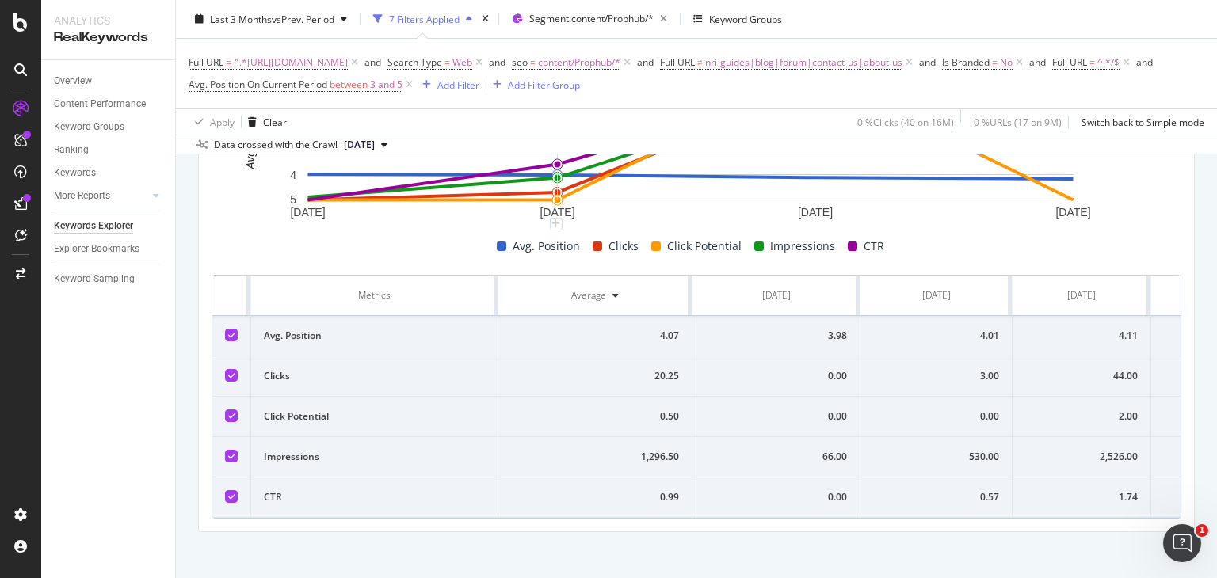
scroll to position [632, 0]
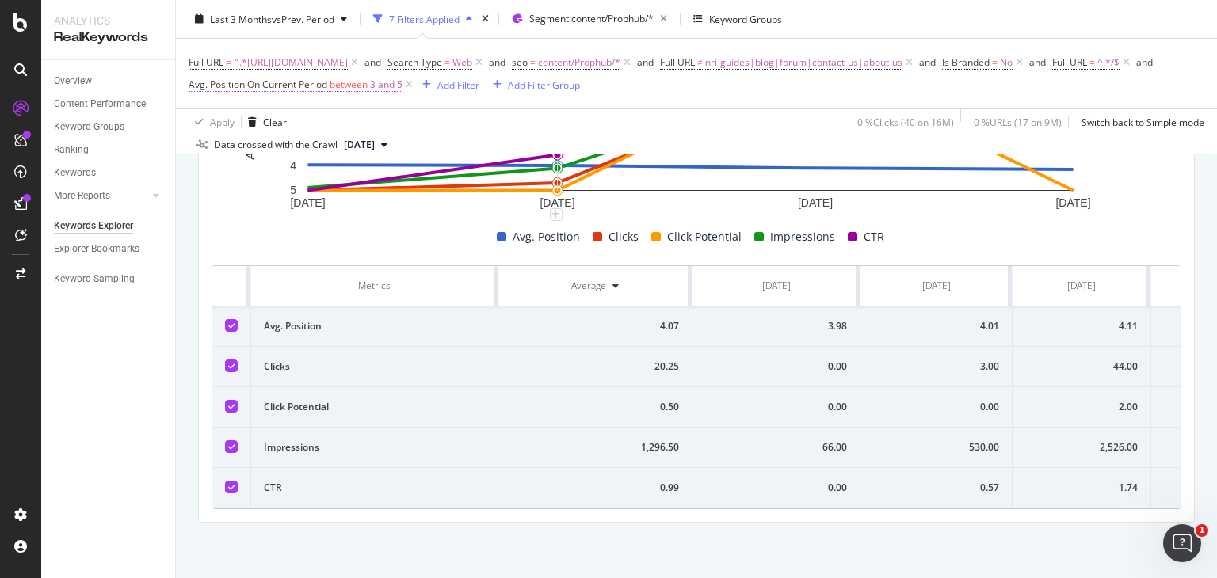
click at [327, 90] on span "Avg. Position On Current Period" at bounding box center [258, 84] width 139 height 13
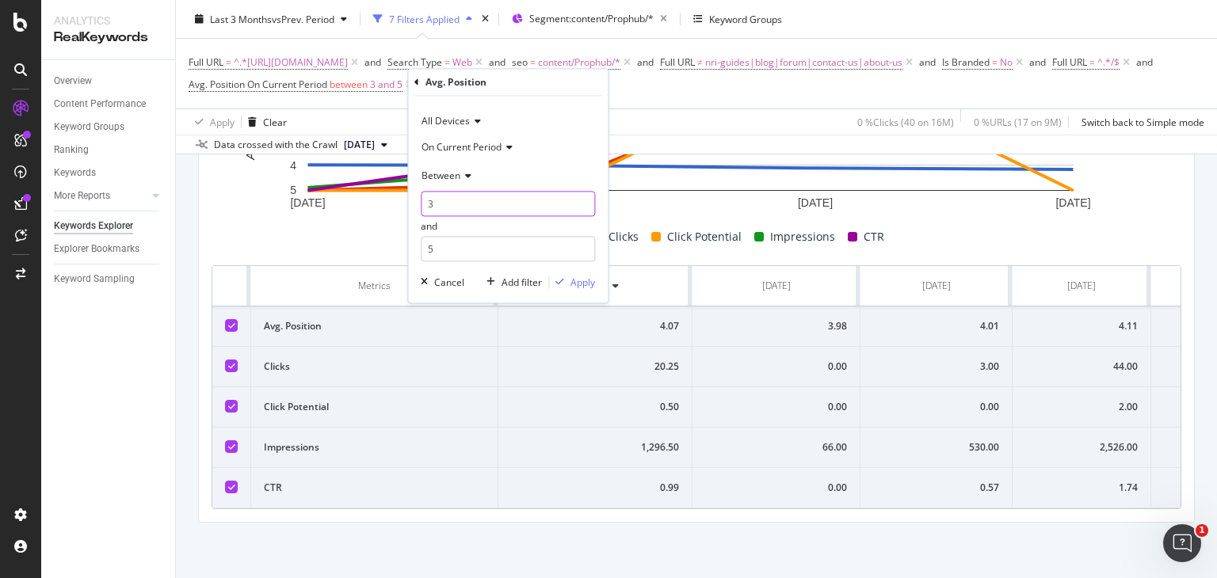
click at [479, 200] on input "3" at bounding box center [508, 204] width 174 height 25
type input "6"
click at [475, 245] on input "5" at bounding box center [508, 249] width 174 height 25
type input "5"
type input "10"
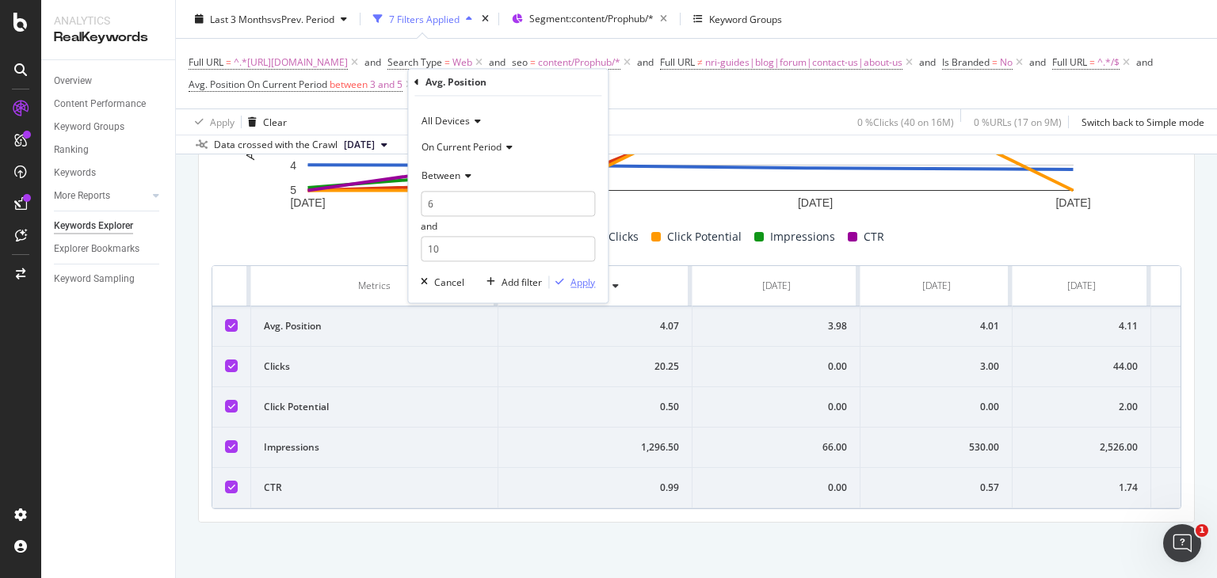
click at [574, 286] on div "Apply" at bounding box center [583, 282] width 25 height 13
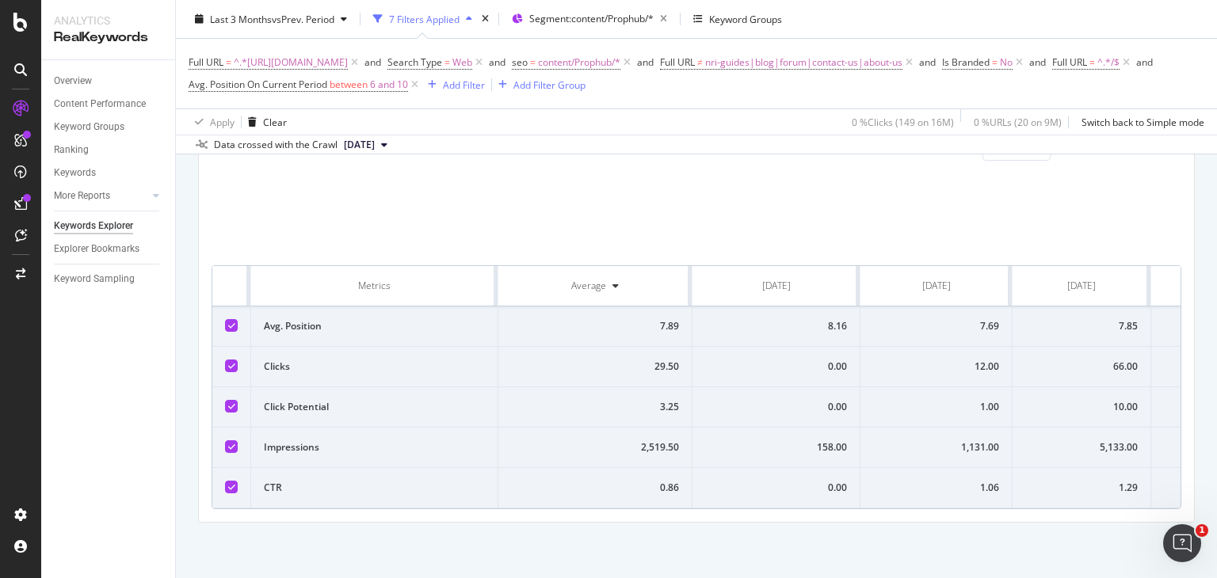
scroll to position [632, 0]
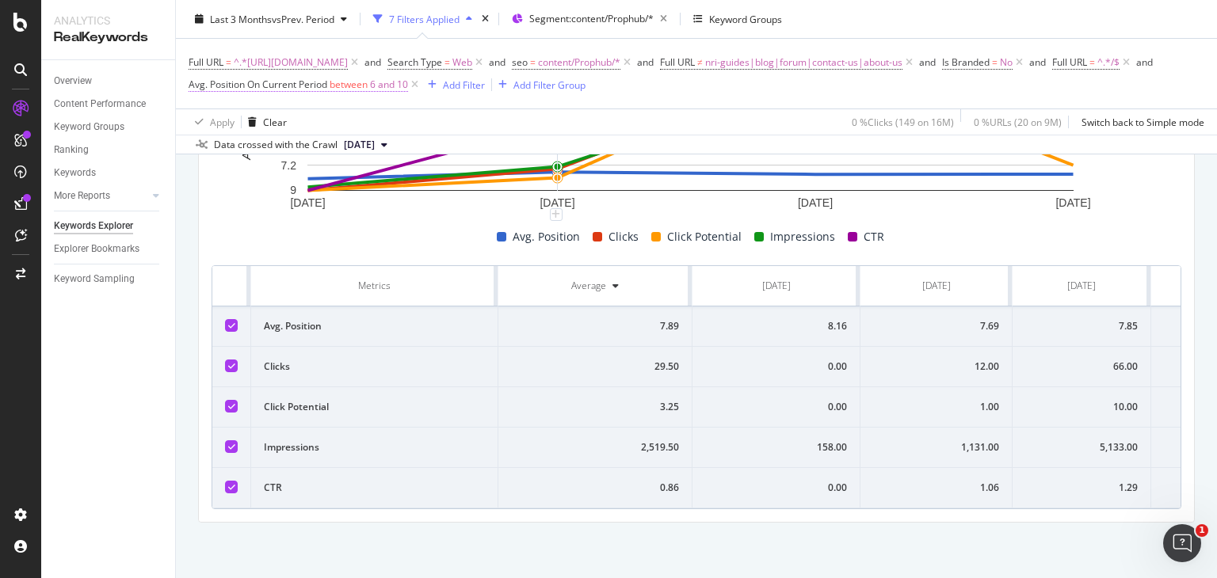
click at [327, 82] on span "Avg. Position On Current Period" at bounding box center [258, 84] width 139 height 13
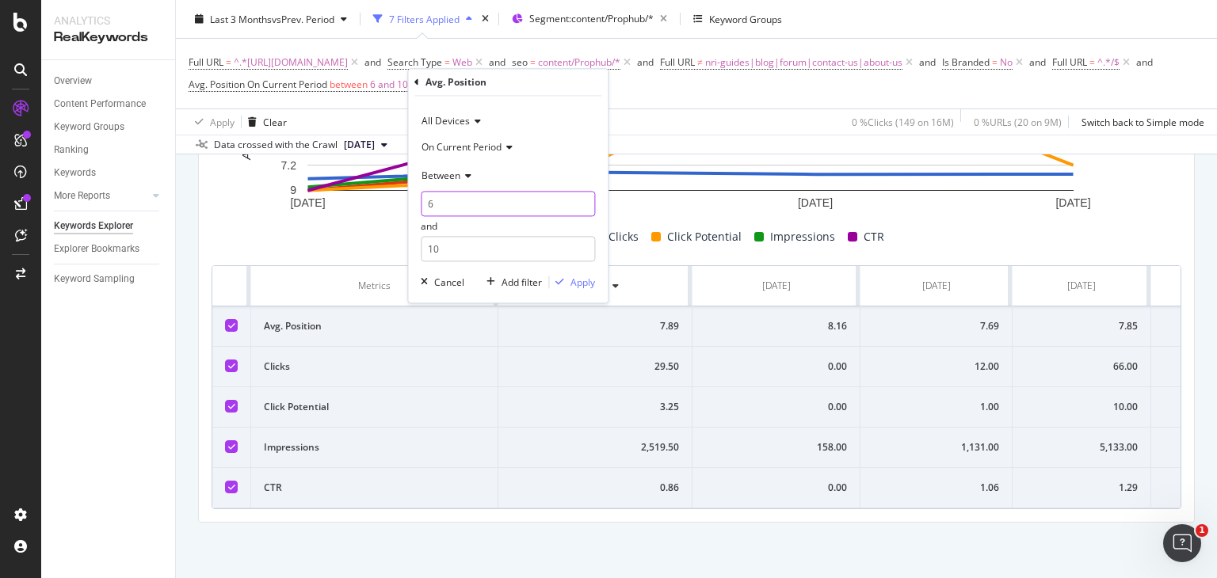
click at [449, 207] on input "6" at bounding box center [508, 204] width 174 height 25
type input "10"
click at [462, 252] on input "10" at bounding box center [508, 249] width 174 height 25
type input "1"
type input "15"
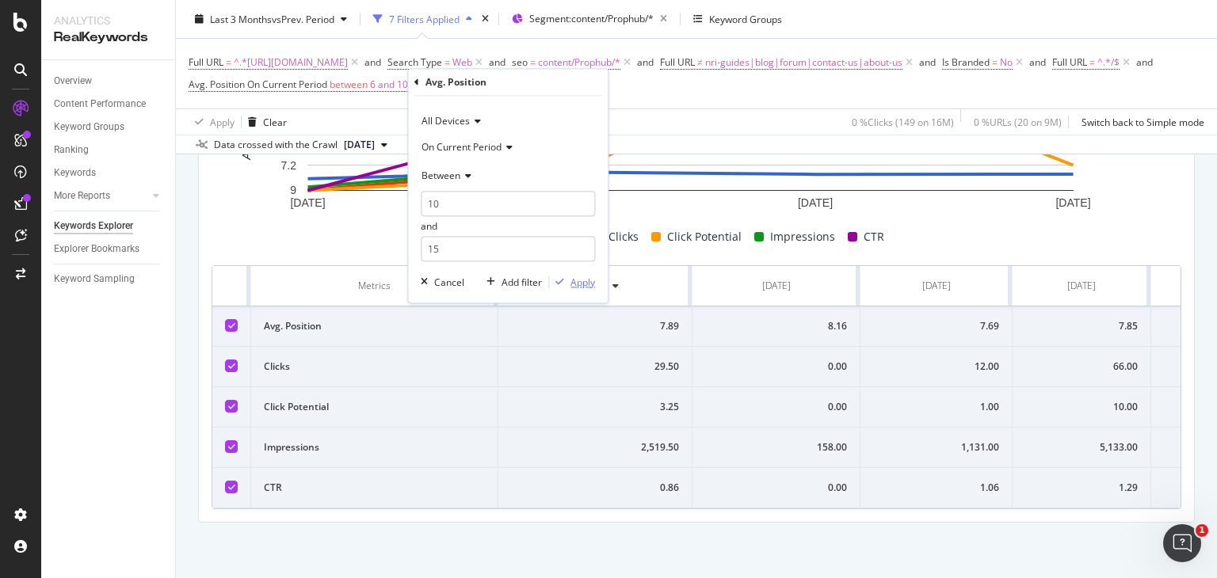
click at [580, 283] on div "Apply" at bounding box center [583, 282] width 25 height 13
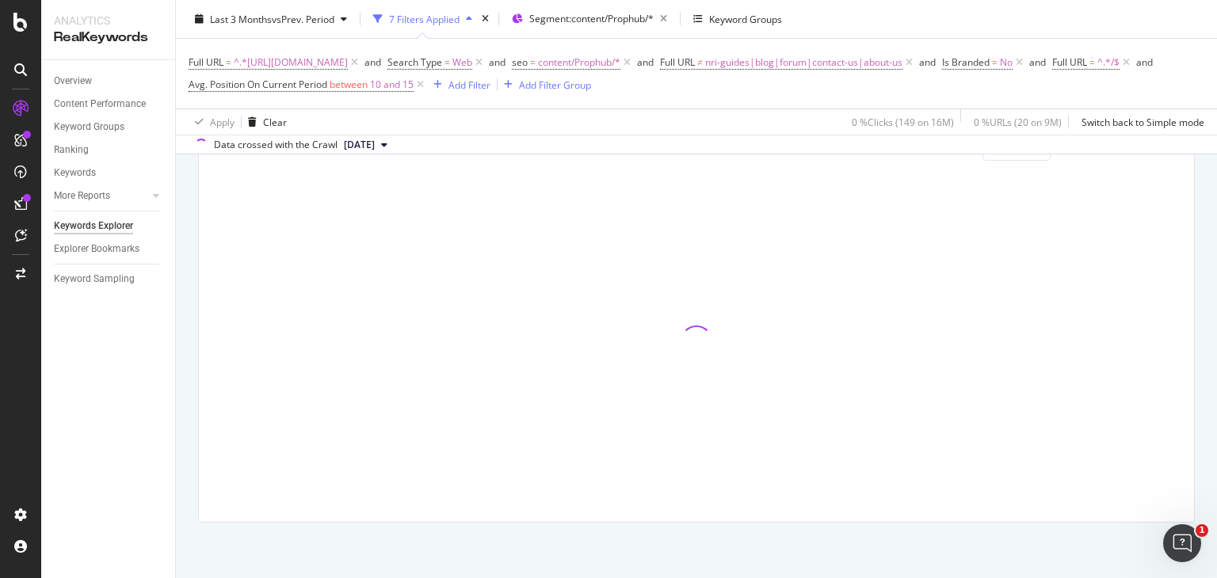
scroll to position [504, 0]
